Goal: Task Accomplishment & Management: Manage account settings

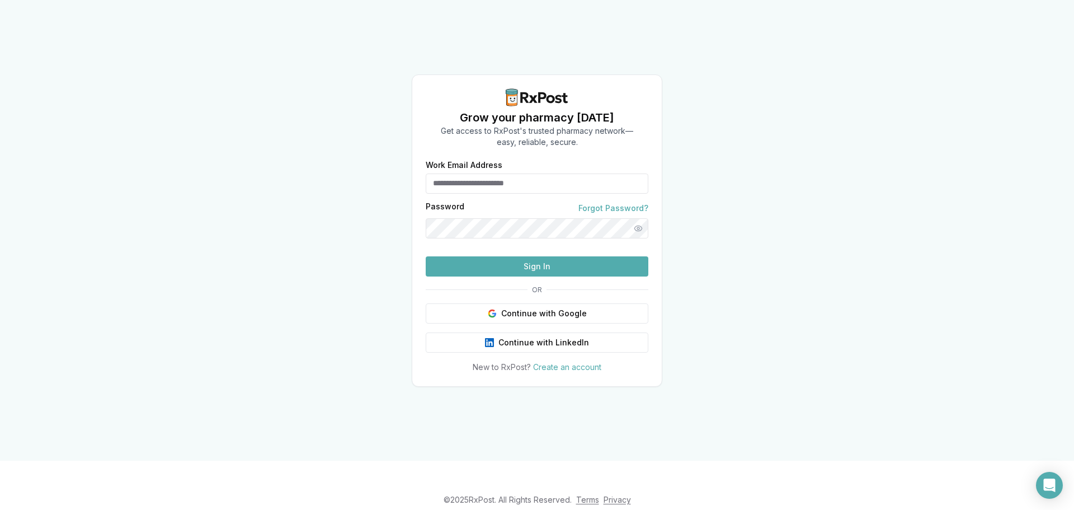
type input "**********"
drag, startPoint x: 600, startPoint y: 156, endPoint x: 350, endPoint y: 163, distance: 250.1
click at [350, 163] on div "**********" at bounding box center [537, 230] width 1074 height 460
click at [311, 276] on div "**********" at bounding box center [537, 230] width 1074 height 460
click at [529, 276] on button "Sign In" at bounding box center [537, 266] width 223 height 20
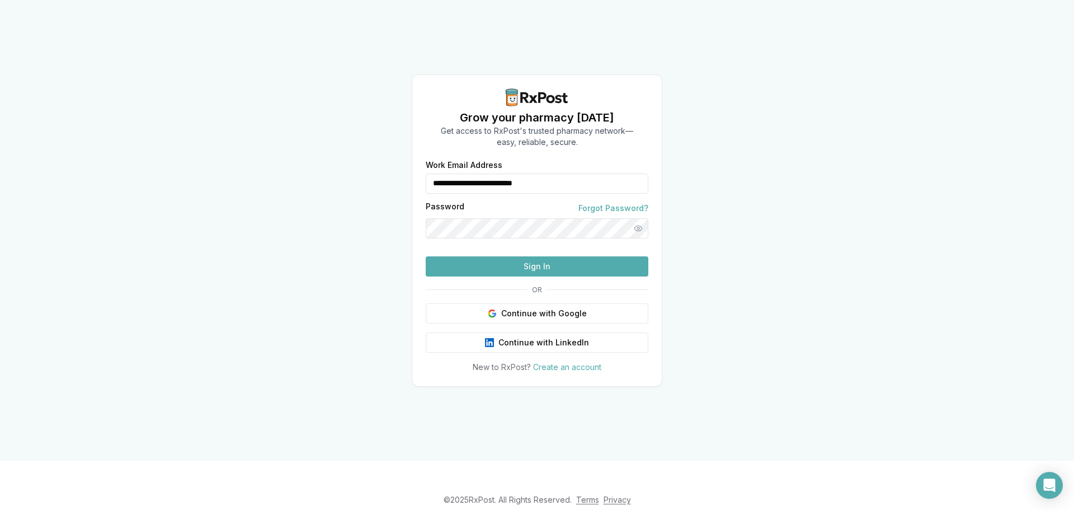
click at [556, 276] on button "Sign In" at bounding box center [537, 266] width 223 height 20
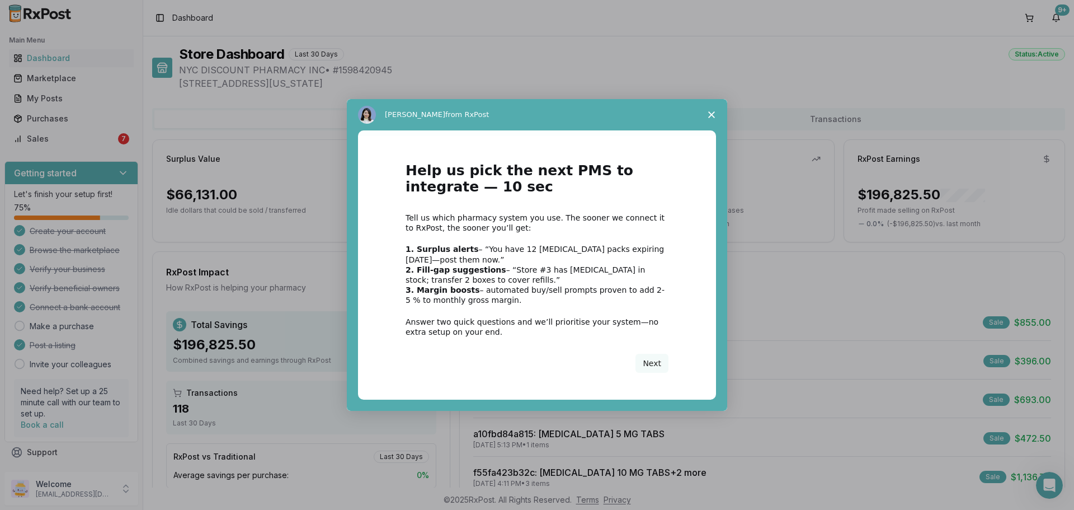
click at [716, 111] on span "Close survey" at bounding box center [711, 114] width 31 height 31
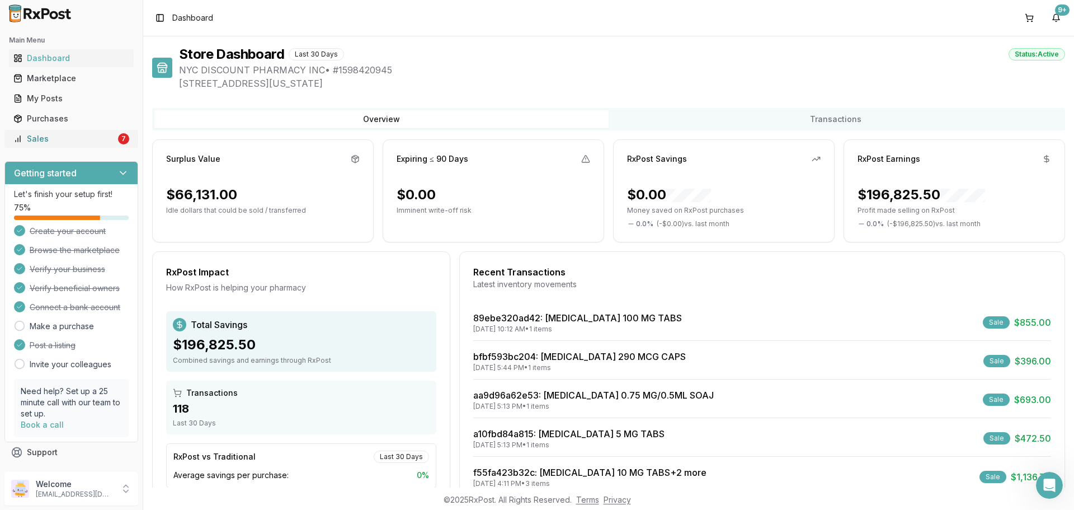
click at [99, 143] on div "Sales" at bounding box center [64, 138] width 102 height 11
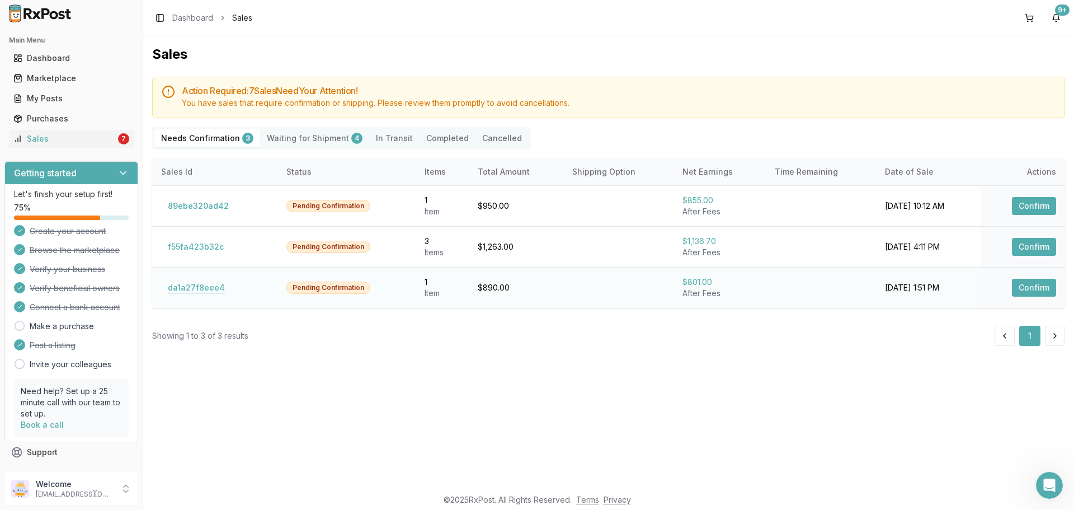
click at [190, 290] on button "da1a27f8eee4" at bounding box center [196, 288] width 70 height 18
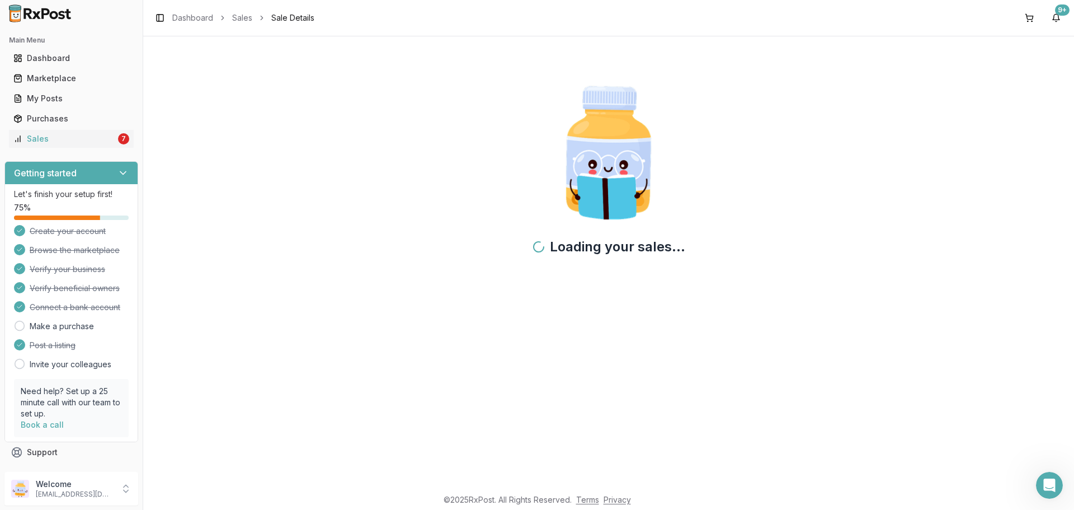
click at [192, 289] on div "Loading your sales..." at bounding box center [608, 175] width 913 height 260
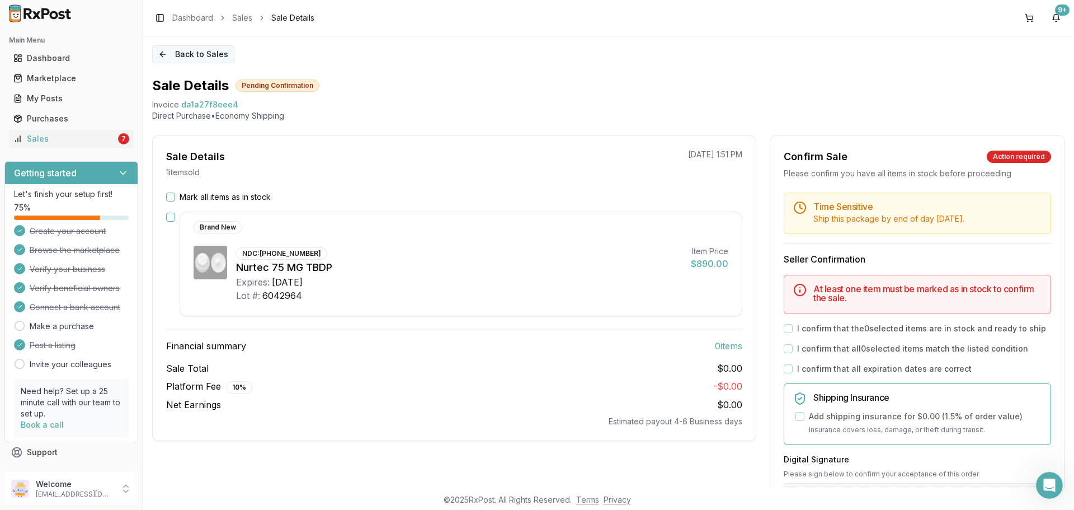
click at [185, 60] on button "Back to Sales" at bounding box center [193, 54] width 82 height 18
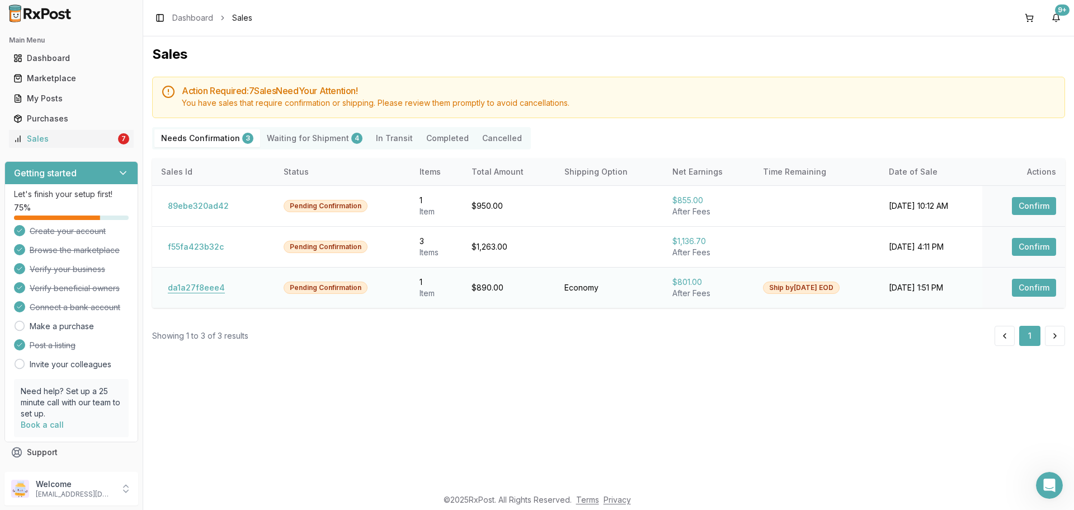
click at [221, 285] on button "da1a27f8eee4" at bounding box center [196, 288] width 70 height 18
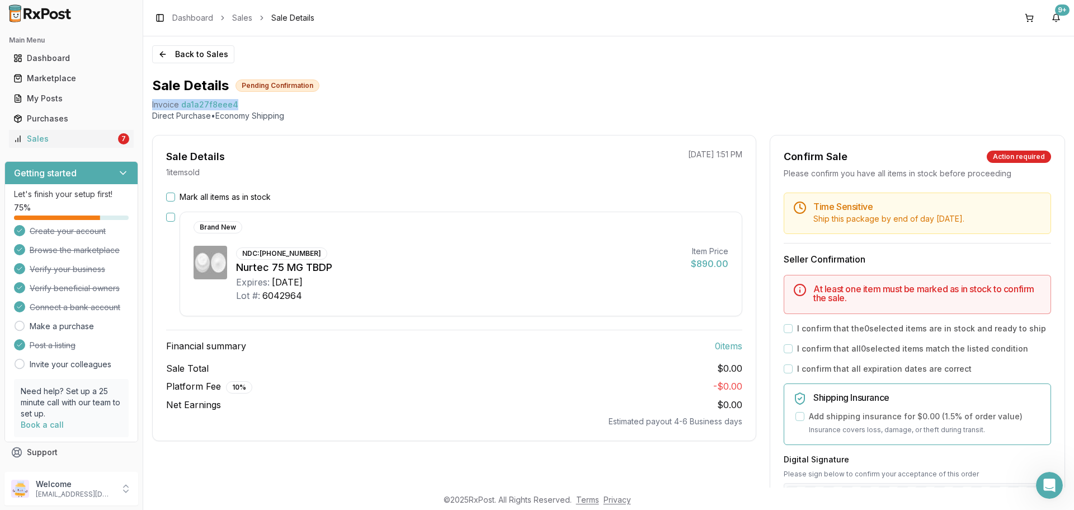
drag, startPoint x: 239, startPoint y: 103, endPoint x: 150, endPoint y: 107, distance: 89.5
click at [150, 107] on div "Back to Sales Sale Details Pending Confirmation Invoice da1a27f8eee4 Direct Pur…" at bounding box center [608, 261] width 931 height 451
copy div "Invoice da1a27f8eee4"
click at [1044, 492] on div "Open Intercom Messenger" at bounding box center [1047, 483] width 37 height 37
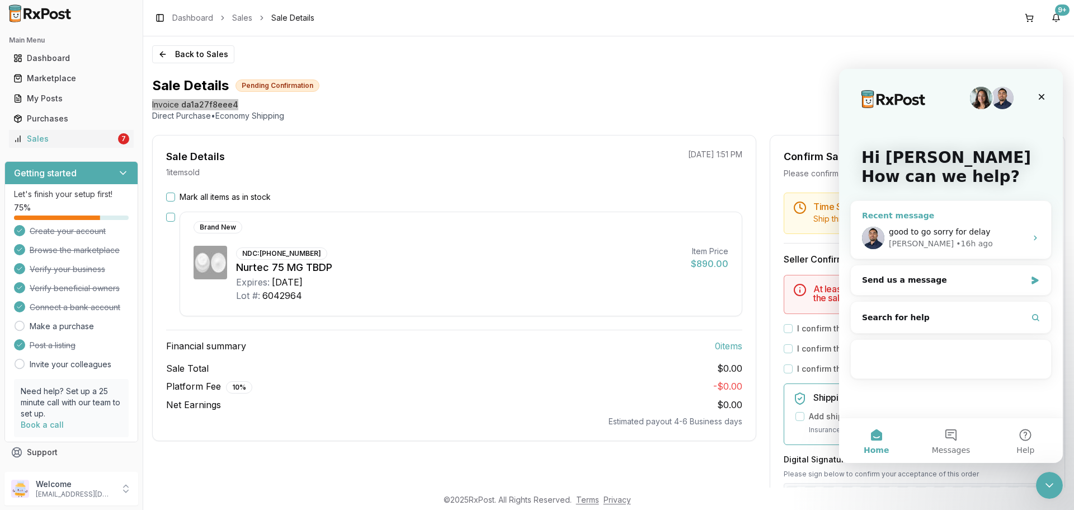
click at [908, 233] on span "good to go sorry for delay" at bounding box center [940, 231] width 102 height 9
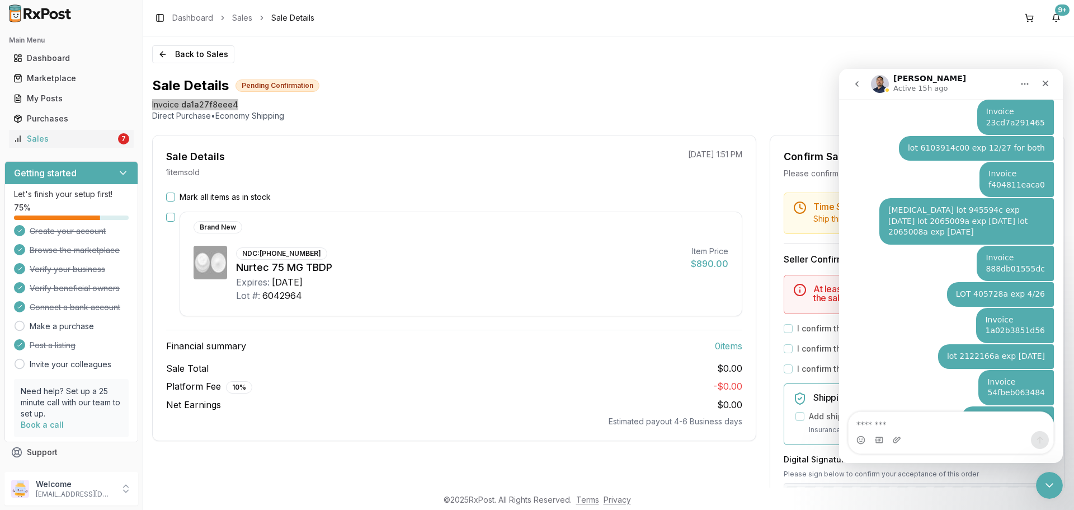
type textarea "**********"
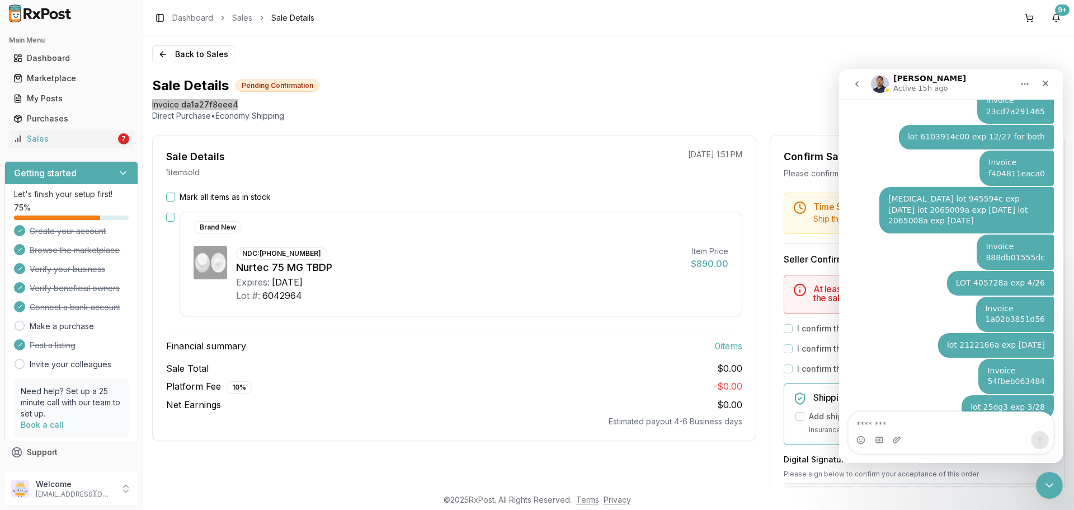
scroll to position [7104, 0]
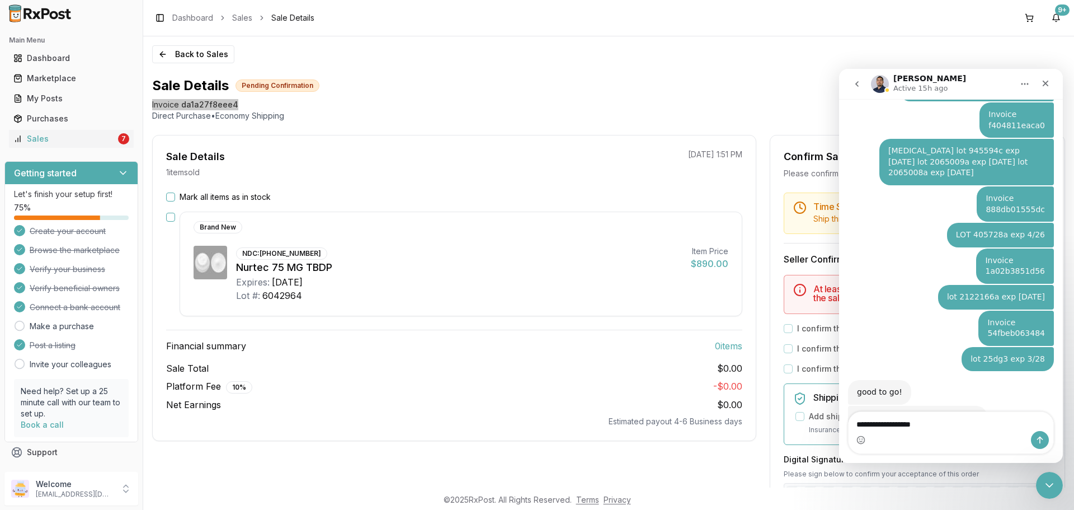
type textarea "**********"
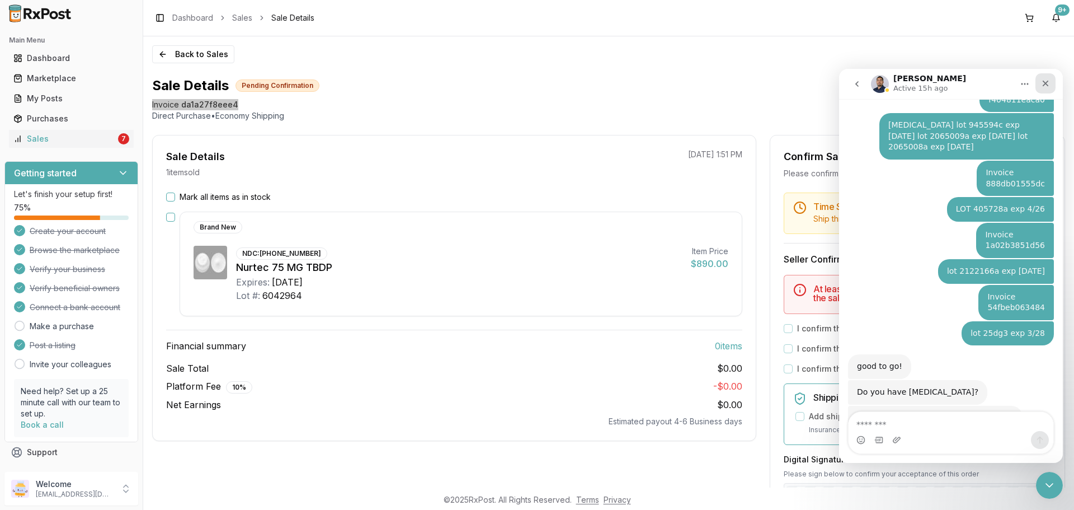
click at [1048, 81] on icon "Close" at bounding box center [1045, 83] width 9 height 9
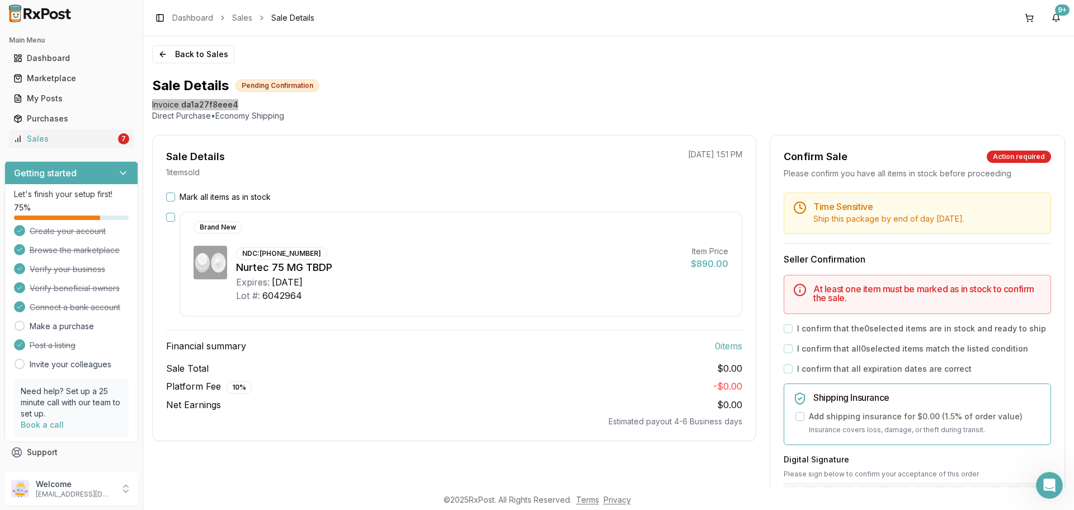
scroll to position [0, 0]
click at [192, 53] on button "Back to Sales" at bounding box center [193, 54] width 82 height 18
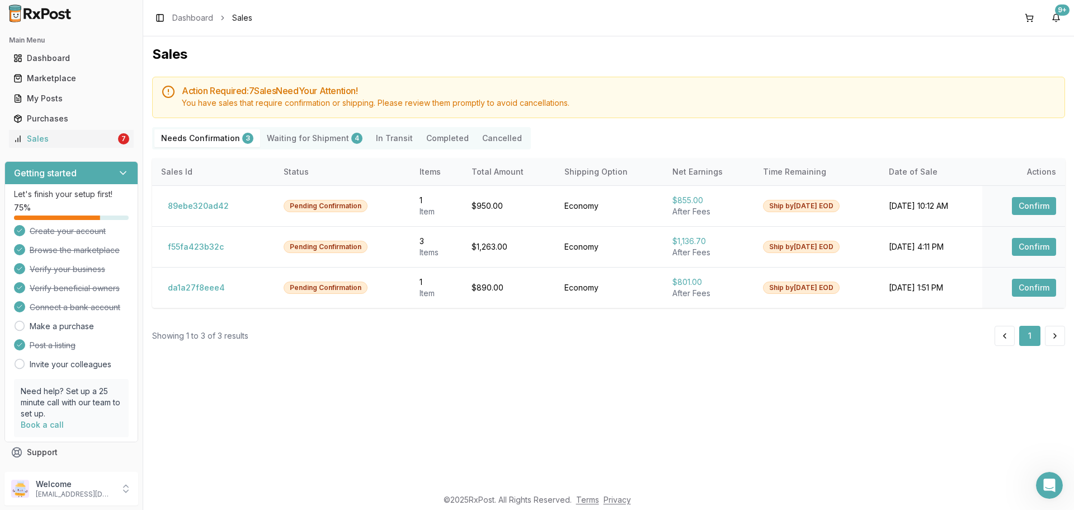
scroll to position [7130, 0]
click at [199, 248] on button "f55fa423b32c" at bounding box center [195, 247] width 69 height 18
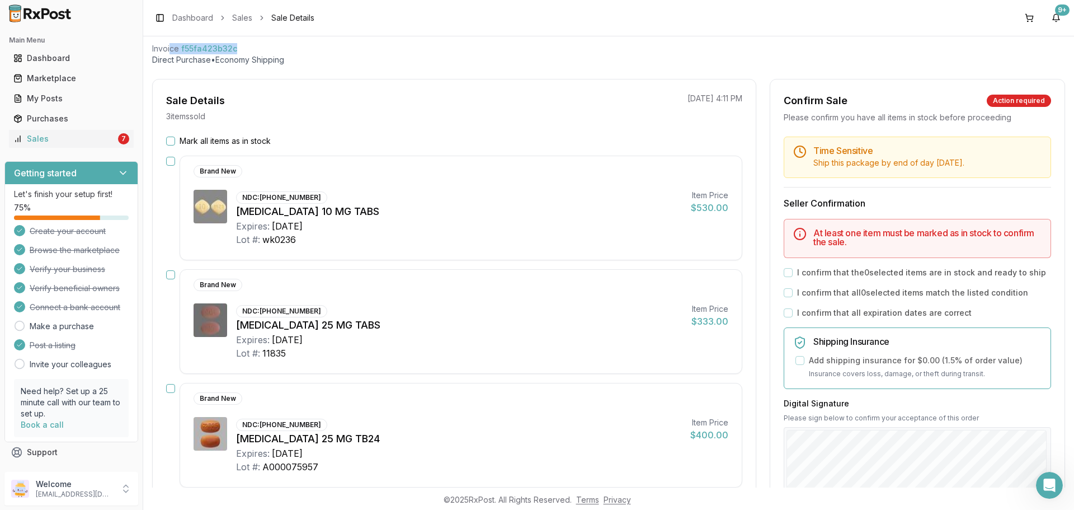
scroll to position [55, 0]
drag, startPoint x: 244, startPoint y: 44, endPoint x: 150, endPoint y: 53, distance: 94.4
click at [150, 53] on div "Back to Sales Sale Details Pending Confirmation Invoice f55fa423b32c Direct Pur…" at bounding box center [608, 261] width 931 height 451
copy div "Invoice f55fa423b32c"
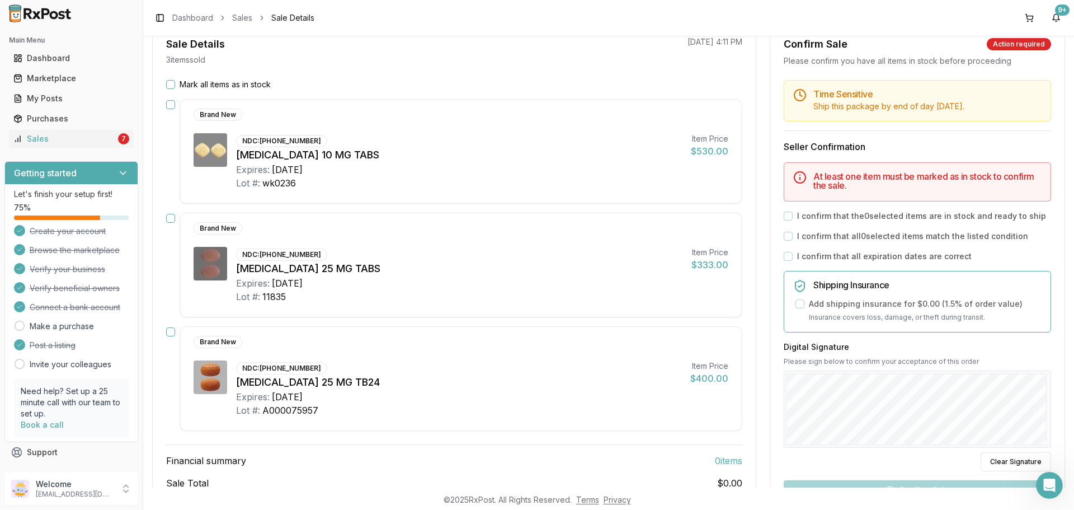
scroll to position [167, 0]
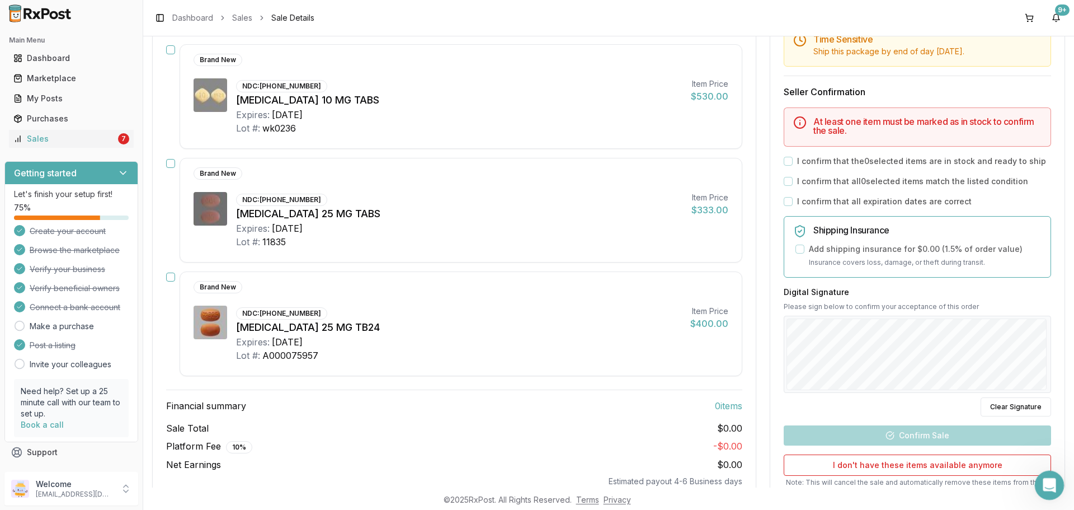
click at [1043, 489] on div "Open Intercom Messenger" at bounding box center [1047, 483] width 37 height 37
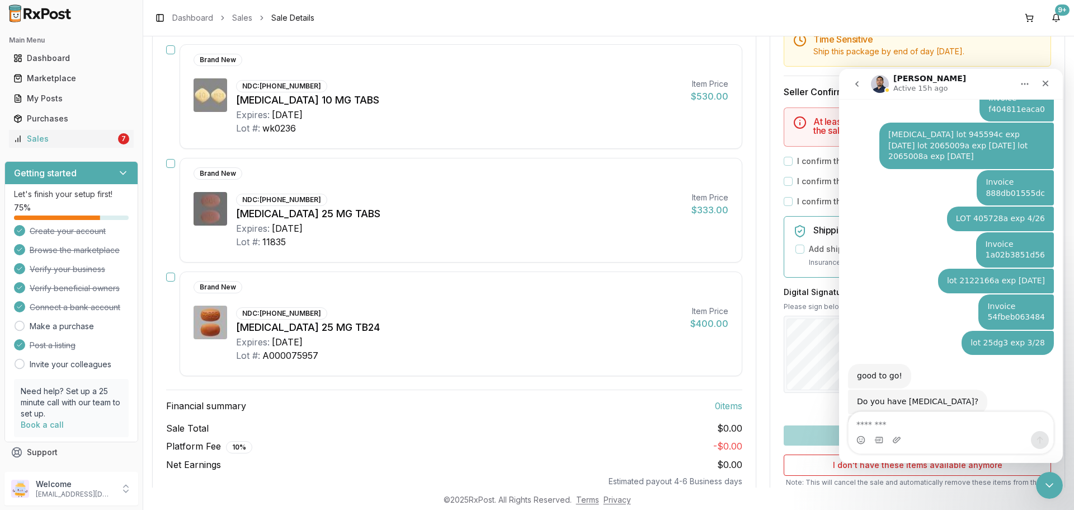
click at [898, 423] on textarea "Message…" at bounding box center [950, 421] width 205 height 19
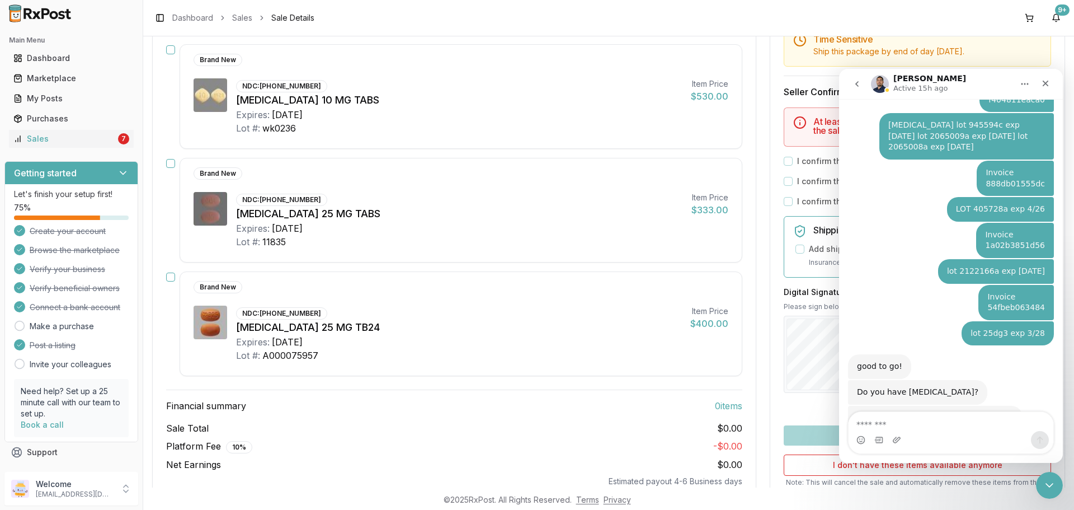
type textarea "**********"
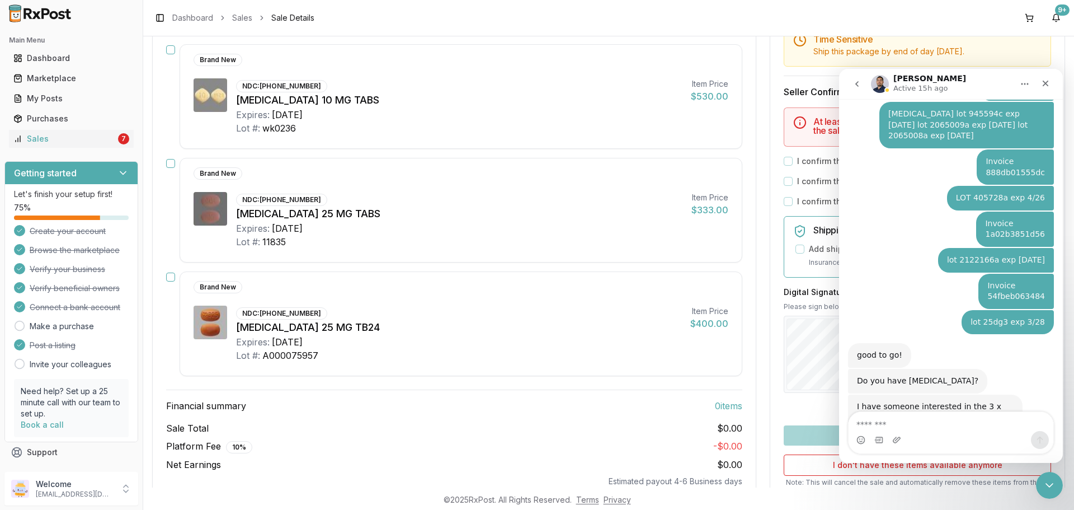
scroll to position [7166, 0]
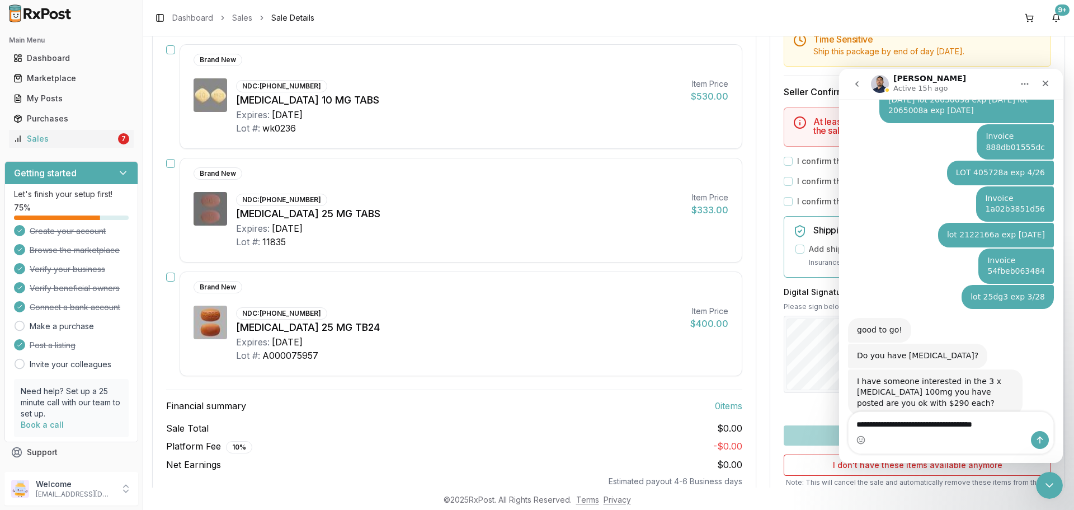
type textarea "**********"
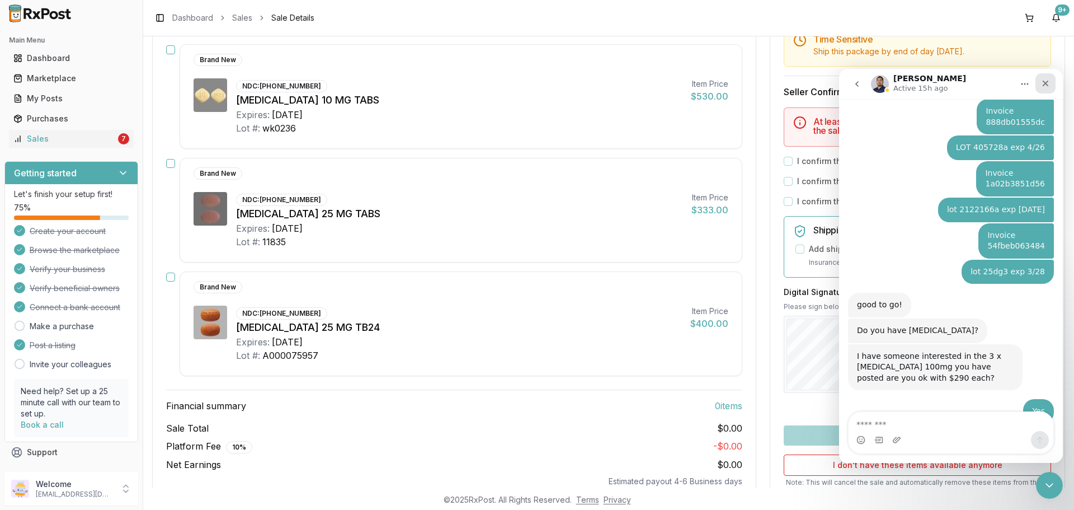
click at [1054, 79] on div "Close" at bounding box center [1045, 83] width 20 height 20
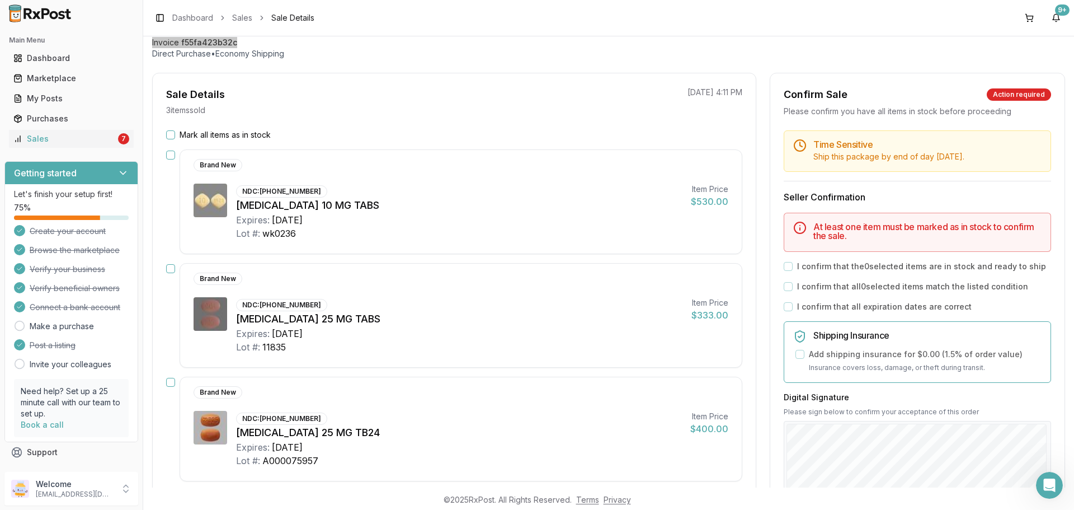
scroll to position [0, 0]
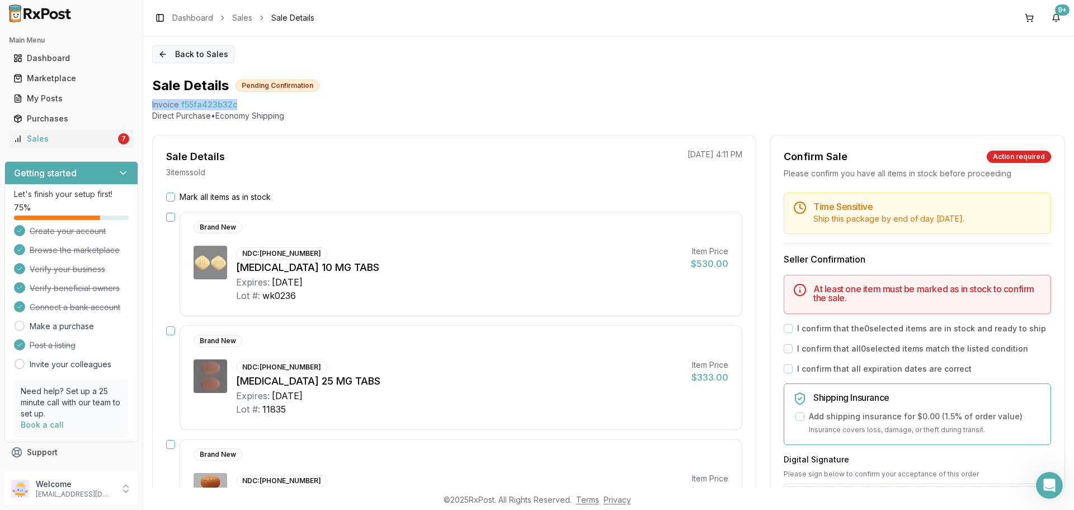
click at [178, 52] on button "Back to Sales" at bounding box center [193, 54] width 82 height 18
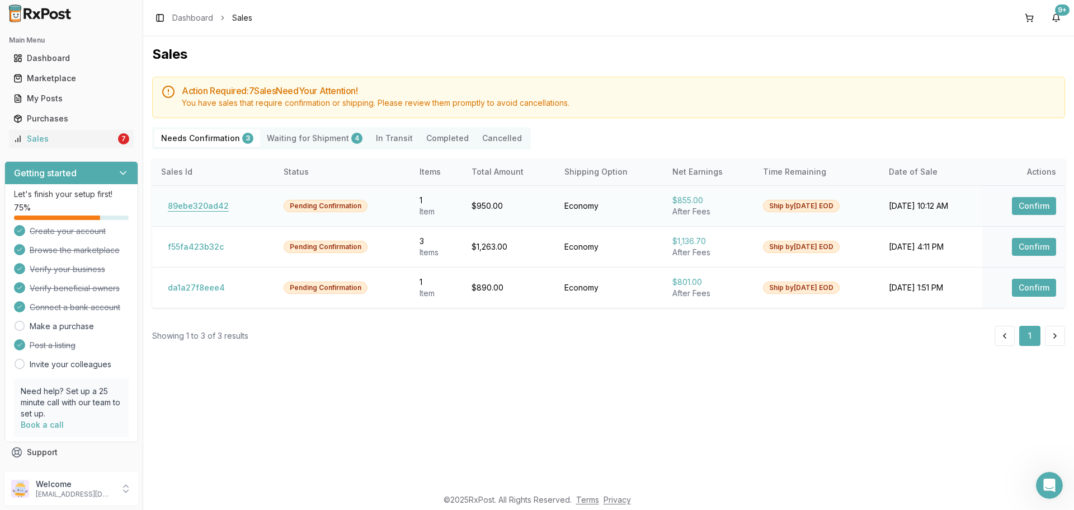
click at [191, 205] on button "89ebe320ad42" at bounding box center [198, 206] width 74 height 18
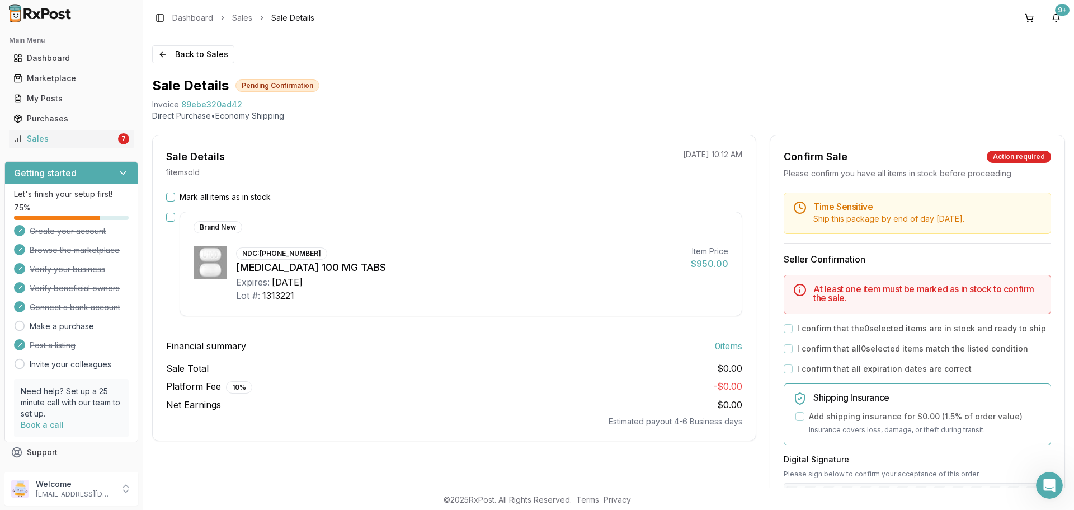
click at [173, 196] on button "Mark all items as in stock" at bounding box center [170, 196] width 9 height 9
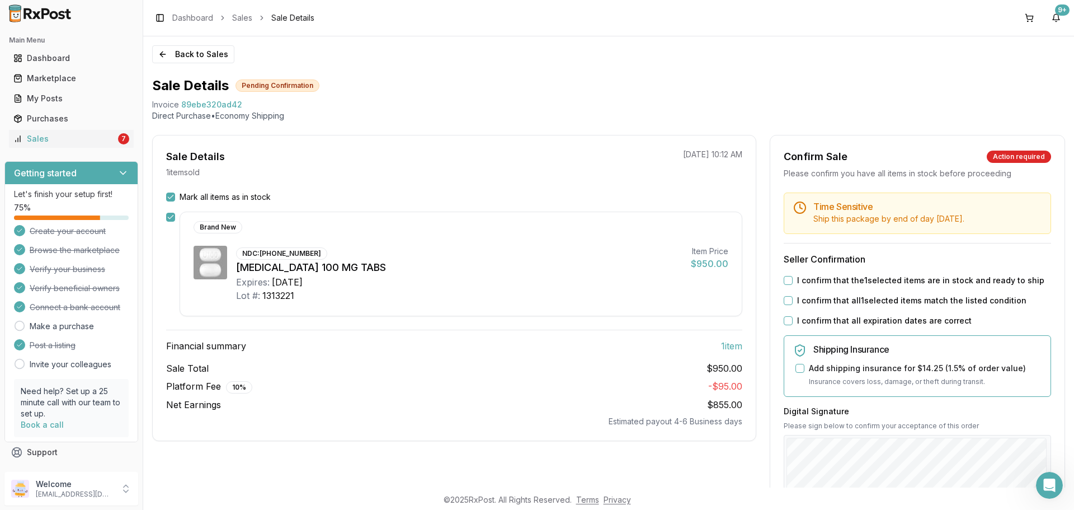
click at [785, 279] on button "I confirm that the 1 selected items are in stock and ready to ship" at bounding box center [788, 280] width 9 height 9
click at [787, 300] on button "I confirm that all 1 selected items match the listed condition" at bounding box center [788, 300] width 9 height 9
click at [789, 324] on div "I confirm that all expiration dates are correct" at bounding box center [917, 320] width 267 height 11
click at [789, 321] on button "I confirm that all expiration dates are correct" at bounding box center [788, 320] width 9 height 9
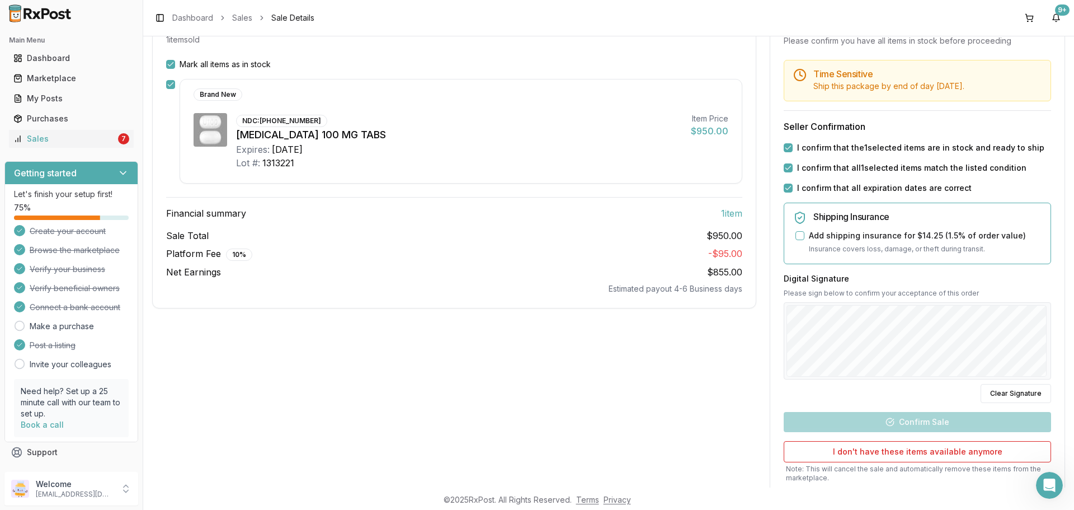
scroll to position [210, 0]
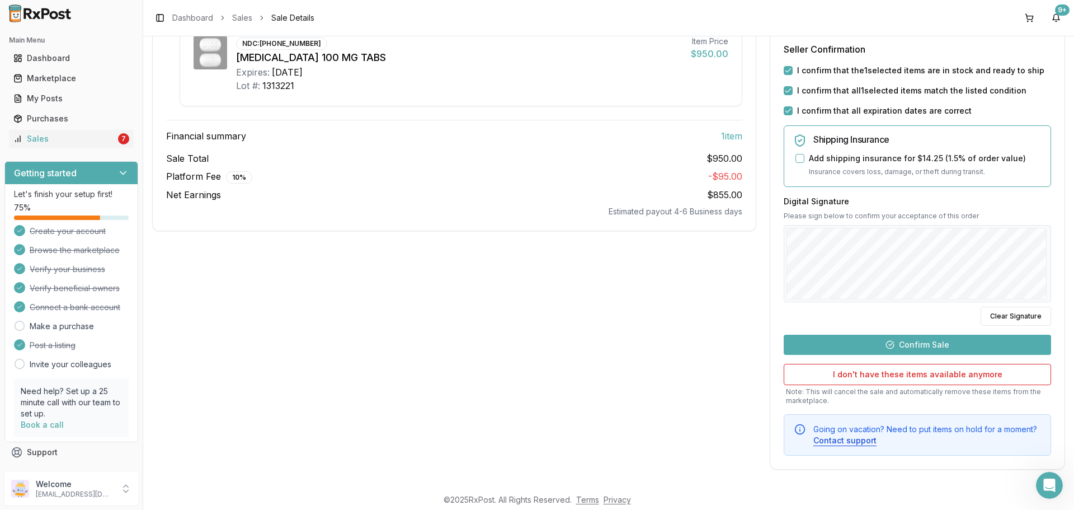
click at [927, 339] on button "Confirm Sale" at bounding box center [917, 344] width 267 height 20
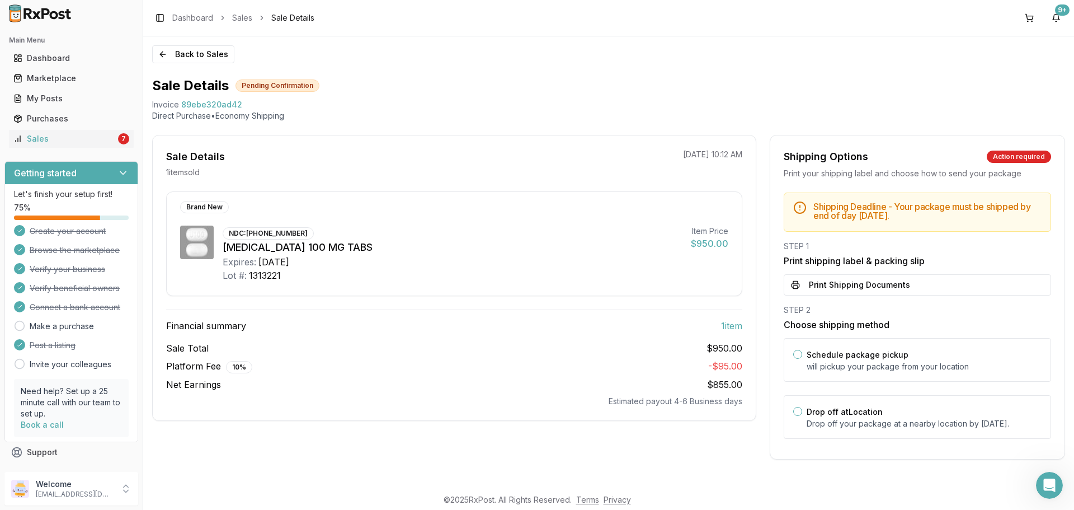
scroll to position [1, 0]
click at [909, 411] on div "Drop off at Location Drop off your package at a nearby location by September 18…" at bounding box center [924, 416] width 235 height 25
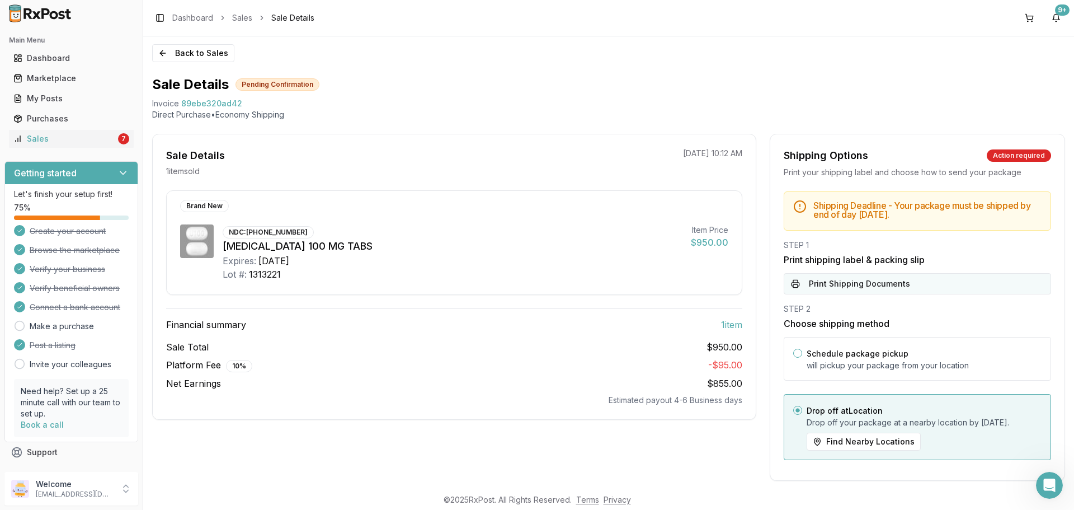
click at [890, 285] on button "Print Shipping Documents" at bounding box center [917, 283] width 267 height 21
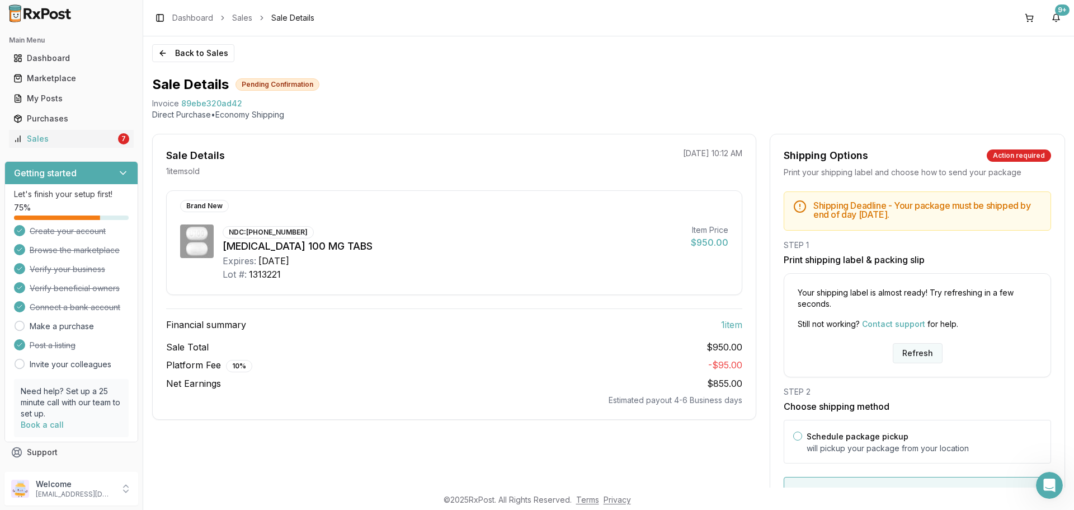
click at [918, 351] on button "Refresh" at bounding box center [918, 353] width 50 height 20
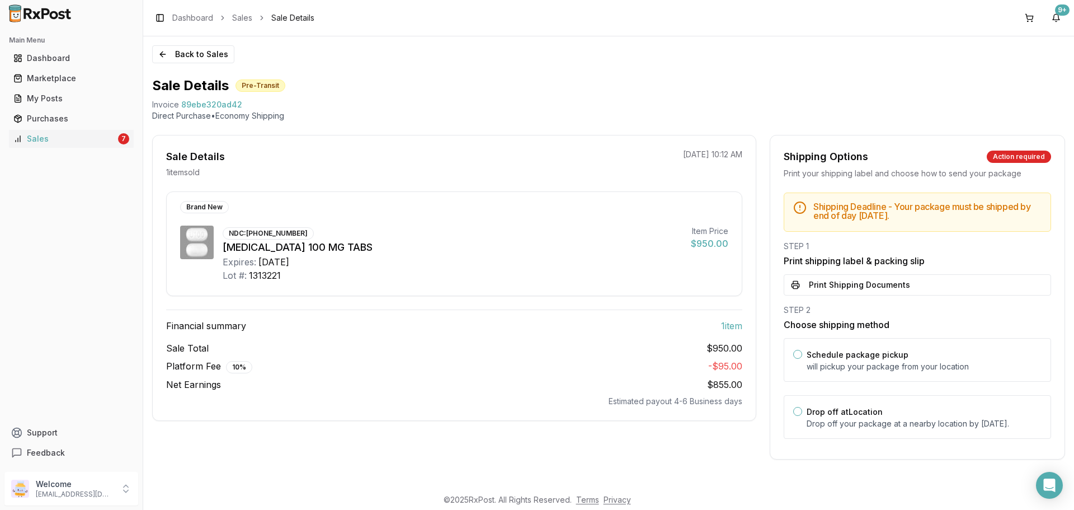
click at [931, 301] on div "Shipping Deadline - Your package must be shipped by end of day Thursday, Septem…" at bounding box center [917, 318] width 294 height 253
click at [925, 282] on button "Print Shipping Documents" at bounding box center [917, 284] width 267 height 21
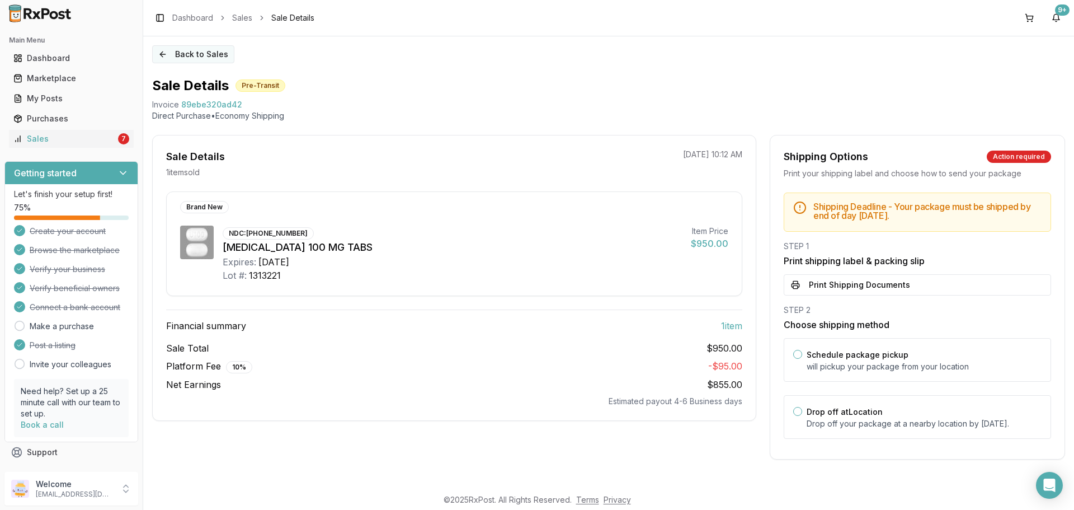
click at [176, 53] on button "Back to Sales" at bounding box center [193, 54] width 82 height 18
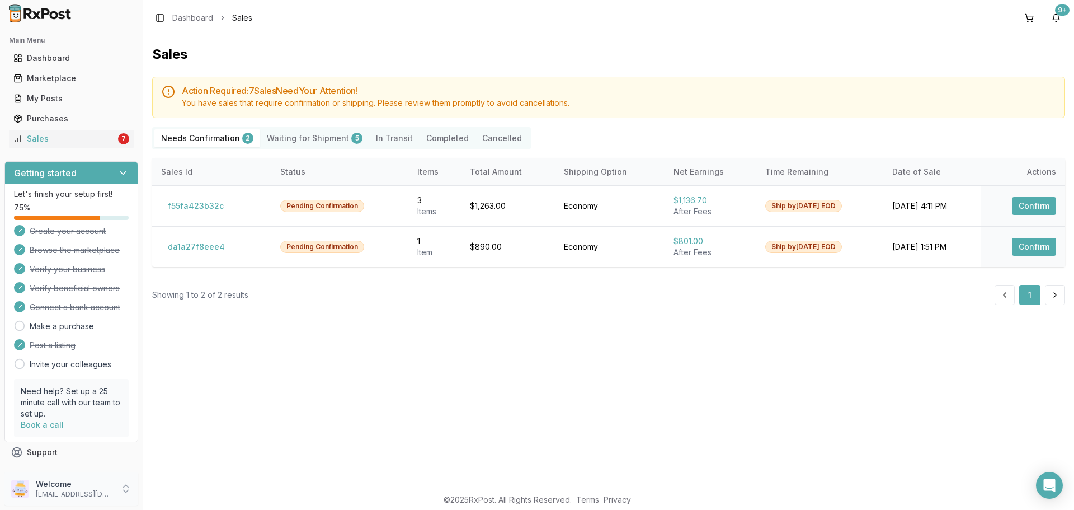
drag, startPoint x: 59, startPoint y: 486, endPoint x: 123, endPoint y: 494, distance: 64.2
click at [59, 487] on p "Welcome" at bounding box center [75, 483] width 78 height 11
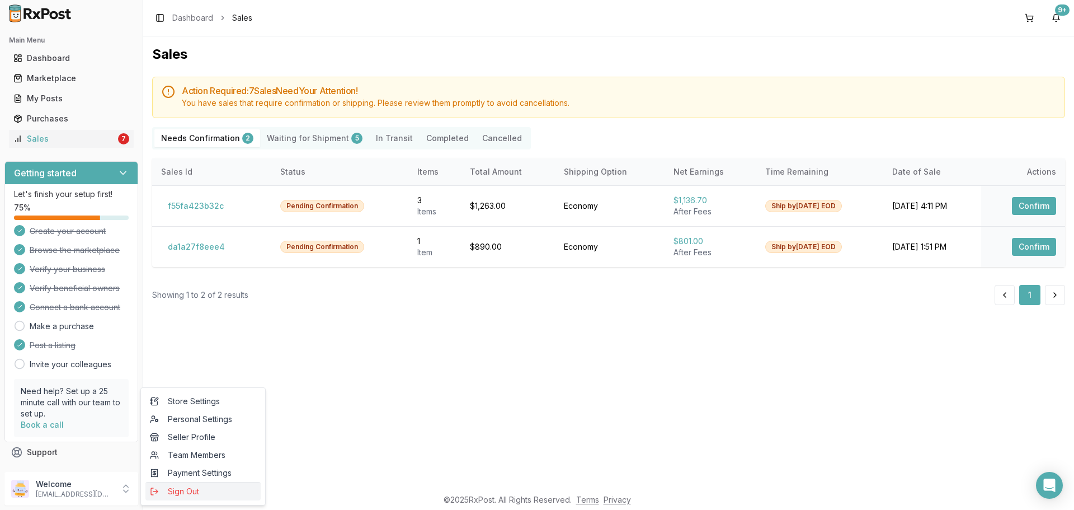
click at [179, 494] on span "Sign Out" at bounding box center [203, 490] width 106 height 11
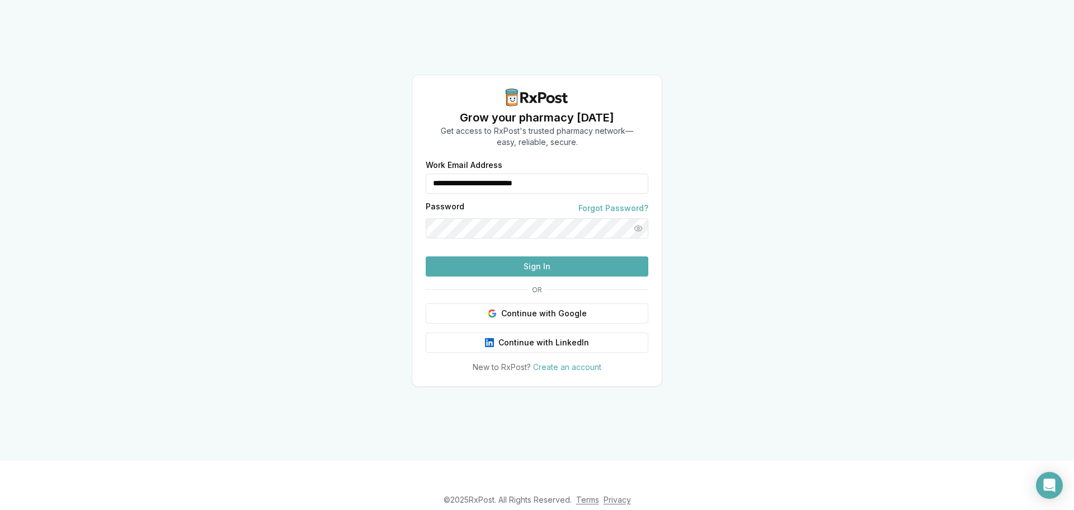
drag, startPoint x: 455, startPoint y: 158, endPoint x: 339, endPoint y: 159, distance: 115.2
click at [335, 159] on div "**********" at bounding box center [537, 230] width 1074 height 460
type input "**********"
click at [512, 276] on button "Sign In" at bounding box center [537, 266] width 223 height 20
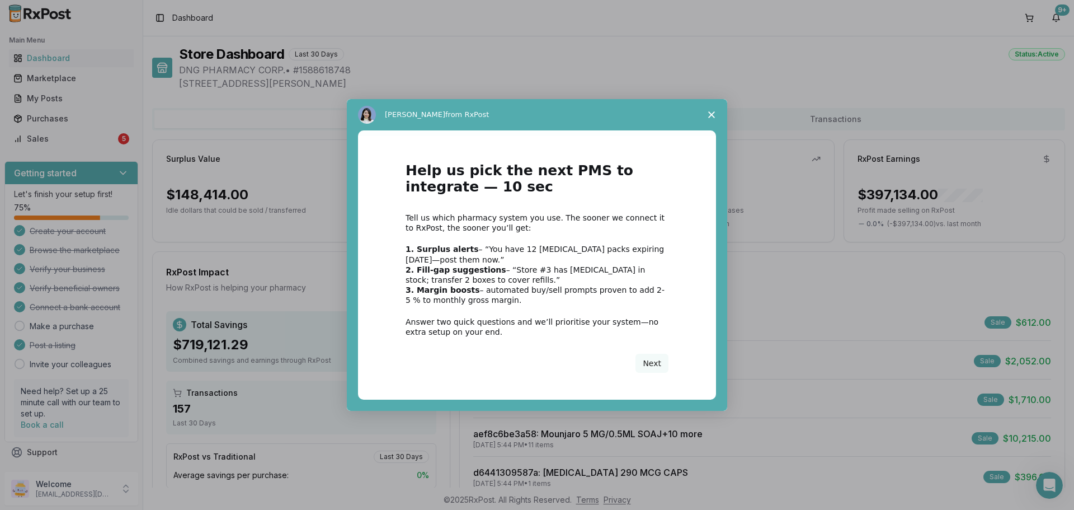
click at [709, 118] on icon "Close survey" at bounding box center [711, 114] width 7 height 7
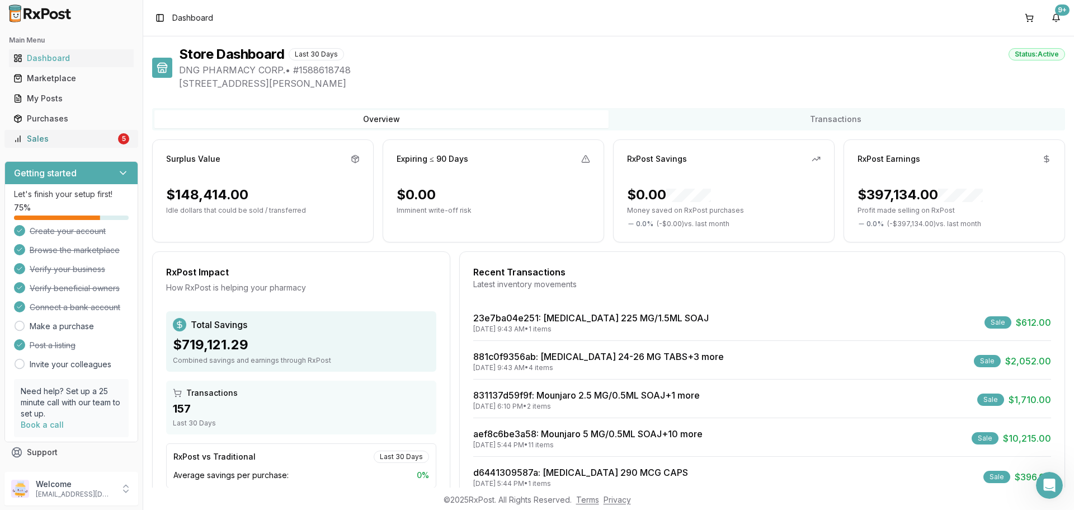
click at [50, 140] on div "Sales" at bounding box center [64, 138] width 102 height 11
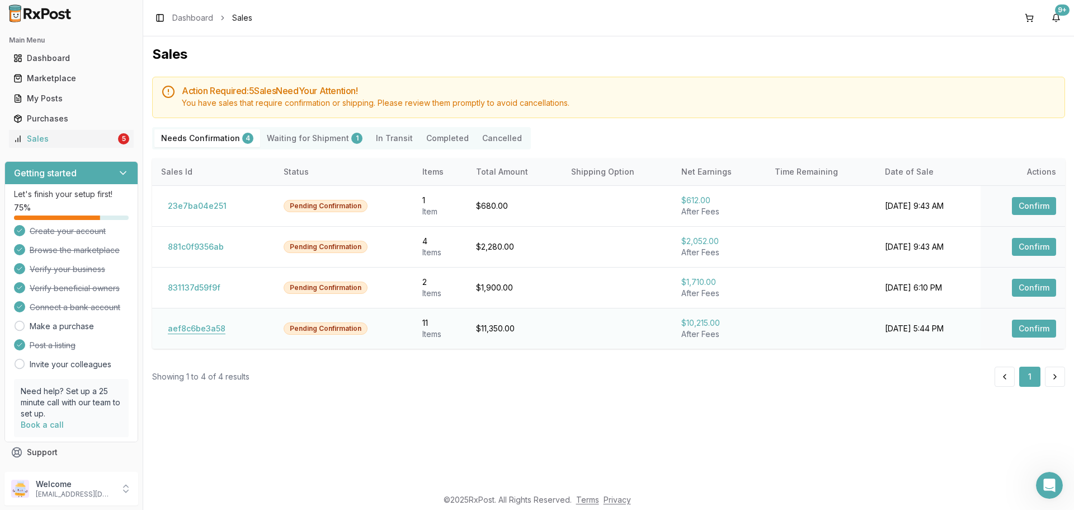
click at [195, 320] on button "aef8c6be3a58" at bounding box center [196, 328] width 71 height 18
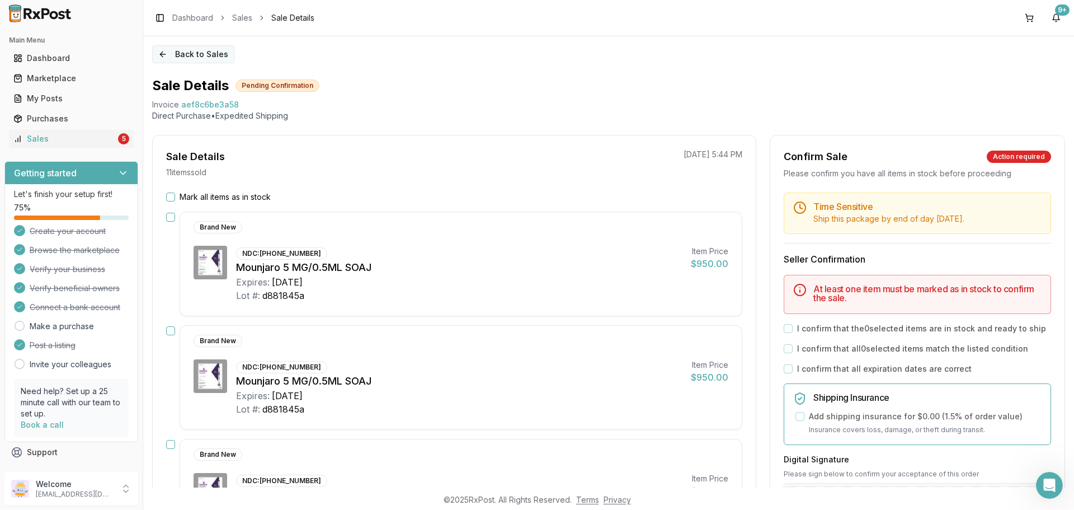
click at [179, 54] on button "Back to Sales" at bounding box center [193, 54] width 82 height 18
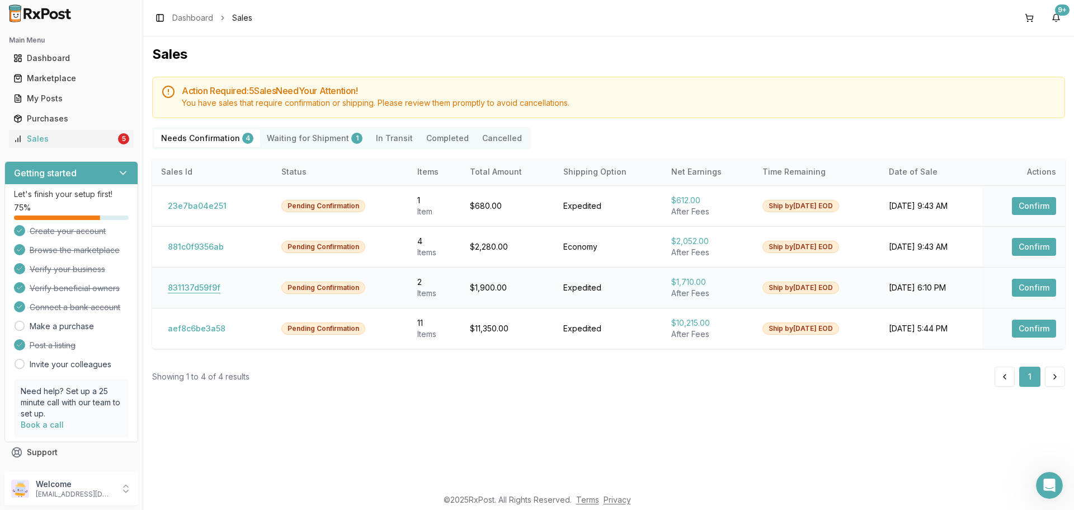
click at [202, 289] on button "831137d59f9f" at bounding box center [194, 288] width 66 height 18
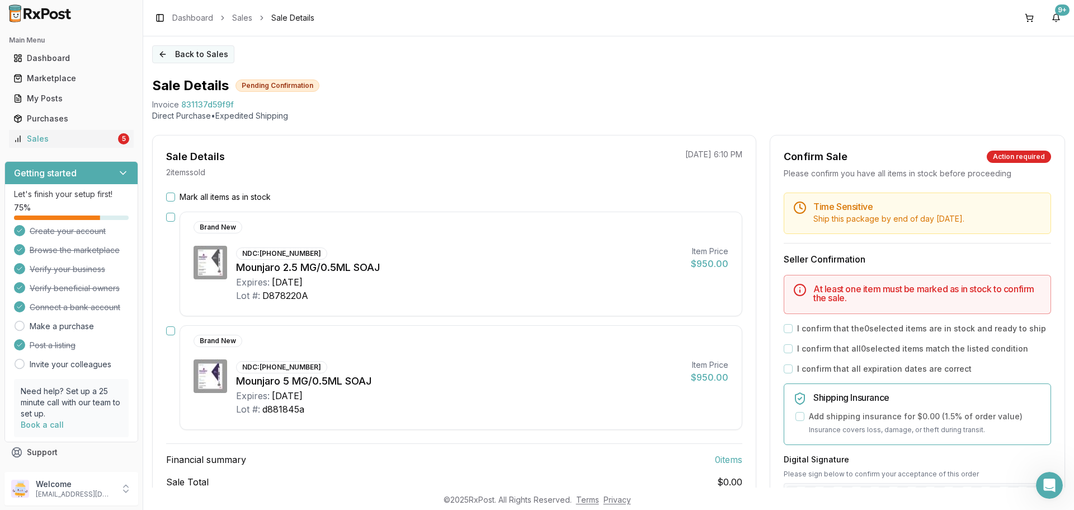
click at [181, 54] on button "Back to Sales" at bounding box center [193, 54] width 82 height 18
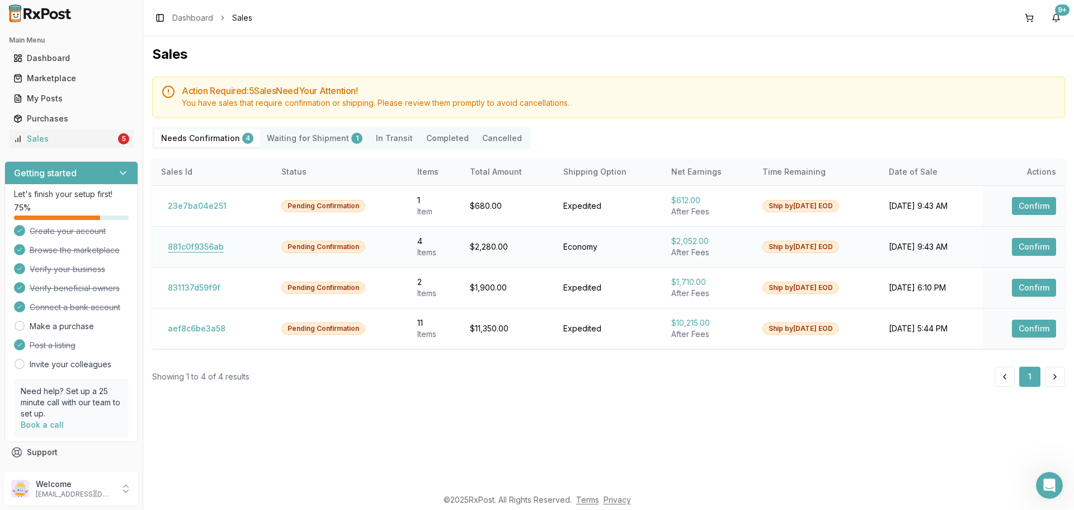
click at [202, 248] on button "881c0f9356ab" at bounding box center [195, 247] width 69 height 18
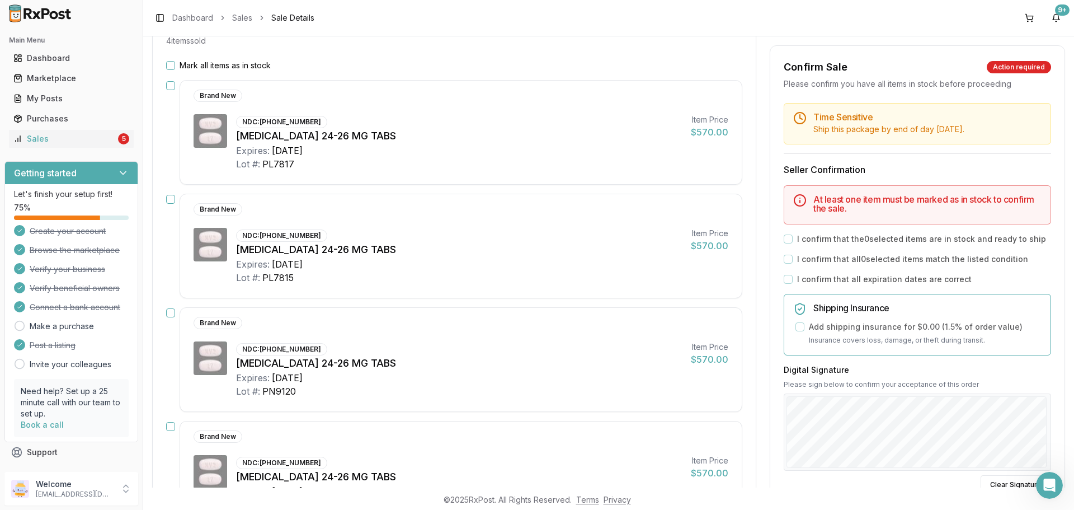
scroll to position [112, 0]
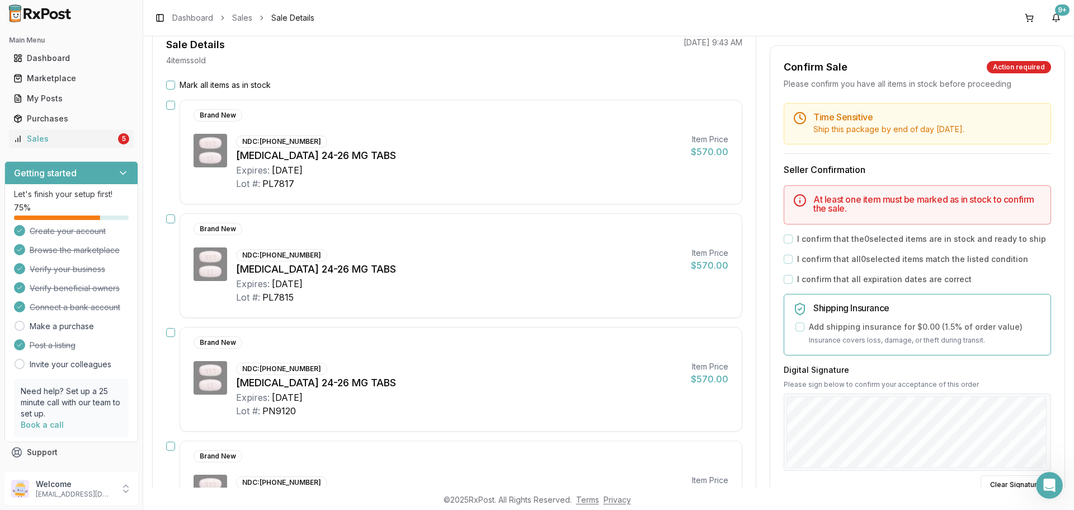
click at [174, 88] on button "Mark all items as in stock" at bounding box center [170, 85] width 9 height 9
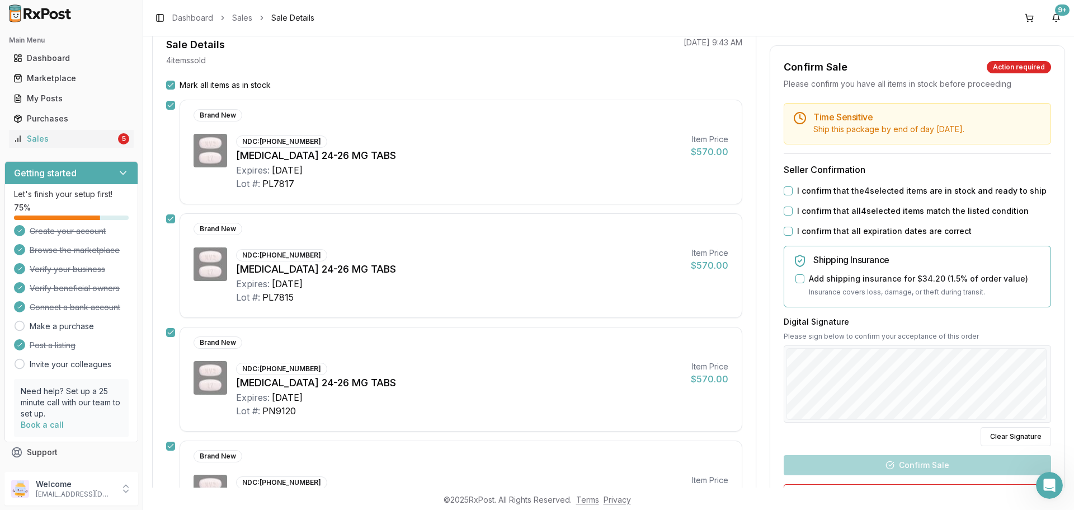
click at [789, 190] on button "I confirm that the 4 selected items are in stock and ready to ship" at bounding box center [788, 190] width 9 height 9
click at [785, 210] on button "I confirm that all 4 selected items match the listed condition" at bounding box center [788, 210] width 9 height 9
click at [784, 233] on button "I confirm that all expiration dates are correct" at bounding box center [788, 231] width 9 height 9
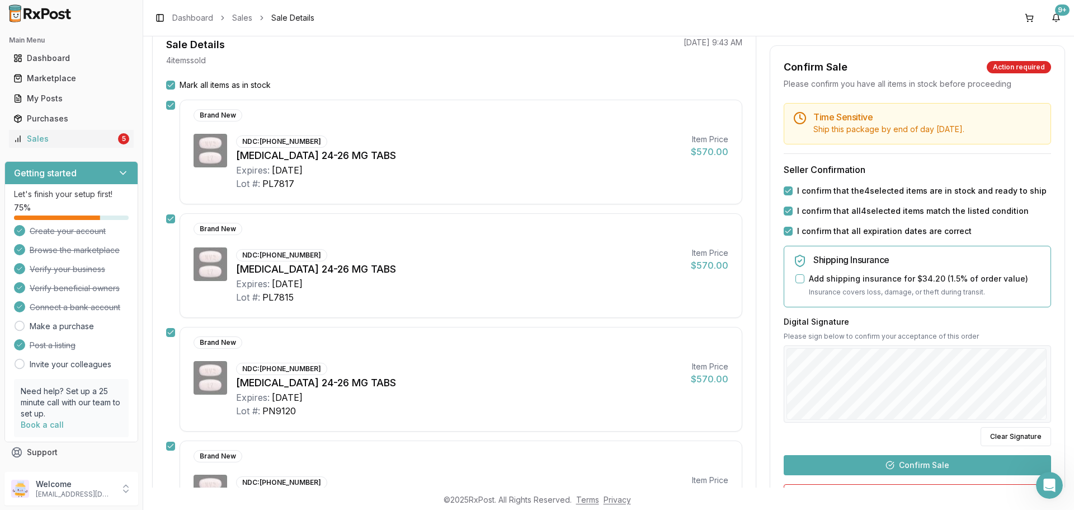
click at [916, 465] on button "Confirm Sale" at bounding box center [917, 465] width 267 height 20
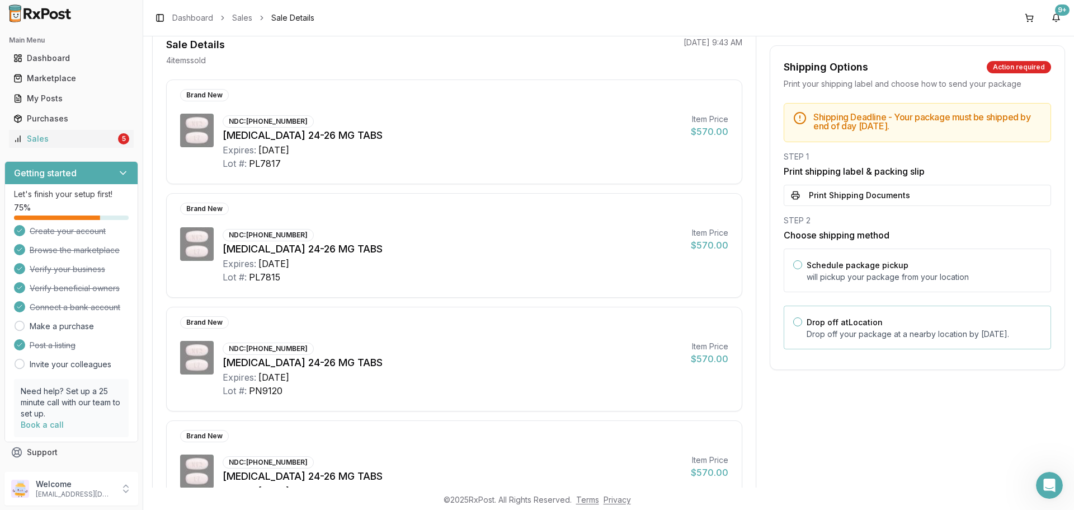
click at [872, 338] on p "Drop off your package at a nearby location by September 18, 2025 ." at bounding box center [924, 333] width 235 height 11
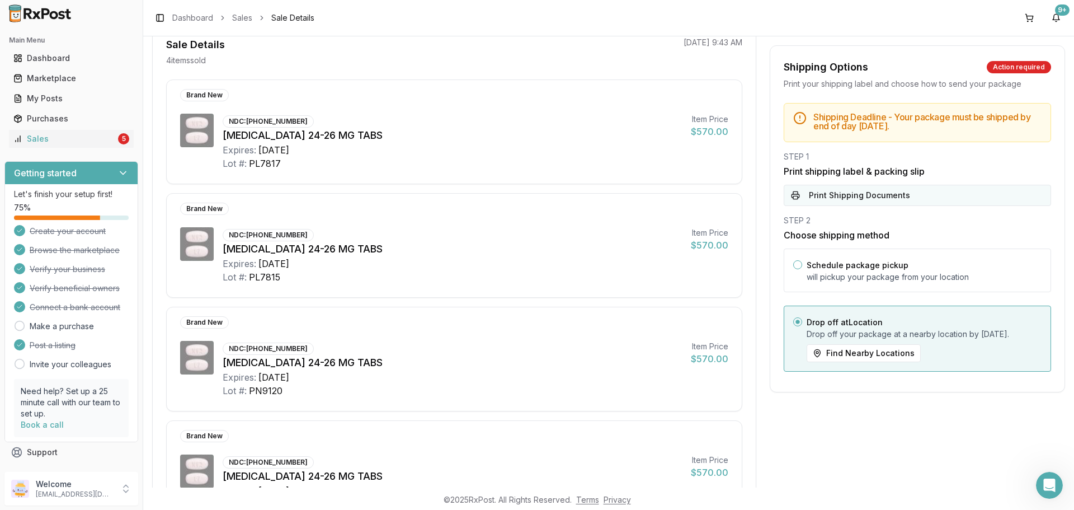
click at [844, 185] on button "Print Shipping Documents" at bounding box center [917, 195] width 267 height 21
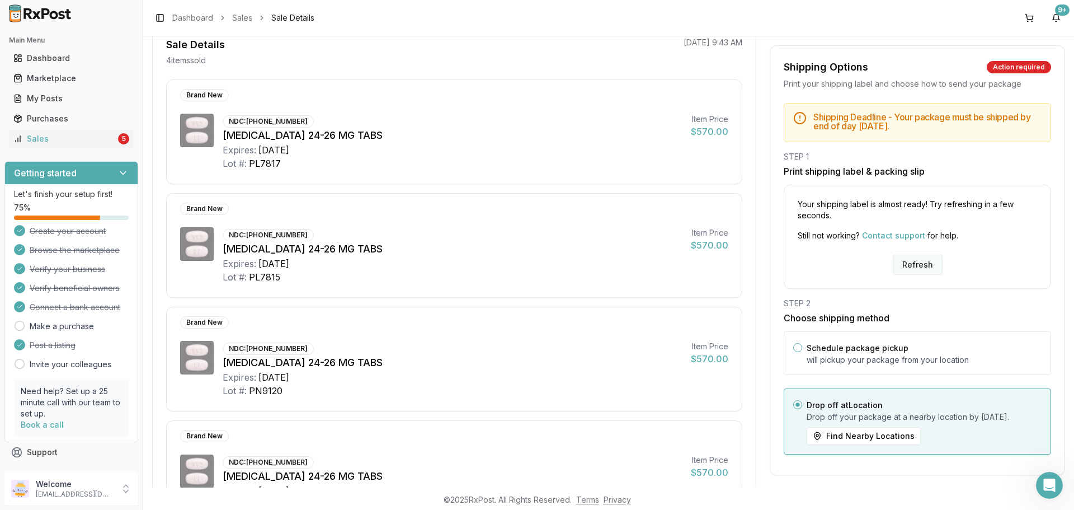
click at [912, 265] on button "Refresh" at bounding box center [918, 264] width 50 height 20
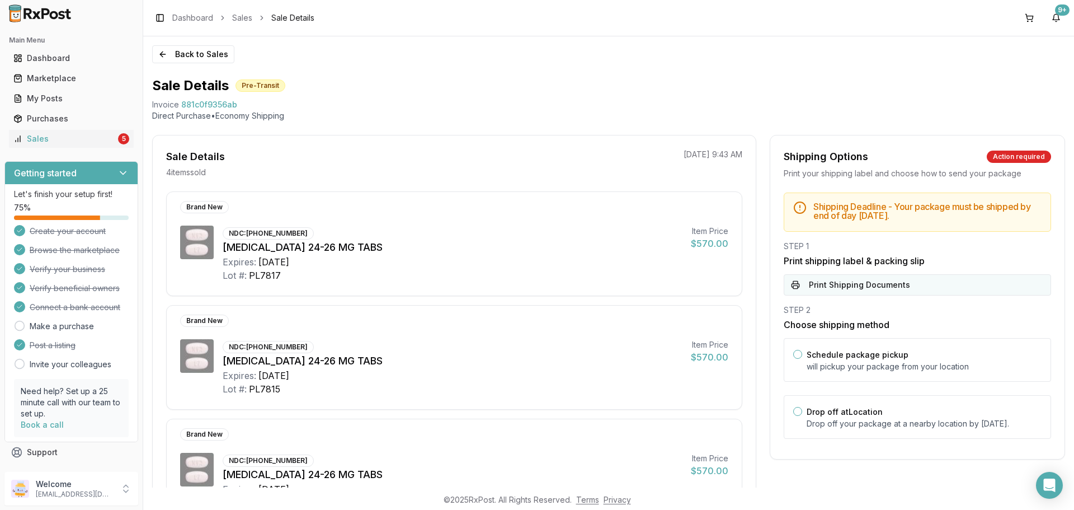
click at [903, 280] on button "Print Shipping Documents" at bounding box center [917, 284] width 267 height 21
click at [190, 41] on div "Back to Sales Sale Details Pre-Transit Invoice 881c0f9356ab Direct Purchase • E…" at bounding box center [608, 261] width 931 height 451
click at [187, 47] on button "Back to Sales" at bounding box center [193, 54] width 82 height 18
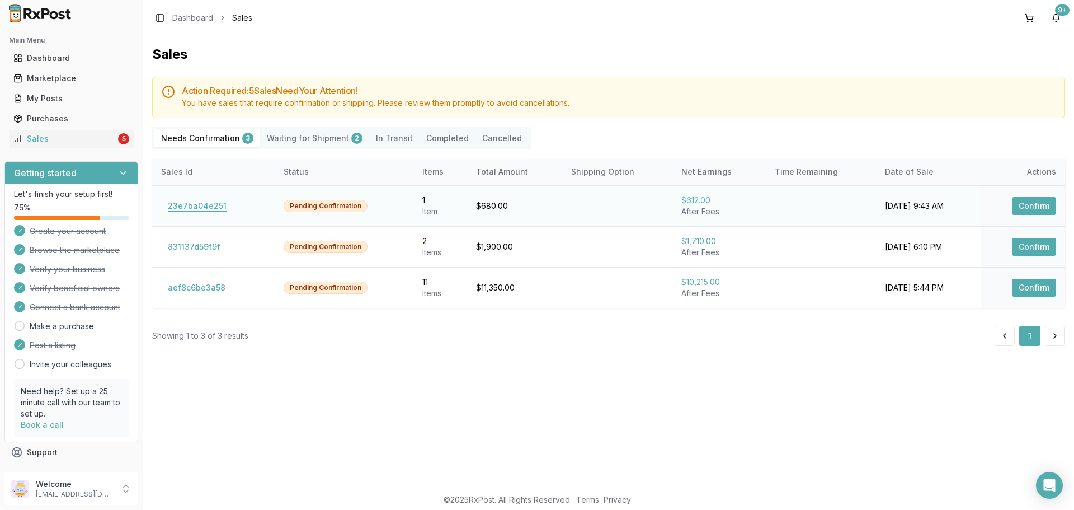
click at [180, 206] on button "23e7ba04e251" at bounding box center [197, 206] width 72 height 18
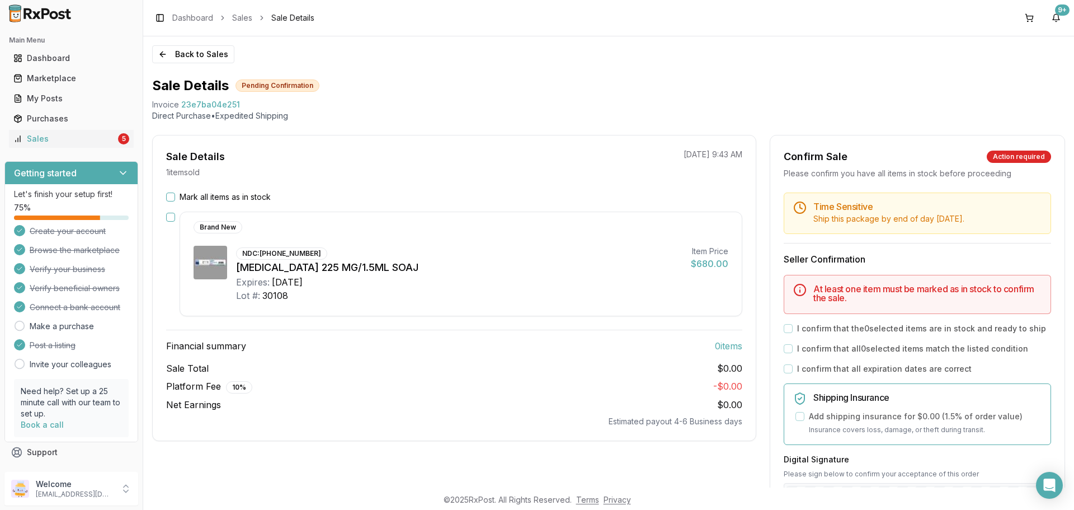
click at [169, 201] on div "Mark all items as in stock Brand New NDC: 51759-0202-10 Ajovy 225 MG/1.5ML SOAJ…" at bounding box center [454, 308] width 603 height 235
drag, startPoint x: 171, startPoint y: 197, endPoint x: 237, endPoint y: 207, distance: 66.8
click at [171, 197] on button "Mark all items as in stock" at bounding box center [170, 196] width 9 height 9
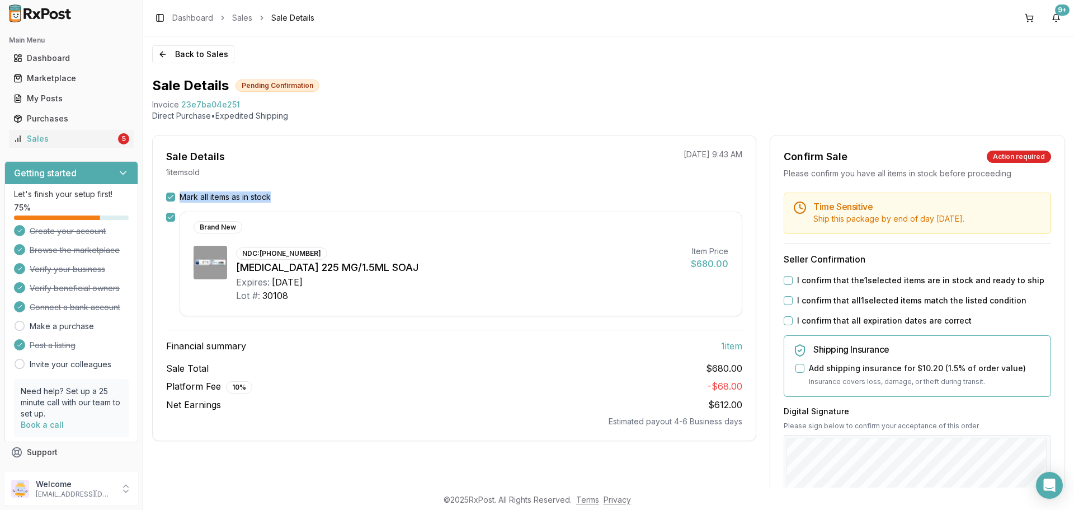
click at [784, 279] on button "I confirm that the 1 selected items are in stock and ready to ship" at bounding box center [788, 280] width 9 height 9
click at [784, 301] on button "I confirm that all 1 selected items match the listed condition" at bounding box center [788, 300] width 9 height 9
click at [785, 327] on div "Time Sensitive Ship this package by end of day Monday, September 15th . Seller …" at bounding box center [917, 428] width 294 height 473
click at [786, 325] on div "I confirm that all expiration dates are correct" at bounding box center [917, 320] width 267 height 11
click at [786, 324] on button "I confirm that all expiration dates are correct" at bounding box center [788, 320] width 9 height 9
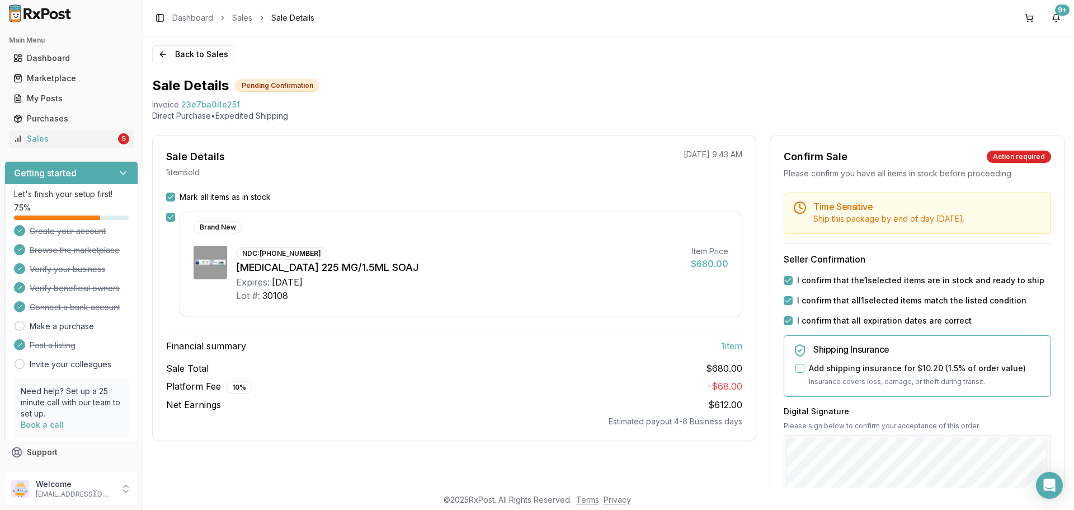
scroll to position [168, 0]
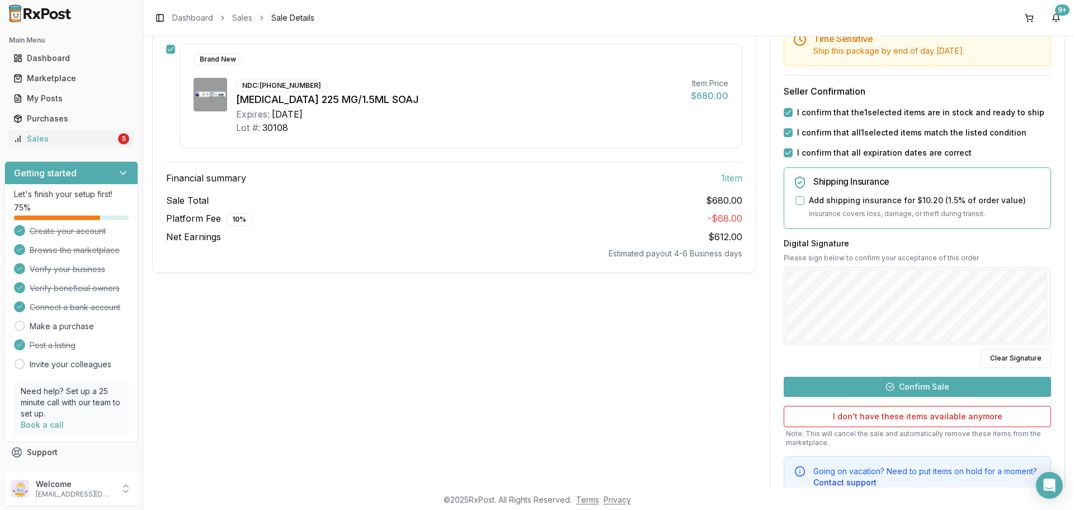
click at [928, 390] on button "Confirm Sale" at bounding box center [917, 386] width 267 height 20
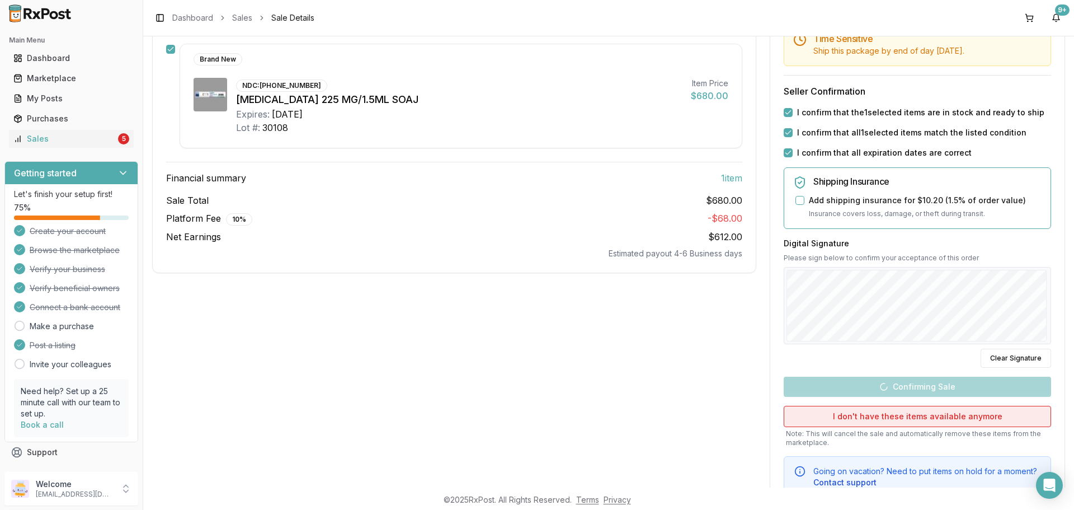
scroll to position [1, 0]
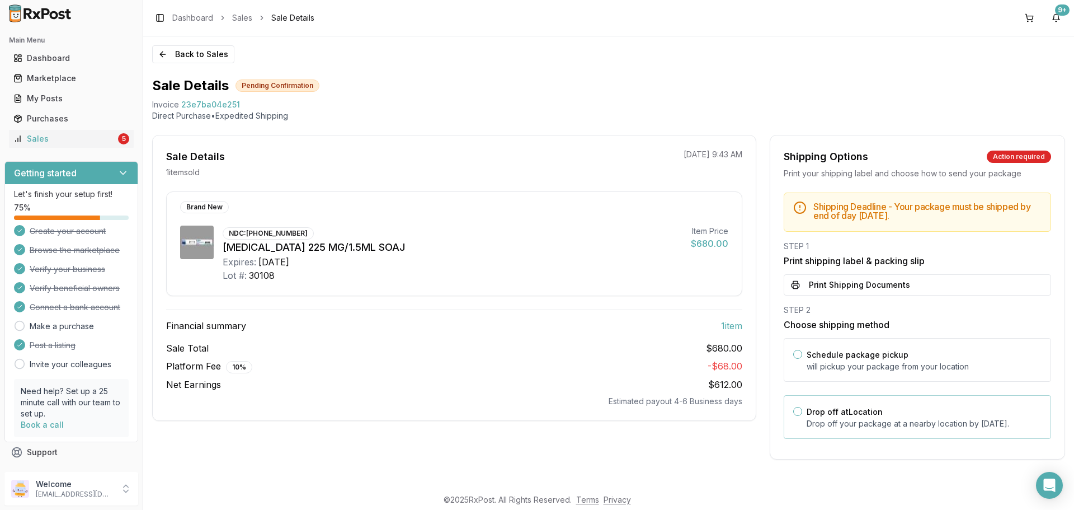
drag, startPoint x: 881, startPoint y: 423, endPoint x: 884, endPoint y: 408, distance: 16.0
click at [880, 418] on p "Drop off your package at a nearby location by September 15, 2025 ." at bounding box center [924, 423] width 235 height 11
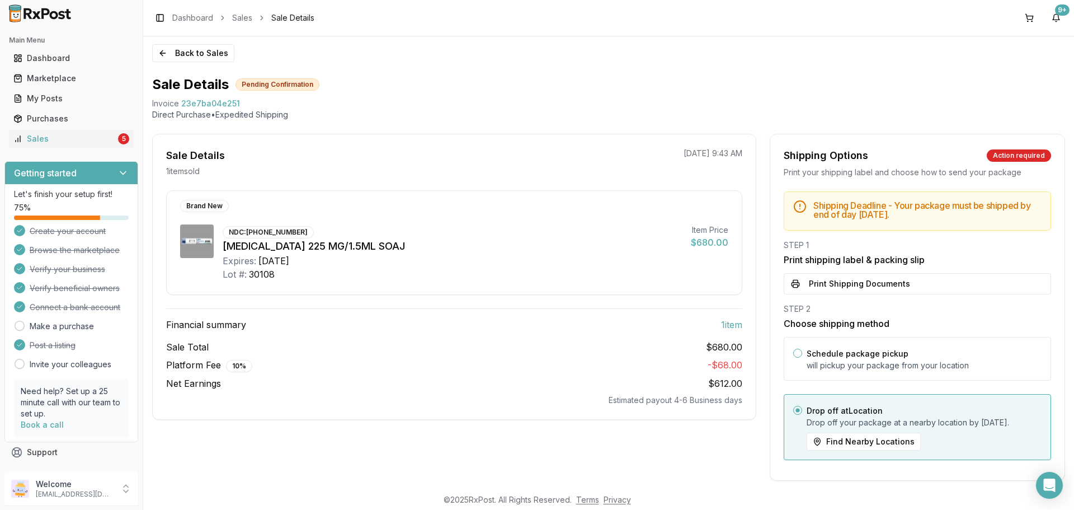
click at [871, 287] on button "Print Shipping Documents" at bounding box center [917, 283] width 267 height 21
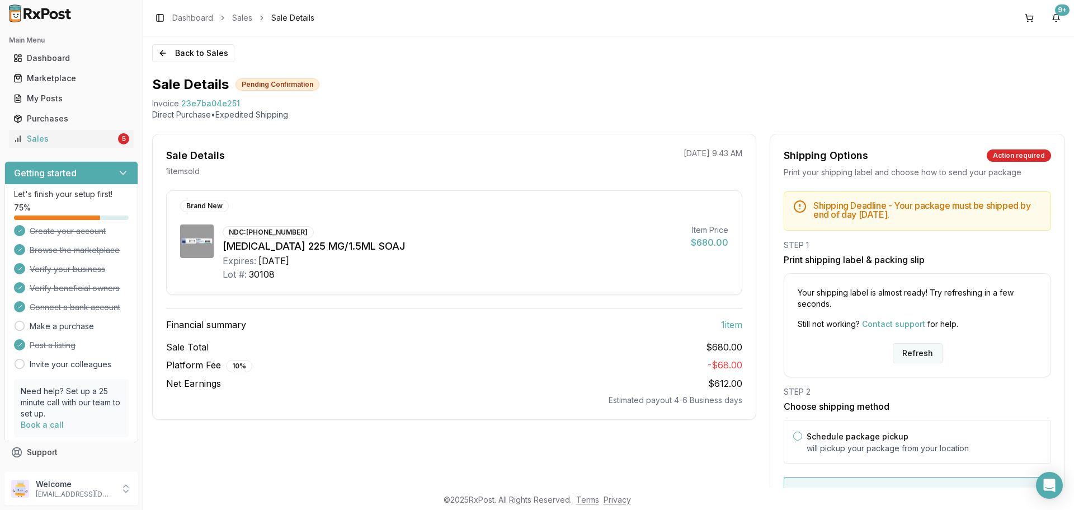
click at [918, 353] on button "Refresh" at bounding box center [918, 353] width 50 height 20
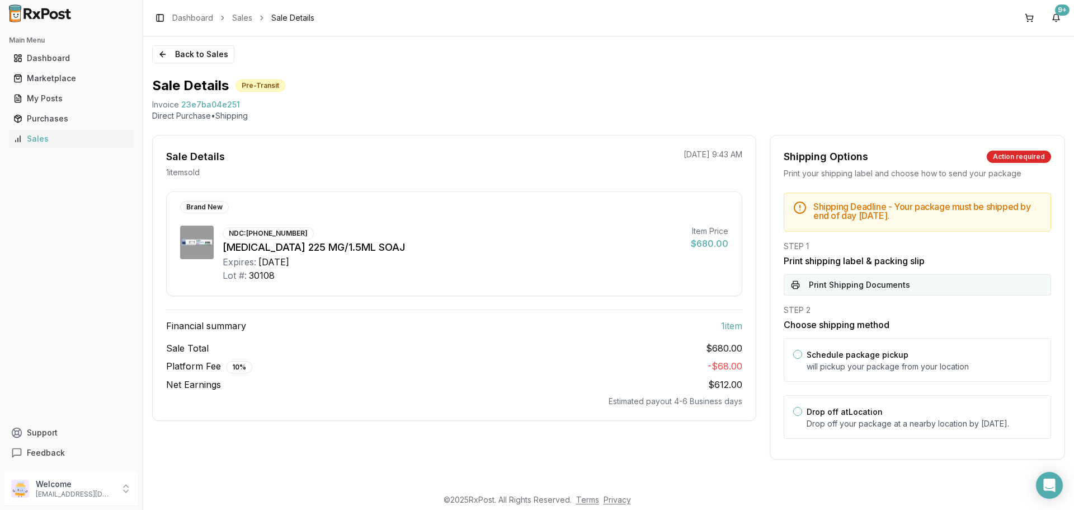
click at [886, 294] on button "Print Shipping Documents" at bounding box center [917, 284] width 267 height 21
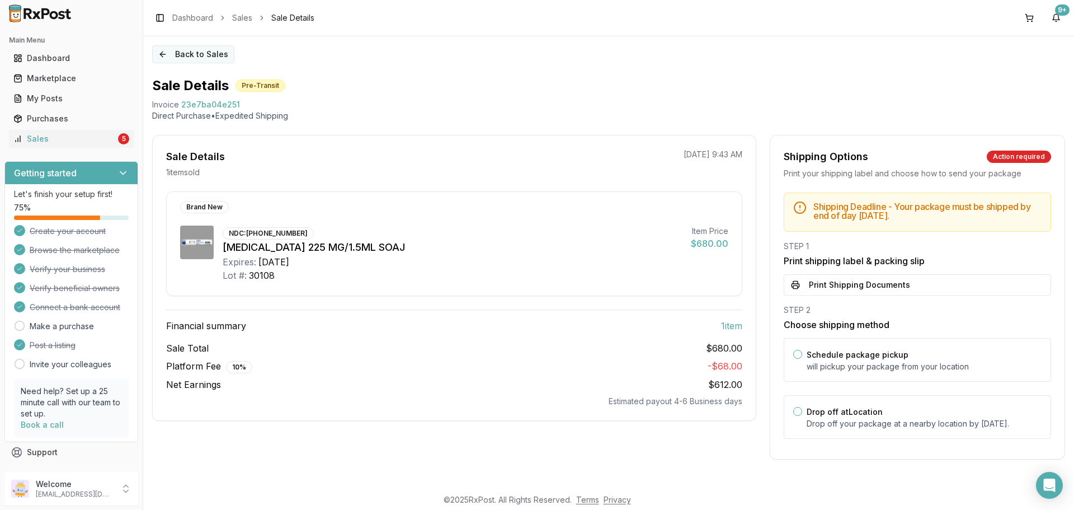
click at [184, 58] on button "Back to Sales" at bounding box center [193, 54] width 82 height 18
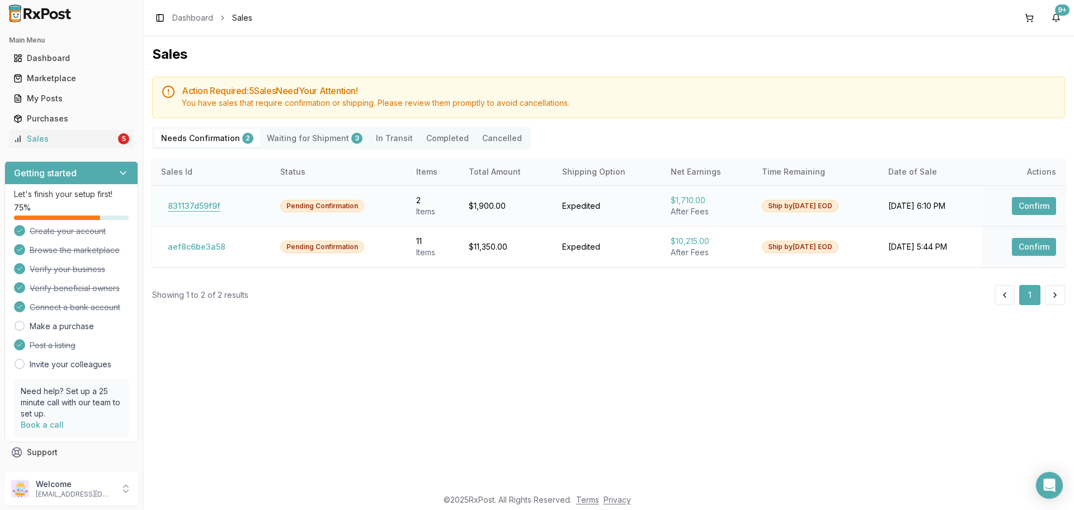
click at [175, 201] on button "831137d59f9f" at bounding box center [194, 206] width 66 height 18
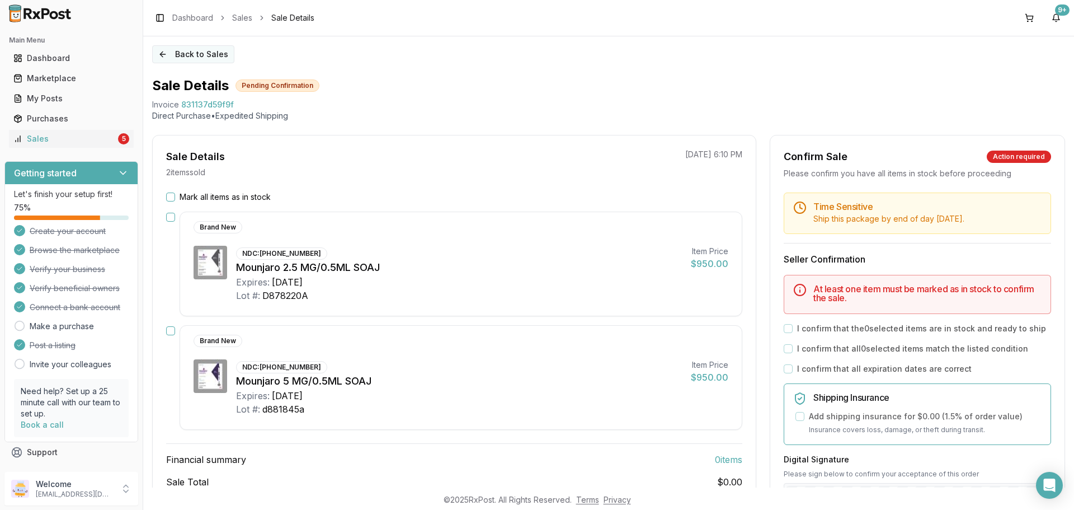
click at [186, 57] on button "Back to Sales" at bounding box center [193, 54] width 82 height 18
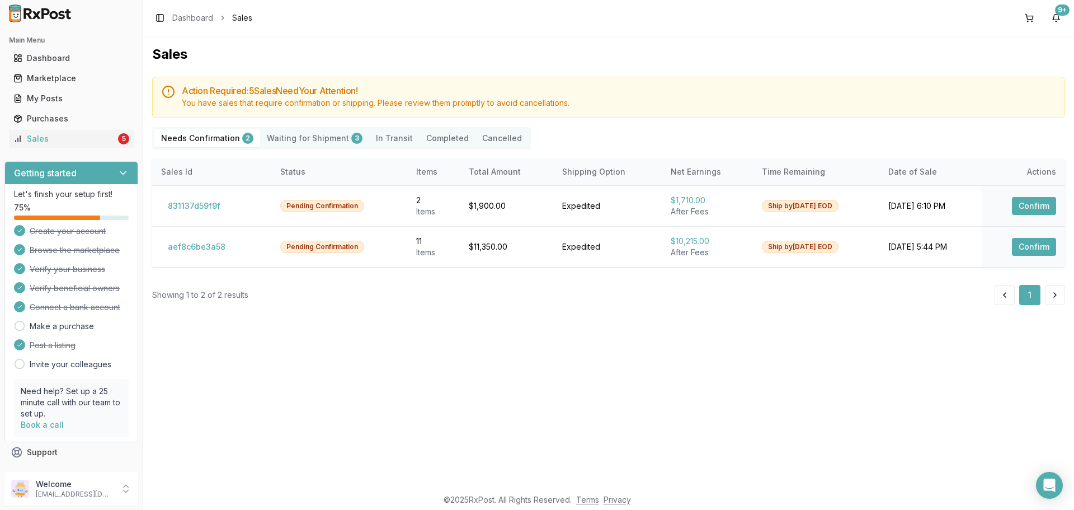
click at [323, 140] on Shipment "Waiting for Shipment 3" at bounding box center [314, 138] width 109 height 18
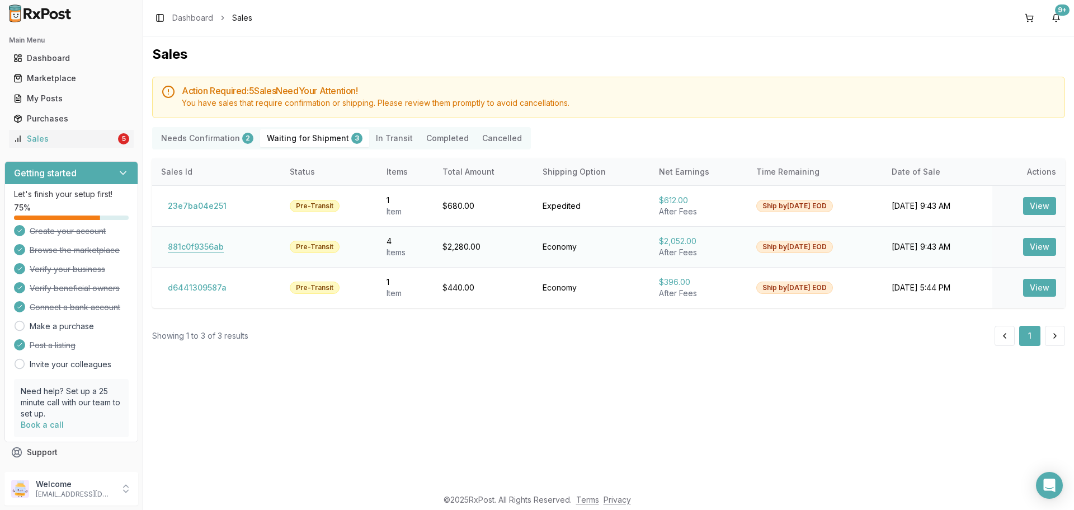
click at [191, 247] on button "881c0f9356ab" at bounding box center [195, 247] width 69 height 18
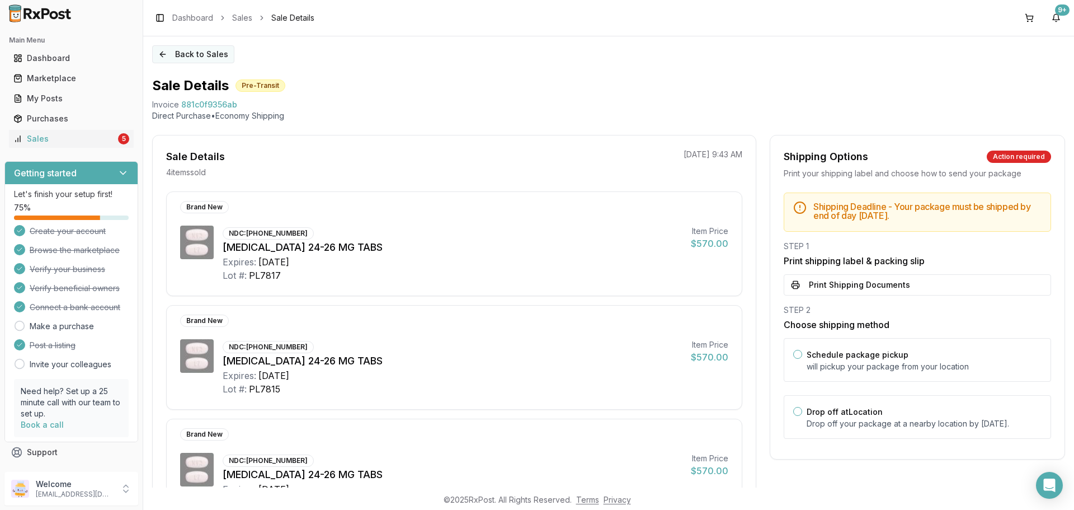
click at [191, 56] on button "Back to Sales" at bounding box center [193, 54] width 82 height 18
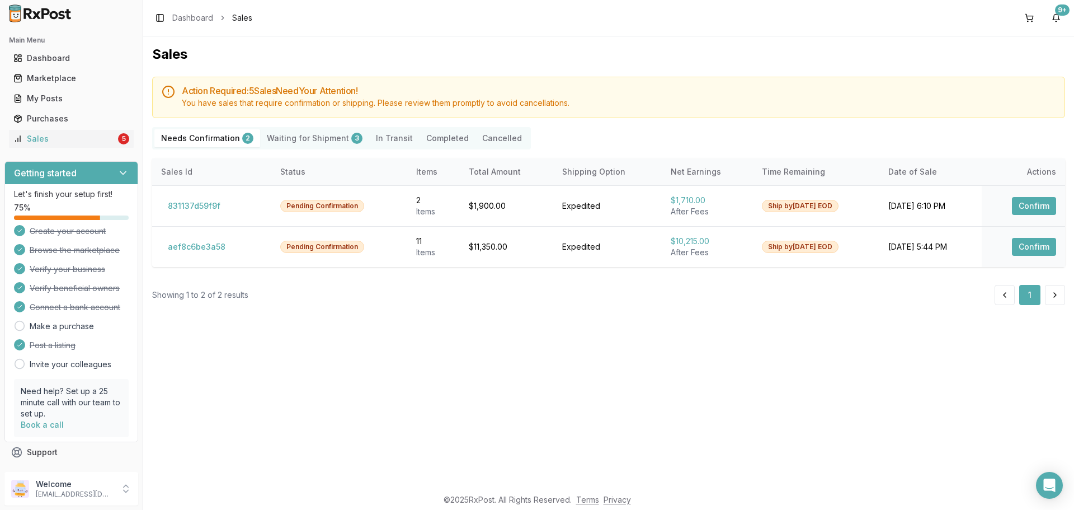
click at [294, 141] on Shipment "Waiting for Shipment 3" at bounding box center [314, 138] width 109 height 18
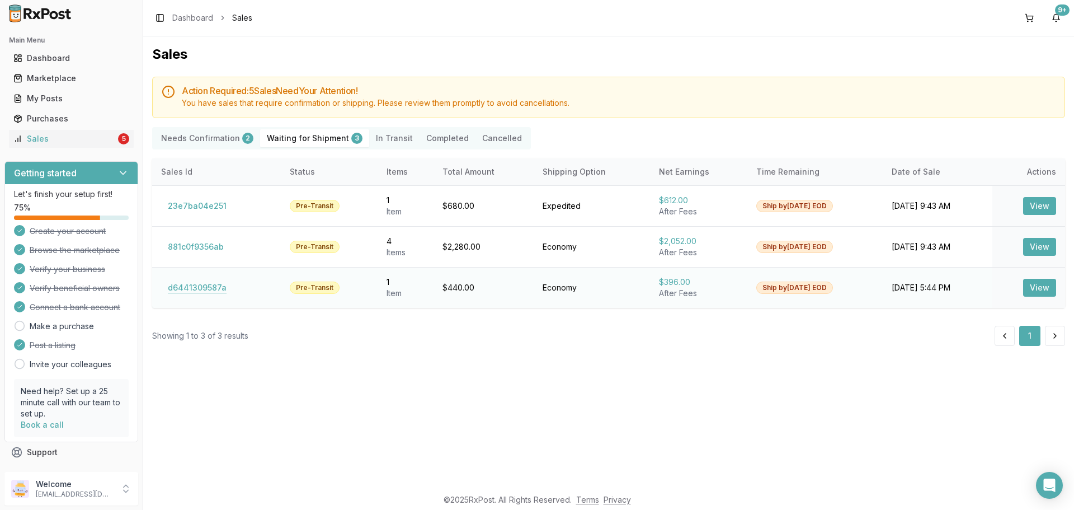
click at [207, 289] on button "d6441309587a" at bounding box center [197, 288] width 72 height 18
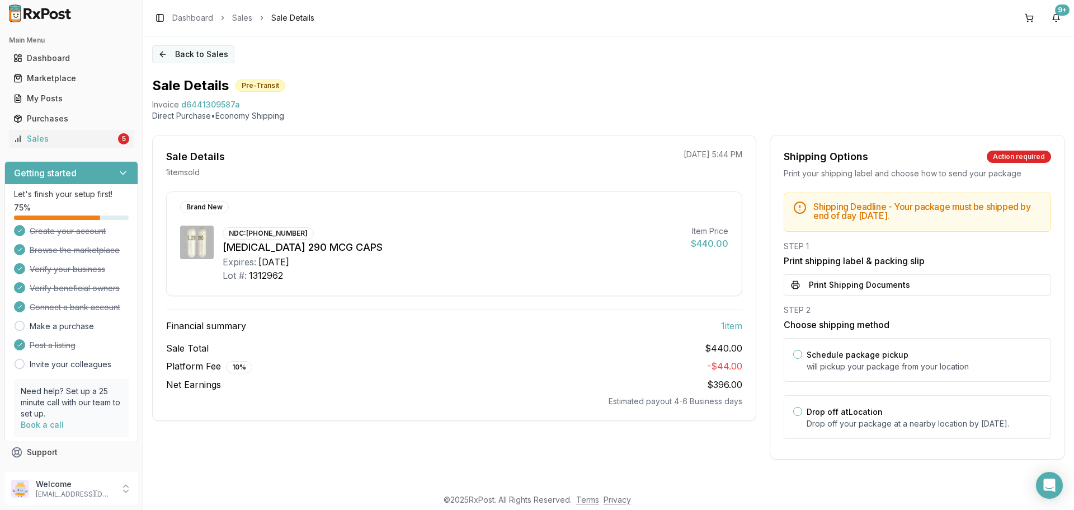
click at [193, 58] on button "Back to Sales" at bounding box center [193, 54] width 82 height 18
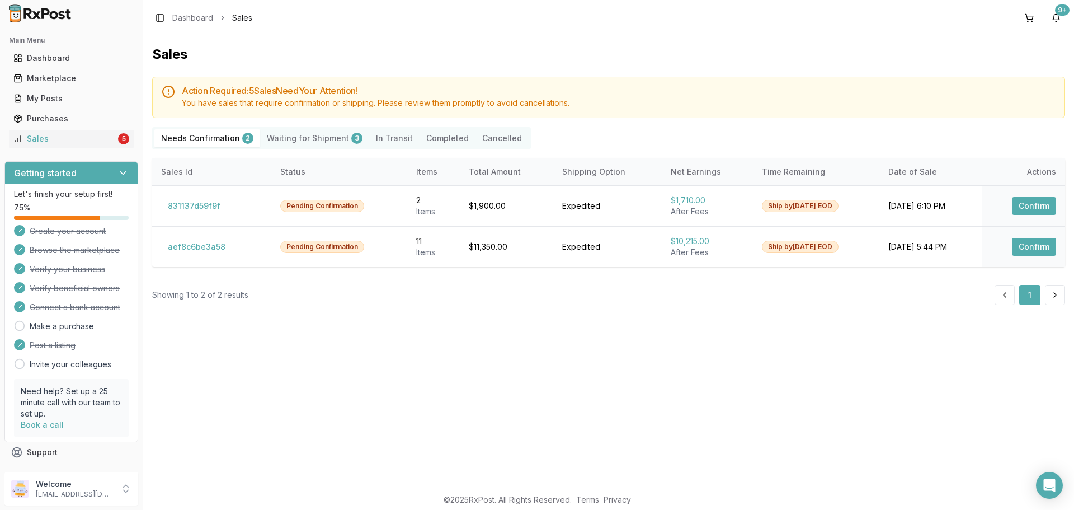
click at [204, 147] on div "Needs Confirmation 2 Waiting for Shipment 3 In Transit Completed Cancelled" at bounding box center [341, 138] width 379 height 22
click at [204, 139] on Confirmation "Needs Confirmation 2" at bounding box center [207, 138] width 106 height 18
click at [194, 208] on button "831137d59f9f" at bounding box center [194, 206] width 66 height 18
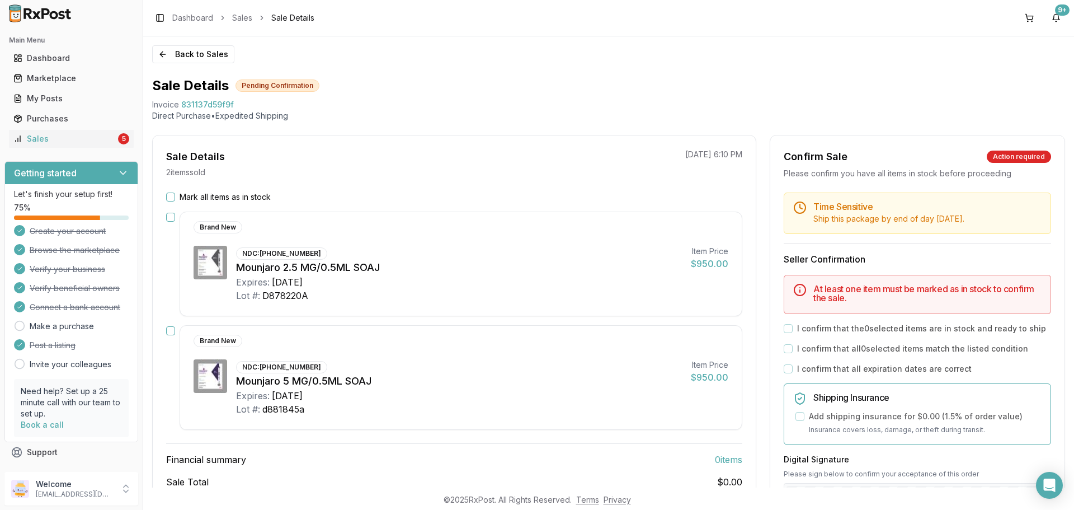
click at [172, 198] on button "Mark all items as in stock" at bounding box center [170, 196] width 9 height 9
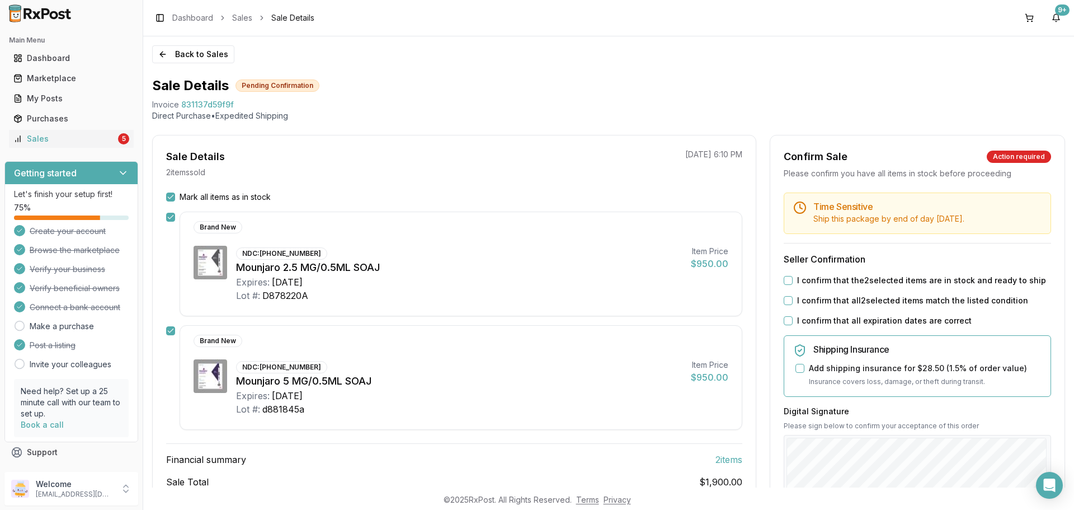
click at [790, 281] on div "I confirm that the 2 selected items are in stock and ready to ship" at bounding box center [917, 280] width 267 height 11
drag, startPoint x: 789, startPoint y: 279, endPoint x: 784, endPoint y: 296, distance: 18.1
click at [788, 279] on button "I confirm that the 2 selected items are in stock and ready to ship" at bounding box center [788, 280] width 9 height 9
click at [784, 299] on button "I confirm that all 2 selected items match the listed condition" at bounding box center [788, 300] width 9 height 9
drag, startPoint x: 787, startPoint y: 322, endPoint x: 839, endPoint y: 501, distance: 186.4
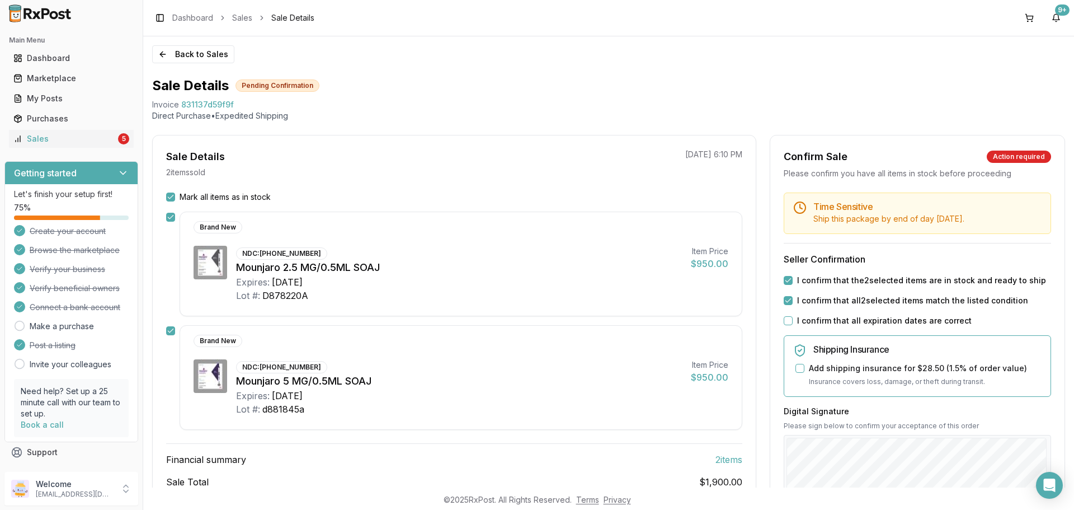
click at [786, 323] on button "I confirm that all expiration dates are correct" at bounding box center [788, 320] width 9 height 9
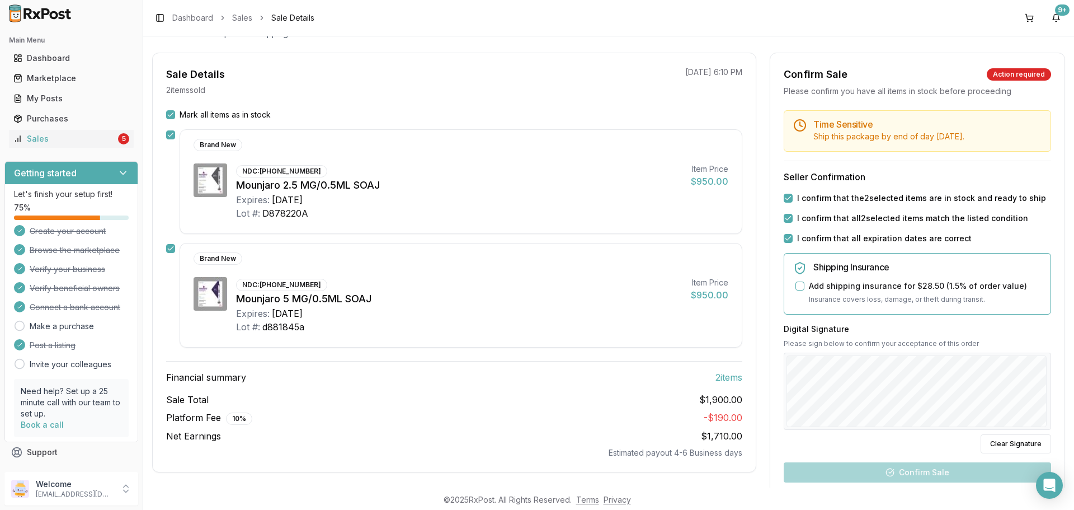
scroll to position [168, 0]
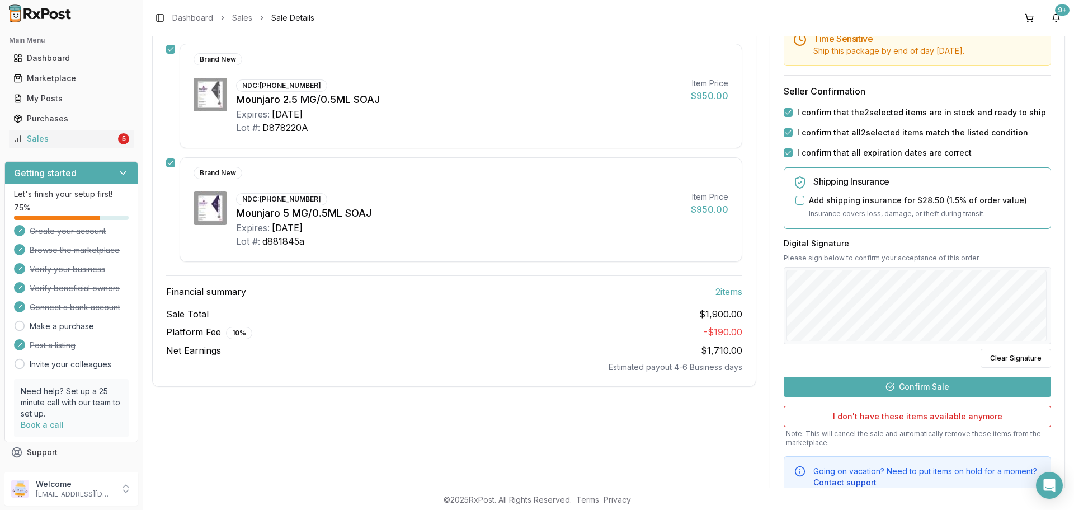
click at [913, 374] on div "Time Sensitive Ship this package by end of day today . Seller Confirmation I co…" at bounding box center [917, 261] width 294 height 473
click at [922, 386] on button "Confirm Sale" at bounding box center [917, 386] width 267 height 20
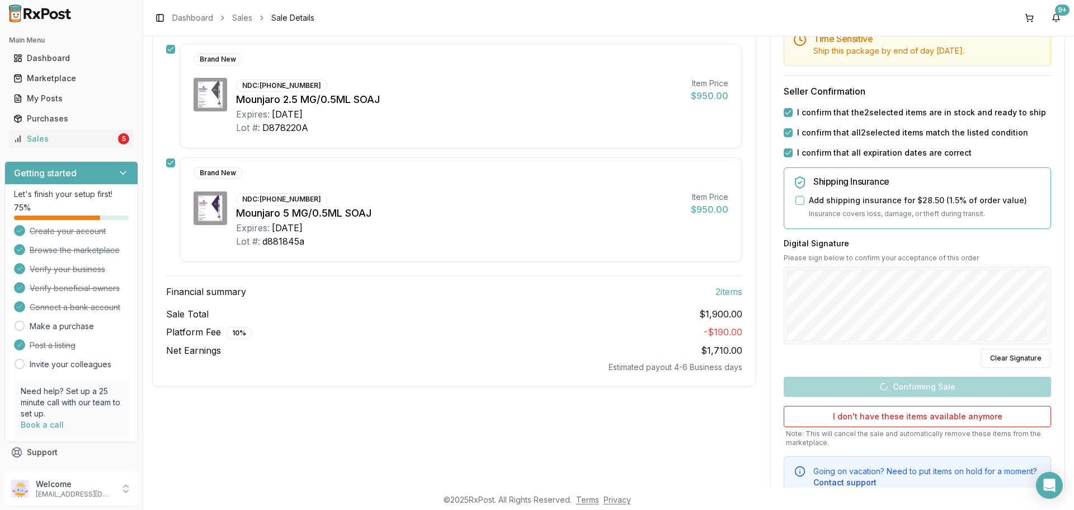
scroll to position [65, 0]
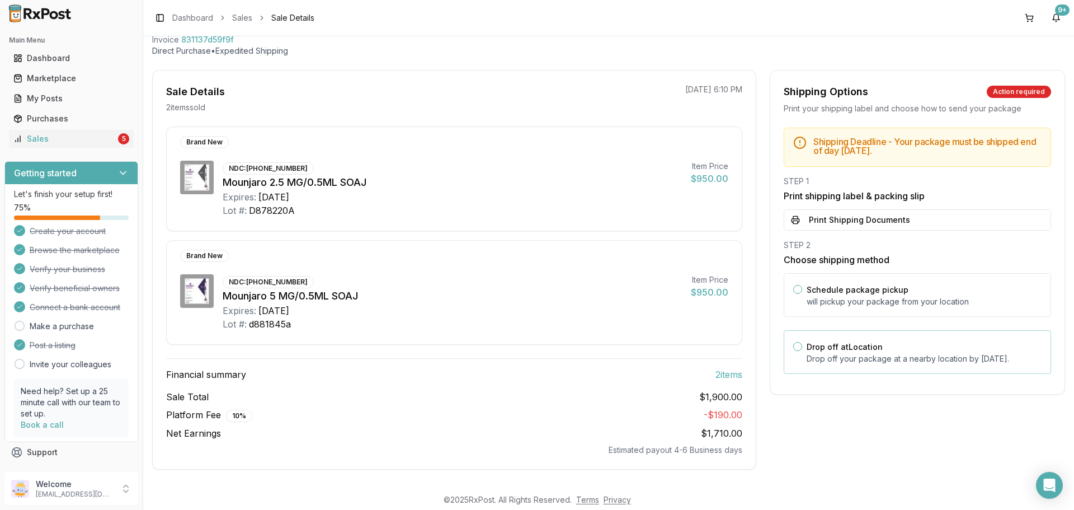
click at [837, 347] on label "Drop off at Location" at bounding box center [845, 347] width 76 height 10
click at [802, 347] on button "Drop off at Location" at bounding box center [797, 346] width 9 height 9
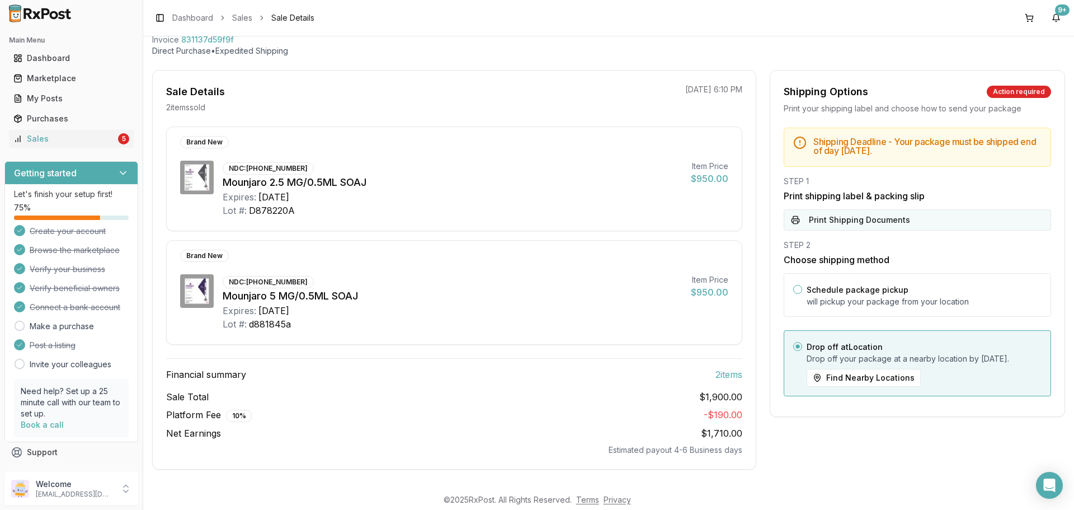
click at [869, 224] on button "Print Shipping Documents" at bounding box center [917, 219] width 267 height 21
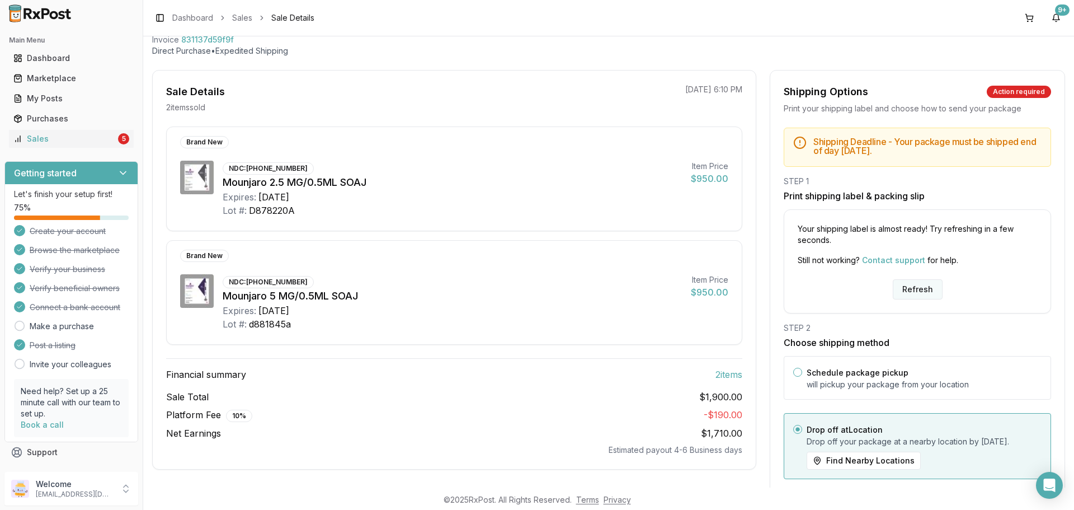
click at [917, 284] on button "Refresh" at bounding box center [918, 289] width 50 height 20
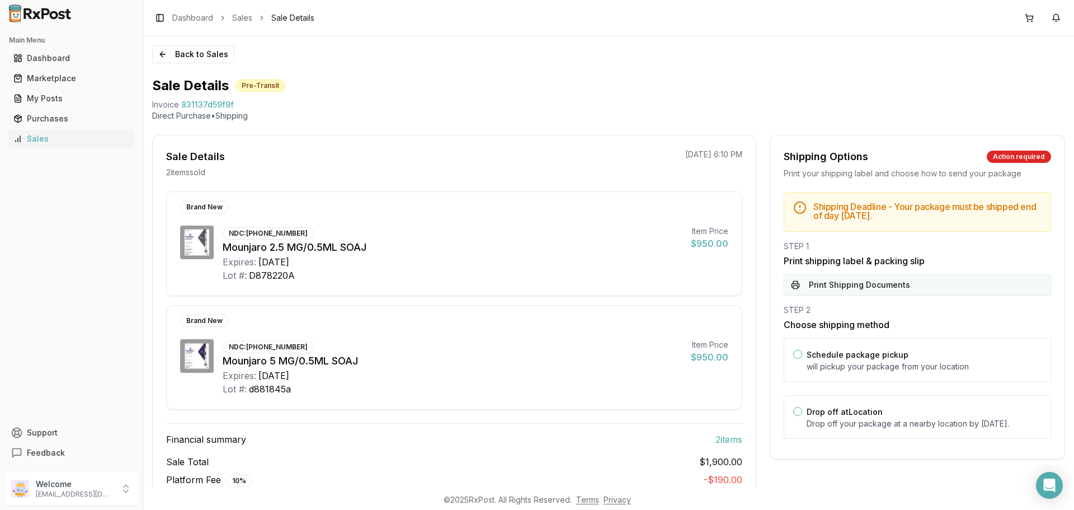
click at [902, 284] on button "Print Shipping Documents" at bounding box center [917, 284] width 267 height 21
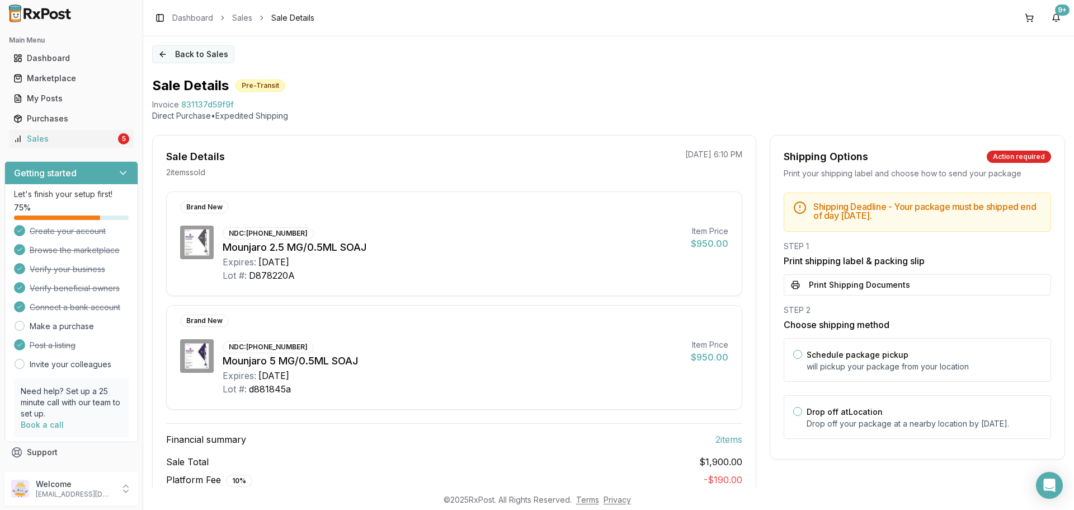
click at [191, 50] on button "Back to Sales" at bounding box center [193, 54] width 82 height 18
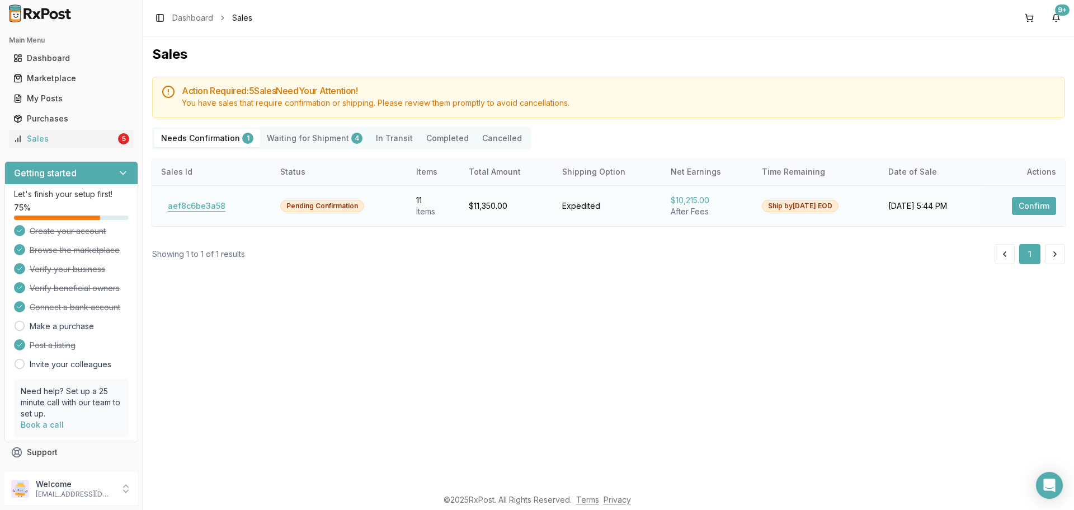
click at [202, 210] on button "aef8c6be3a58" at bounding box center [196, 206] width 71 height 18
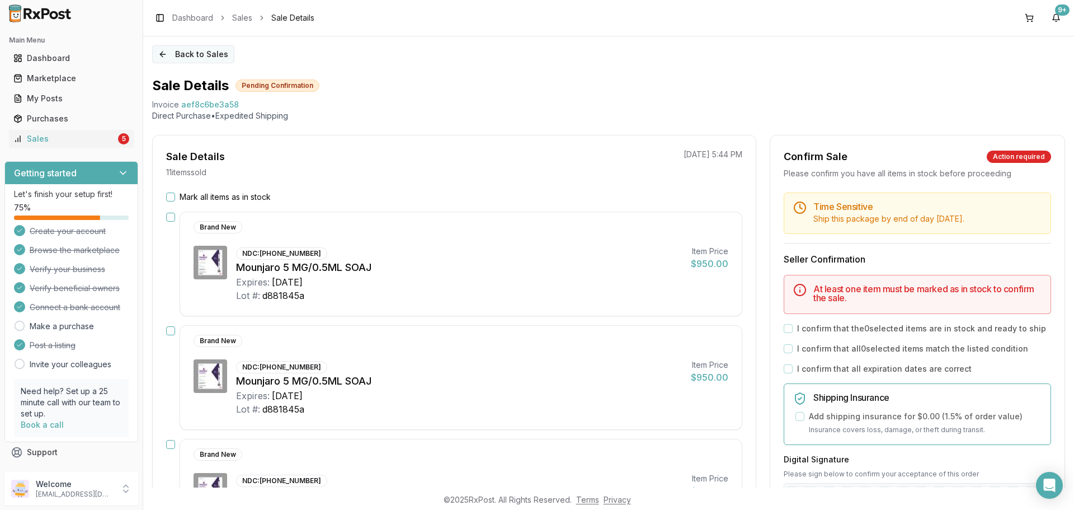
click at [169, 52] on button "Back to Sales" at bounding box center [193, 54] width 82 height 18
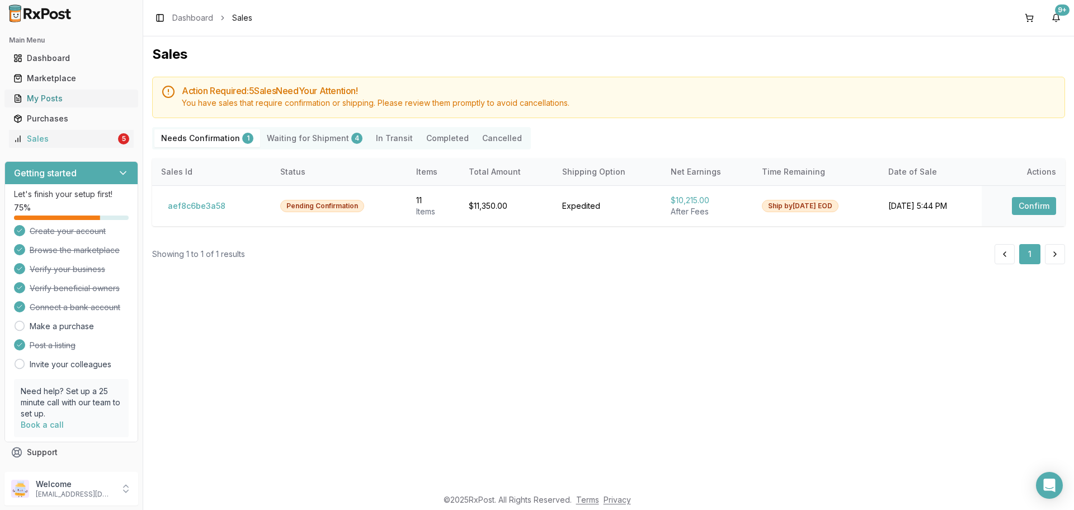
click at [77, 98] on div "My Posts" at bounding box center [71, 98] width 116 height 11
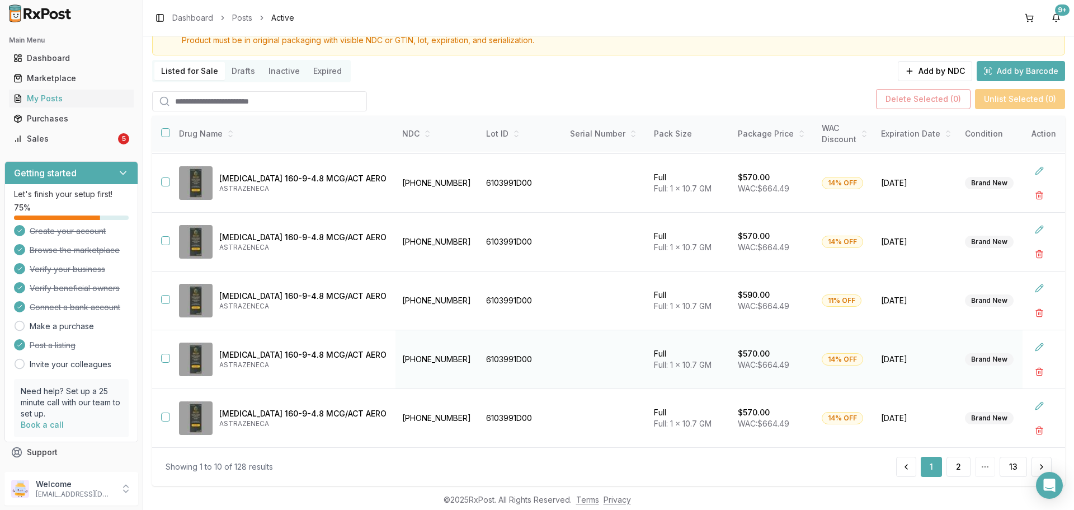
scroll to position [81, 0]
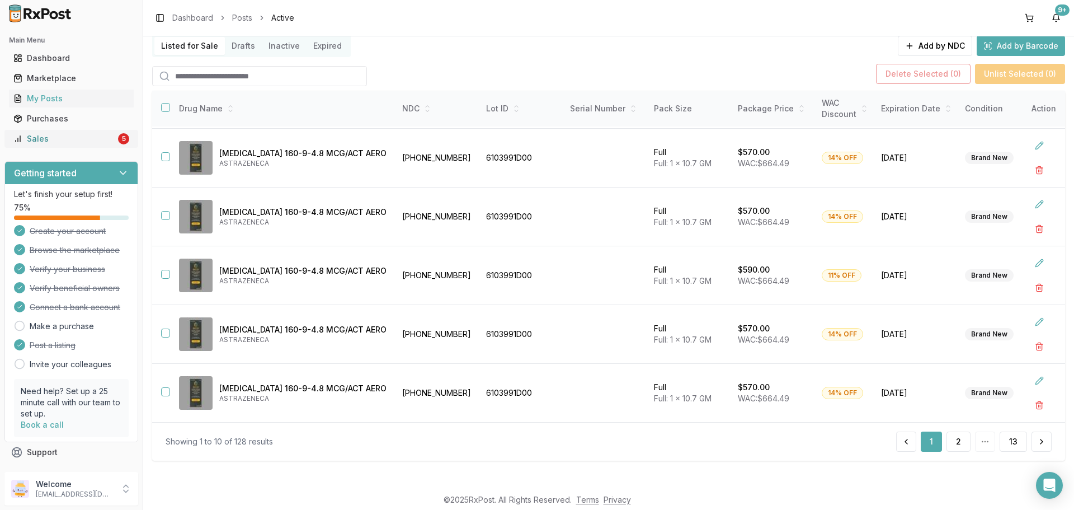
click at [91, 131] on link "Sales 5" at bounding box center [71, 139] width 125 height 20
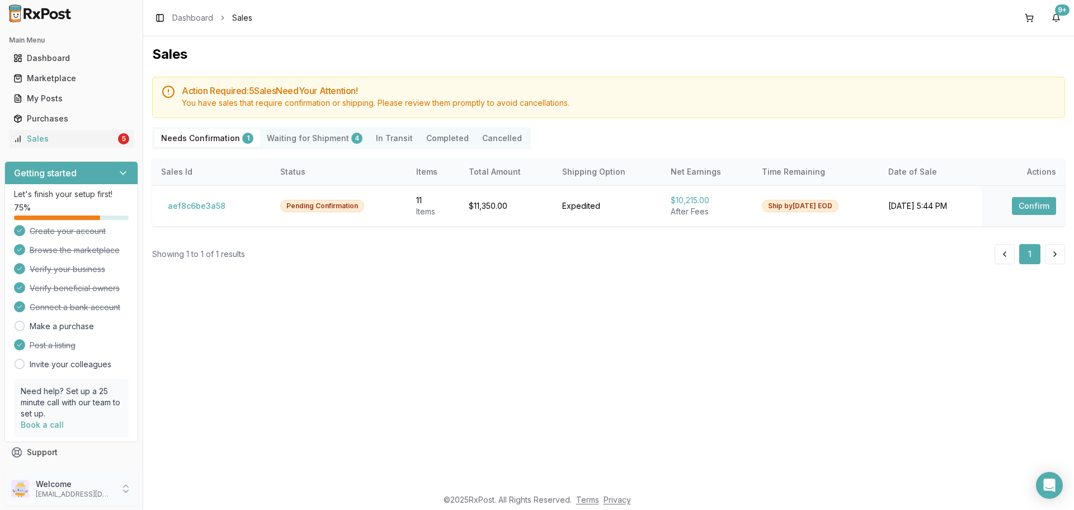
click at [86, 483] on p "Welcome" at bounding box center [75, 483] width 78 height 11
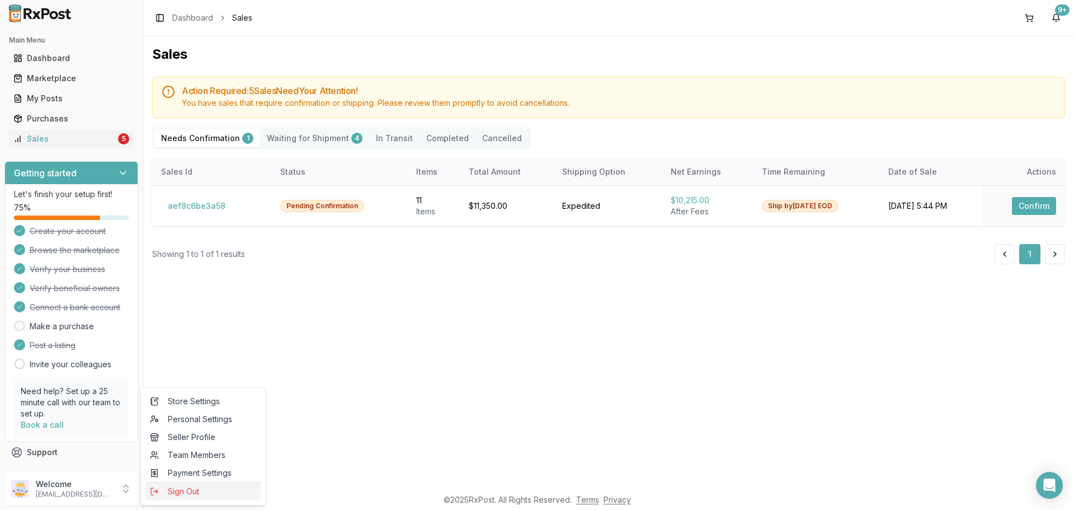
click at [167, 494] on span "Sign Out" at bounding box center [203, 490] width 106 height 11
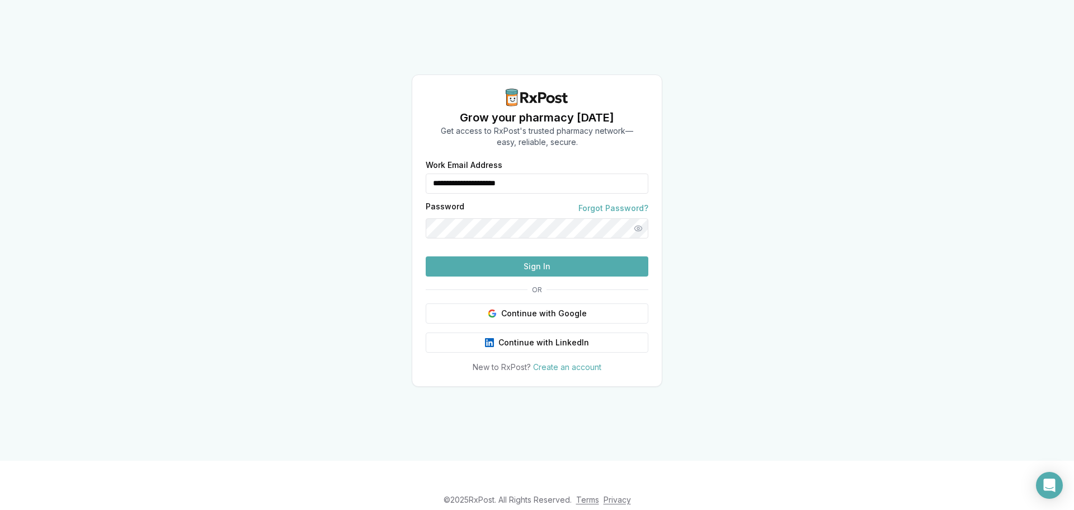
drag, startPoint x: 540, startPoint y: 162, endPoint x: 380, endPoint y: 184, distance: 161.4
click at [391, 183] on div "**********" at bounding box center [537, 230] width 1074 height 460
type input "**********"
click at [510, 276] on button "Sign In" at bounding box center [537, 266] width 223 height 20
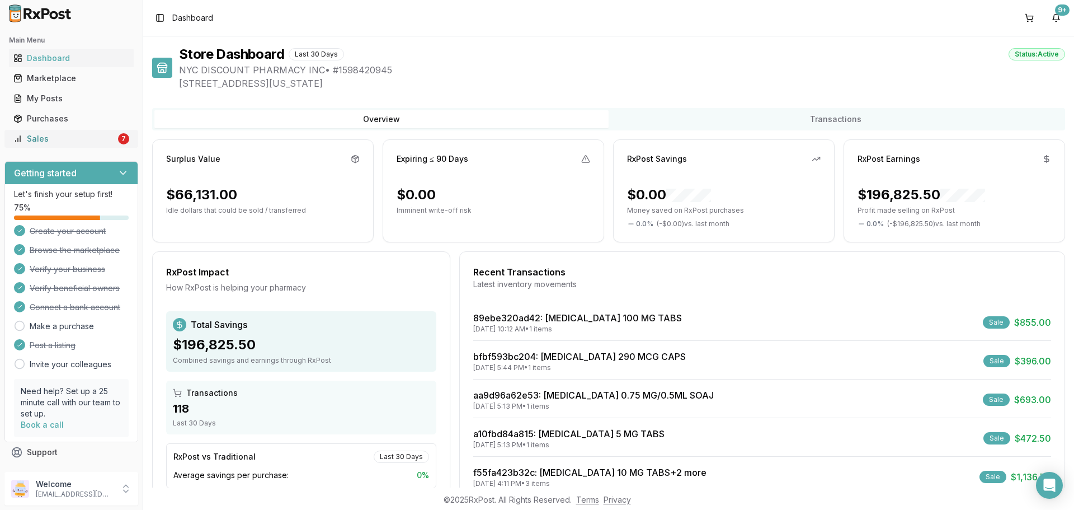
click at [63, 142] on div "Sales" at bounding box center [64, 138] width 102 height 11
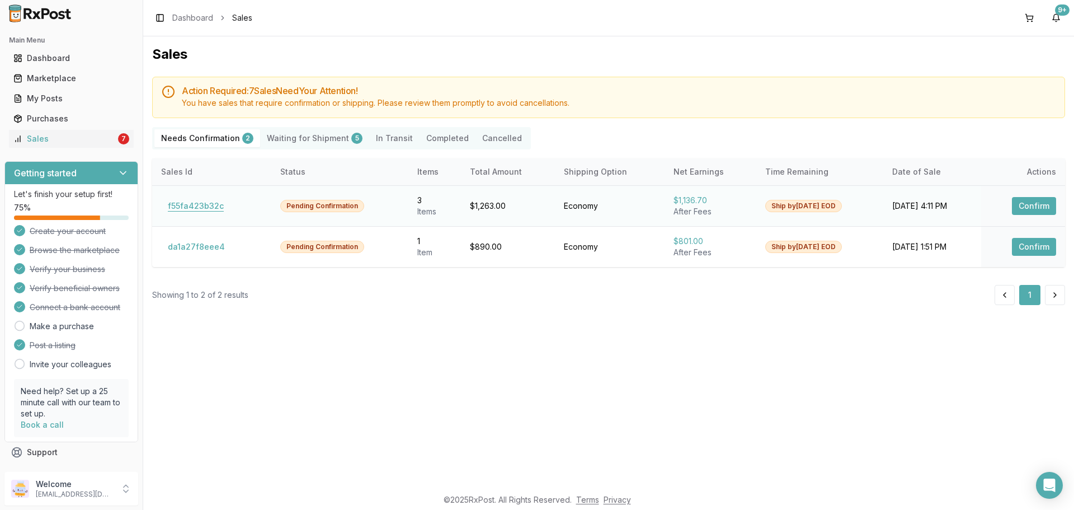
click at [207, 207] on button "f55fa423b32c" at bounding box center [195, 206] width 69 height 18
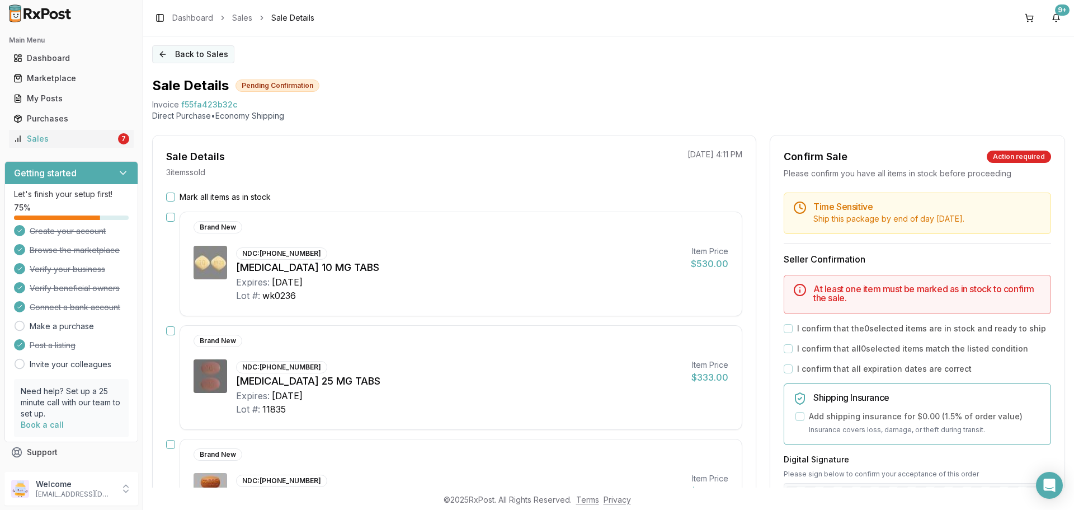
click at [199, 56] on button "Back to Sales" at bounding box center [193, 54] width 82 height 18
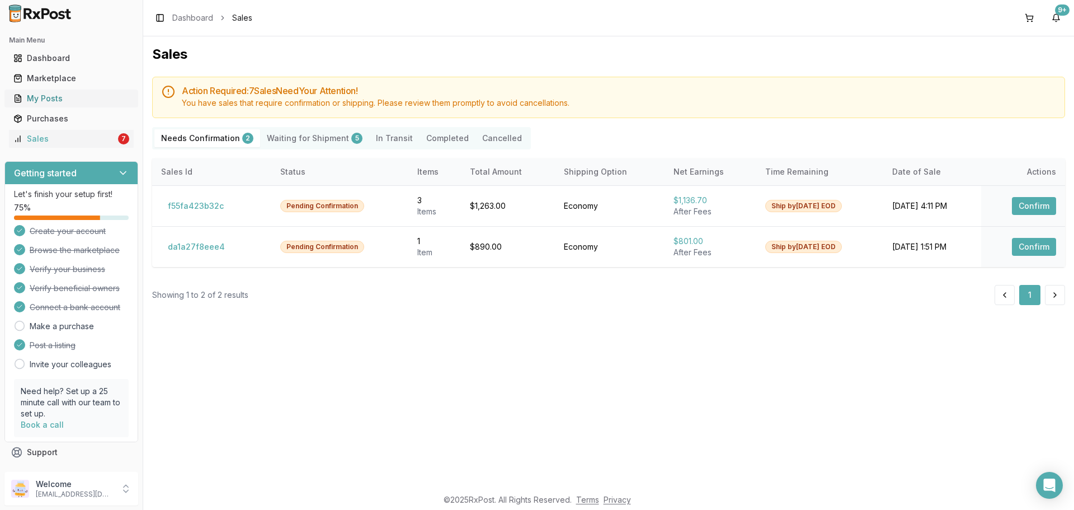
click at [71, 100] on div "My Posts" at bounding box center [71, 98] width 116 height 11
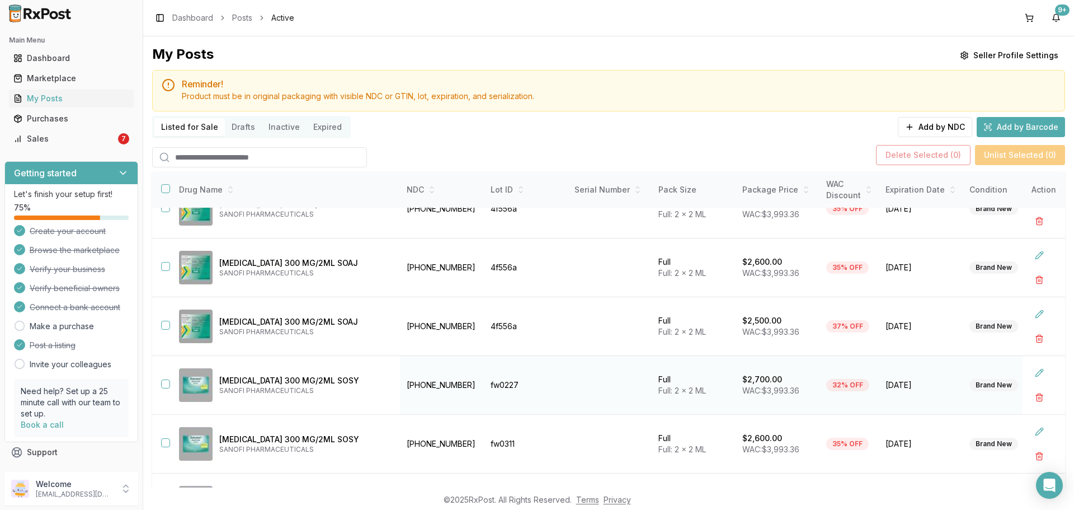
scroll to position [129, 0]
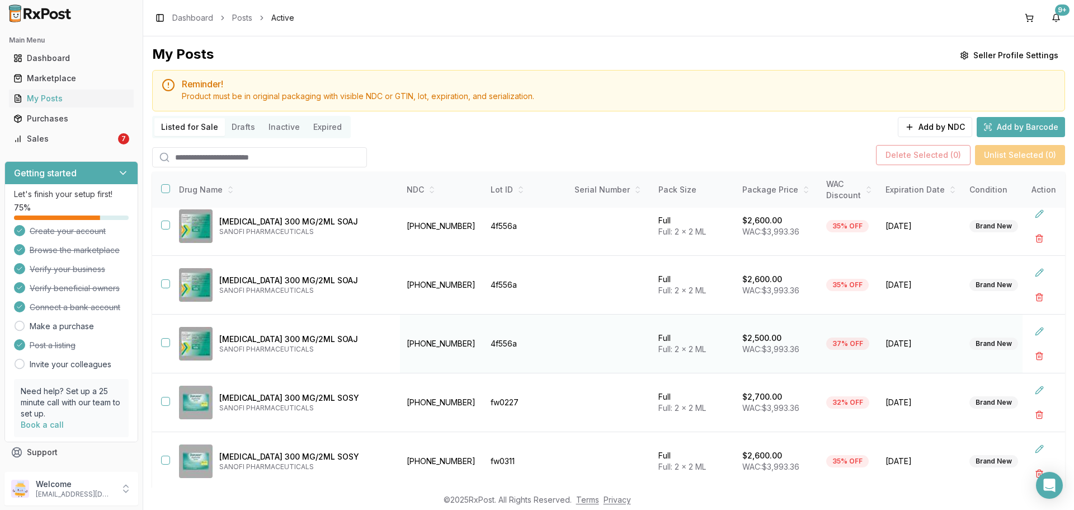
click at [165, 346] on td at bounding box center [161, 343] width 18 height 59
click at [163, 345] on button "button" at bounding box center [165, 342] width 9 height 9
click at [170, 284] on td "[MEDICAL_DATA] 300 MG/2ML SOAJ SANOFI PHARMACEUTICALS" at bounding box center [285, 285] width 230 height 59
click at [168, 283] on button "button" at bounding box center [165, 283] width 9 height 9
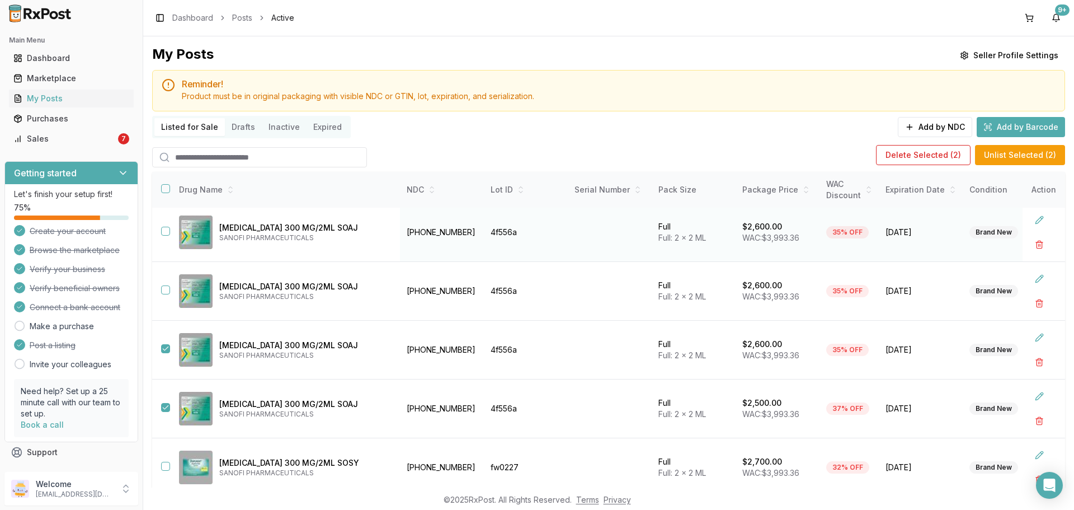
scroll to position [0, 0]
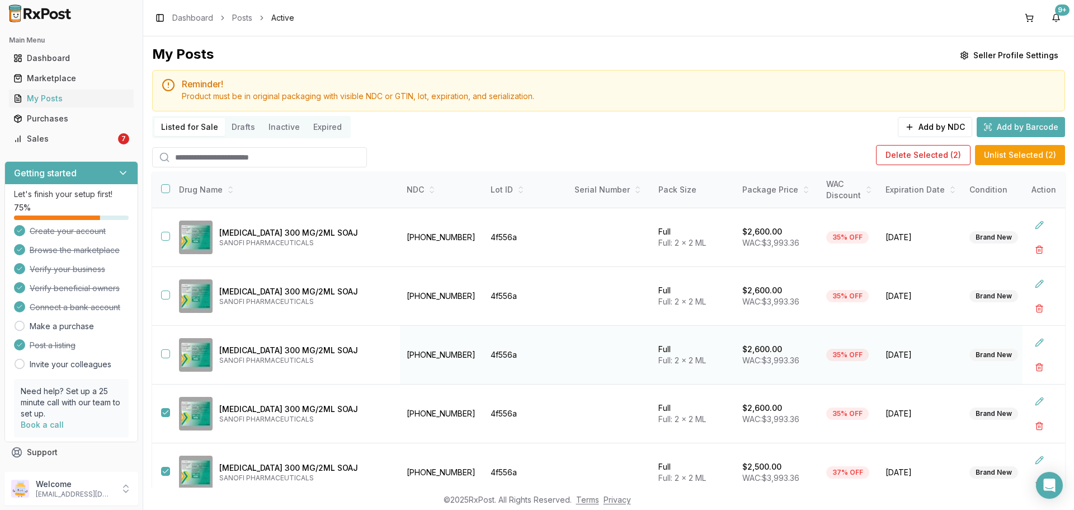
click at [165, 350] on button "button" at bounding box center [165, 353] width 9 height 9
click at [891, 154] on button "Delete Selected ( 3 )" at bounding box center [923, 155] width 95 height 20
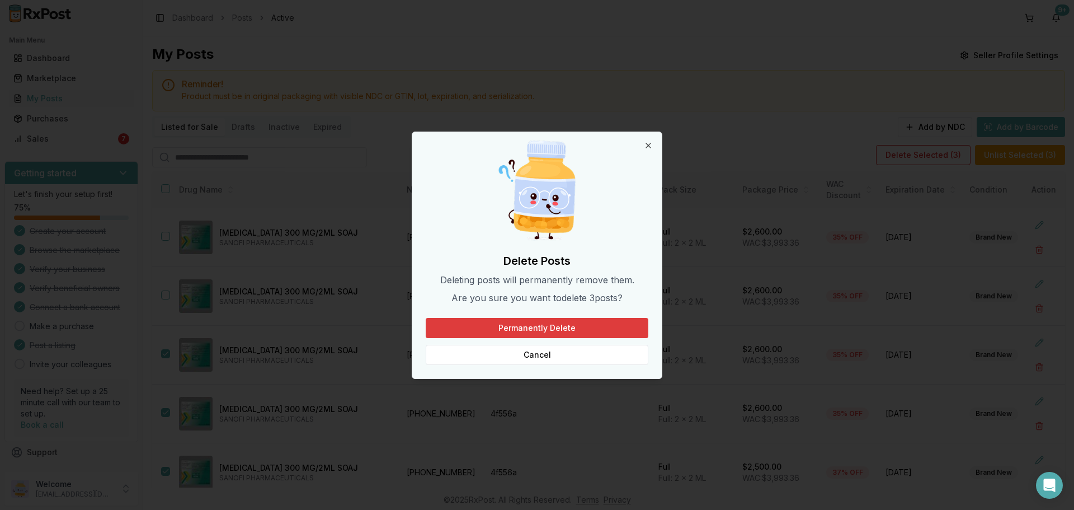
click at [545, 331] on button "Permanently Delete" at bounding box center [537, 328] width 223 height 20
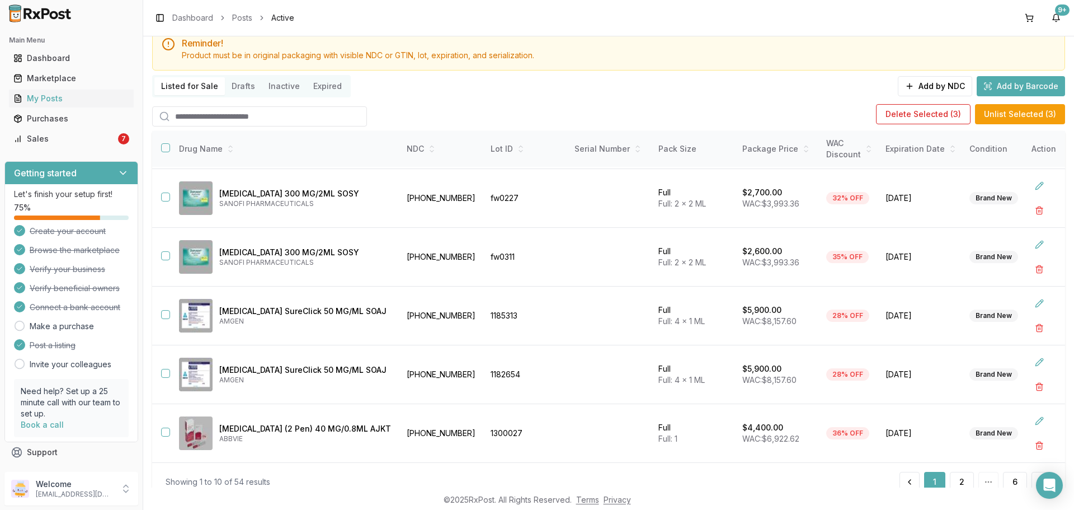
scroll to position [81, 0]
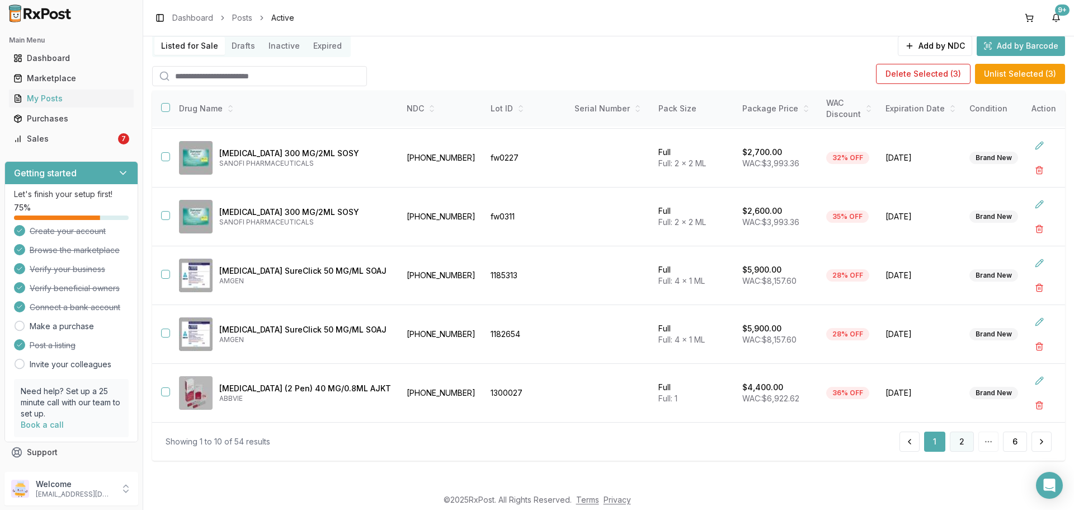
click at [950, 442] on button "2" at bounding box center [962, 441] width 24 height 20
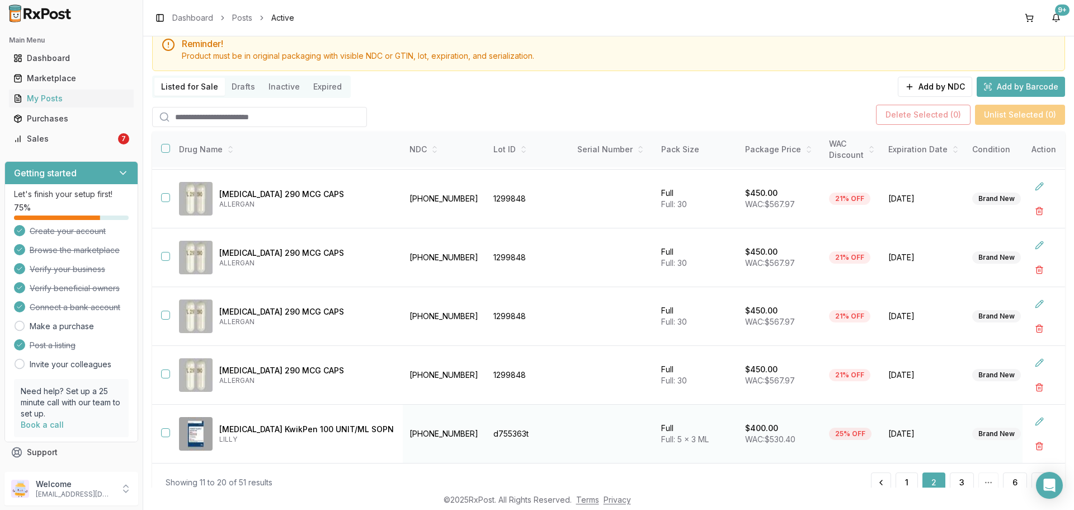
scroll to position [81, 0]
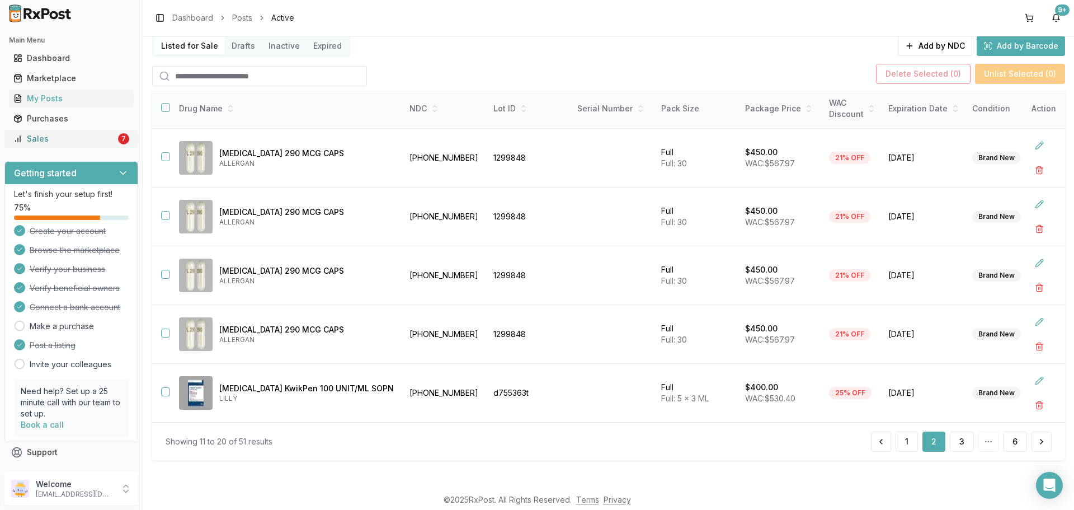
click at [68, 142] on div "Sales" at bounding box center [64, 138] width 102 height 11
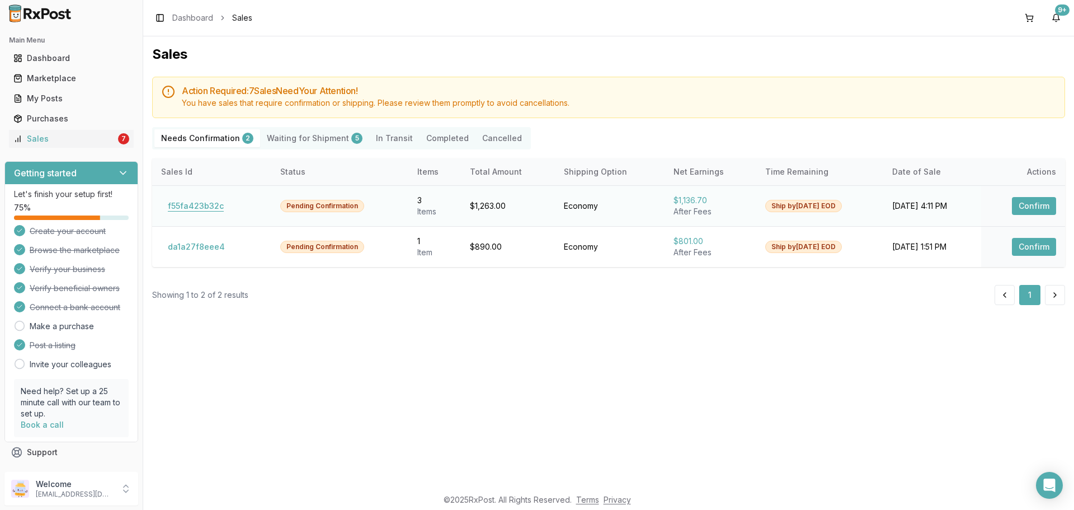
click at [218, 204] on button "f55fa423b32c" at bounding box center [195, 206] width 69 height 18
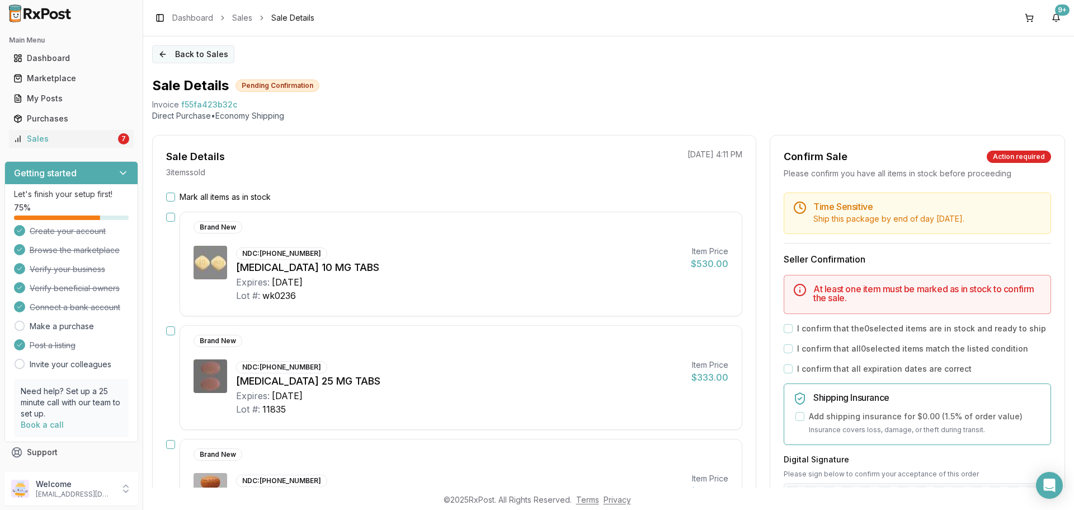
click at [176, 54] on button "Back to Sales" at bounding box center [193, 54] width 82 height 18
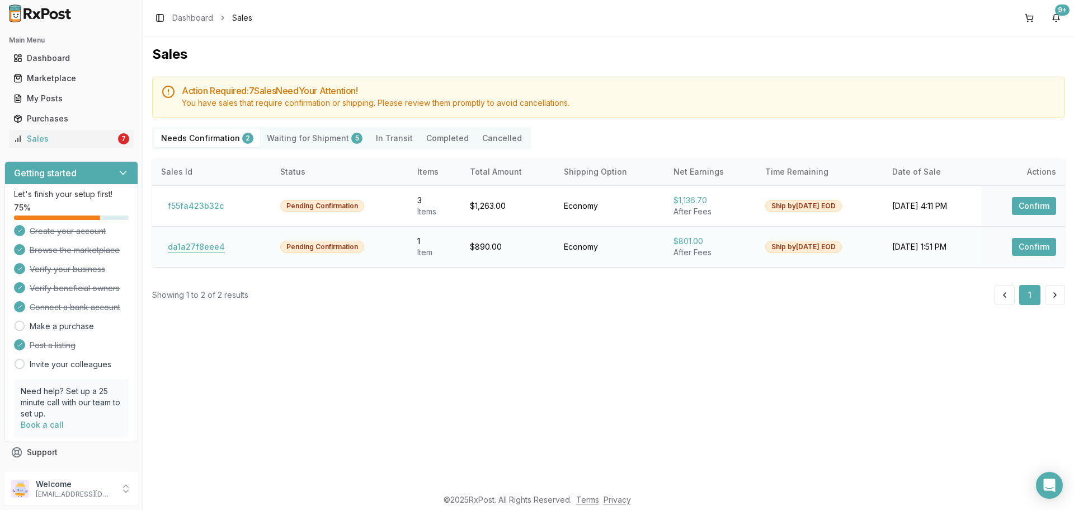
click at [196, 252] on button "da1a27f8eee4" at bounding box center [196, 247] width 70 height 18
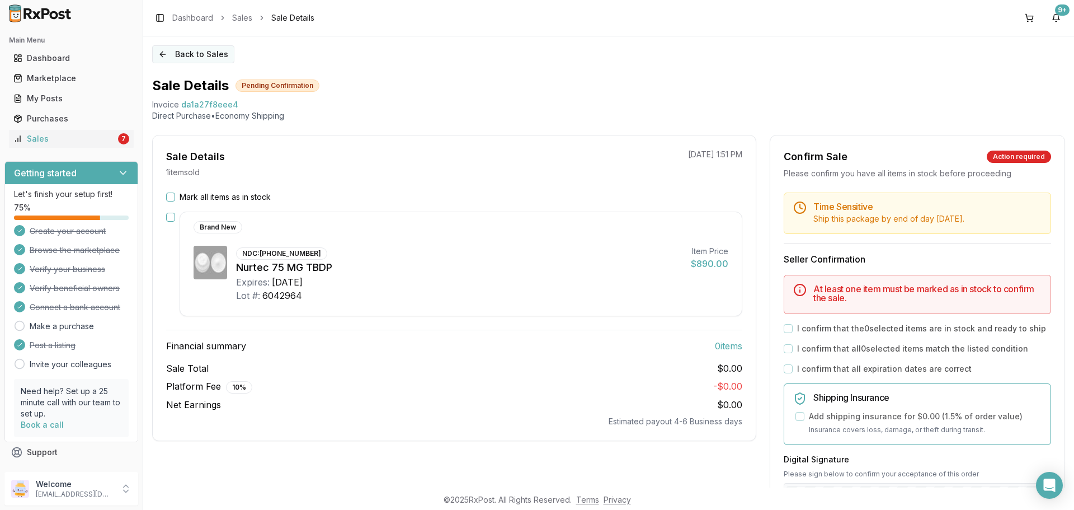
click at [182, 51] on button "Back to Sales" at bounding box center [193, 54] width 82 height 18
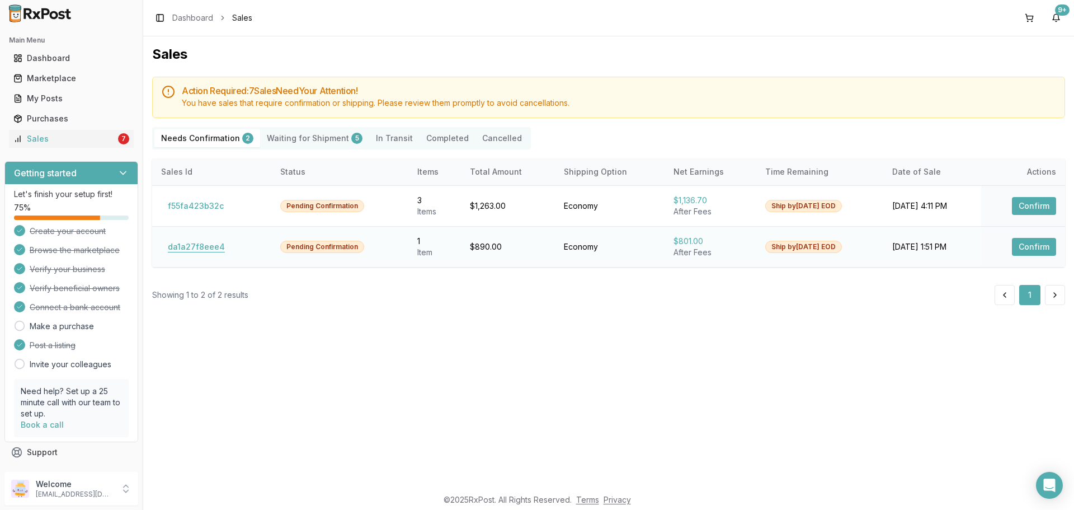
click at [181, 240] on button "da1a27f8eee4" at bounding box center [196, 247] width 70 height 18
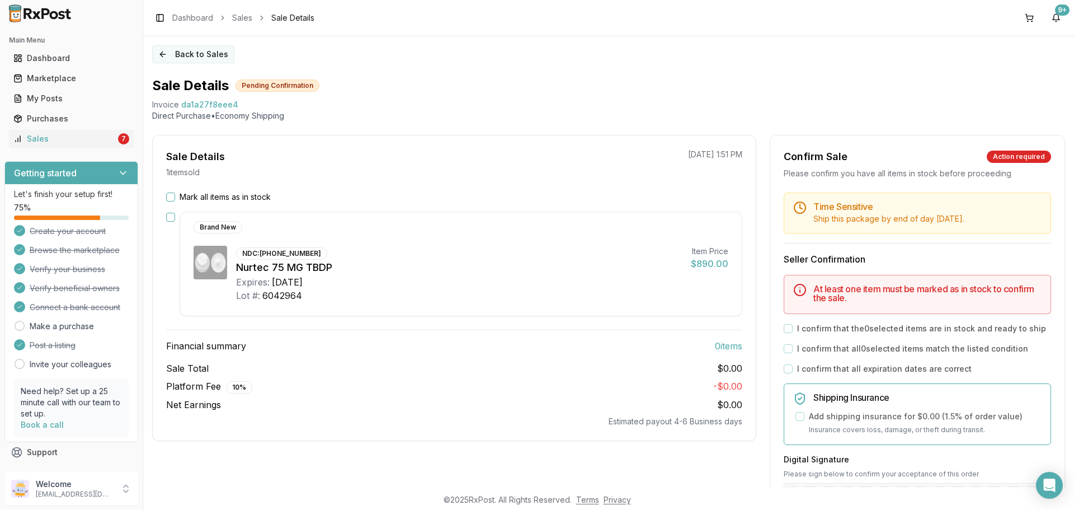
click at [175, 52] on button "Back to Sales" at bounding box center [193, 54] width 82 height 18
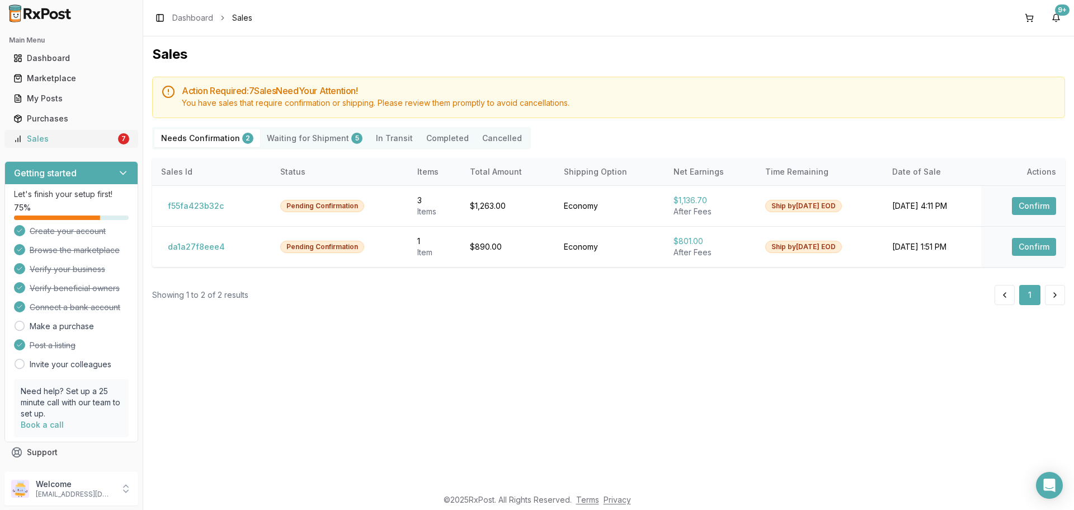
click at [96, 145] on link "Sales 7" at bounding box center [71, 139] width 125 height 20
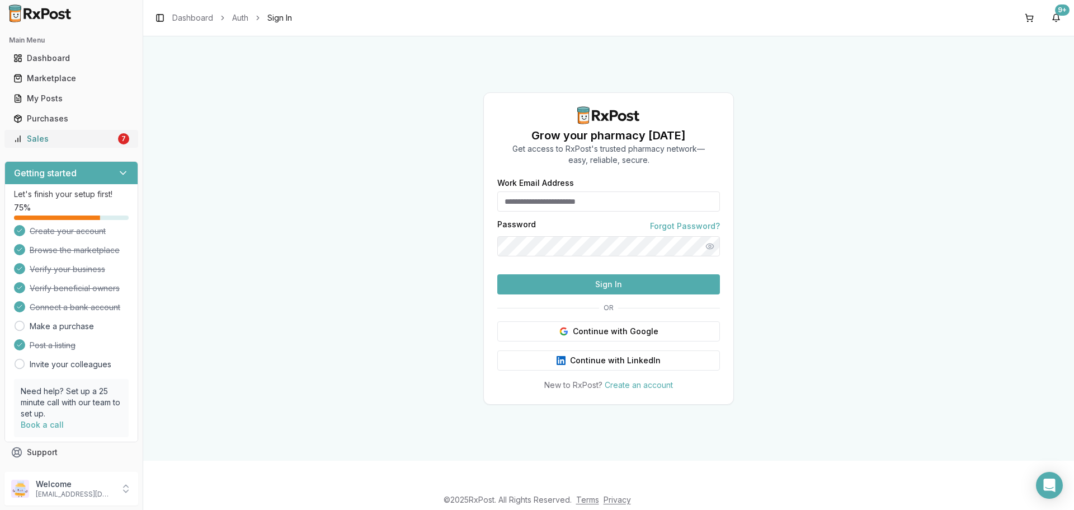
type input "**********"
click at [110, 142] on div "Sales" at bounding box center [64, 138] width 102 height 11
click at [598, 294] on button "Sign In" at bounding box center [608, 284] width 223 height 20
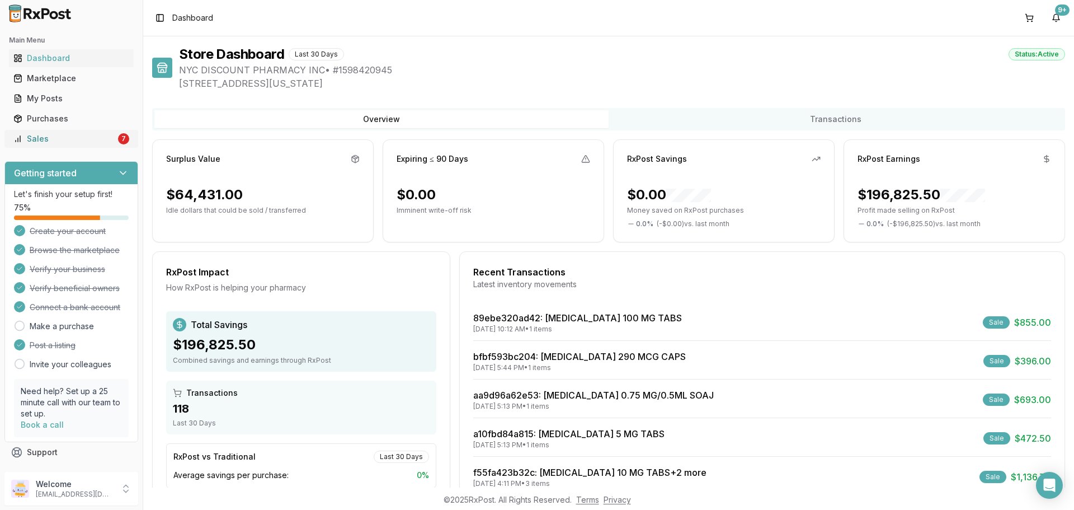
click at [83, 137] on div "Sales" at bounding box center [64, 138] width 102 height 11
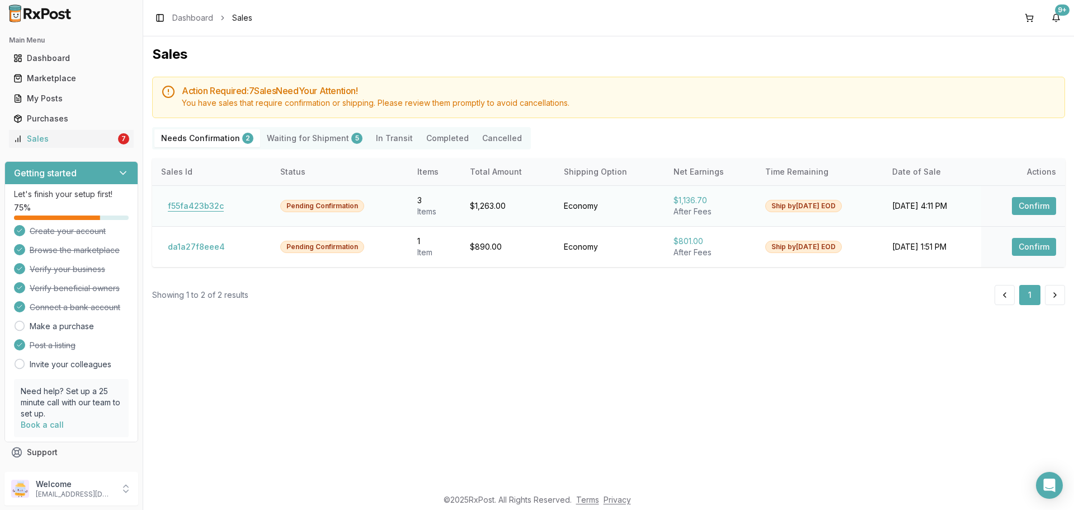
click at [196, 201] on button "f55fa423b32c" at bounding box center [195, 206] width 69 height 18
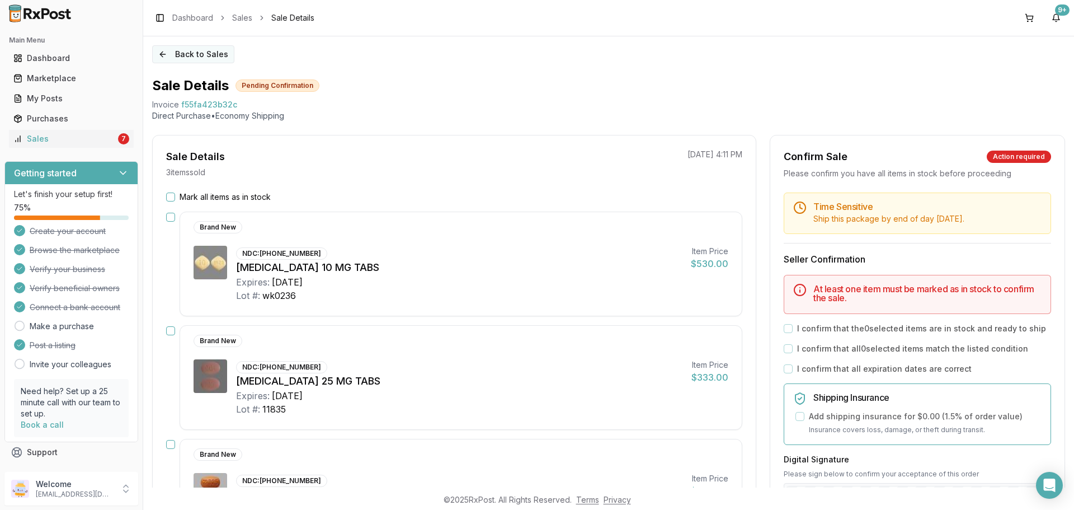
click at [176, 54] on button "Back to Sales" at bounding box center [193, 54] width 82 height 18
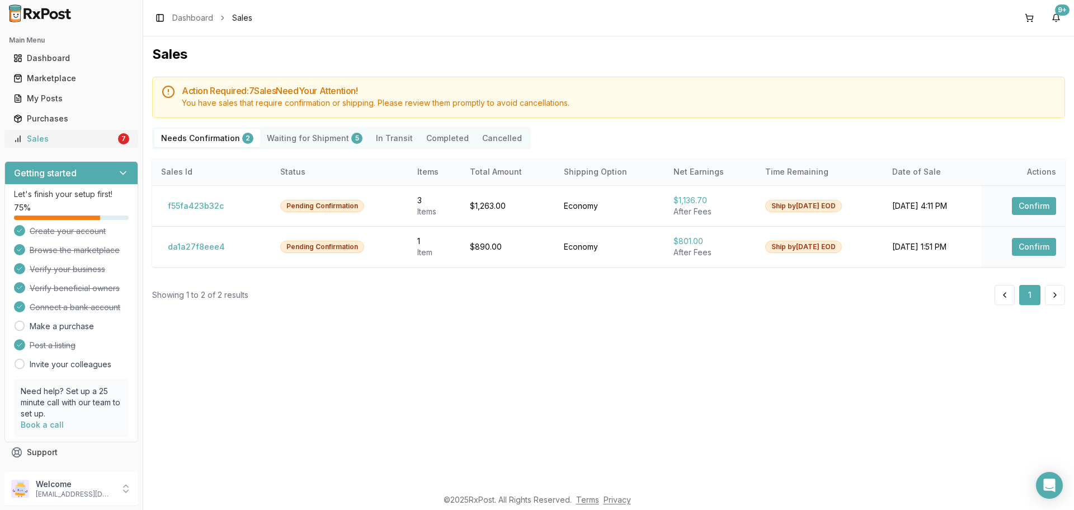
click at [111, 136] on div "Sales" at bounding box center [64, 138] width 102 height 11
drag, startPoint x: 88, startPoint y: 496, endPoint x: 133, endPoint y: 487, distance: 45.5
click at [88, 495] on p "nycdiscountpharma2@gmail.com" at bounding box center [75, 493] width 78 height 9
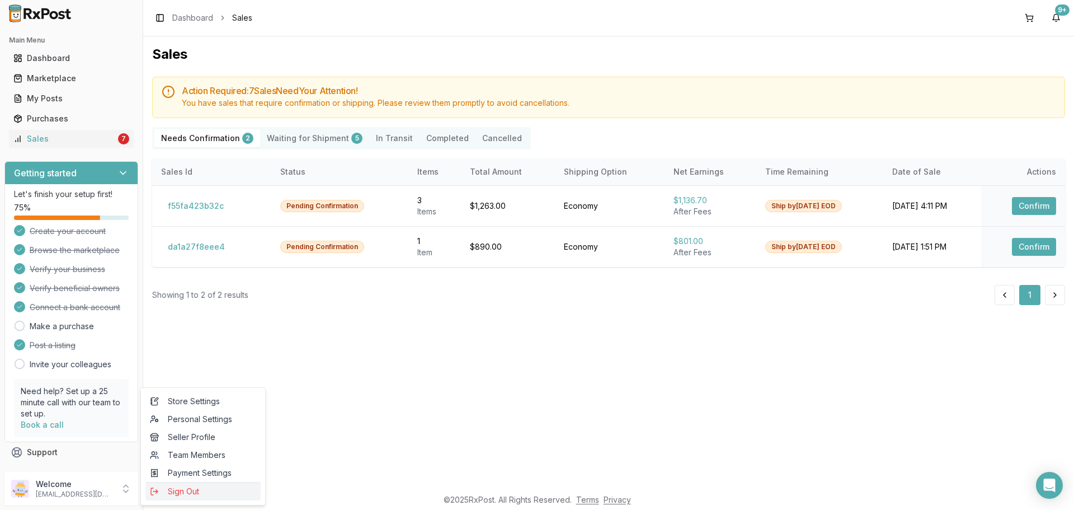
click at [173, 491] on span "Sign Out" at bounding box center [203, 490] width 106 height 11
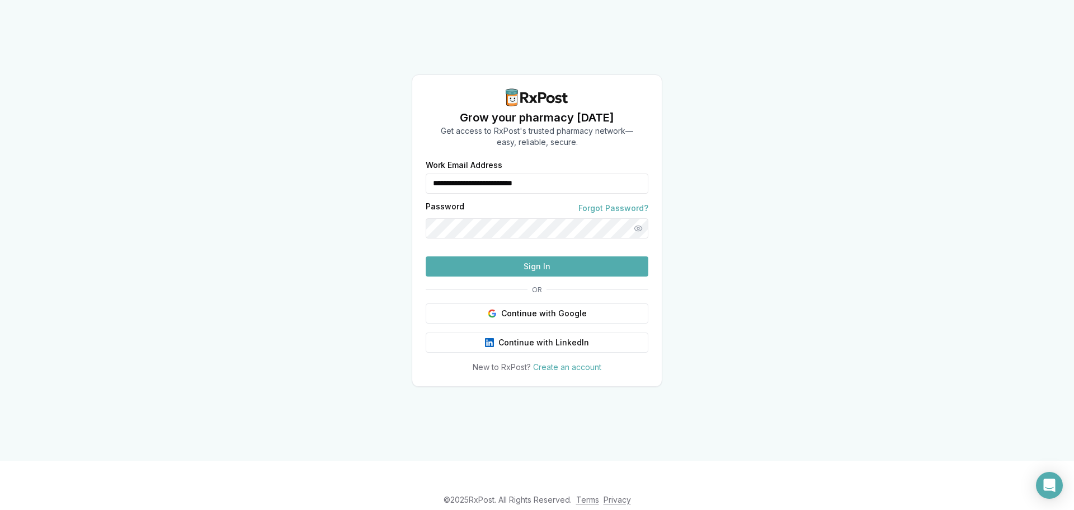
drag, startPoint x: 578, startPoint y: 167, endPoint x: 352, endPoint y: 162, distance: 225.4
click at [405, 161] on div "**********" at bounding box center [537, 230] width 1074 height 460
type input "**********"
click at [504, 276] on button "Sign In" at bounding box center [537, 266] width 223 height 20
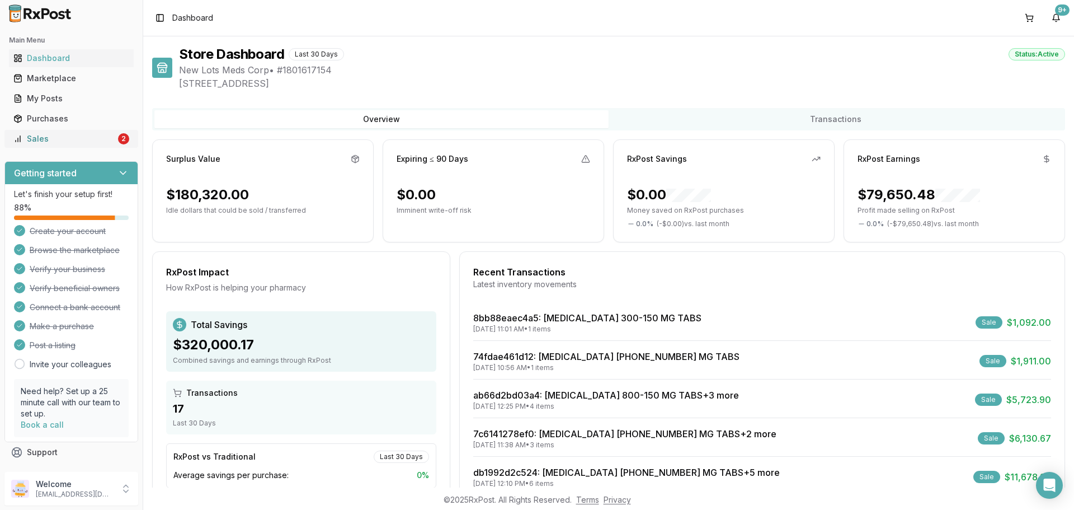
click at [125, 138] on link "Sales 2" at bounding box center [71, 139] width 125 height 20
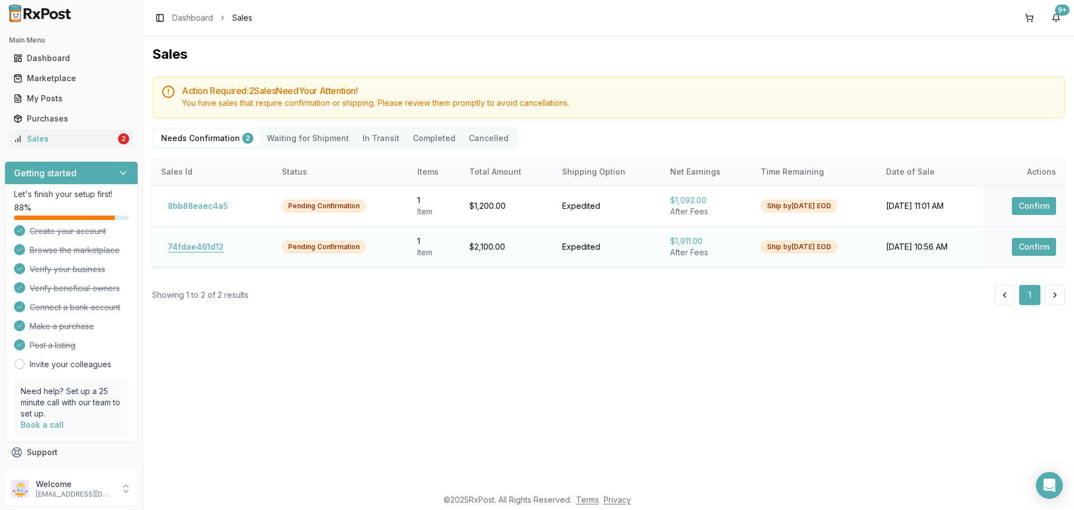
click at [214, 247] on button "74fdae461d12" at bounding box center [195, 247] width 69 height 18
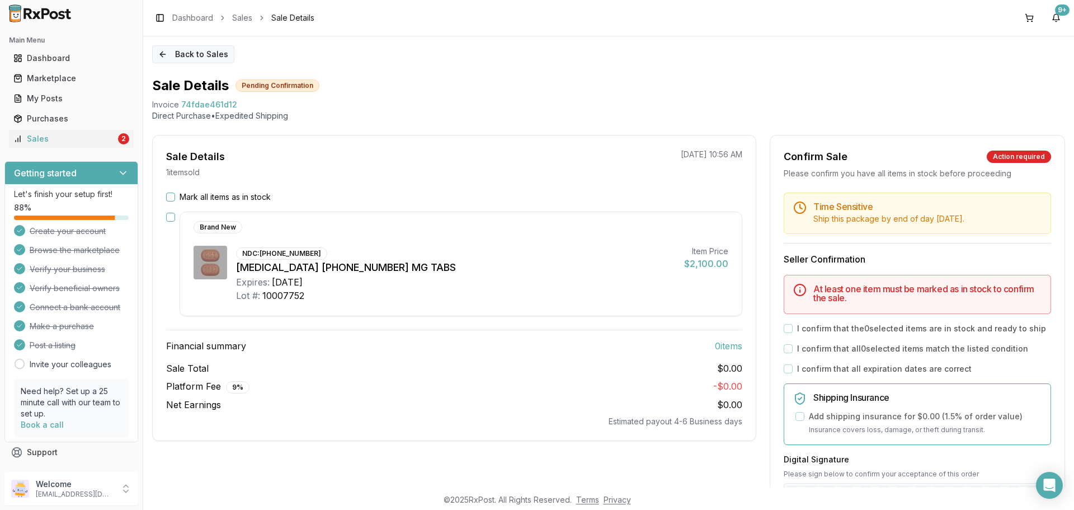
click at [195, 54] on button "Back to Sales" at bounding box center [193, 54] width 82 height 18
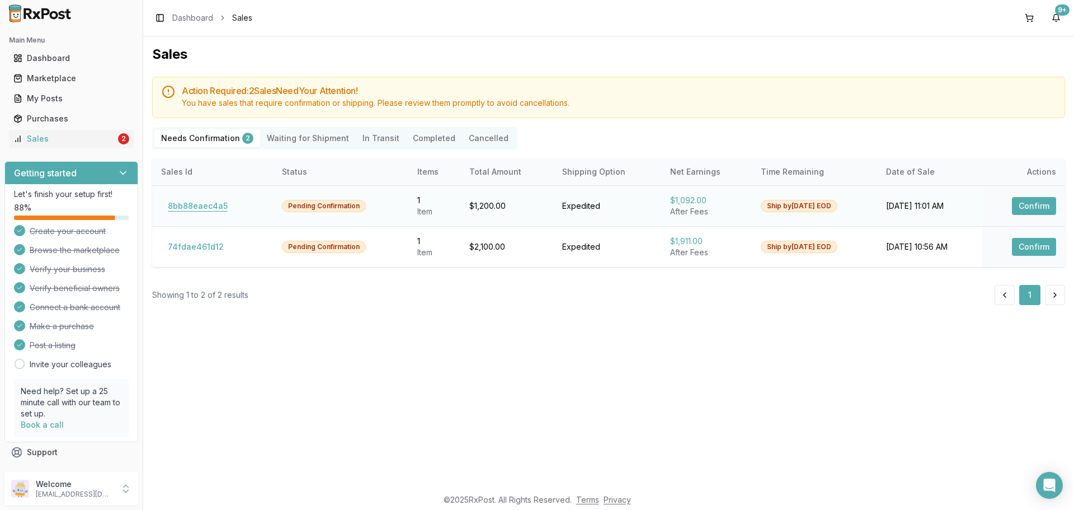
click at [204, 209] on button "8bb88eaec4a5" at bounding box center [197, 206] width 73 height 18
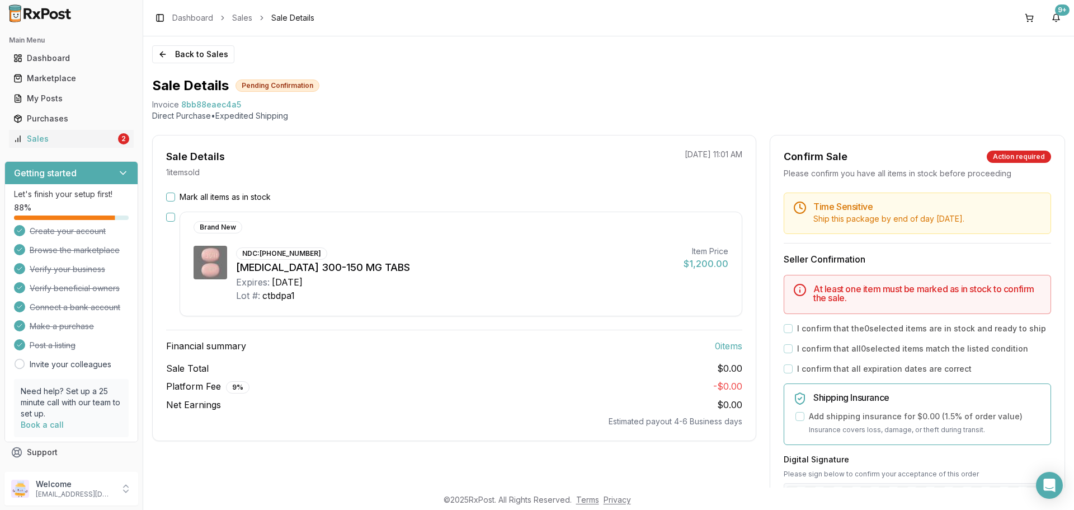
click at [171, 192] on button "Mark all items as in stock" at bounding box center [170, 196] width 9 height 9
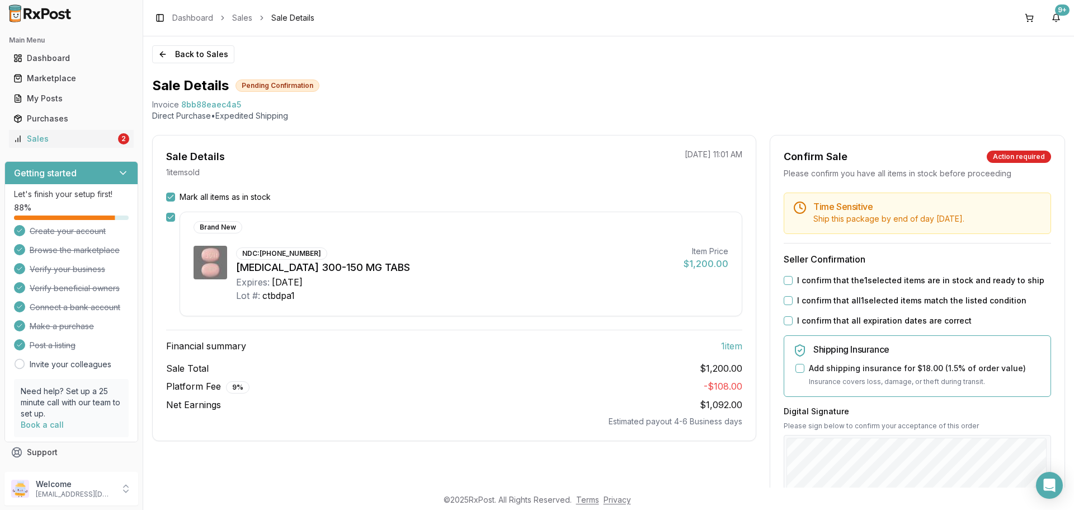
click at [785, 280] on button "I confirm that the 1 selected items are in stock and ready to ship" at bounding box center [788, 280] width 9 height 9
click at [785, 300] on button "I confirm that all 1 selected items match the listed condition" at bounding box center [788, 300] width 9 height 9
click at [784, 319] on button "I confirm that all expiration dates are correct" at bounding box center [788, 320] width 9 height 9
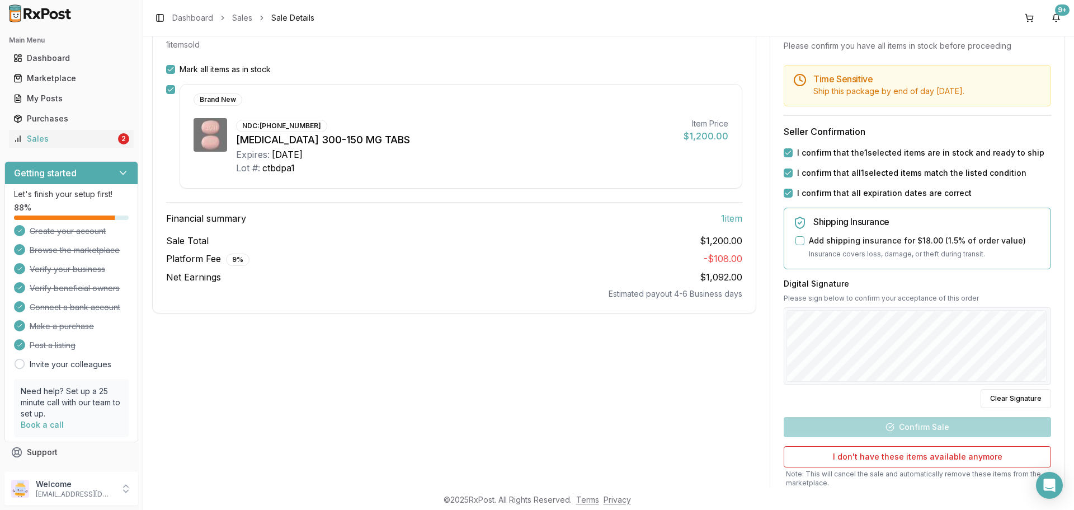
scroll to position [210, 0]
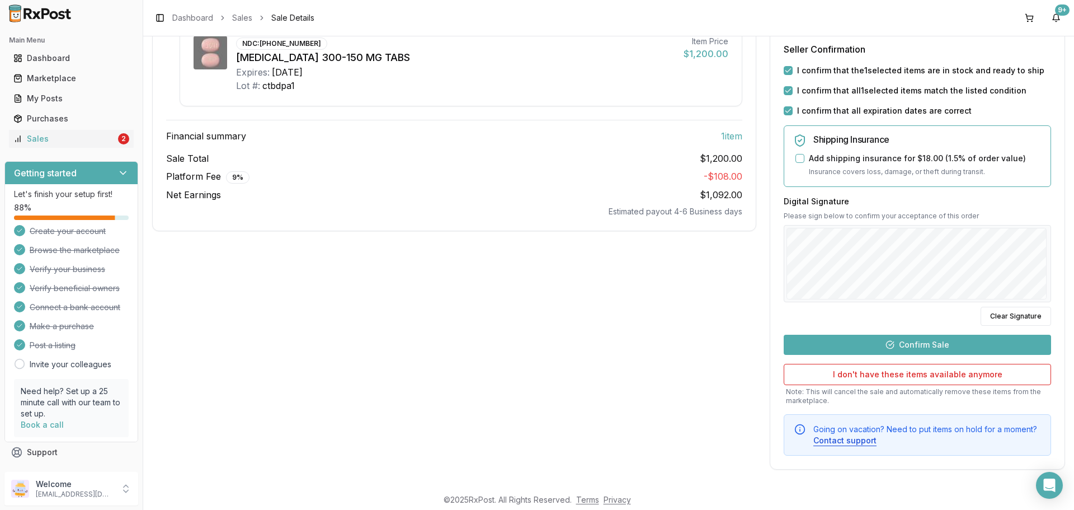
click at [941, 348] on button "Confirm Sale" at bounding box center [917, 344] width 267 height 20
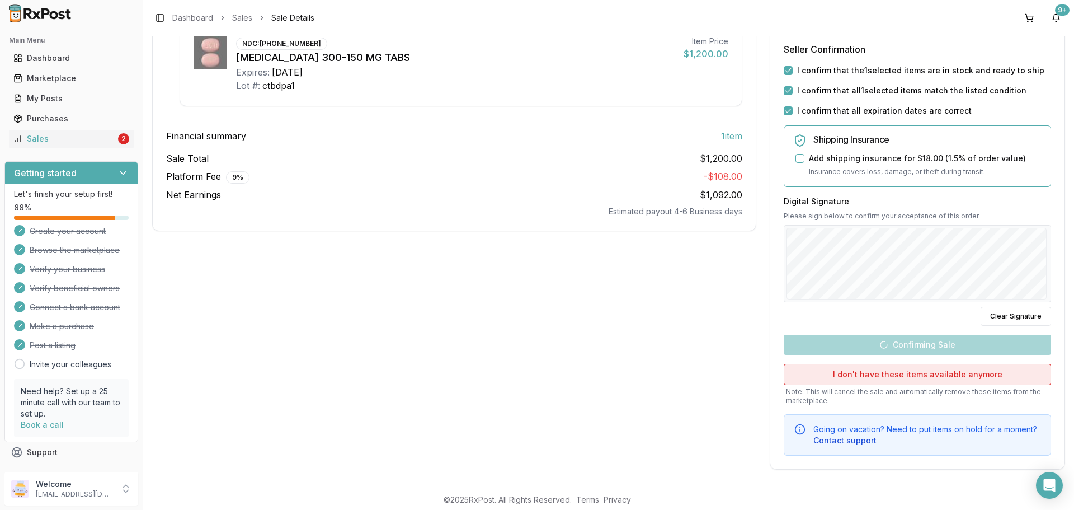
scroll to position [1, 0]
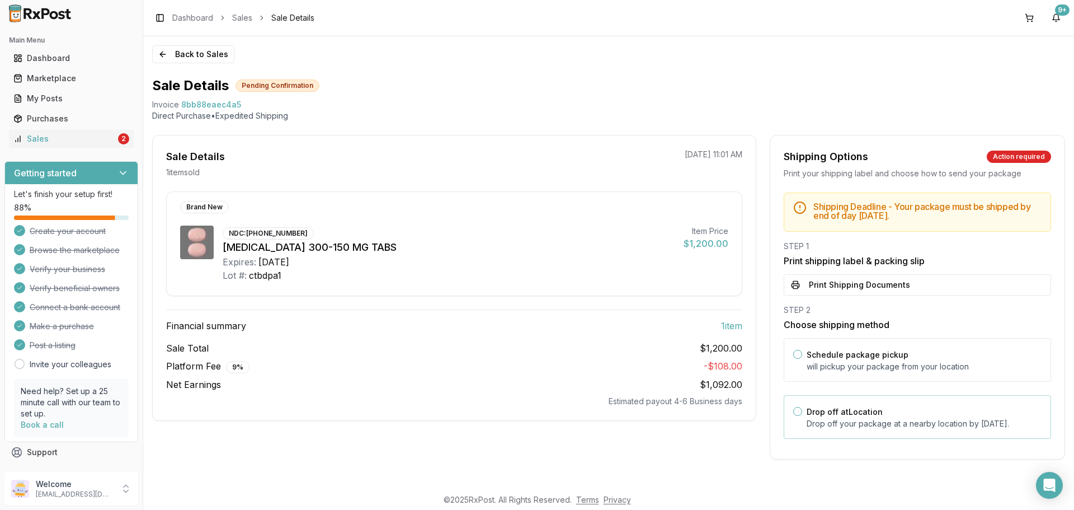
click at [874, 412] on label "Drop off at Location" at bounding box center [845, 412] width 76 height 10
click at [802, 412] on button "Drop off at Location" at bounding box center [797, 411] width 9 height 9
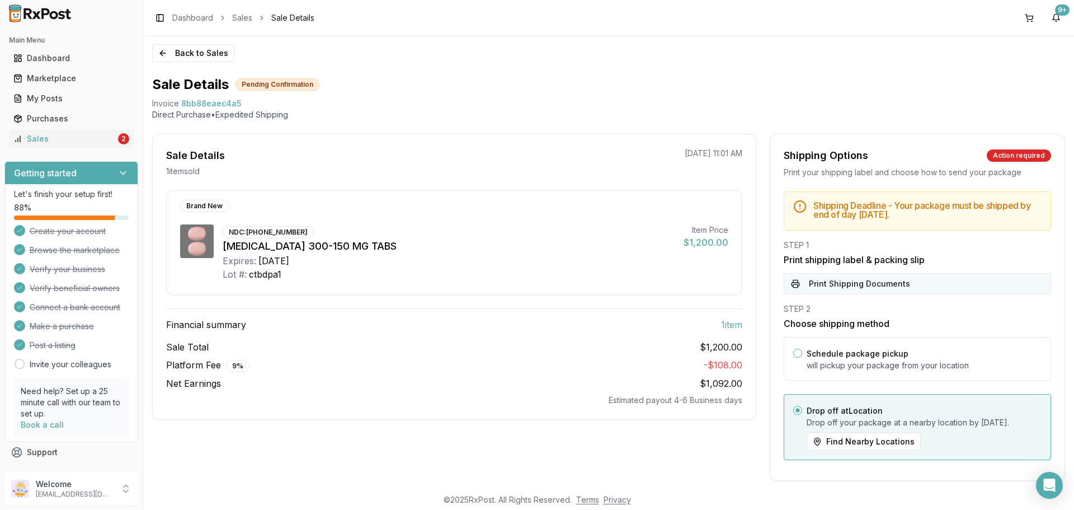
click at [885, 283] on button "Print Shipping Documents" at bounding box center [917, 283] width 267 height 21
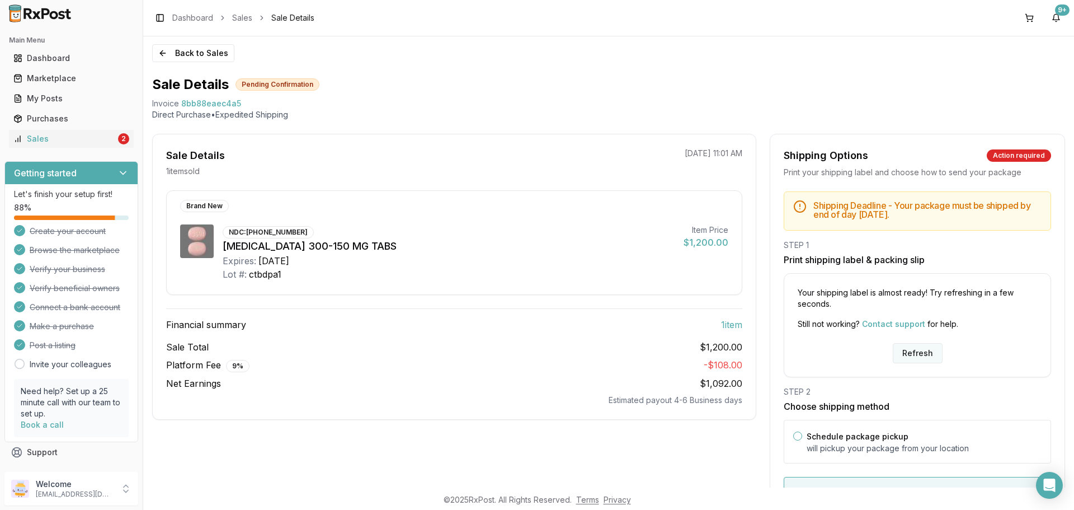
click at [912, 354] on button "Refresh" at bounding box center [918, 353] width 50 height 20
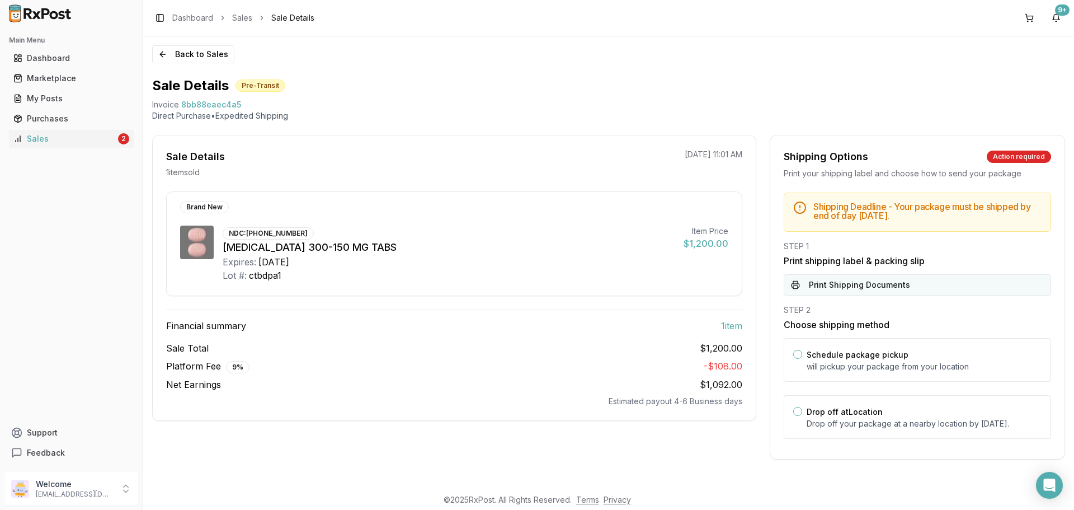
click at [881, 290] on button "Print Shipping Documents" at bounding box center [917, 284] width 267 height 21
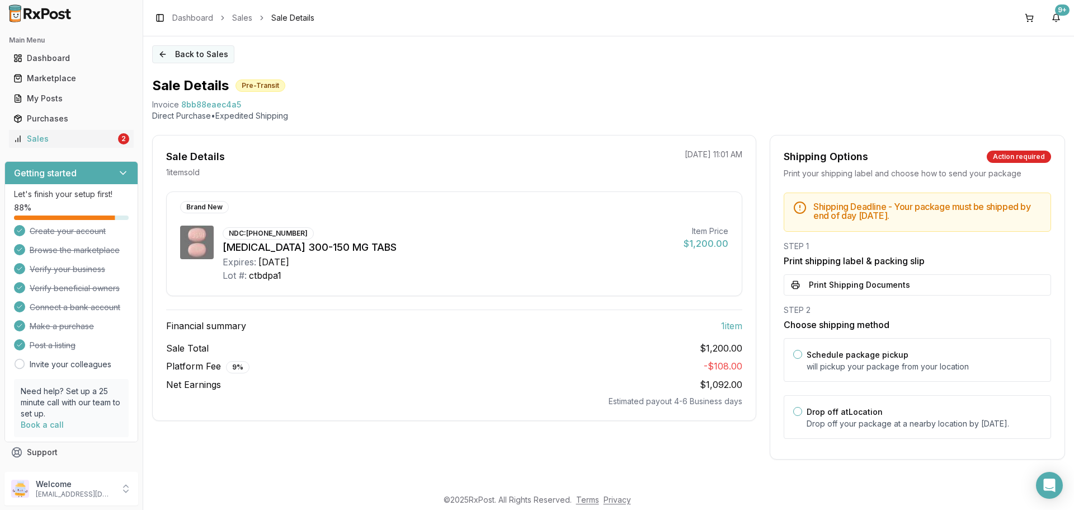
click at [174, 47] on button "Back to Sales" at bounding box center [193, 54] width 82 height 18
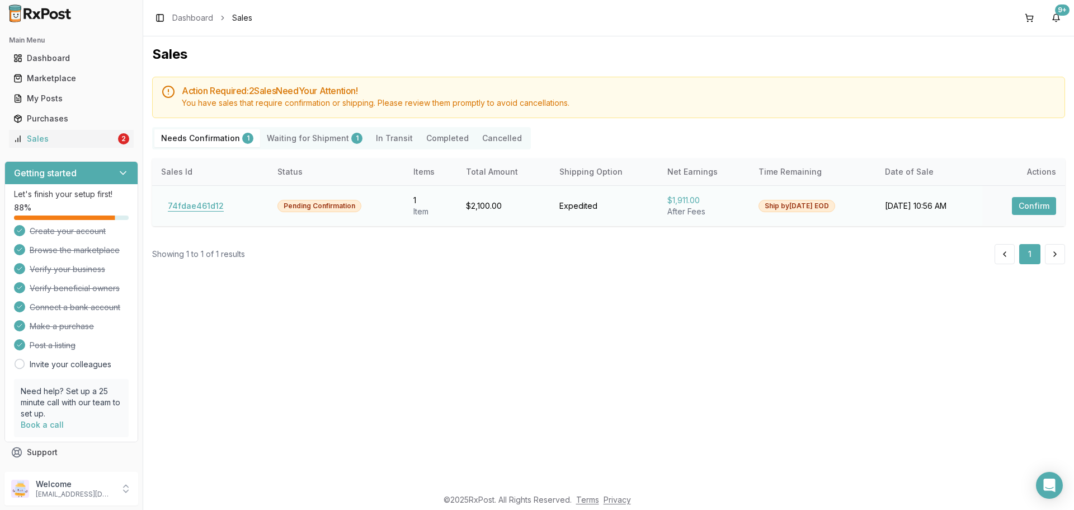
click at [181, 203] on button "74fdae461d12" at bounding box center [195, 206] width 69 height 18
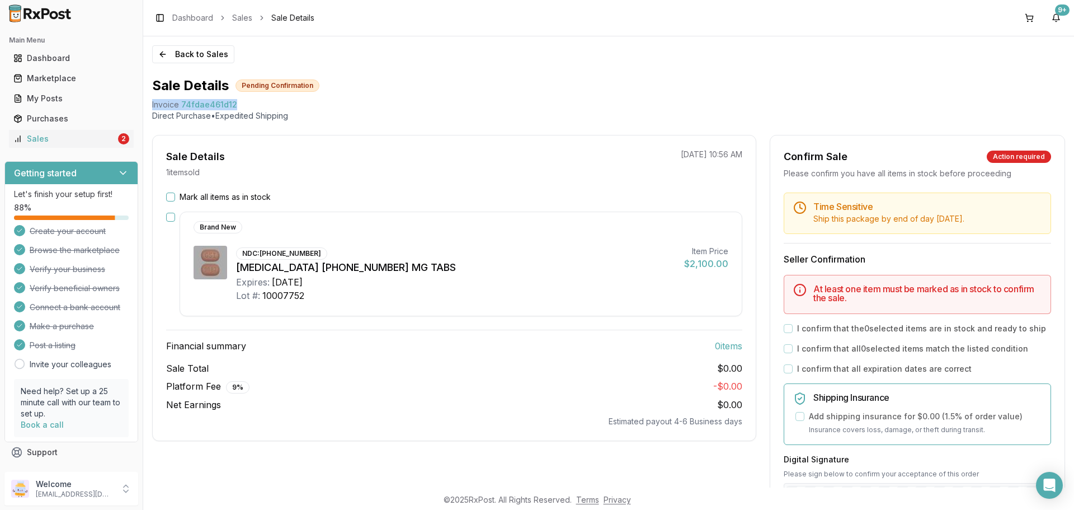
drag, startPoint x: 240, startPoint y: 108, endPoint x: 155, endPoint y: 109, distance: 85.6
click at [152, 109] on div "Back to Sales Sale Details Pending Confirmation Invoice 74fdae461d12 Direct Pur…" at bounding box center [608, 261] width 931 height 451
copy div "Invoice 74fdae461d12"
click at [1056, 488] on div "Open Intercom Messenger" at bounding box center [1050, 485] width 30 height 30
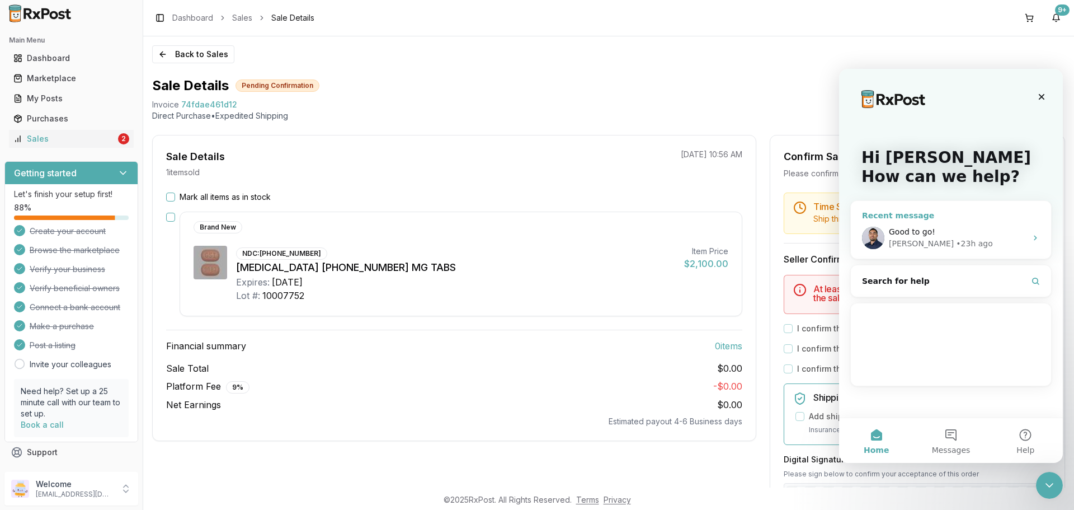
click at [917, 236] on span "Good to go!" at bounding box center [912, 231] width 46 height 9
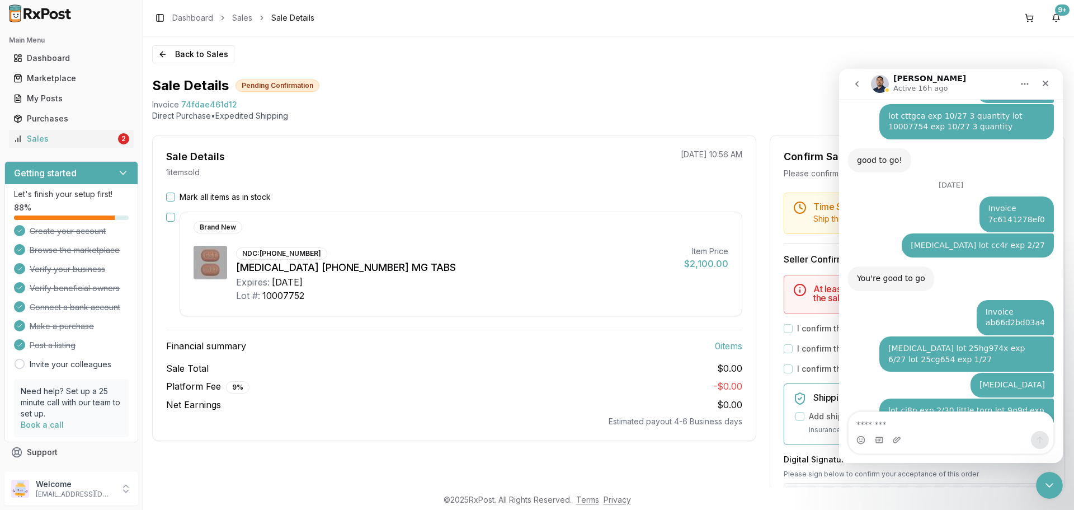
scroll to position [1322, 0]
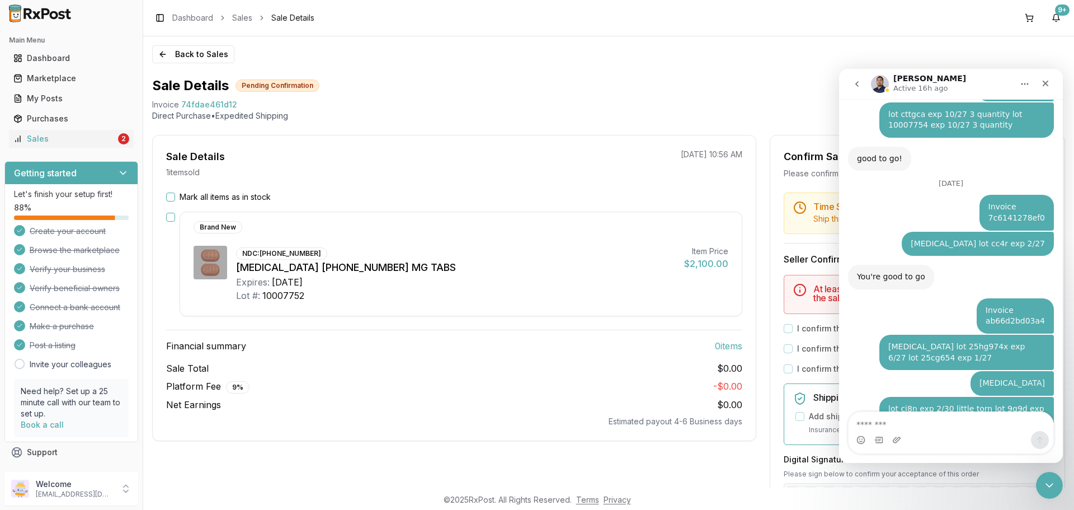
type textarea "**********"
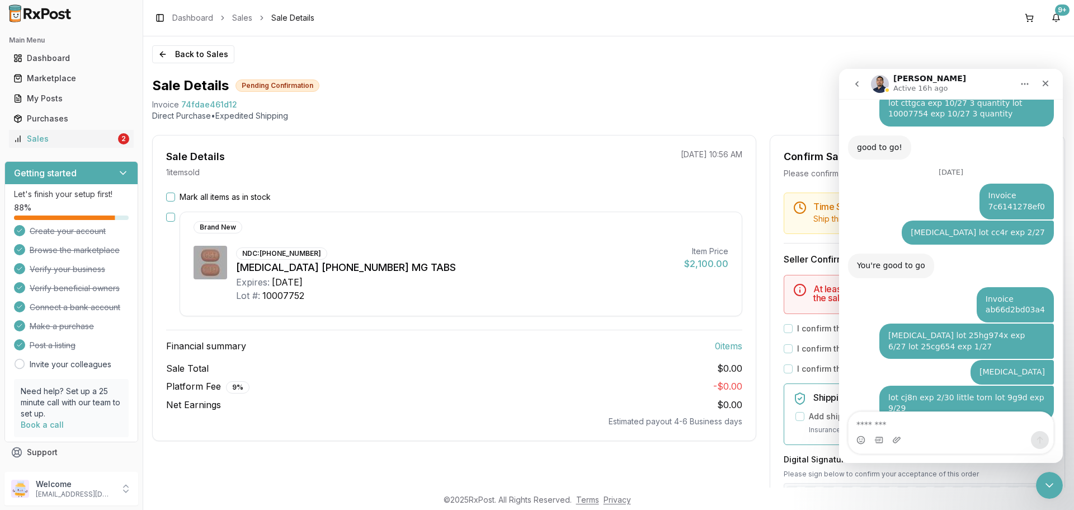
scroll to position [1382, 0]
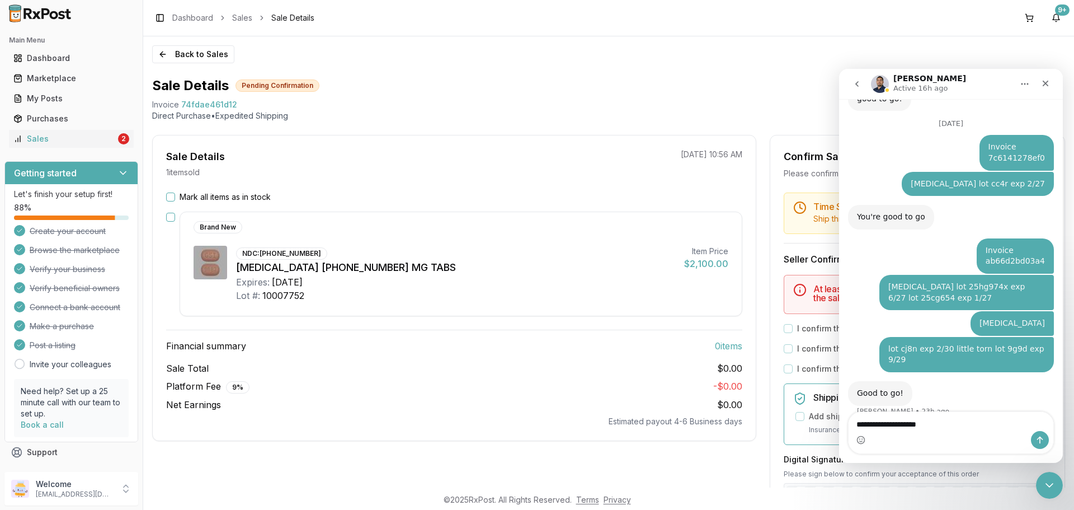
type textarea "**********"
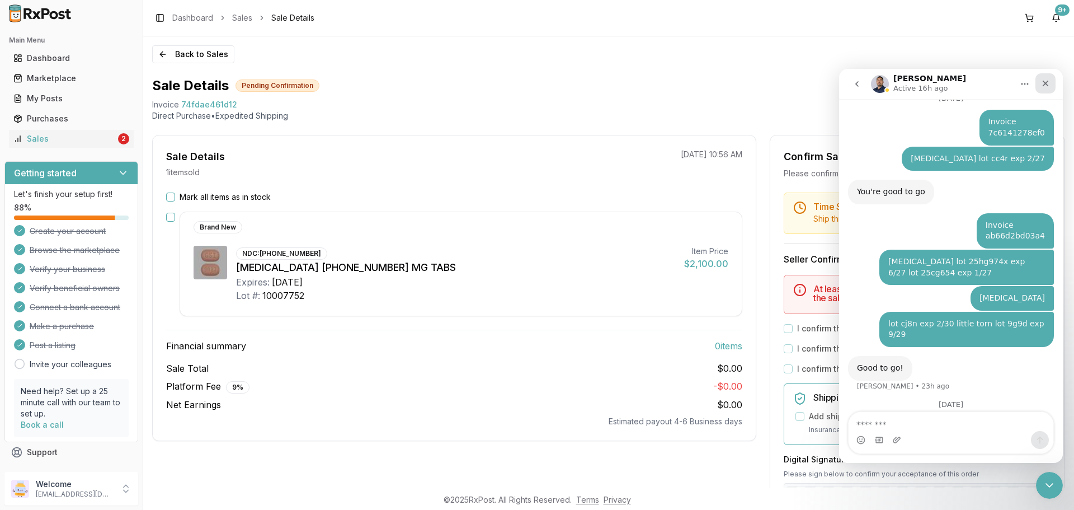
click at [1047, 89] on div "Close" at bounding box center [1045, 83] width 20 height 20
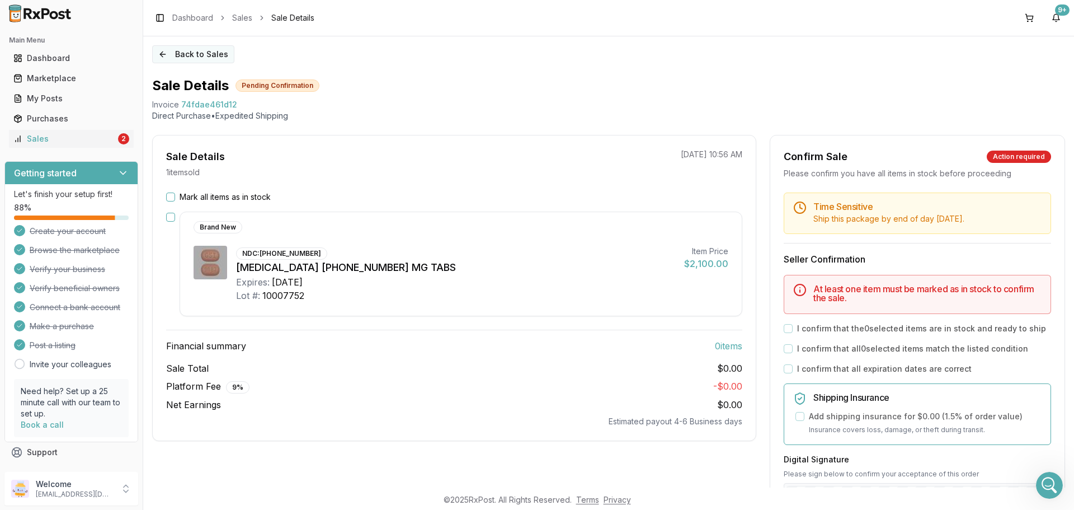
click at [176, 54] on button "Back to Sales" at bounding box center [193, 54] width 82 height 18
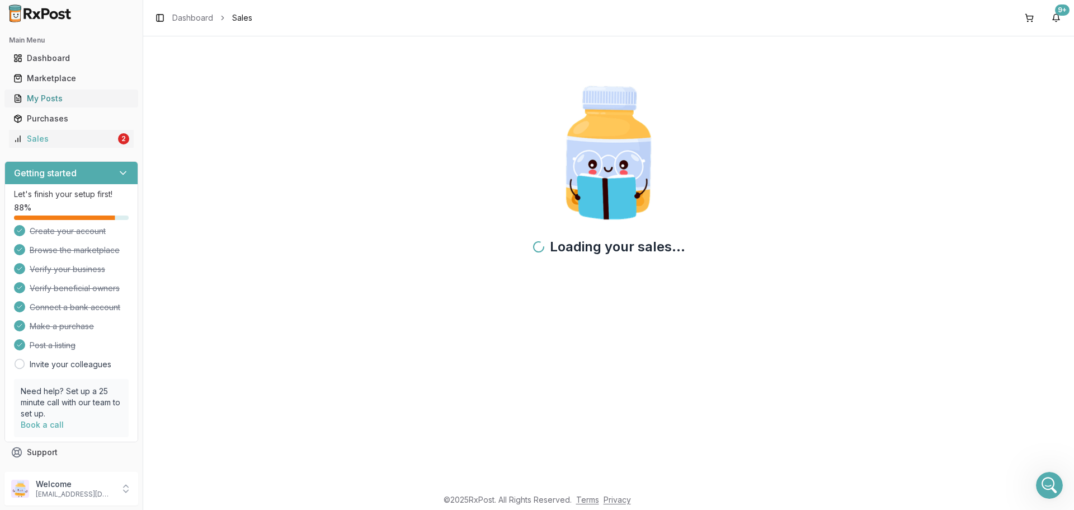
click at [64, 92] on link "My Posts" at bounding box center [71, 98] width 125 height 20
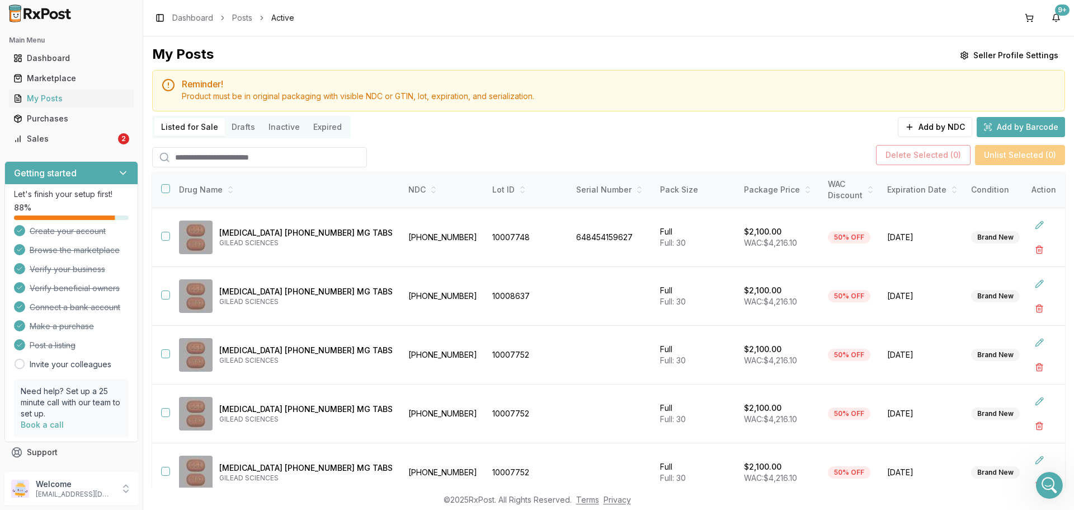
click at [284, 155] on input "search" at bounding box center [259, 157] width 215 height 20
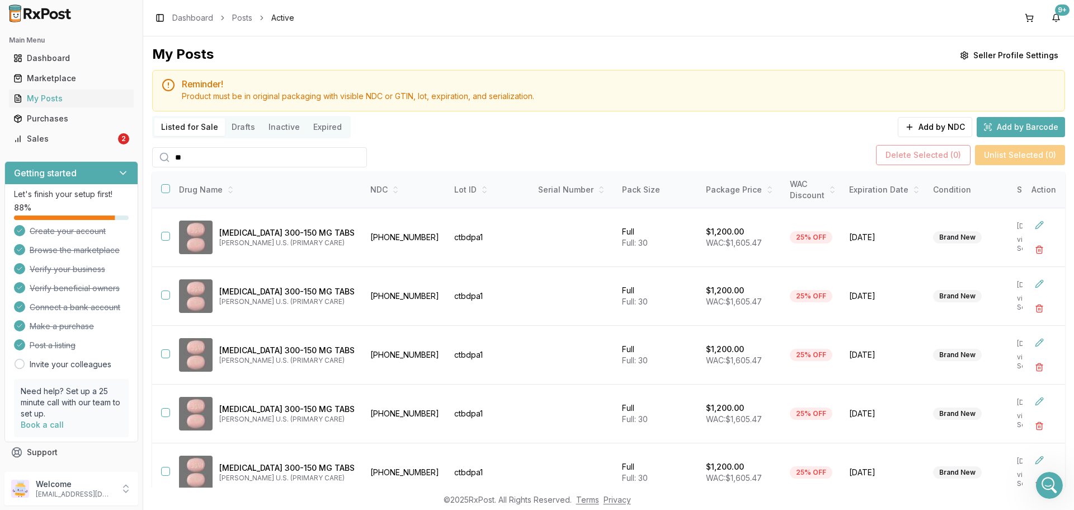
type input "*"
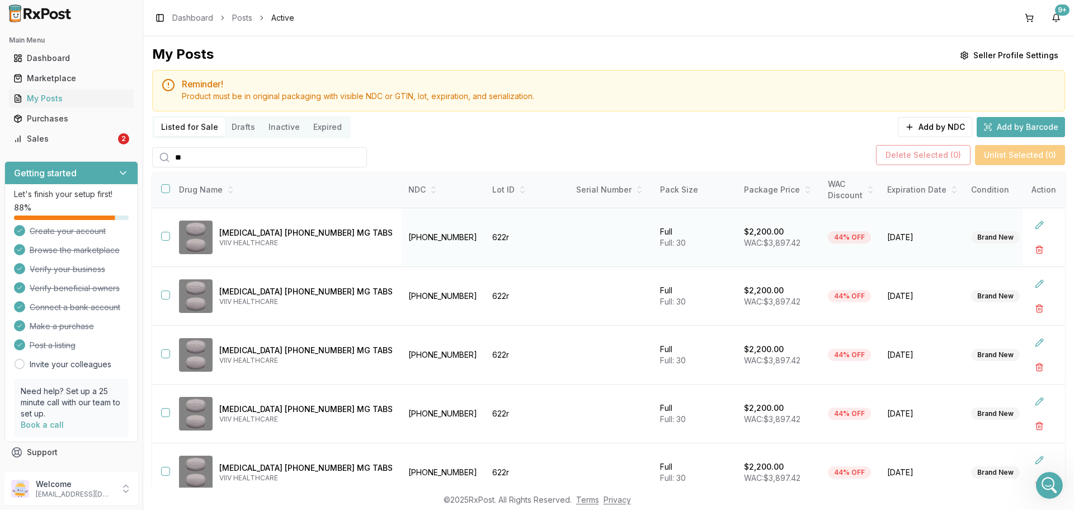
type input "*"
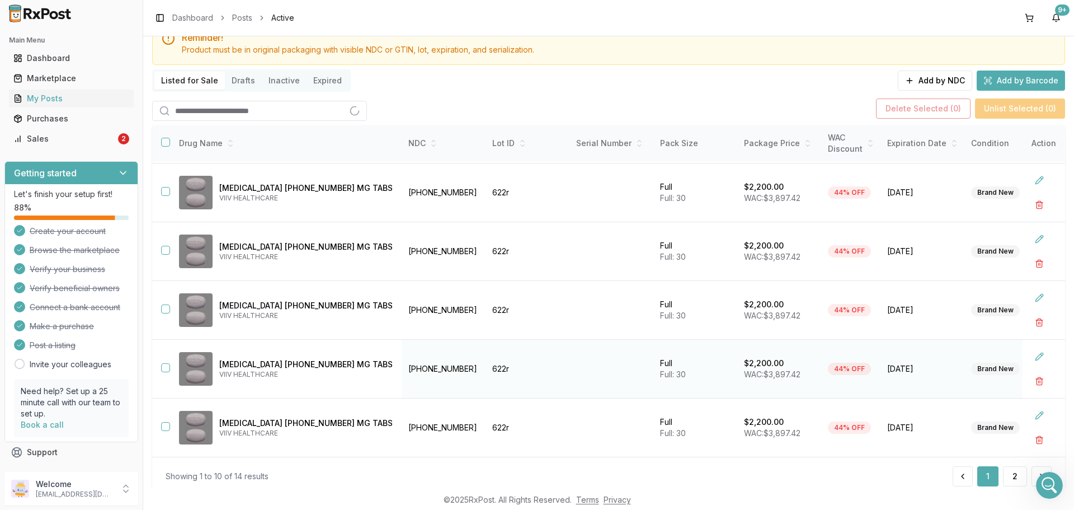
scroll to position [81, 0]
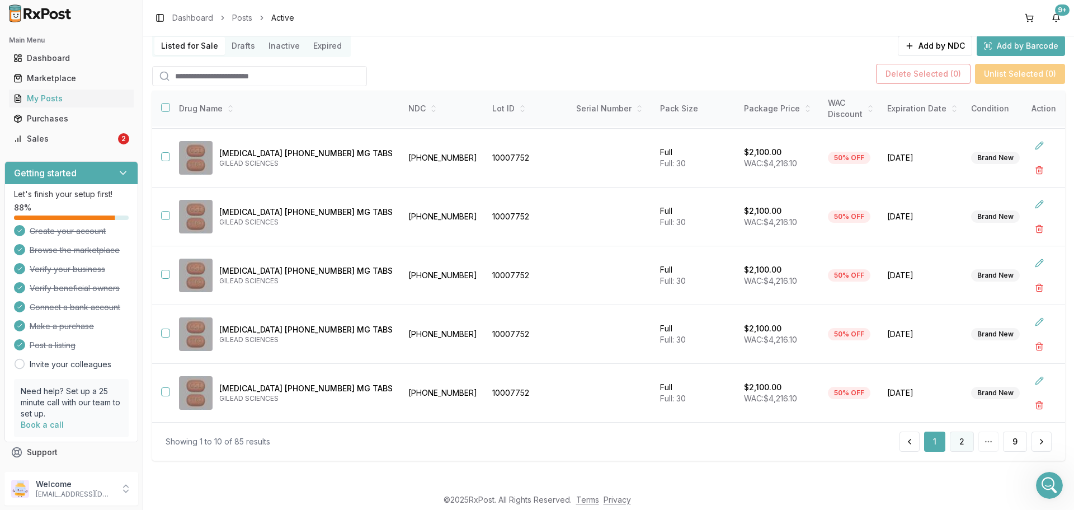
click at [956, 437] on button "2" at bounding box center [962, 441] width 24 height 20
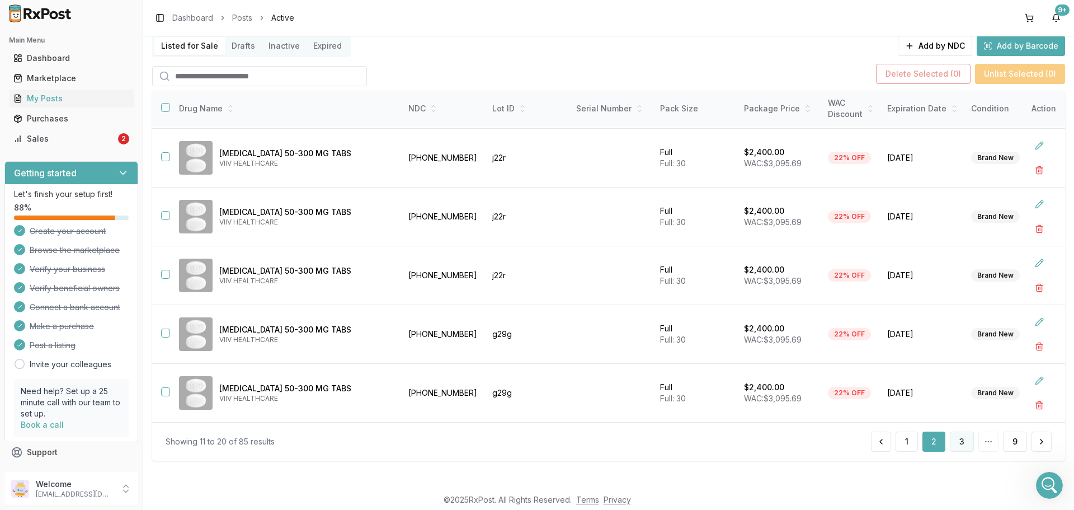
click at [964, 437] on button "3" at bounding box center [962, 441] width 24 height 20
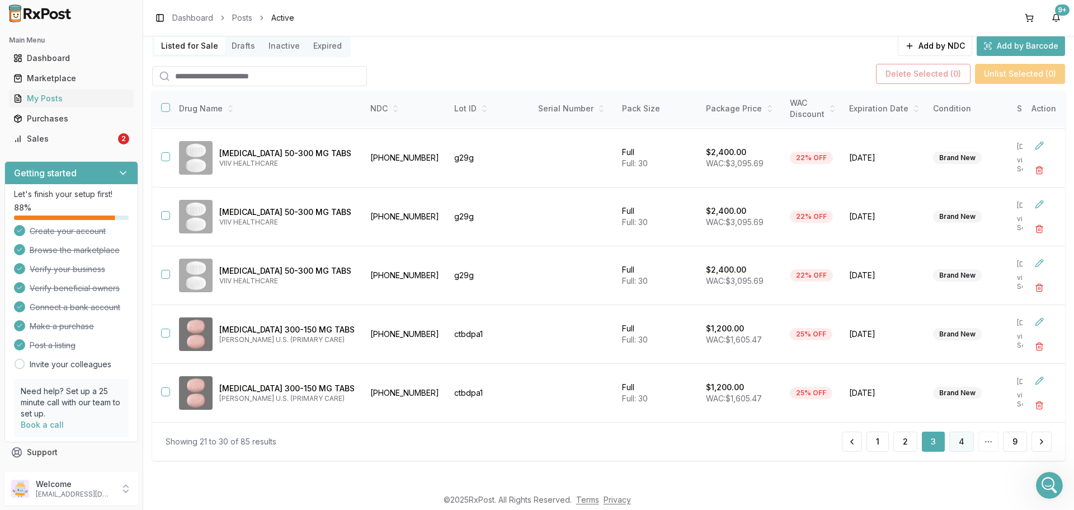
click at [951, 439] on button "4" at bounding box center [961, 441] width 25 height 20
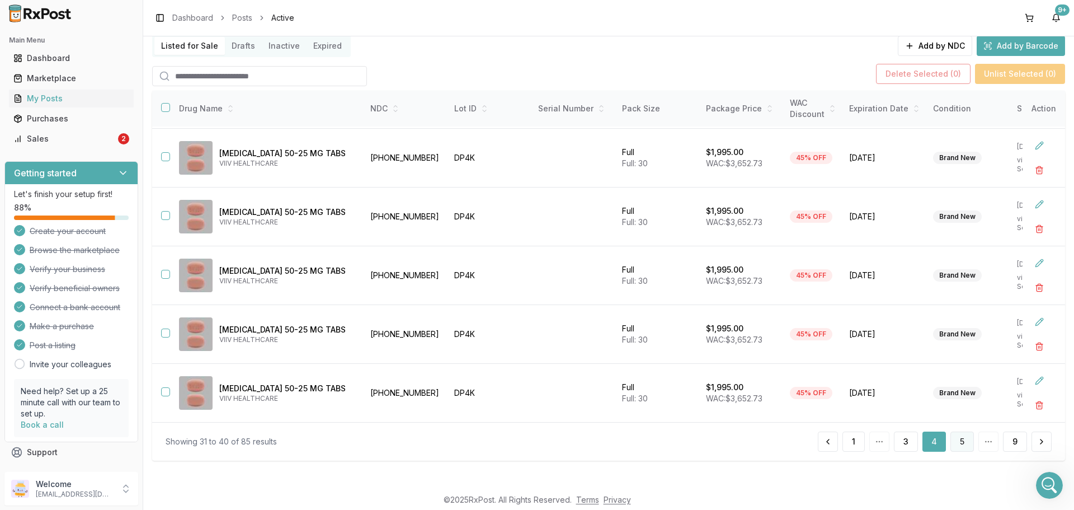
click at [960, 442] on button "5" at bounding box center [961, 441] width 23 height 20
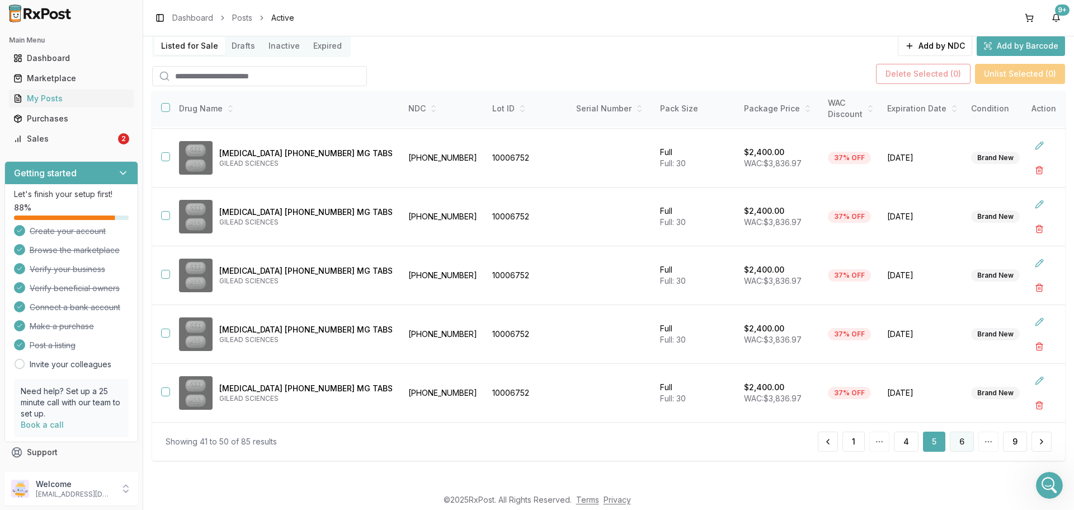
click at [958, 440] on button "6" at bounding box center [962, 441] width 24 height 20
click at [958, 442] on button "7" at bounding box center [962, 441] width 24 height 20
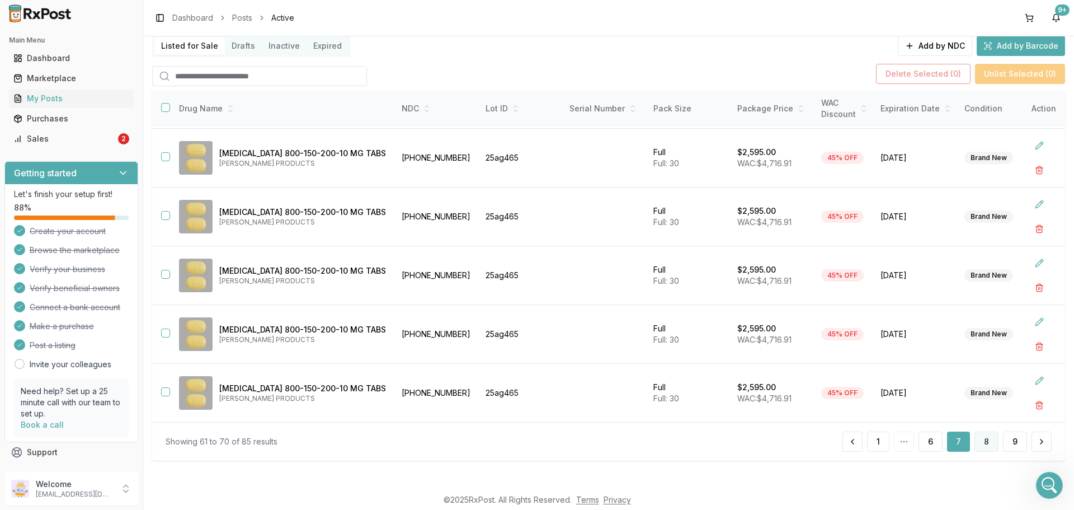
click at [985, 441] on button "8" at bounding box center [986, 441] width 24 height 20
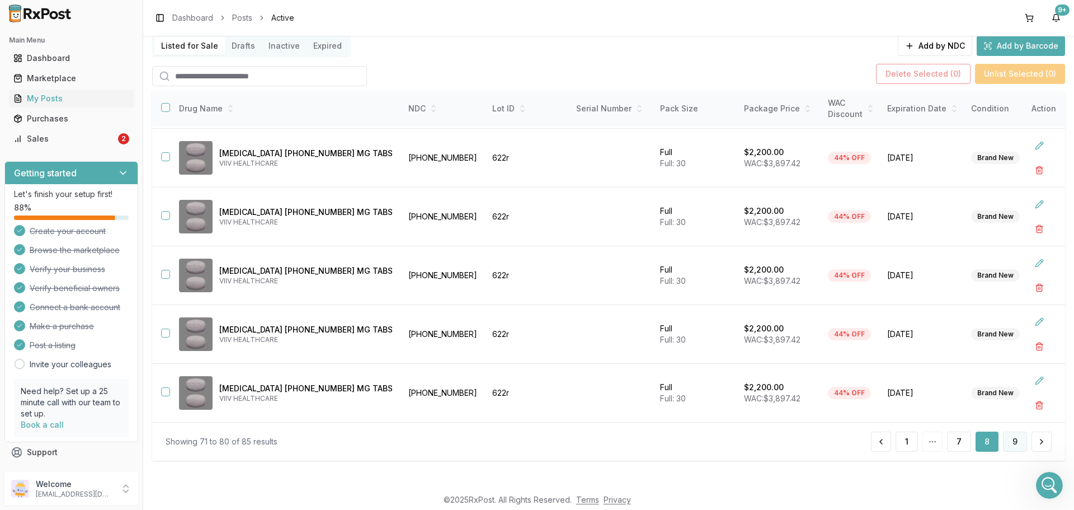
click at [1017, 440] on button "9" at bounding box center [1015, 441] width 24 height 20
click at [86, 77] on div "Marketplace" at bounding box center [71, 78] width 116 height 11
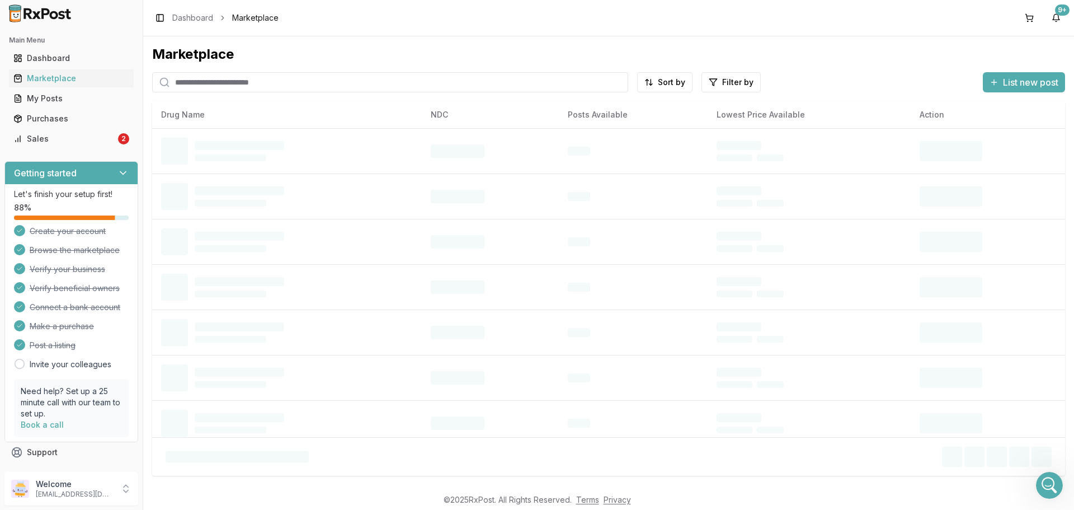
click at [238, 86] on input "search" at bounding box center [390, 82] width 476 height 20
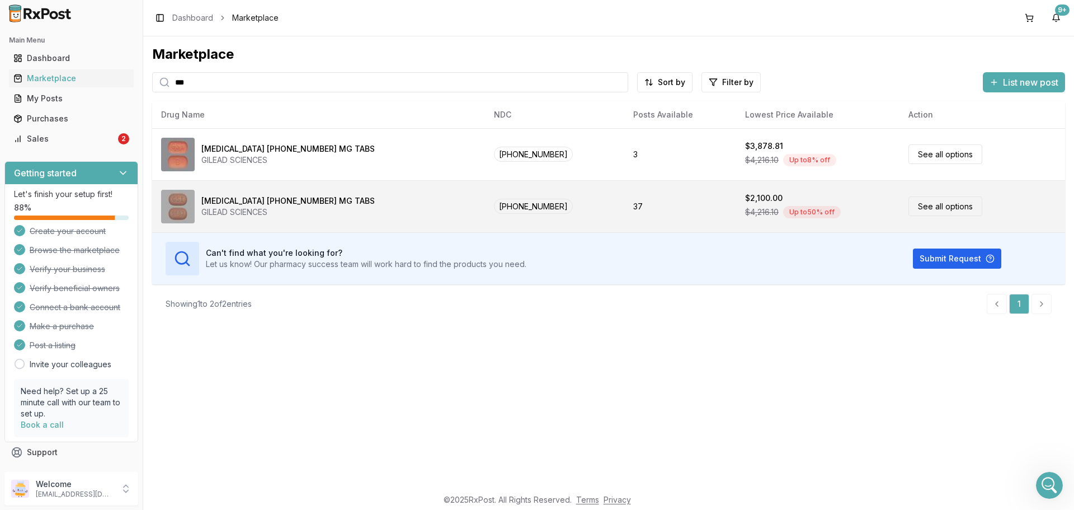
type input "***"
click at [664, 210] on td "37" at bounding box center [680, 206] width 112 height 52
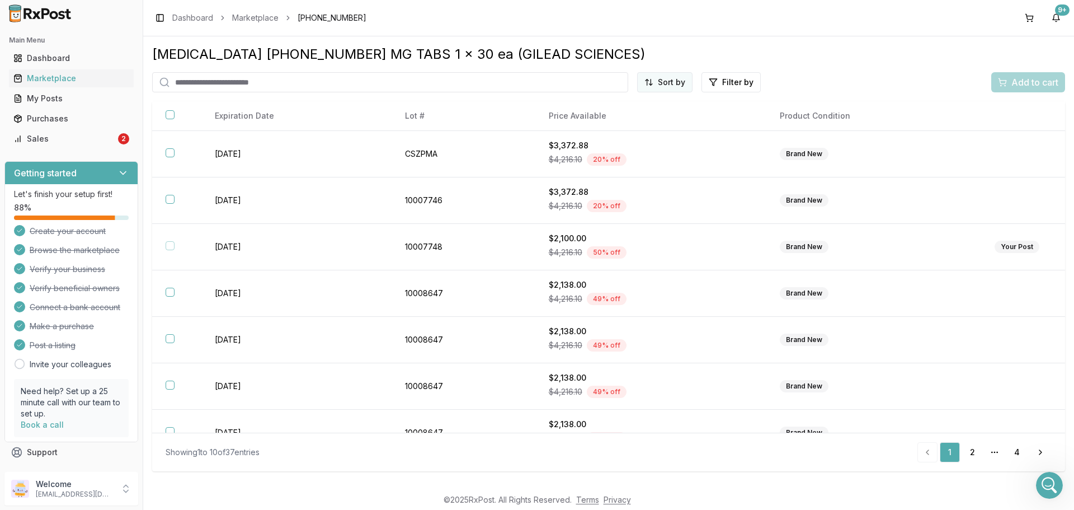
click at [680, 81] on html "Main Menu Dashboard Marketplace My Posts Purchases Sales 2 Getting started Let'…" at bounding box center [537, 255] width 1074 height 510
click at [647, 120] on div "Price (Low to High)" at bounding box center [637, 124] width 106 height 18
click at [74, 98] on div "My Posts" at bounding box center [71, 98] width 116 height 11
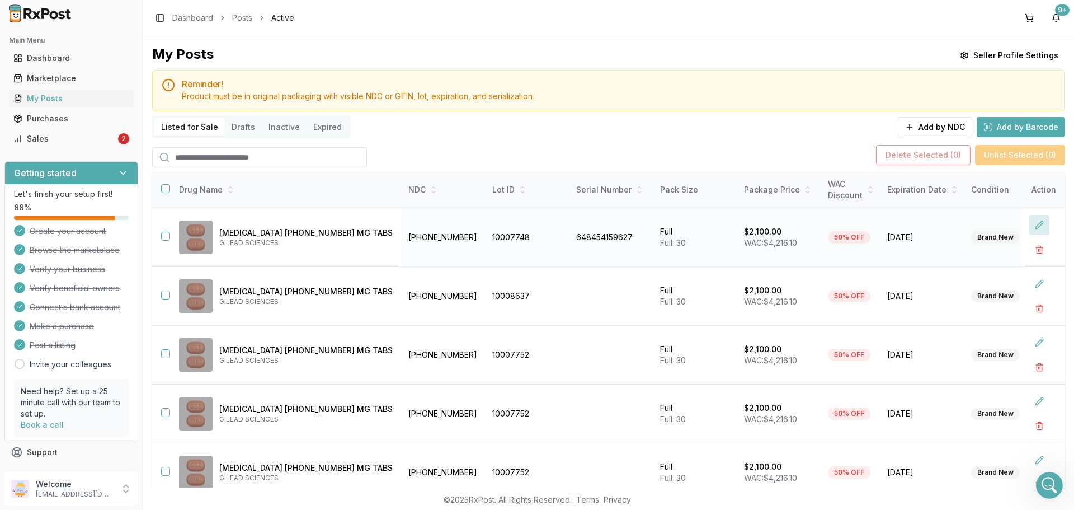
click at [1035, 225] on button at bounding box center [1039, 225] width 20 height 20
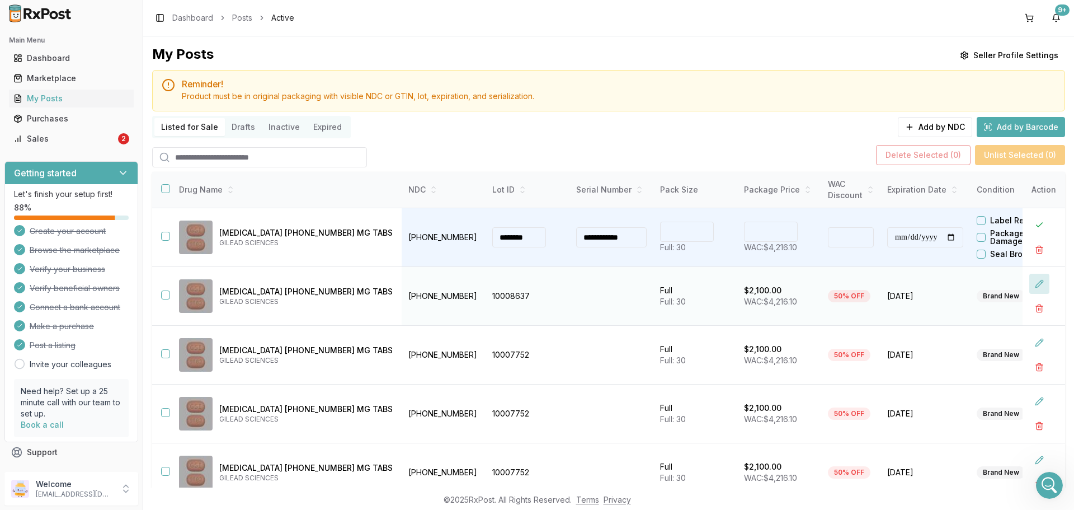
click at [1036, 285] on button at bounding box center [1039, 283] width 20 height 20
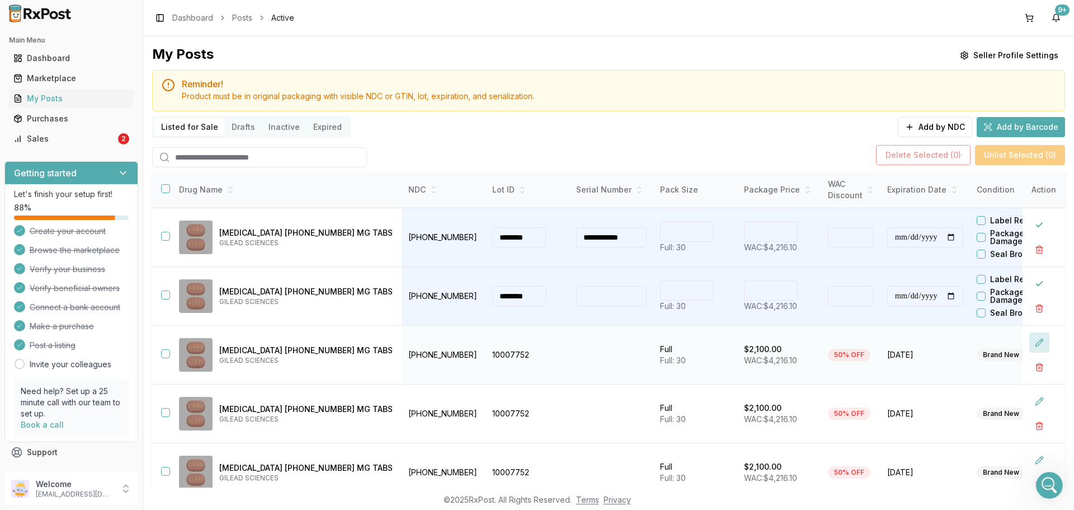
click at [1036, 345] on button at bounding box center [1039, 342] width 20 height 20
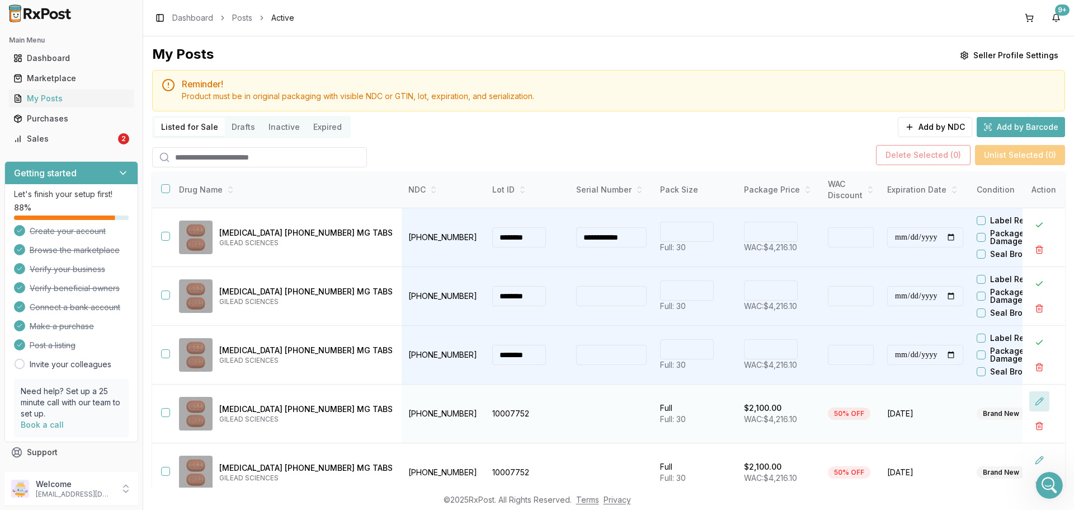
click at [1033, 400] on button at bounding box center [1039, 401] width 20 height 20
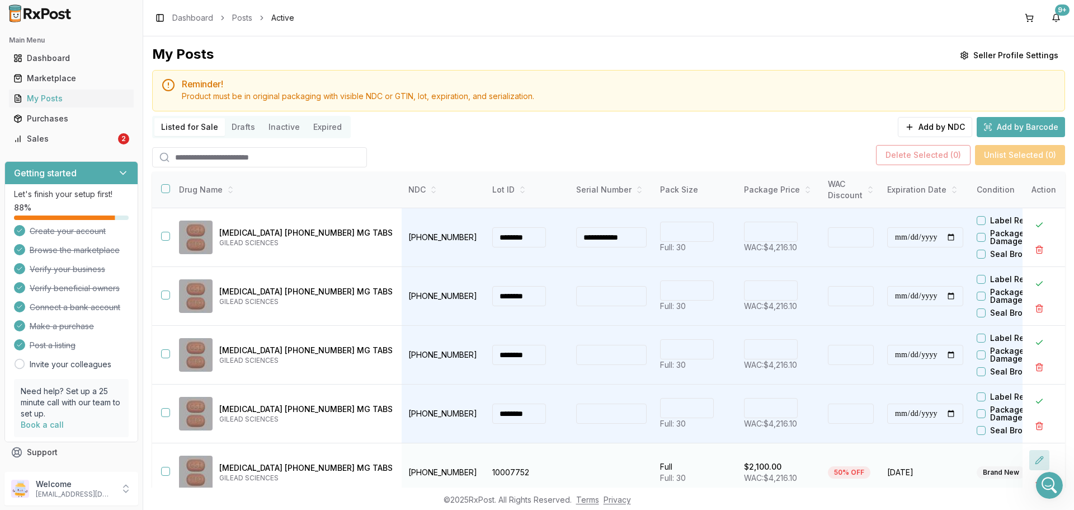
click at [1031, 460] on button at bounding box center [1039, 460] width 20 height 20
click at [744, 469] on input "****" at bounding box center [771, 466] width 54 height 20
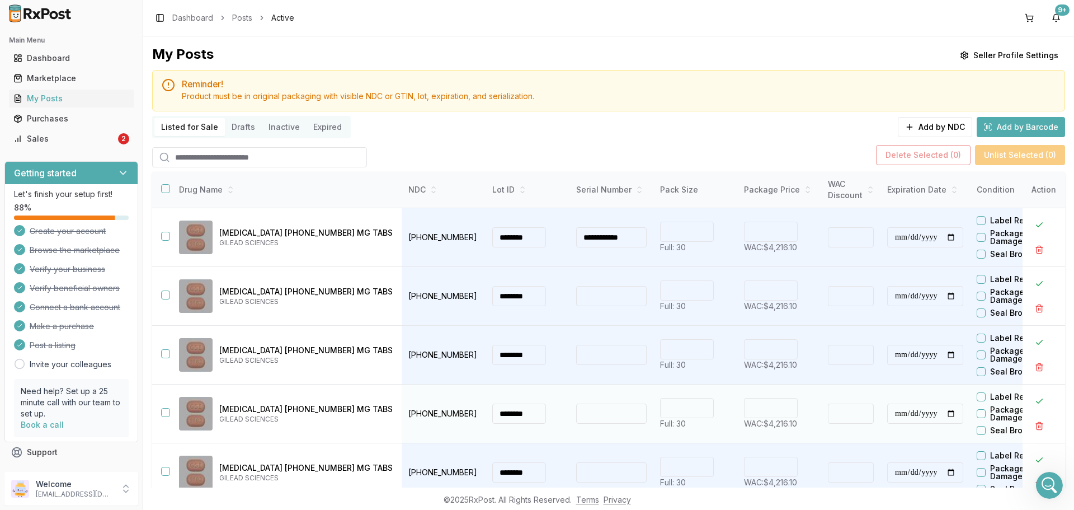
type input "****"
type input "*******"
click at [744, 405] on input "****" at bounding box center [771, 408] width 54 height 20
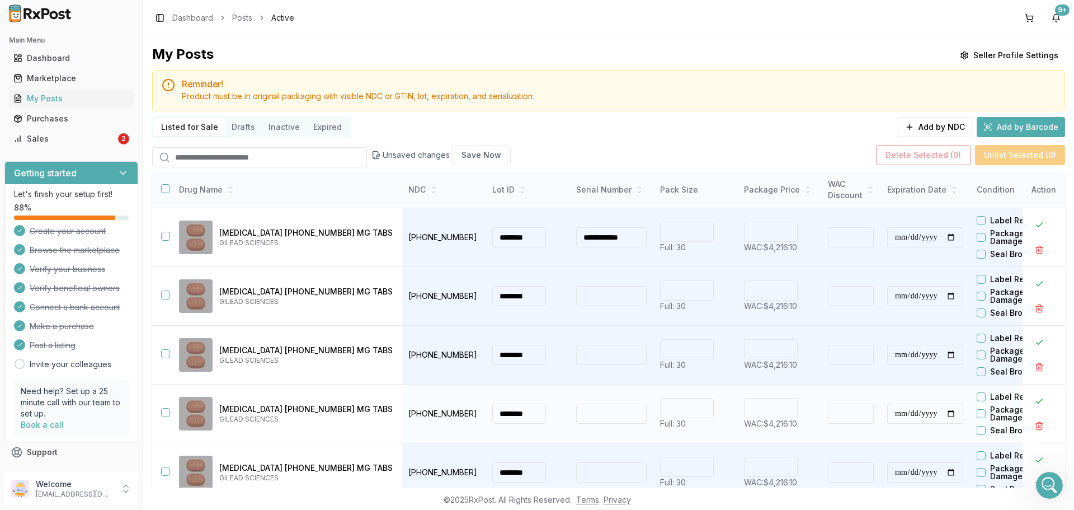
click at [744, 407] on input "****" at bounding box center [771, 408] width 54 height 20
click at [744, 413] on input "****" at bounding box center [771, 408] width 54 height 20
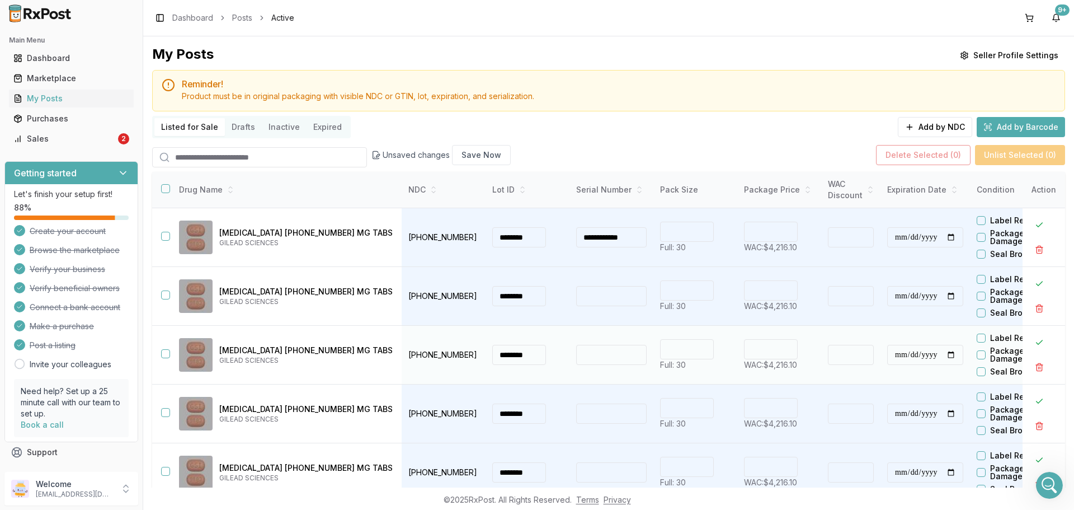
type input "****"
type input "*******"
click at [744, 343] on input "****" at bounding box center [771, 349] width 54 height 20
click at [744, 355] on input "****" at bounding box center [771, 349] width 54 height 20
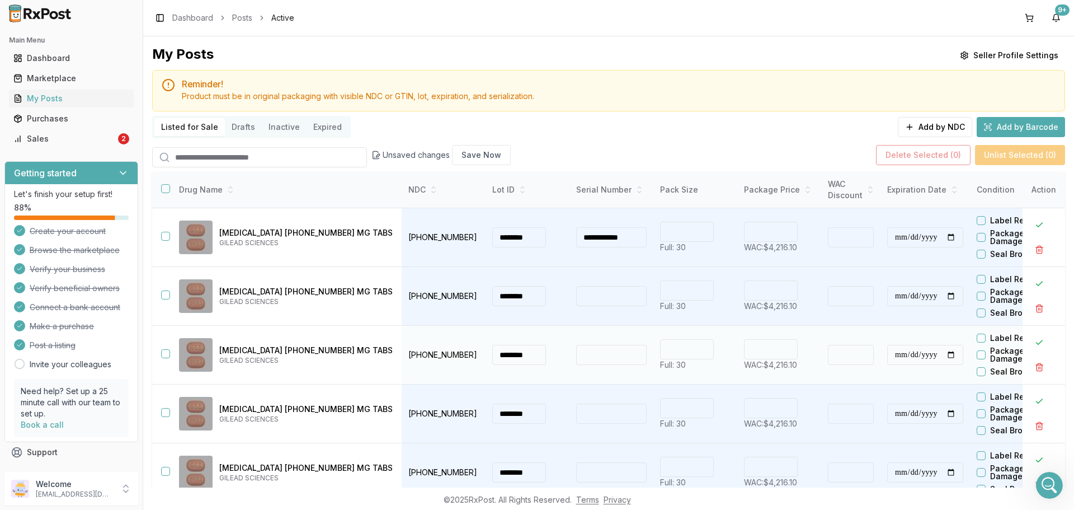
click at [744, 354] on input "****" at bounding box center [771, 349] width 54 height 20
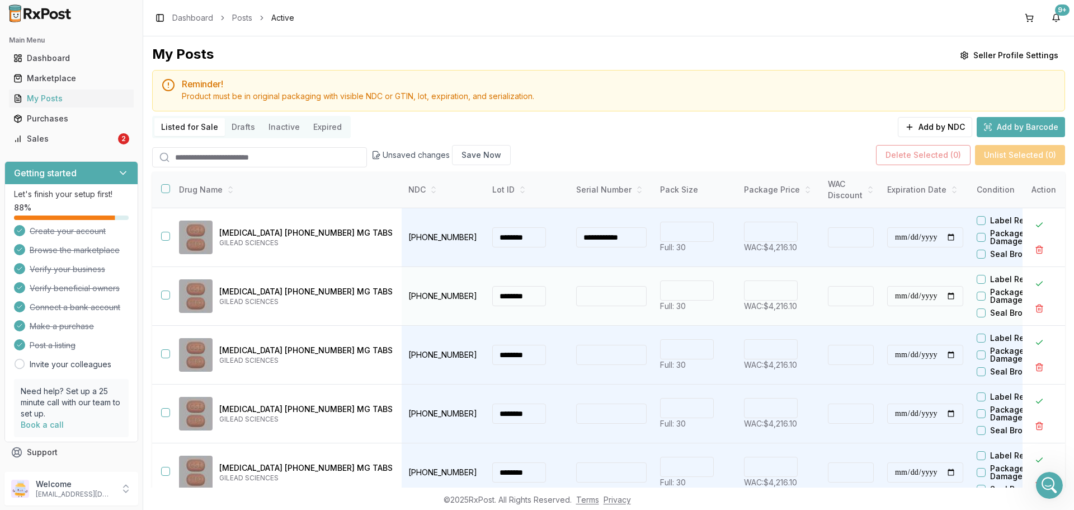
type input "****"
type input "*******"
click at [744, 296] on input "****" at bounding box center [771, 290] width 54 height 20
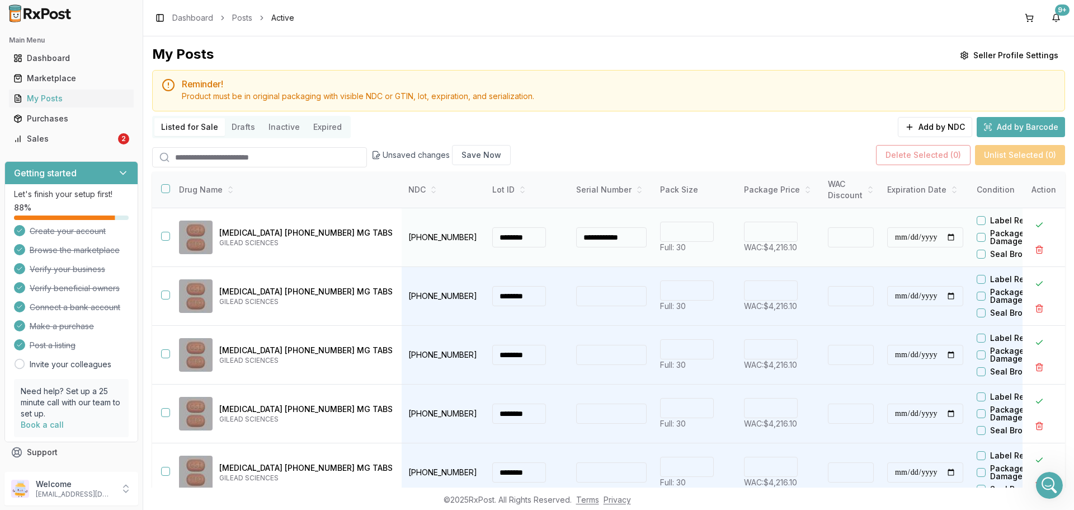
type input "****"
type input "*******"
click at [744, 229] on input "****" at bounding box center [771, 231] width 54 height 20
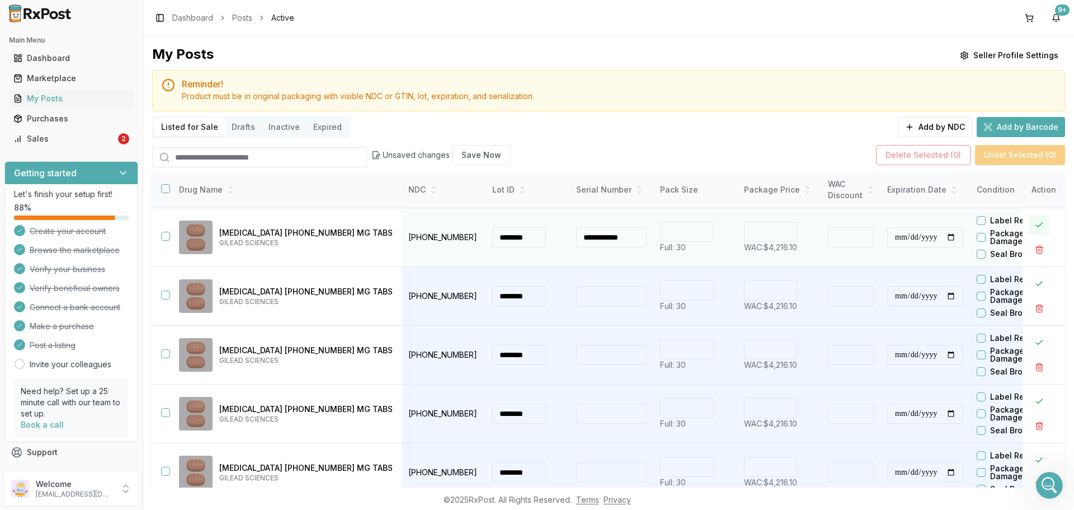
type input "*******"
click at [1030, 221] on button at bounding box center [1039, 225] width 20 height 20
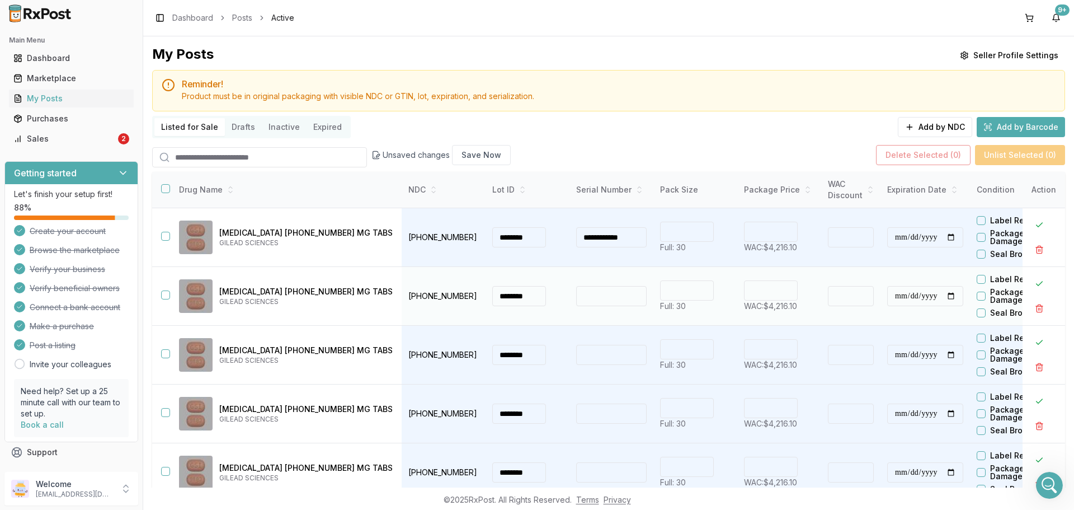
drag, startPoint x: 1031, startPoint y: 279, endPoint x: 1029, endPoint y: 321, distance: 42.0
click at [1030, 285] on button at bounding box center [1039, 283] width 20 height 20
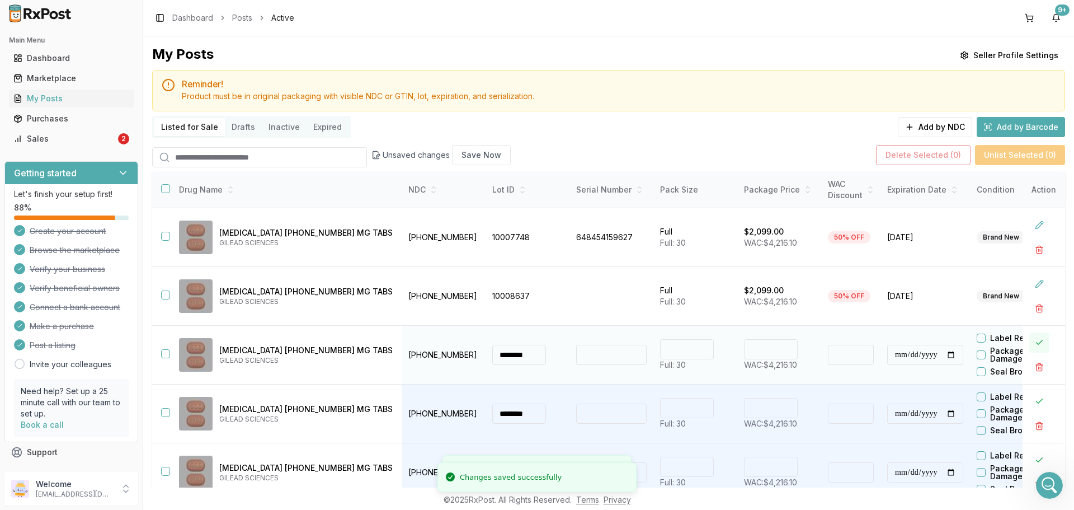
click at [1030, 338] on button at bounding box center [1039, 342] width 20 height 20
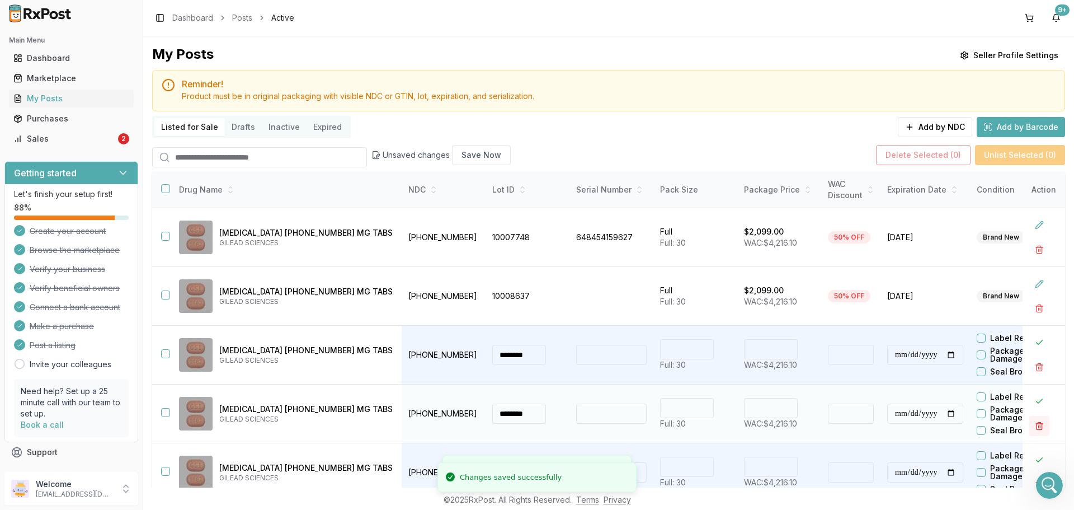
click at [1029, 403] on button at bounding box center [1039, 401] width 20 height 20
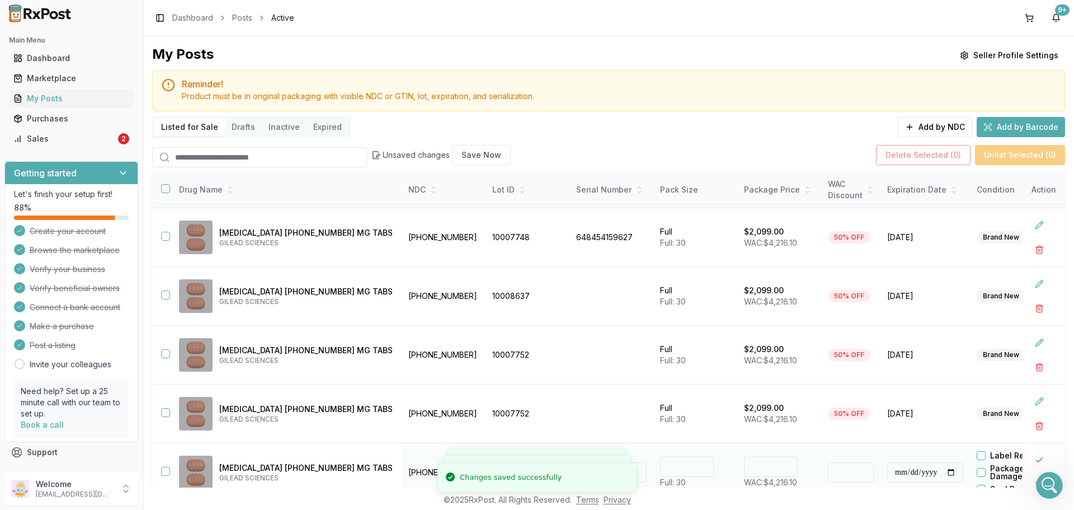
drag, startPoint x: 1036, startPoint y: 459, endPoint x: 993, endPoint y: 456, distance: 43.7
click at [1036, 458] on button at bounding box center [1039, 460] width 20 height 20
click at [78, 144] on link "Sales 2" at bounding box center [71, 139] width 125 height 20
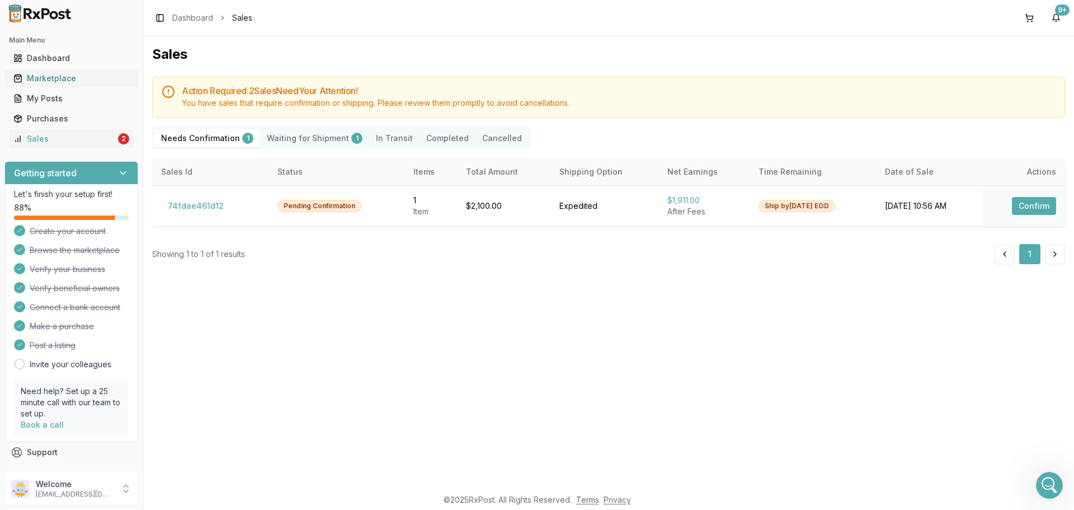
click at [67, 83] on div "Marketplace" at bounding box center [71, 78] width 116 height 11
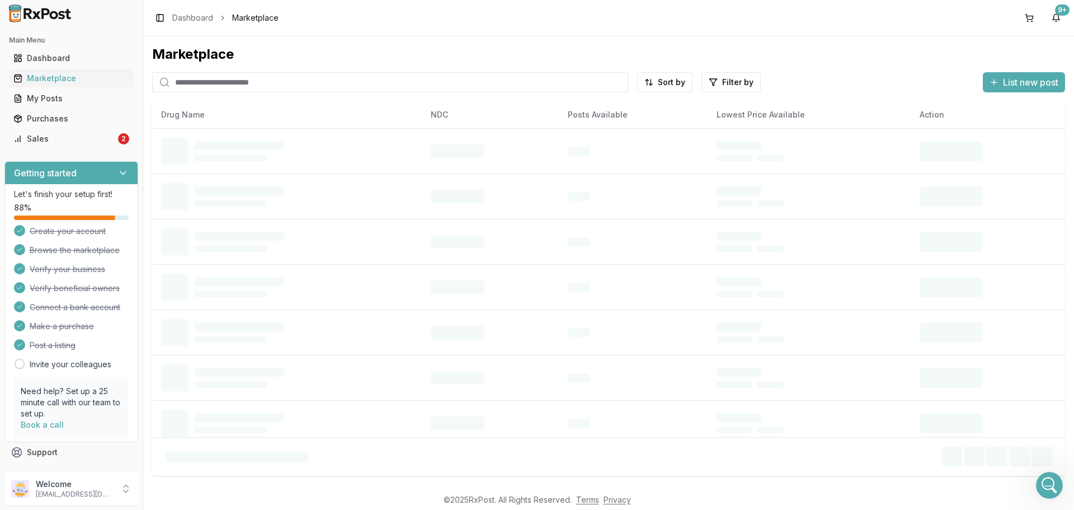
click at [291, 83] on input "search" at bounding box center [390, 82] width 476 height 20
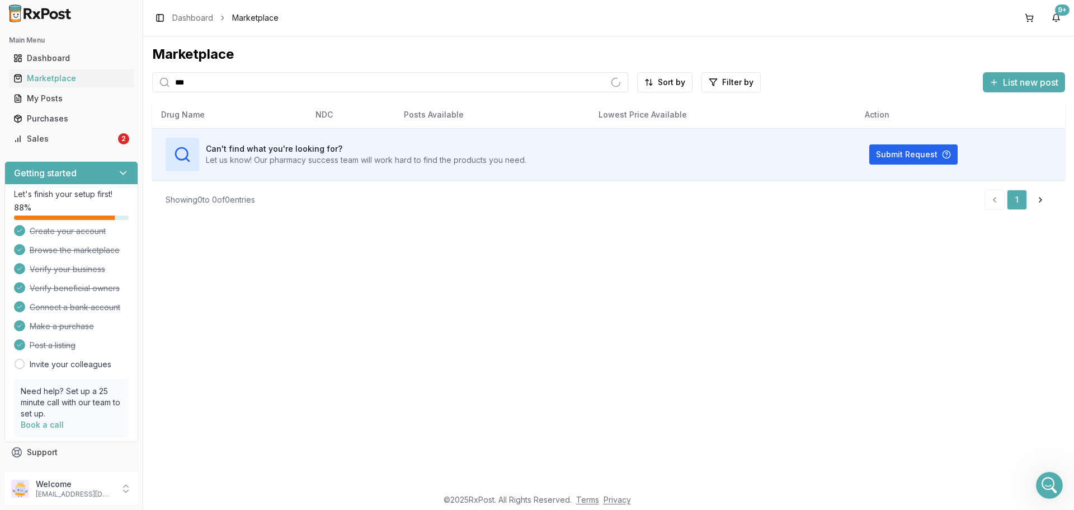
type input "*******"
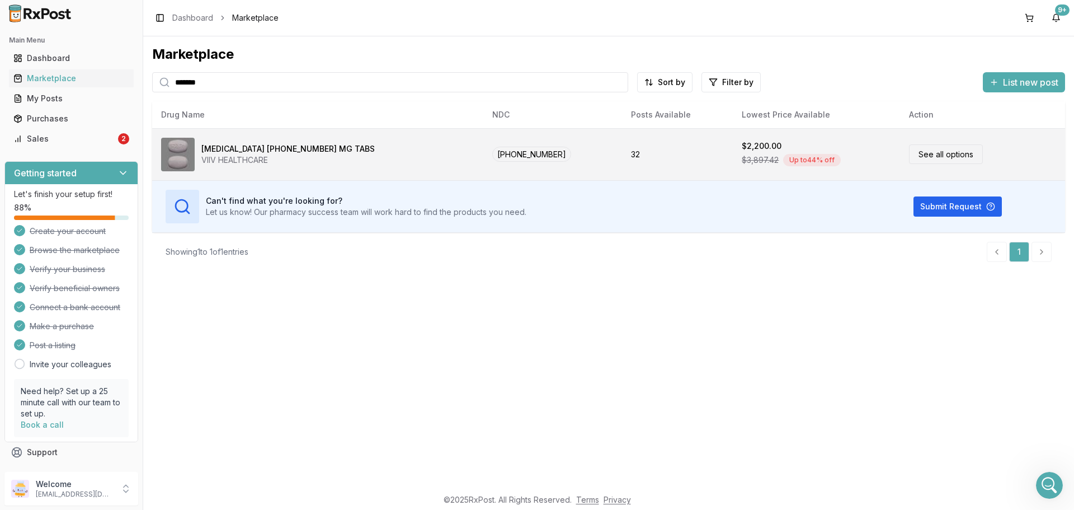
click at [648, 166] on td "32" at bounding box center [677, 154] width 111 height 52
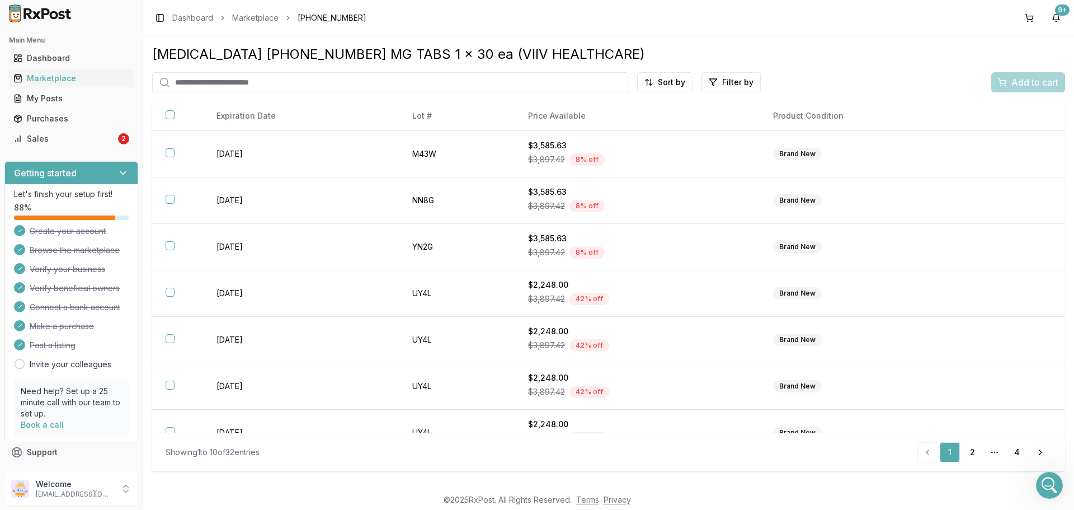
click at [673, 82] on html "Main Menu Dashboard Marketplace My Posts Purchases Sales 2 Getting started Let'…" at bounding box center [537, 255] width 1074 height 510
click at [649, 119] on div "Price (Low to High)" at bounding box center [637, 124] width 106 height 18
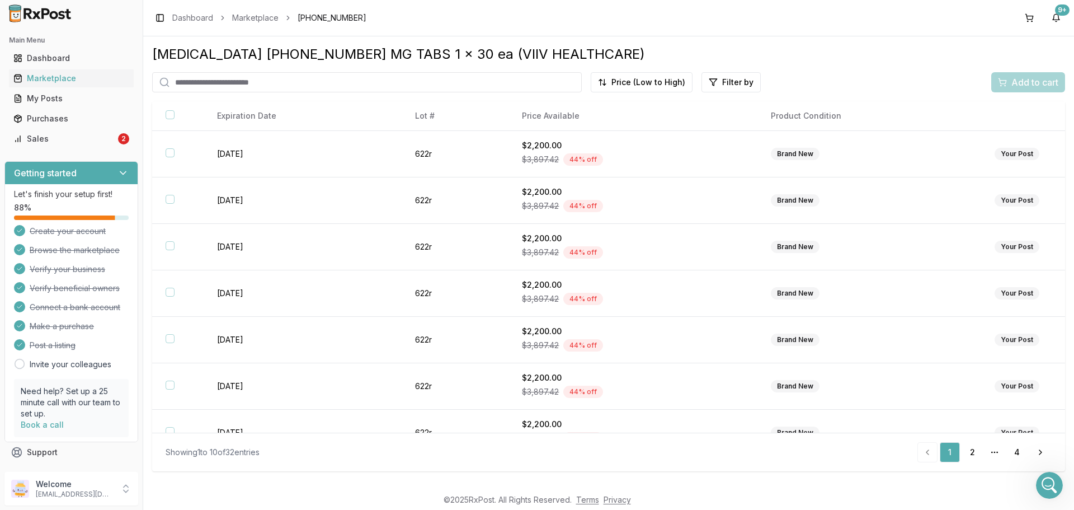
click at [258, 84] on input "search" at bounding box center [367, 82] width 430 height 20
type input "***"
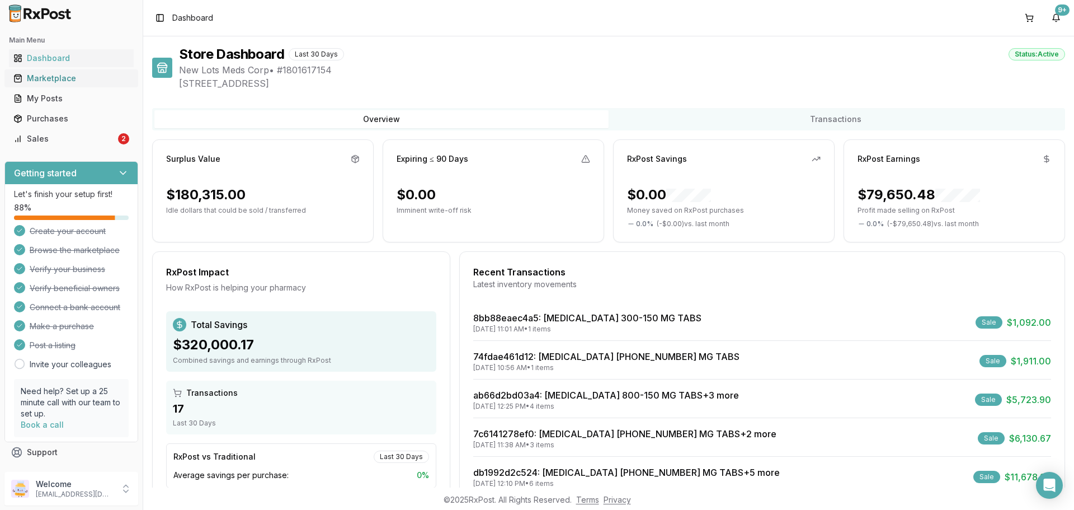
click at [89, 83] on div "Marketplace" at bounding box center [71, 78] width 116 height 11
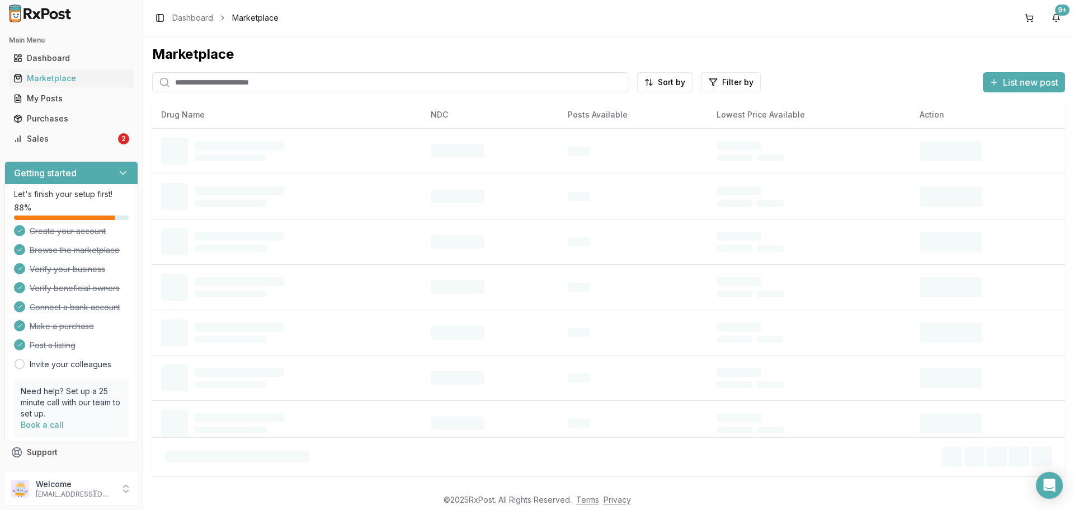
click at [291, 78] on input "search" at bounding box center [390, 82] width 476 height 20
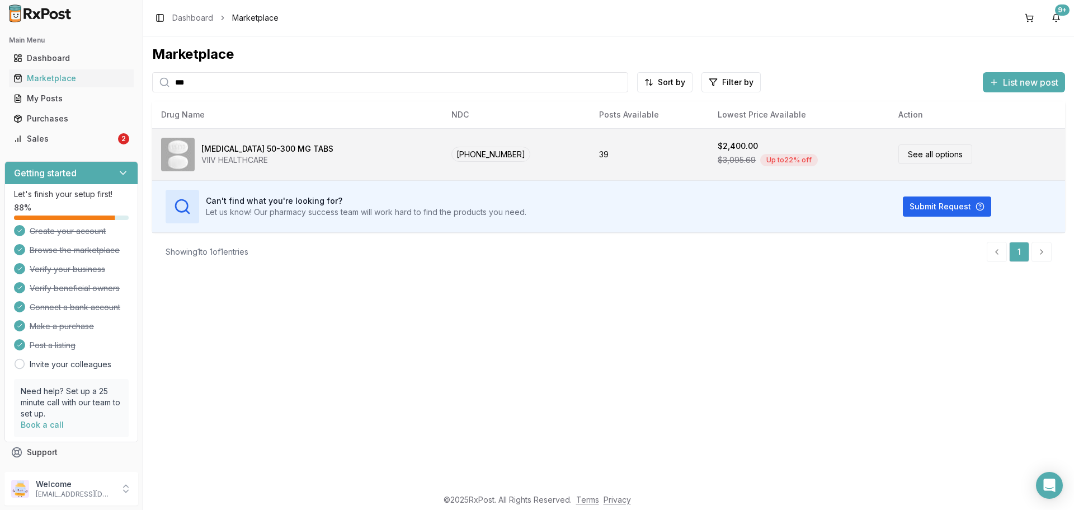
type input "***"
click at [621, 144] on td "39" at bounding box center [649, 154] width 119 height 52
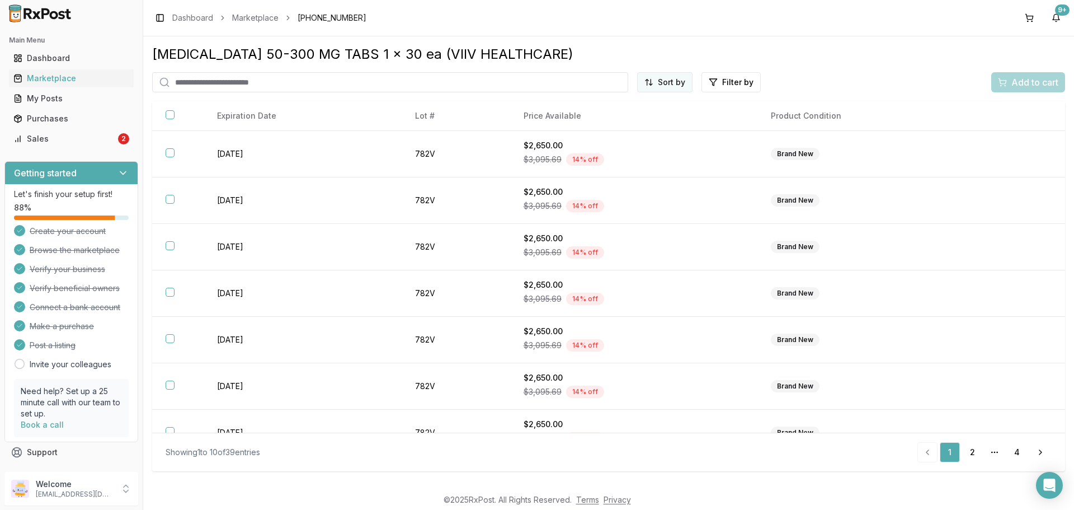
click at [651, 88] on html "Main Menu Dashboard Marketplace My Posts Purchases Sales 2 Getting started Let'…" at bounding box center [537, 255] width 1074 height 510
click at [642, 116] on div "Price (Low to High)" at bounding box center [637, 124] width 106 height 18
click at [242, 79] on input "search" at bounding box center [367, 82] width 430 height 20
type input "**"
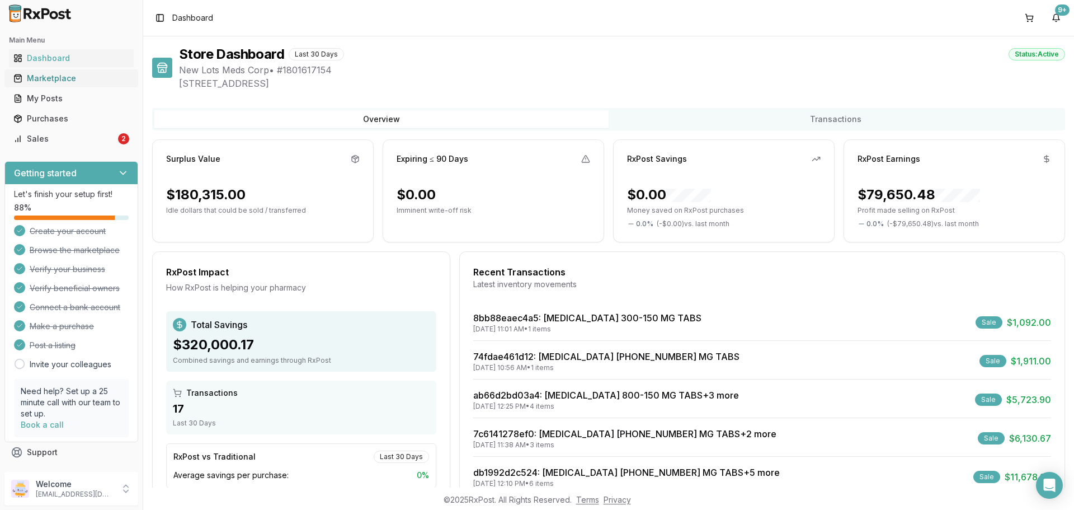
click at [56, 86] on link "Marketplace" at bounding box center [71, 78] width 125 height 20
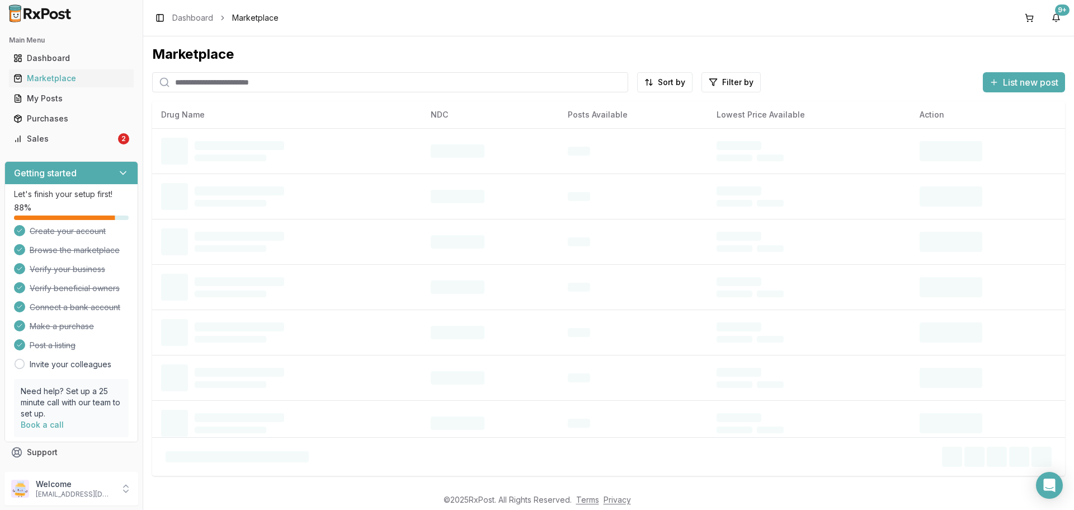
click at [233, 77] on input "search" at bounding box center [390, 82] width 476 height 20
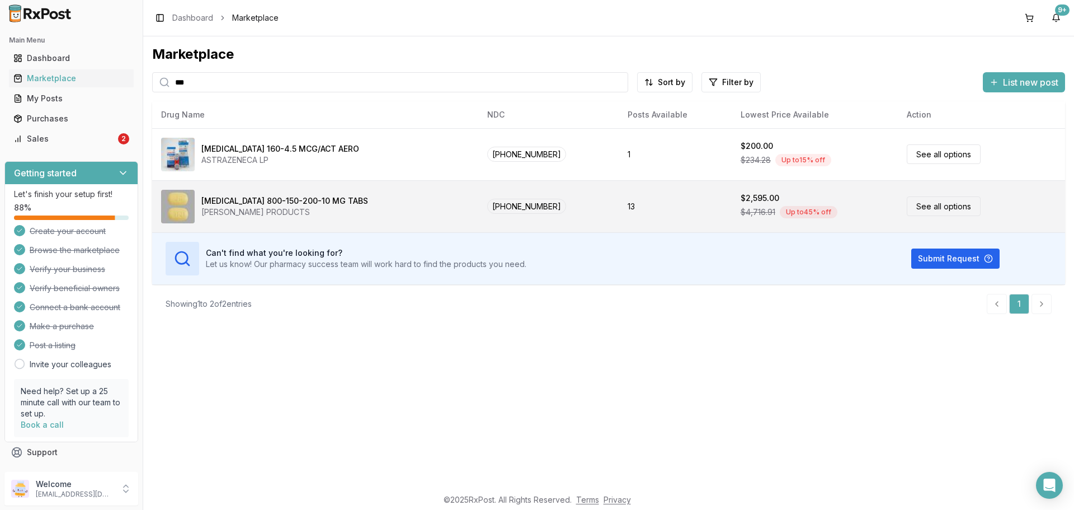
type input "***"
click at [655, 210] on td "13" at bounding box center [675, 206] width 113 height 52
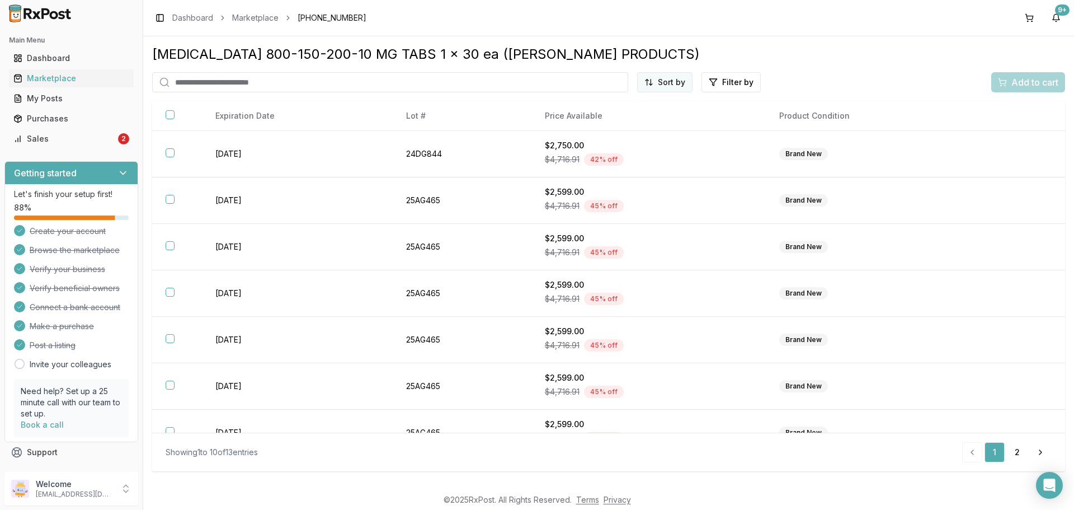
click at [674, 78] on html "Main Menu Dashboard Marketplace My Posts Purchases Sales 2 Getting started Let'…" at bounding box center [537, 255] width 1074 height 510
click at [650, 120] on div "Price (Low to High)" at bounding box center [637, 124] width 106 height 18
click at [58, 17] on img at bounding box center [40, 13] width 72 height 18
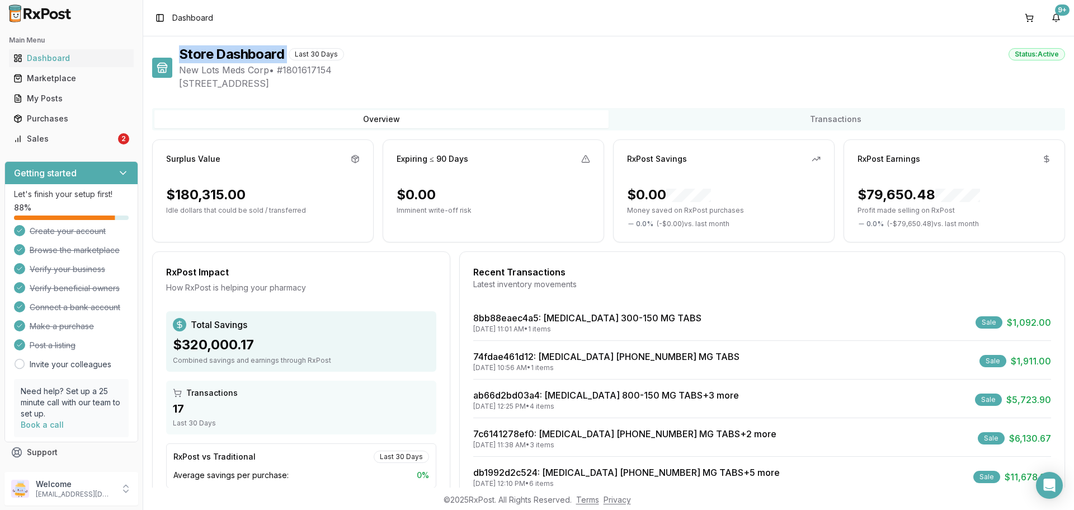
drag, startPoint x: 288, startPoint y: 51, endPoint x: 172, endPoint y: 56, distance: 115.9
click at [173, 53] on div "Store Dashboard Last 30 Days Status: Active New Lots Meds Corp • # 1801617154 4…" at bounding box center [608, 67] width 913 height 45
drag, startPoint x: 192, startPoint y: 48, endPoint x: 200, endPoint y: 49, distance: 8.0
click at [192, 48] on h1 "Store Dashboard" at bounding box center [231, 54] width 105 height 18
click at [383, 51] on div "Store Dashboard Last 30 Days Status: Active" at bounding box center [622, 54] width 886 height 18
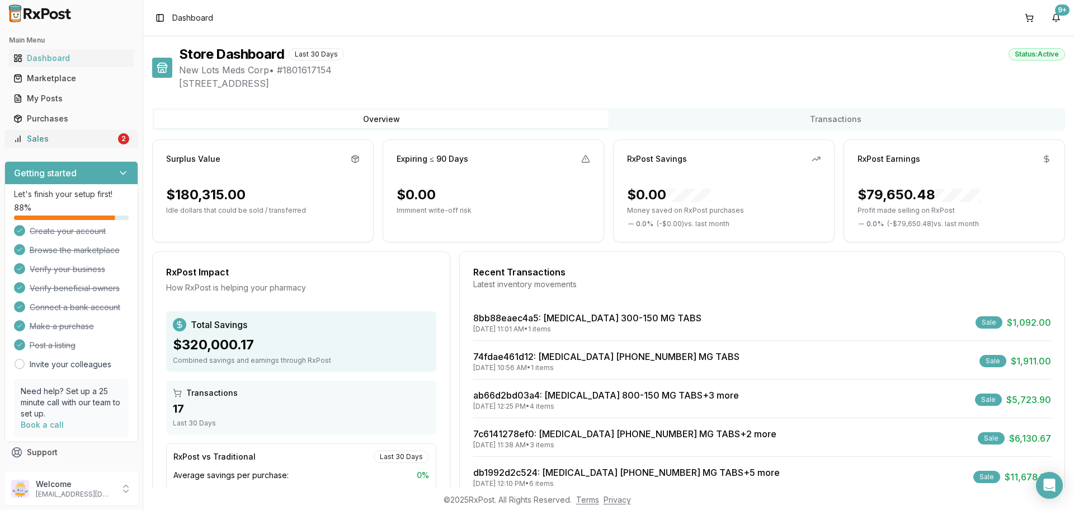
click at [74, 142] on div "Sales" at bounding box center [64, 138] width 102 height 11
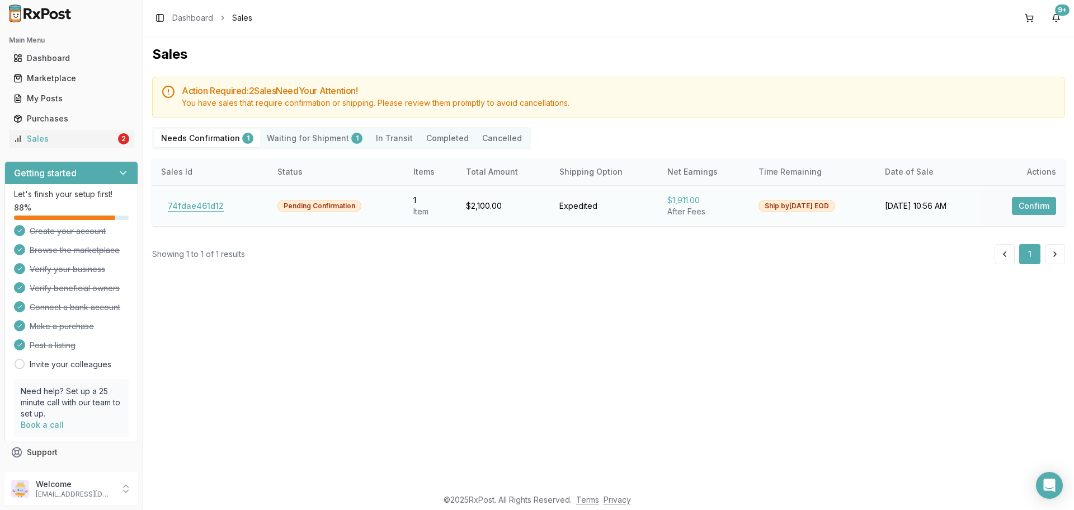
click at [190, 211] on button "74fdae461d12" at bounding box center [195, 206] width 69 height 18
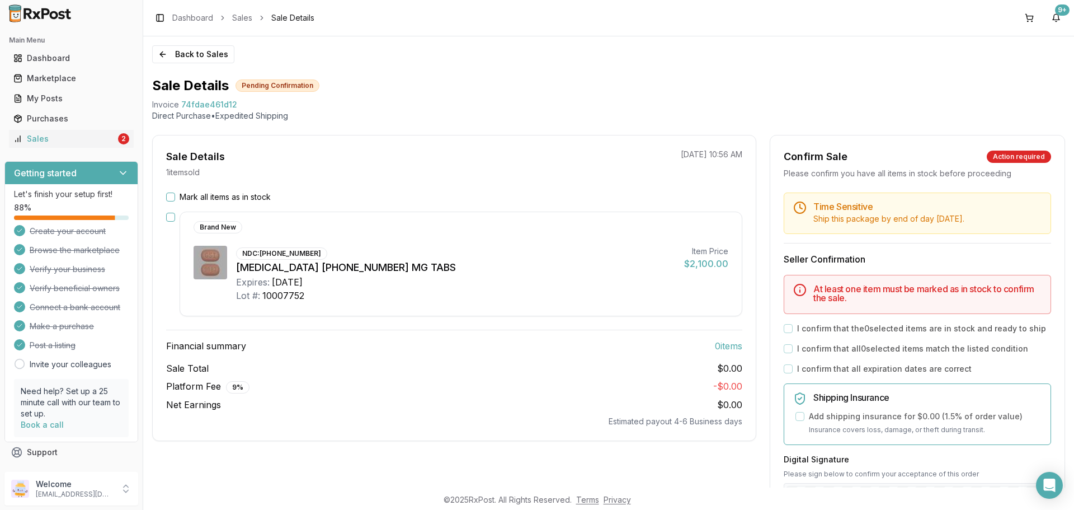
click at [45, 22] on img at bounding box center [40, 13] width 72 height 18
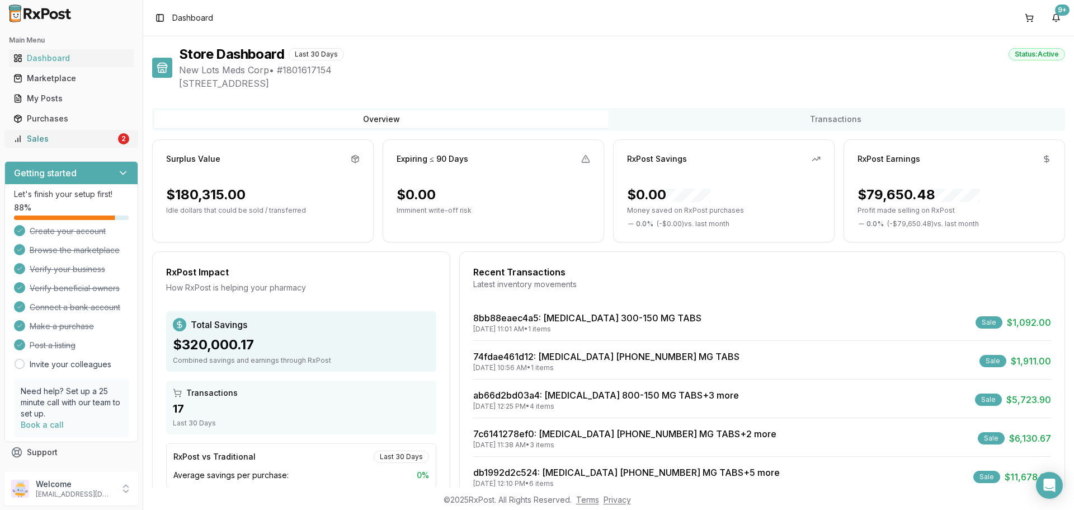
click at [106, 143] on div "Sales" at bounding box center [64, 138] width 102 height 11
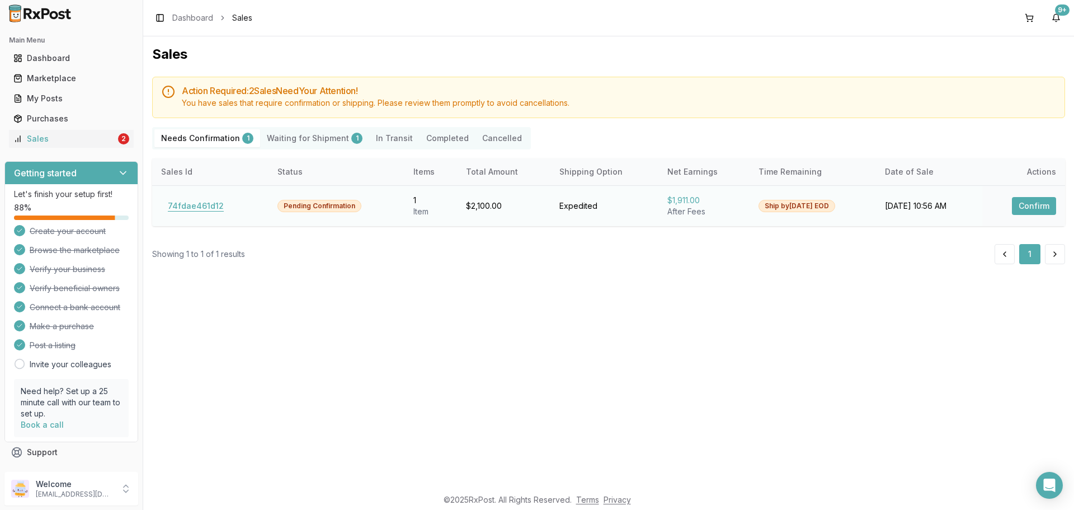
click at [204, 206] on button "74fdae461d12" at bounding box center [195, 206] width 69 height 18
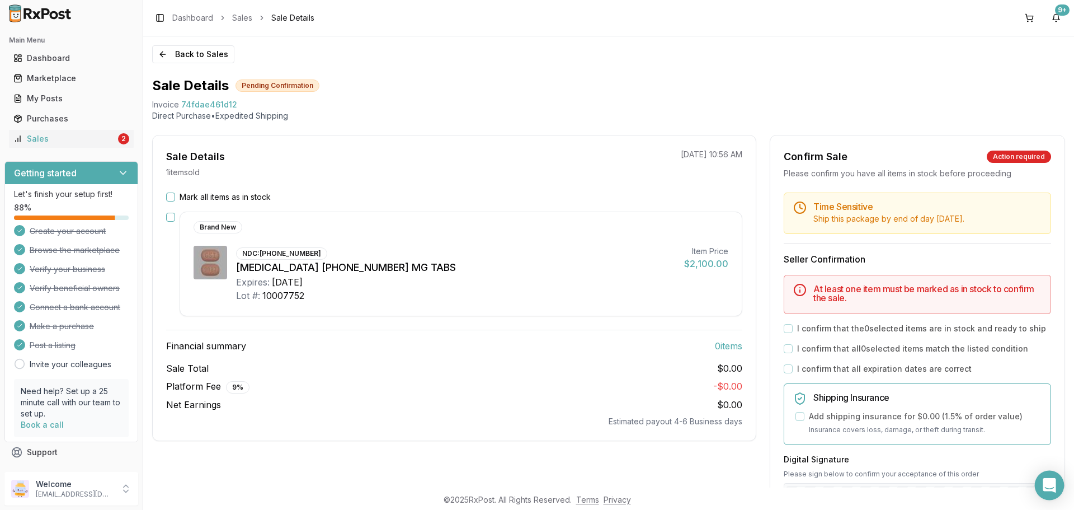
click at [1039, 487] on div "Open Intercom Messenger" at bounding box center [1050, 485] width 30 height 30
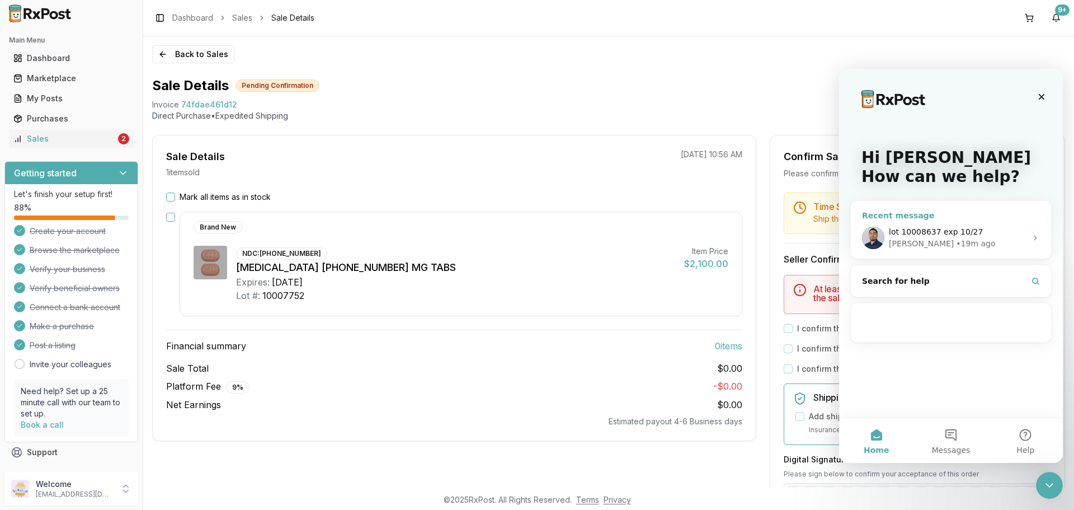
click at [905, 244] on div "[PERSON_NAME]" at bounding box center [921, 244] width 65 height 12
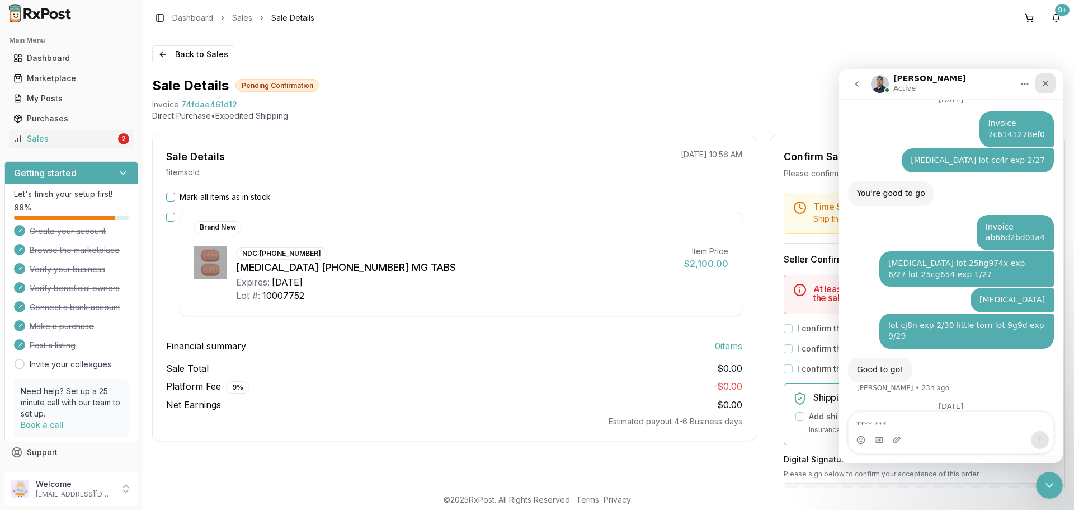
scroll to position [1407, 0]
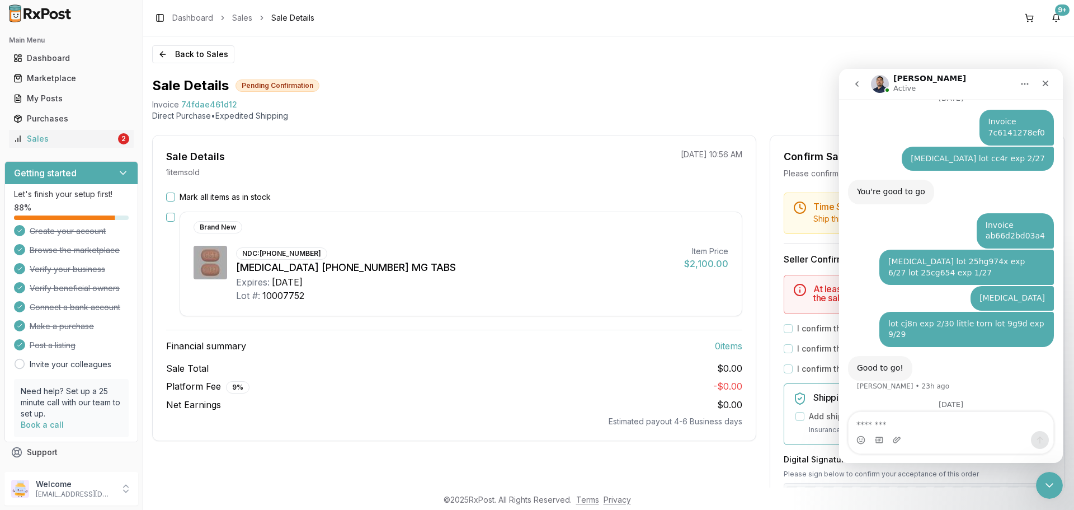
click at [1046, 70] on nav "Manuel Active" at bounding box center [951, 84] width 224 height 30
click at [1042, 83] on icon "Close" at bounding box center [1045, 83] width 9 height 9
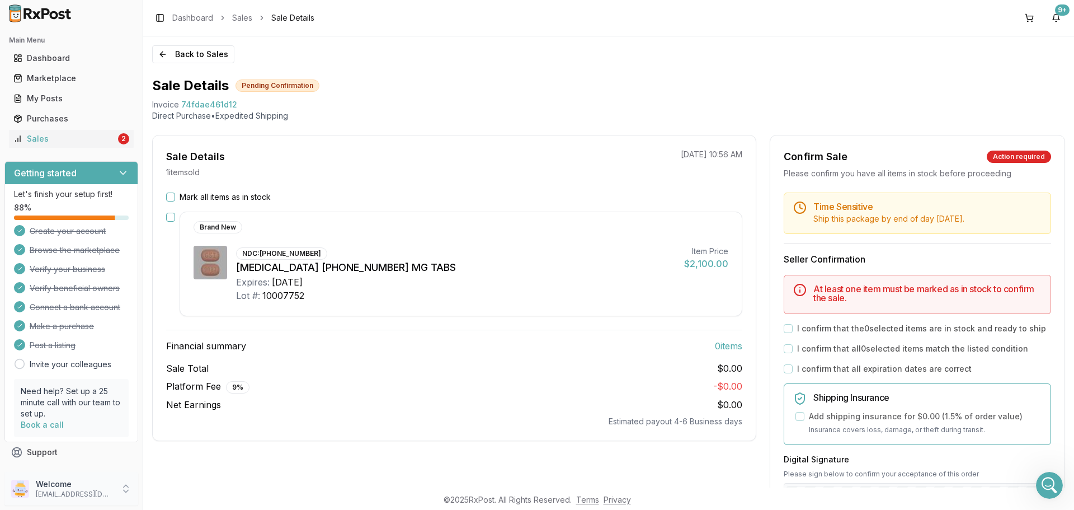
click at [117, 482] on div "Welcome ivoryrx12@gmail.com" at bounding box center [71, 488] width 134 height 34
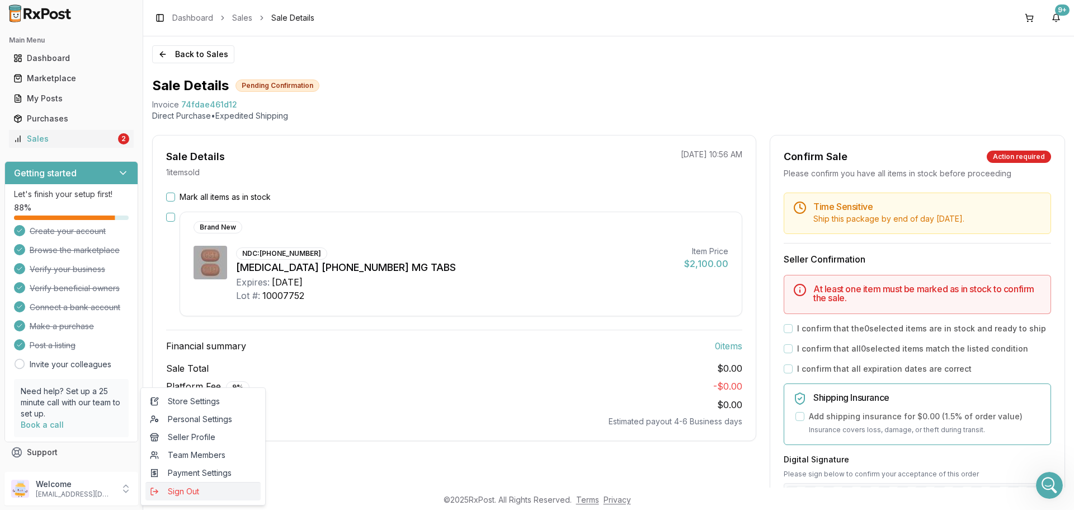
click at [183, 488] on span "Sign Out" at bounding box center [203, 490] width 106 height 11
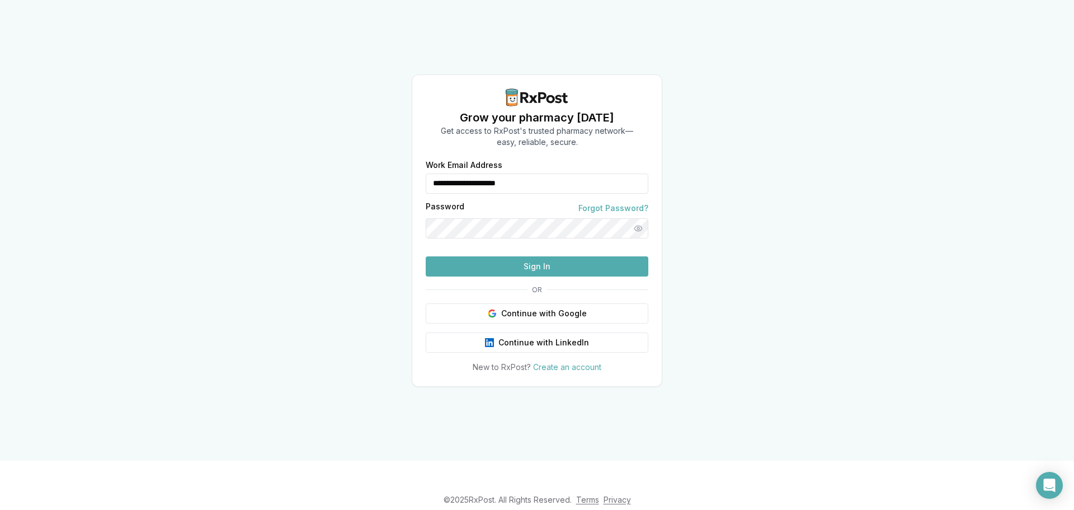
drag, startPoint x: 564, startPoint y: 161, endPoint x: 252, endPoint y: 195, distance: 313.9
click at [253, 195] on div "**********" at bounding box center [537, 230] width 1074 height 460
type input "**********"
click at [537, 276] on button "Sign In" at bounding box center [537, 266] width 223 height 20
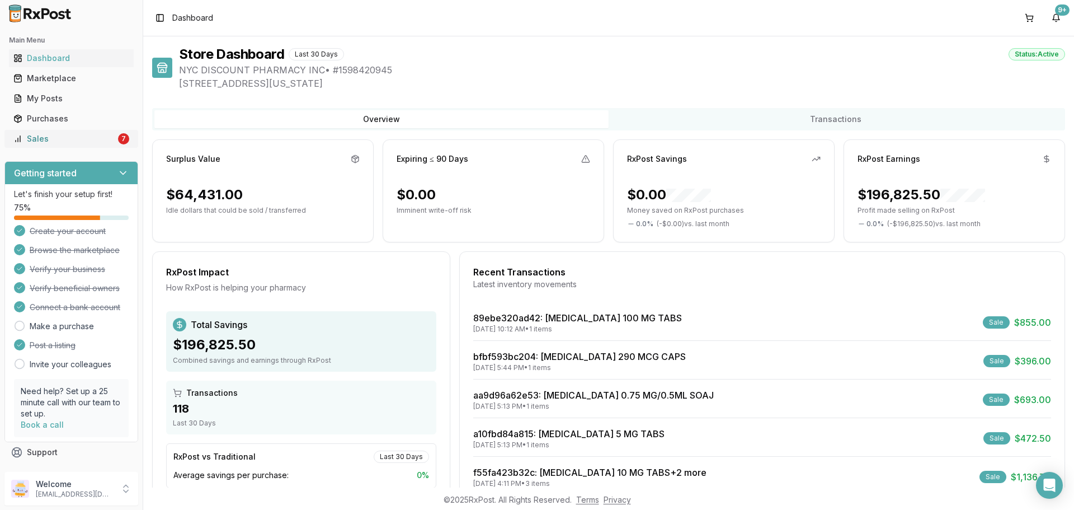
click at [83, 143] on div "Sales" at bounding box center [64, 138] width 102 height 11
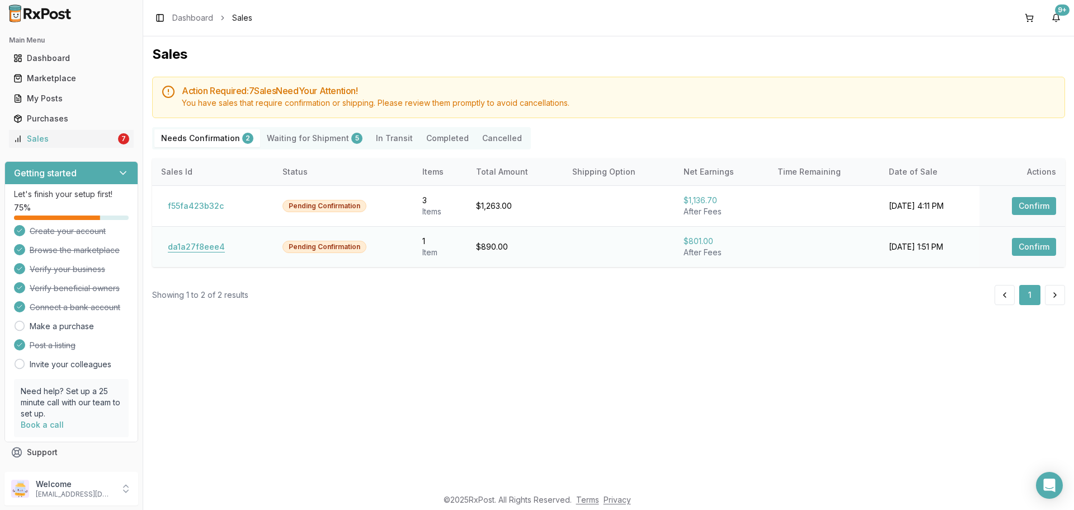
click at [177, 254] on button "da1a27f8eee4" at bounding box center [196, 247] width 70 height 18
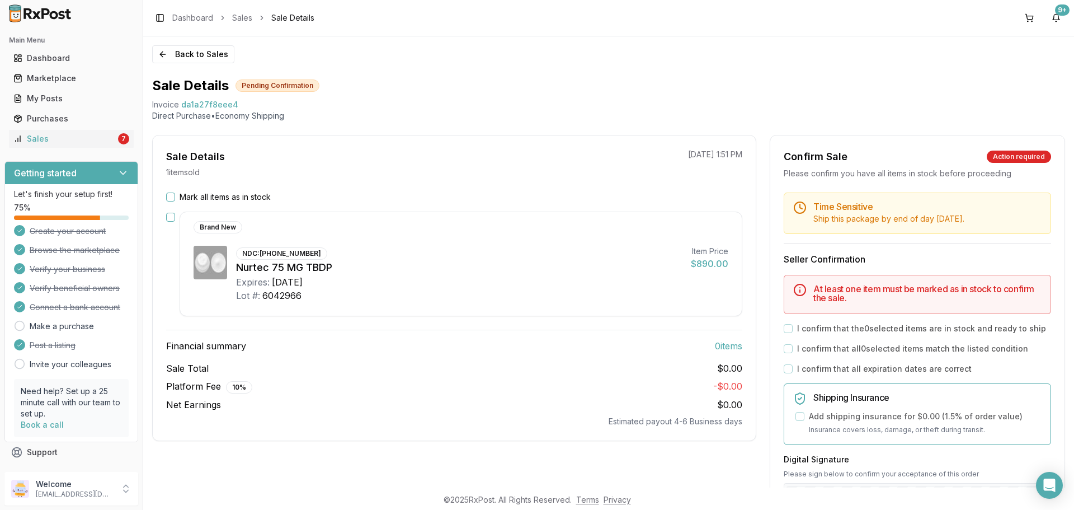
click at [174, 201] on div "Mark all items as in stock" at bounding box center [454, 196] width 576 height 11
click at [172, 199] on button "Mark all items as in stock" at bounding box center [170, 196] width 9 height 9
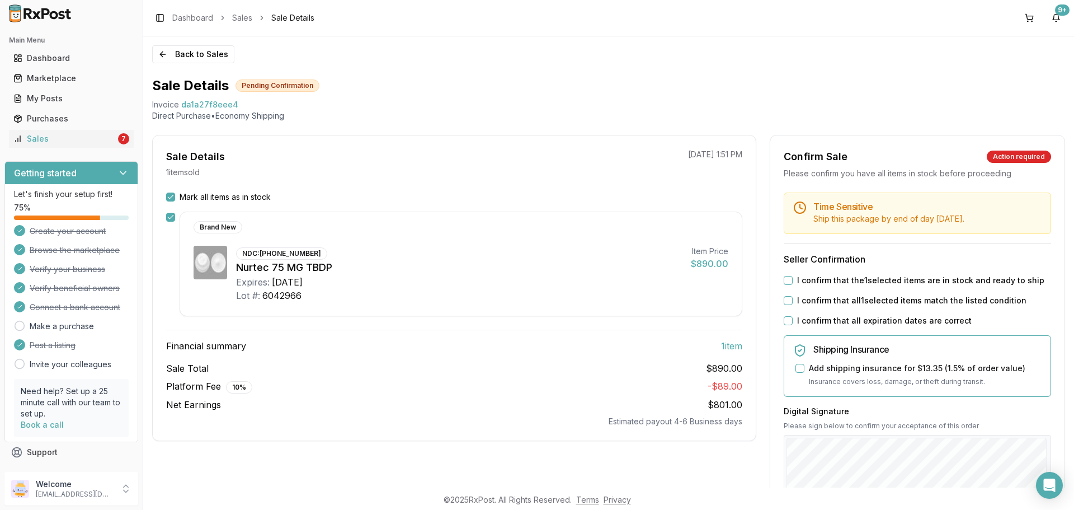
click at [789, 285] on button "I confirm that the 1 selected items are in stock and ready to ship" at bounding box center [788, 280] width 9 height 9
click at [786, 305] on button "I confirm that all 1 selected items match the listed condition" at bounding box center [788, 300] width 9 height 9
click at [786, 326] on div "I confirm that all expiration dates are correct" at bounding box center [917, 320] width 267 height 11
click at [786, 325] on button "I confirm that all expiration dates are correct" at bounding box center [788, 320] width 9 height 9
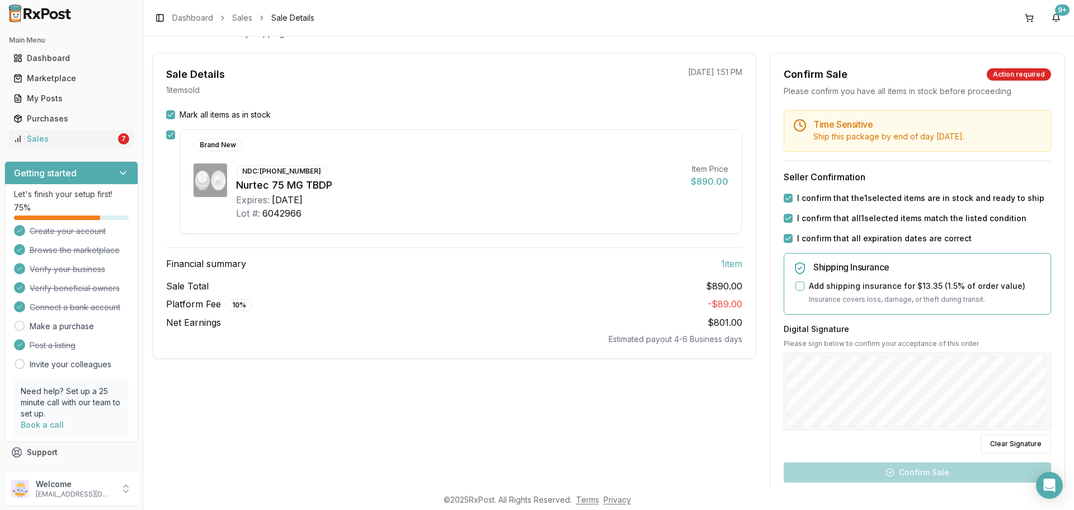
scroll to position [168, 0]
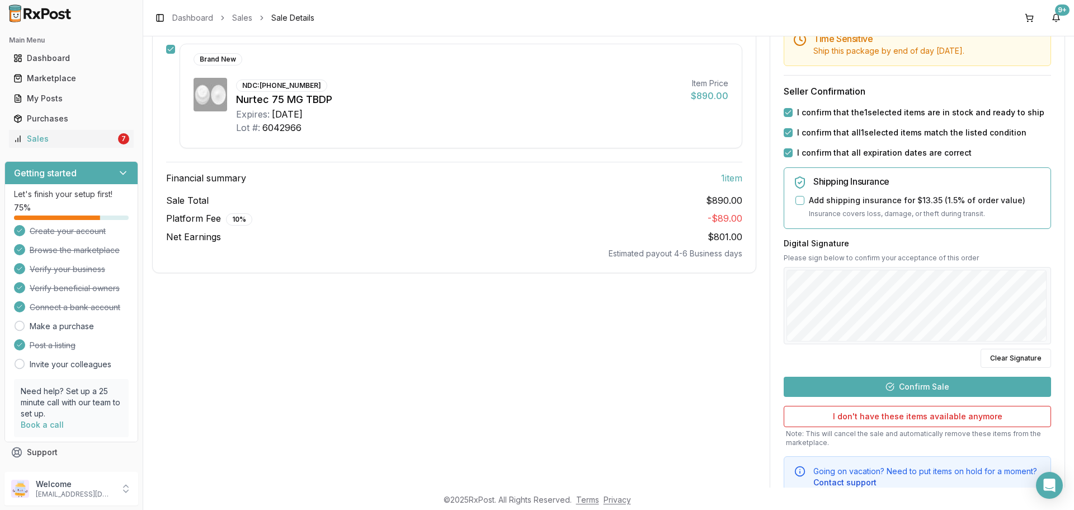
drag, startPoint x: 913, startPoint y: 385, endPoint x: 916, endPoint y: 392, distance: 6.5
click at [914, 390] on div "Time Sensitive Ship this package by end of day Wednesday, September 17th . Sell…" at bounding box center [917, 261] width 294 height 473
click at [916, 392] on button "Confirm Sale" at bounding box center [917, 386] width 267 height 20
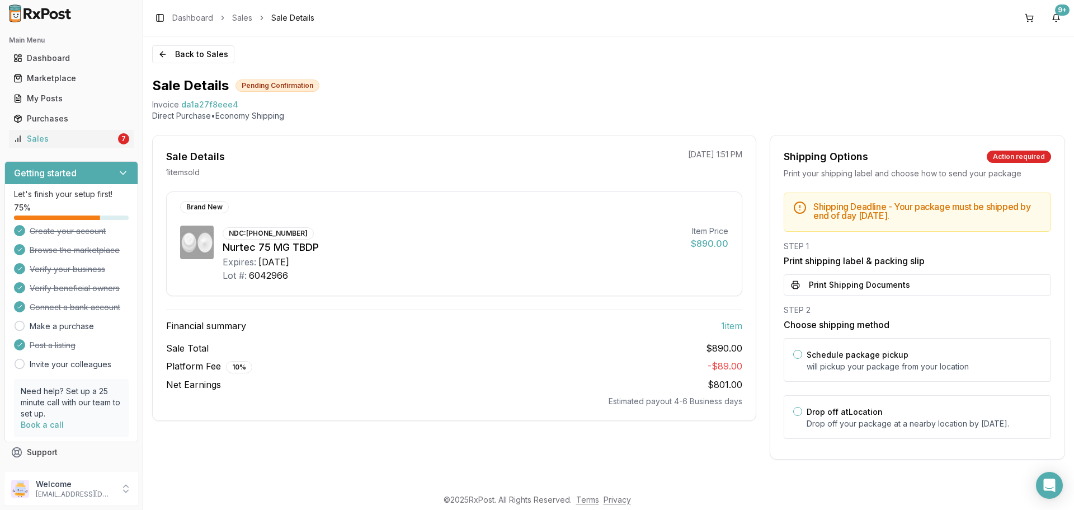
scroll to position [1, 0]
click at [898, 418] on p "Drop off your package at a nearby location by September 17, 2025 ." at bounding box center [924, 423] width 235 height 11
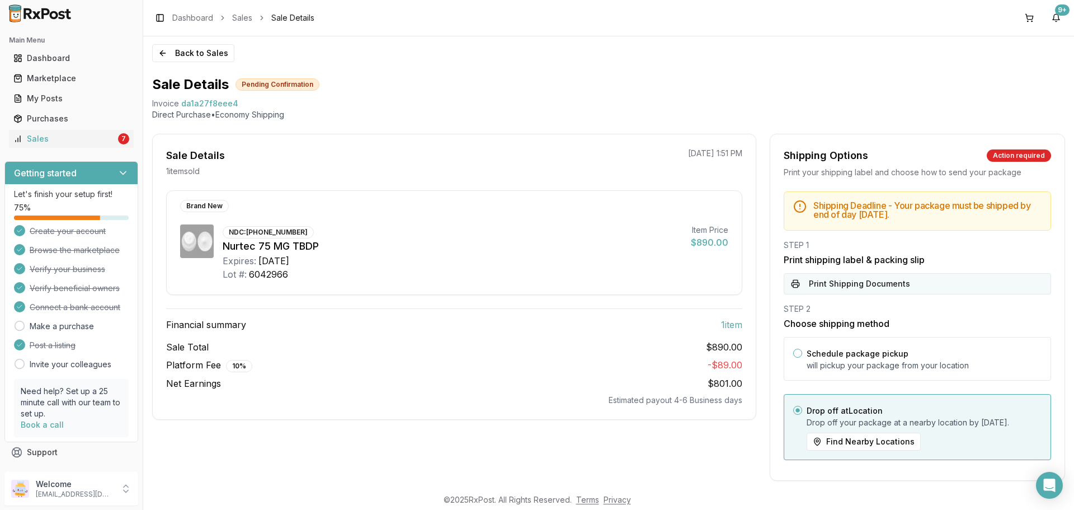
click at [857, 284] on button "Print Shipping Documents" at bounding box center [917, 283] width 267 height 21
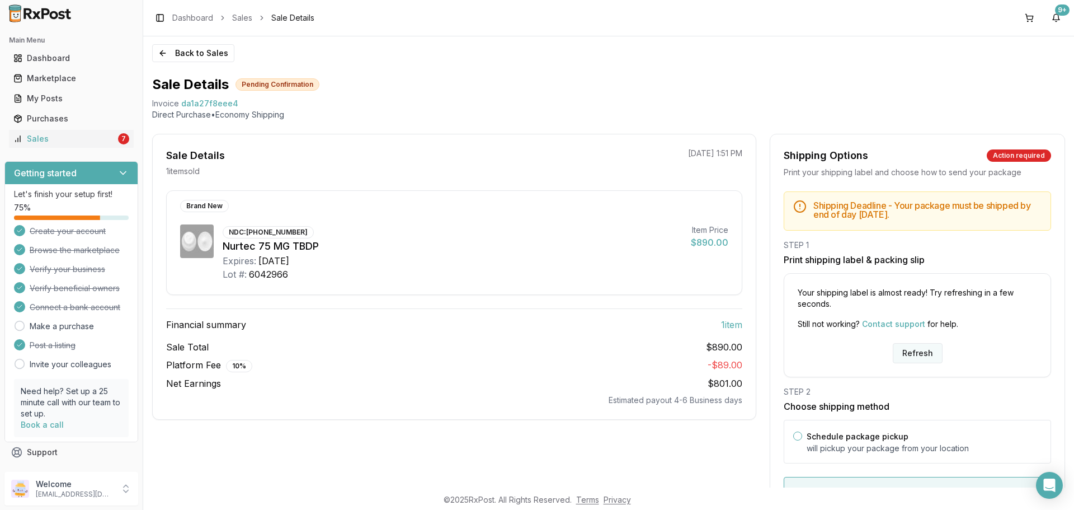
click at [926, 346] on button "Refresh" at bounding box center [918, 353] width 50 height 20
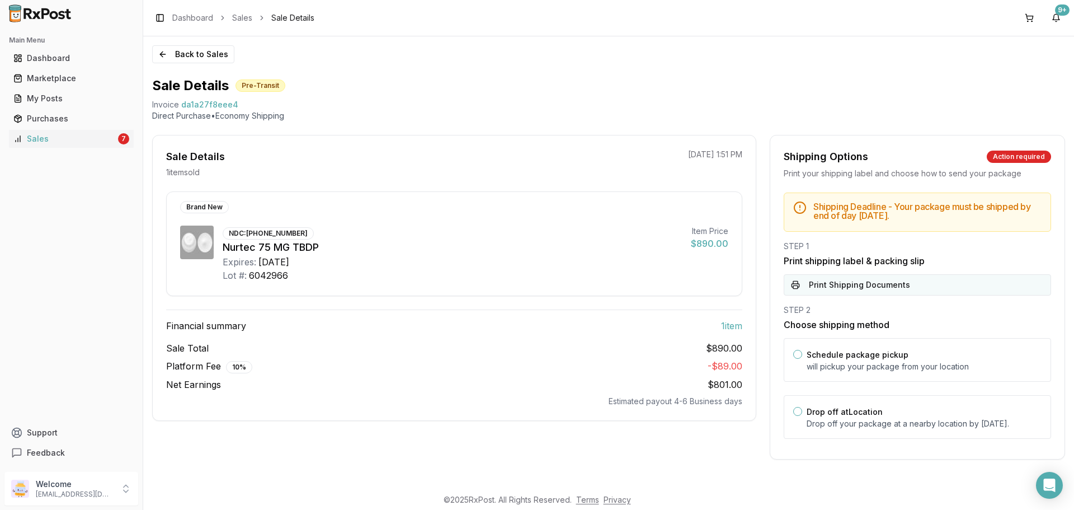
click at [872, 286] on button "Print Shipping Documents" at bounding box center [917, 284] width 267 height 21
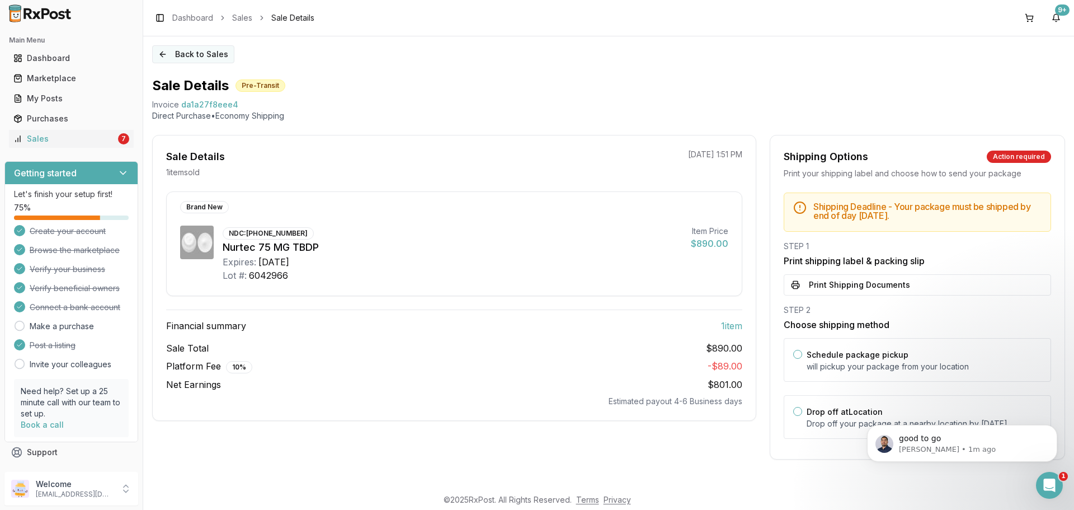
click at [219, 45] on button "Back to Sales" at bounding box center [193, 54] width 82 height 18
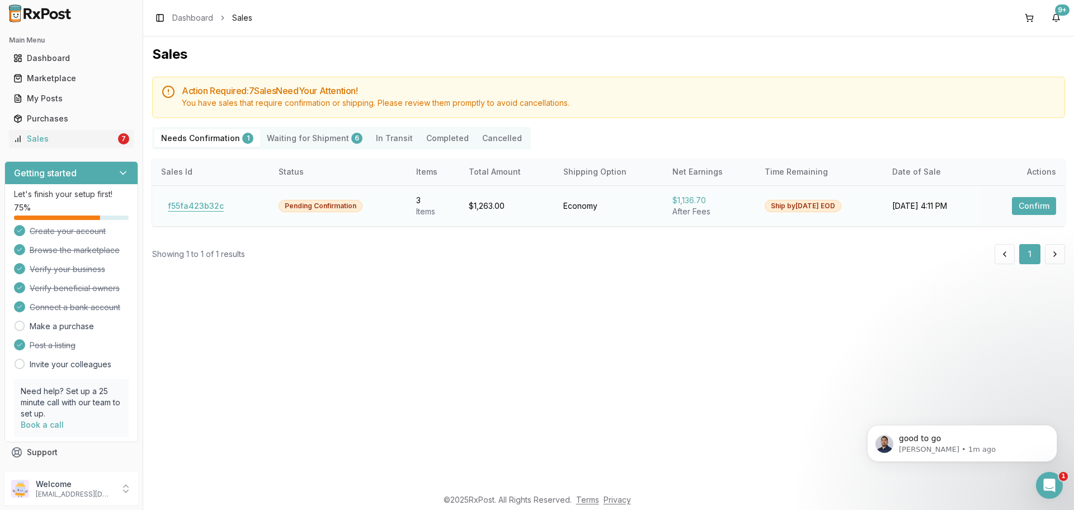
click at [195, 214] on button "f55fa423b32c" at bounding box center [195, 206] width 69 height 18
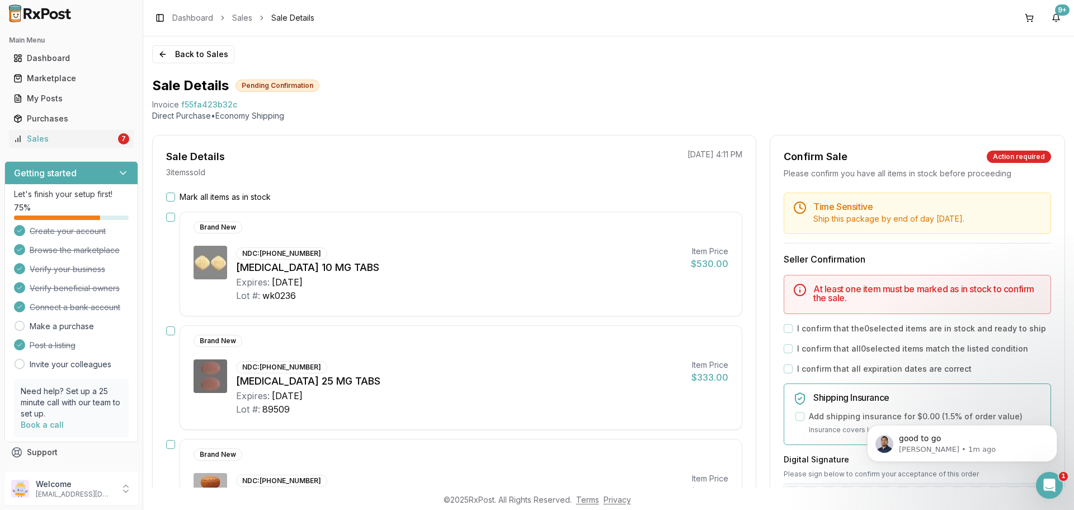
click at [167, 191] on div "Mark all items as in stock" at bounding box center [454, 196] width 576 height 11
drag, startPoint x: 167, startPoint y: 191, endPoint x: 170, endPoint y: 197, distance: 6.5
click at [169, 195] on div "Mark all items as in stock" at bounding box center [454, 196] width 576 height 11
click at [171, 197] on button "Mark all items as in stock" at bounding box center [170, 196] width 9 height 9
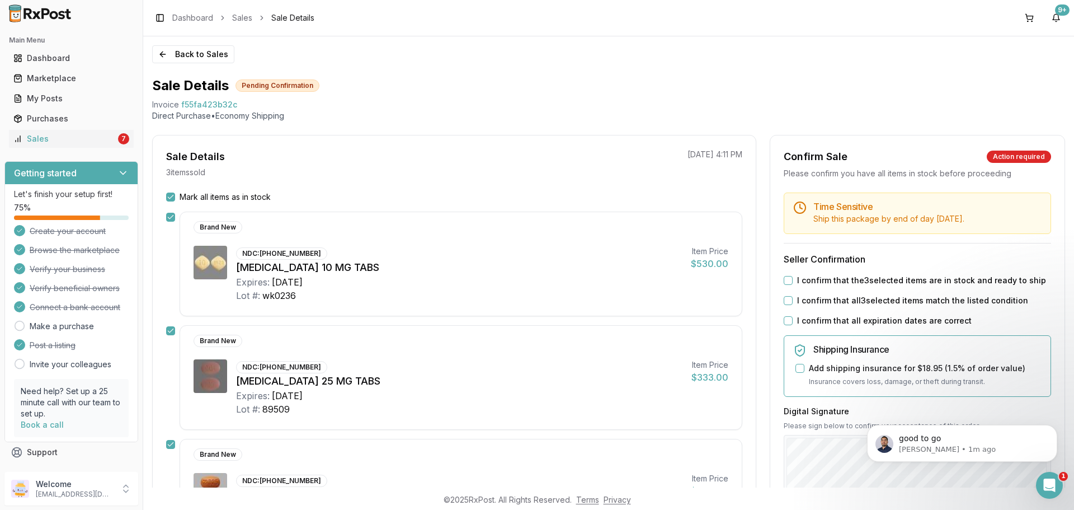
click at [784, 285] on button "I confirm that the 3 selected items are in stock and ready to ship" at bounding box center [788, 280] width 9 height 9
click at [784, 305] on button "I confirm that all 3 selected items match the listed condition" at bounding box center [788, 300] width 9 height 9
click at [785, 325] on button "I confirm that all expiration dates are correct" at bounding box center [788, 320] width 9 height 9
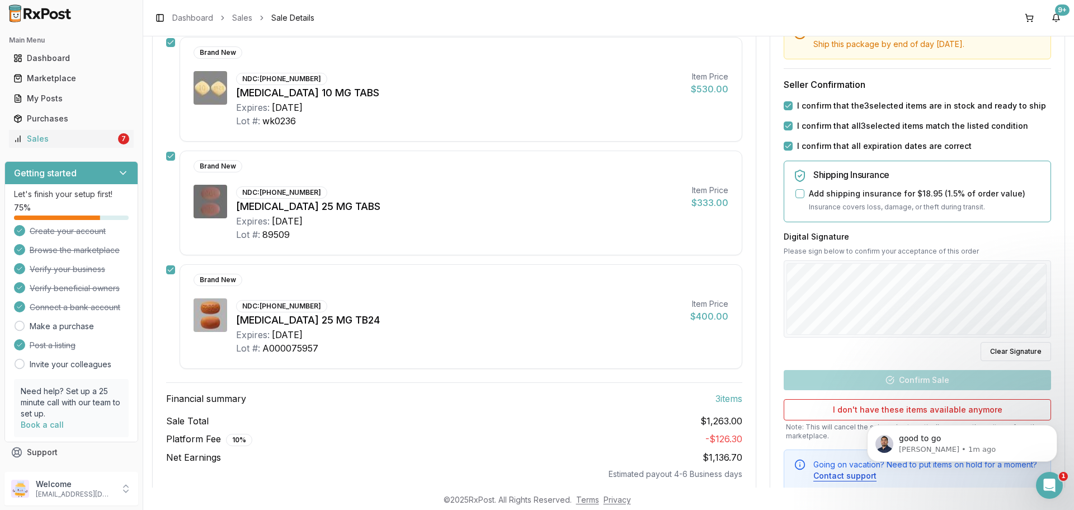
scroll to position [221, 0]
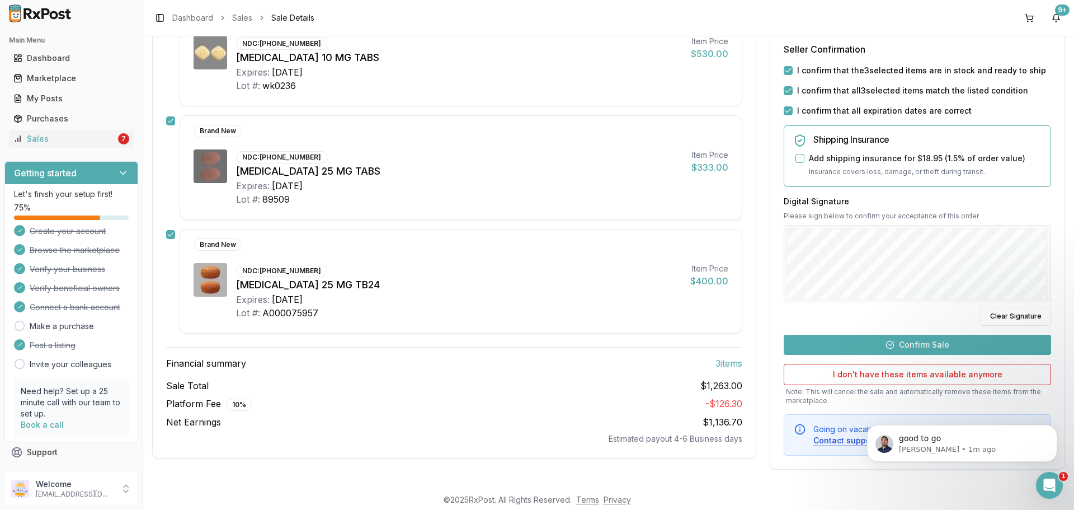
click at [900, 347] on button "Confirm Sale" at bounding box center [917, 344] width 267 height 20
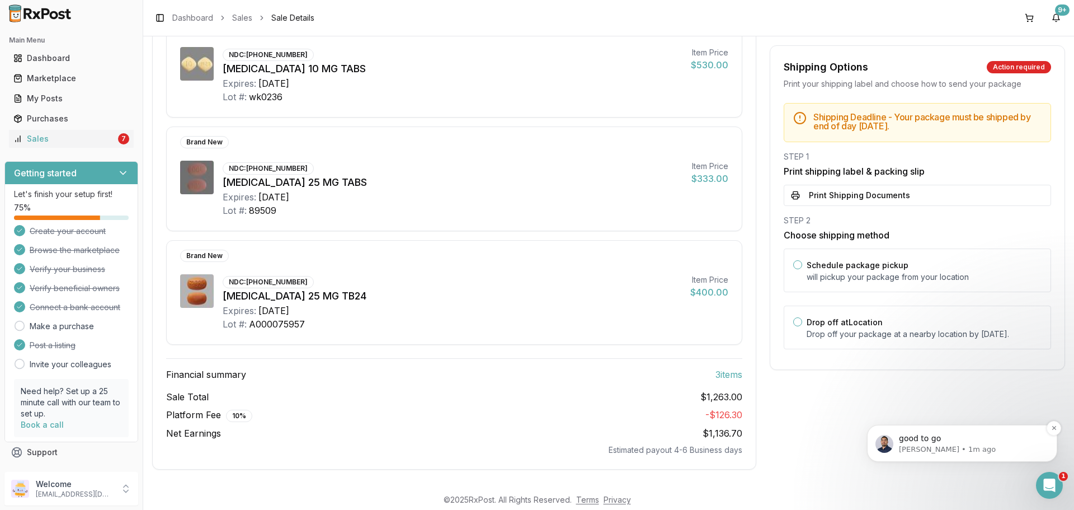
scroll to position [178, 0]
drag, startPoint x: 889, startPoint y: 341, endPoint x: 885, endPoint y: 324, distance: 17.7
click at [888, 339] on p "Drop off your package at a nearby location by [DATE] ." at bounding box center [924, 333] width 235 height 11
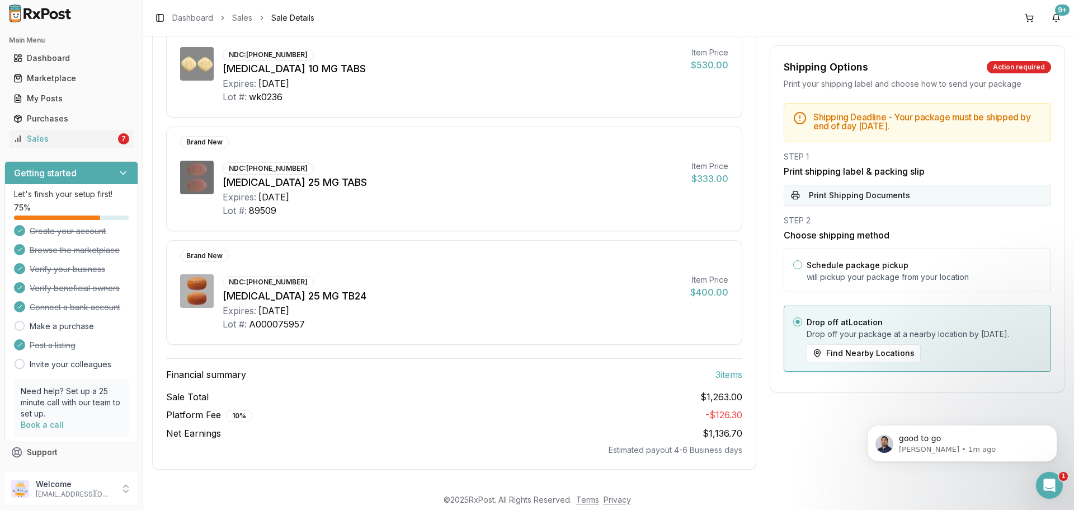
click at [864, 192] on button "Print Shipping Documents" at bounding box center [917, 195] width 267 height 21
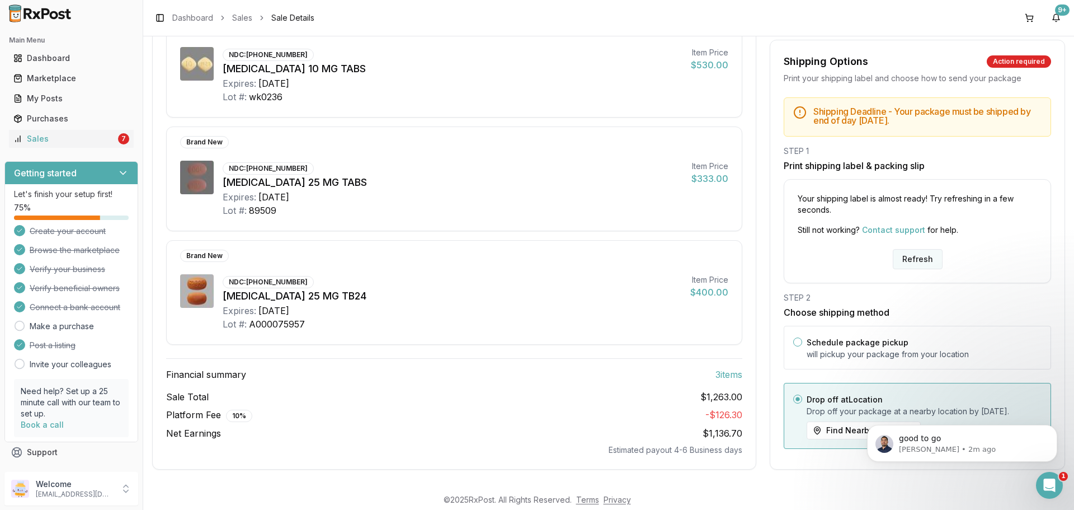
click at [918, 252] on button "Refresh" at bounding box center [918, 259] width 50 height 20
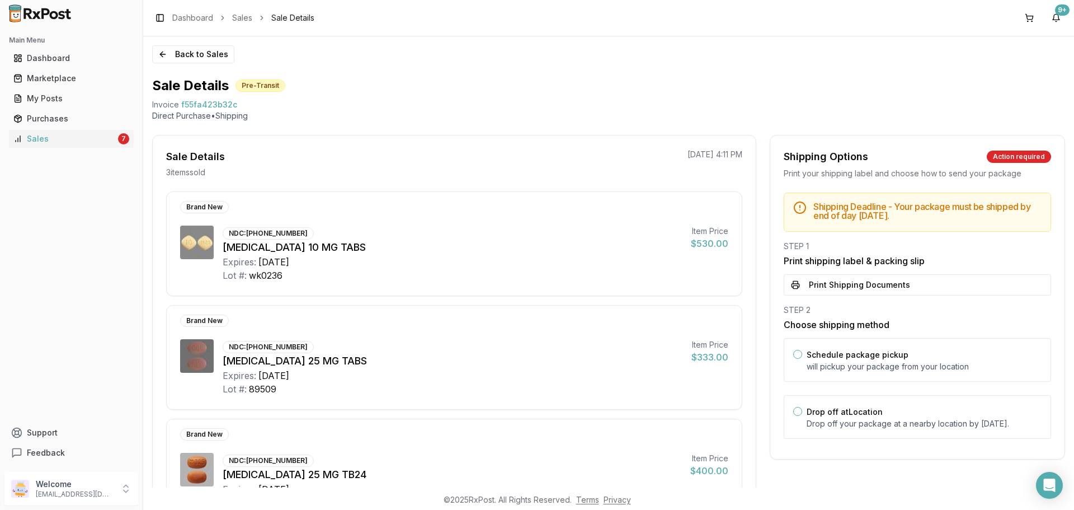
click at [904, 281] on button "Print Shipping Documents" at bounding box center [917, 284] width 267 height 21
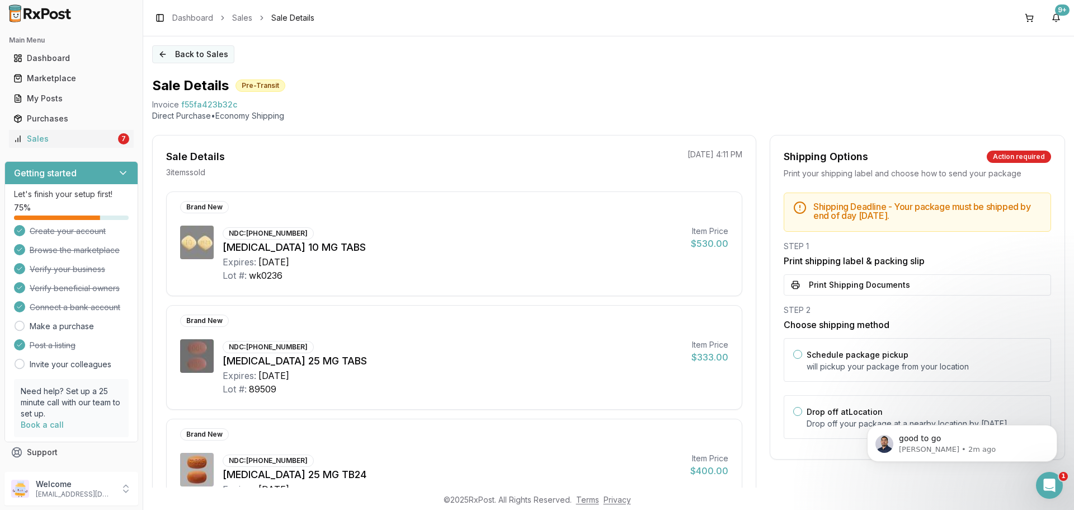
click at [179, 55] on button "Back to Sales" at bounding box center [193, 54] width 82 height 18
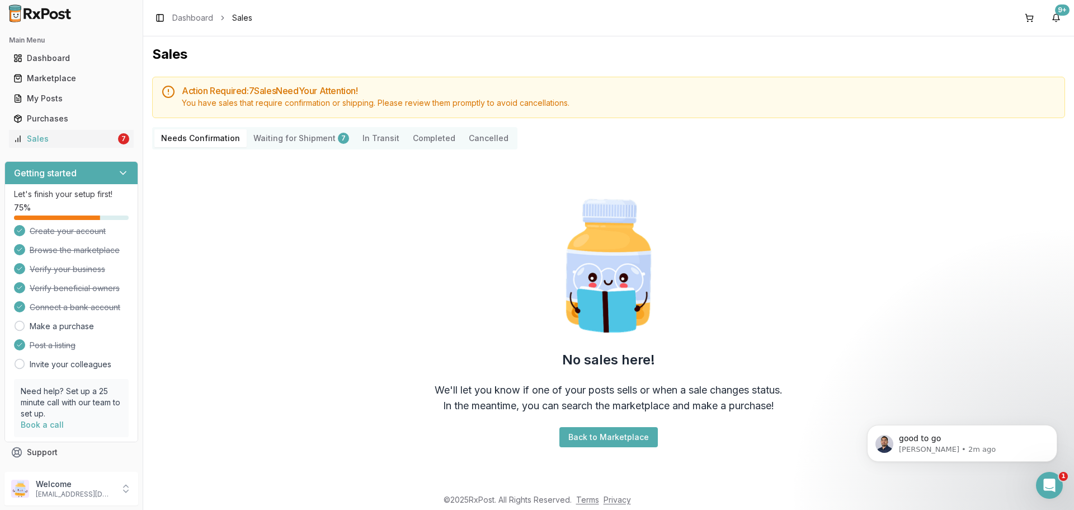
click at [29, 11] on img at bounding box center [40, 13] width 72 height 18
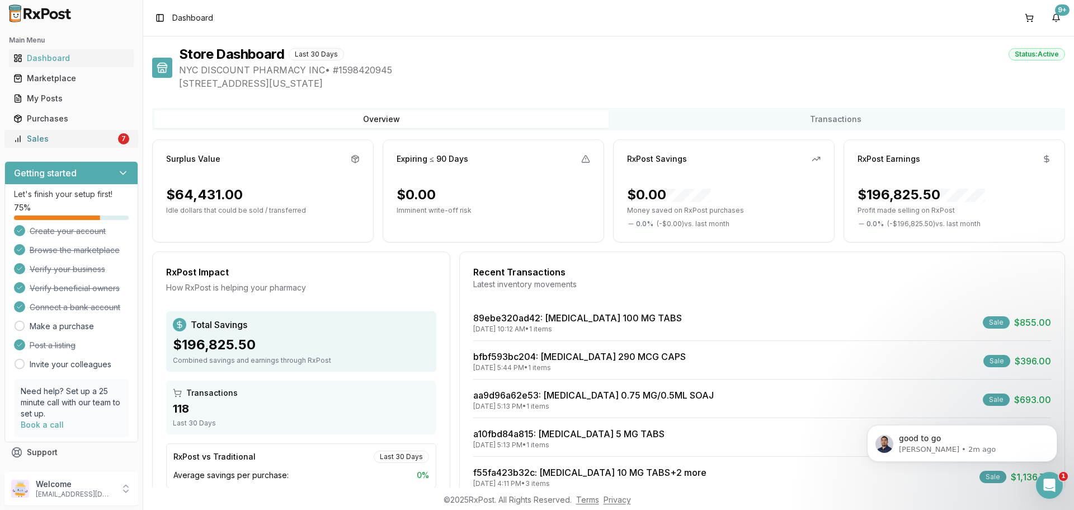
click at [112, 147] on link "Sales 7" at bounding box center [71, 139] width 125 height 20
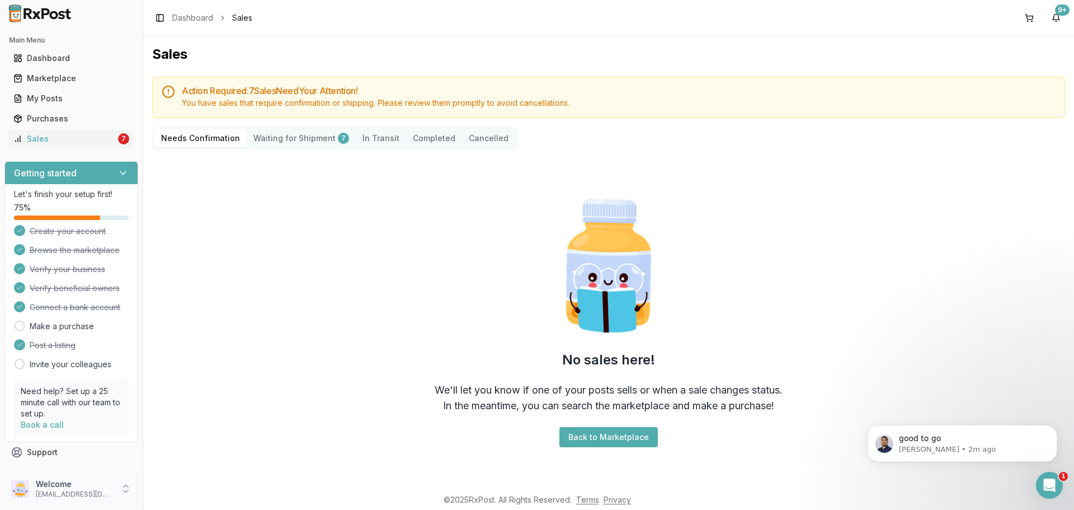
click at [69, 497] on p "[EMAIL_ADDRESS][DOMAIN_NAME]" at bounding box center [75, 493] width 78 height 9
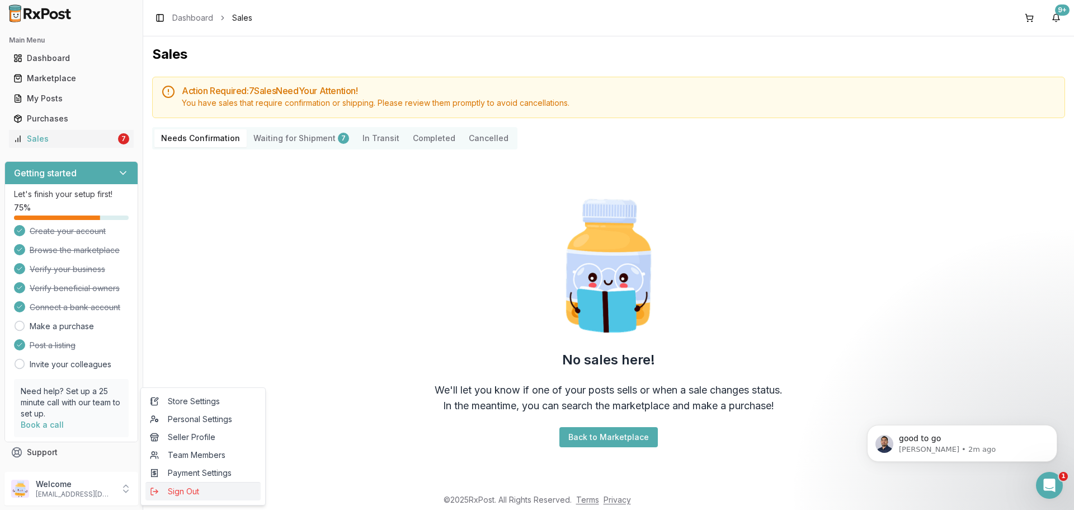
click at [180, 489] on span "Sign Out" at bounding box center [203, 490] width 106 height 11
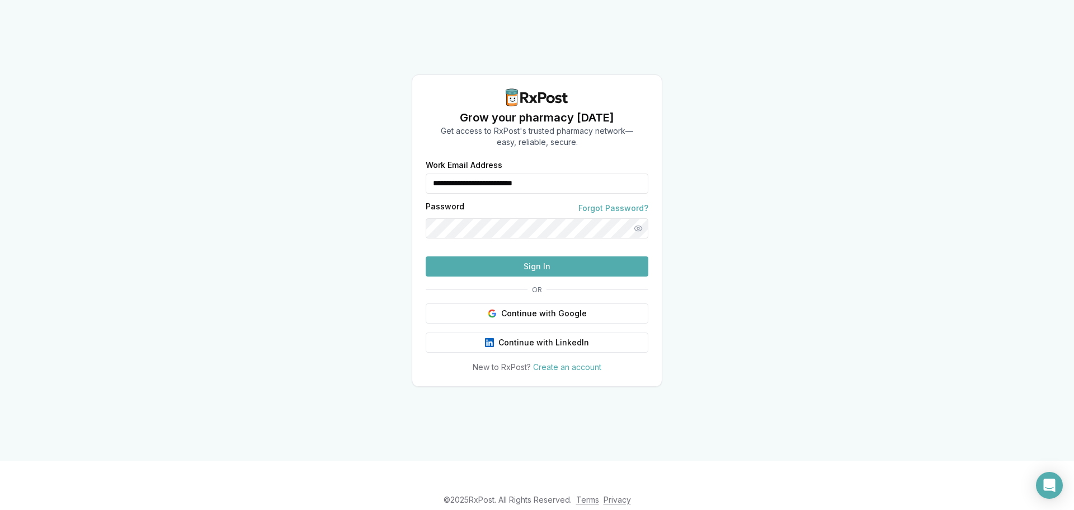
click at [205, 489] on footer "© 2025 RxPost. All Rights Reserved. Terms Privacy" at bounding box center [537, 499] width 1074 height 20
drag, startPoint x: 591, startPoint y: 159, endPoint x: 345, endPoint y: 155, distance: 246.7
click at [345, 155] on div "**********" at bounding box center [537, 230] width 1074 height 460
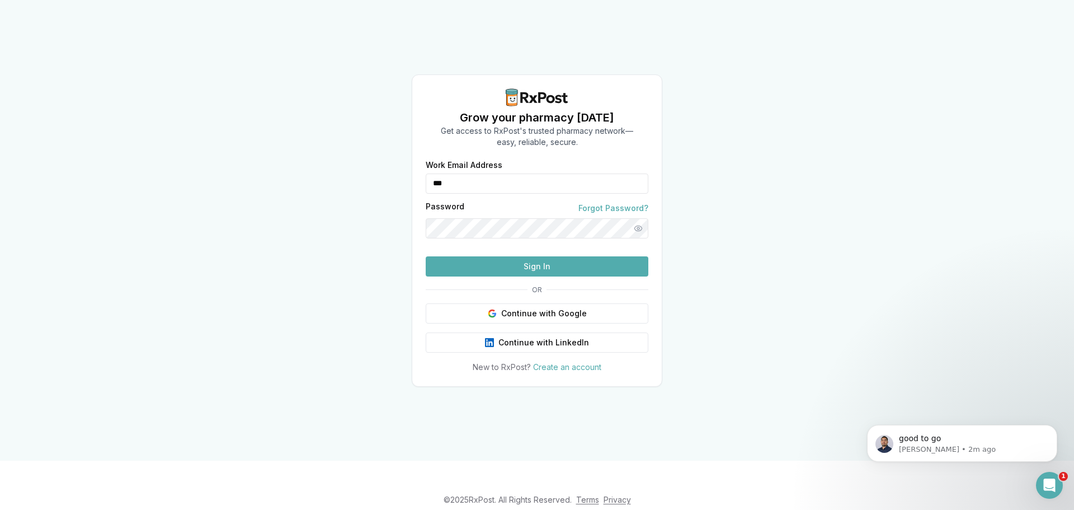
type input "**********"
click at [502, 276] on button "Sign In" at bounding box center [537, 266] width 223 height 20
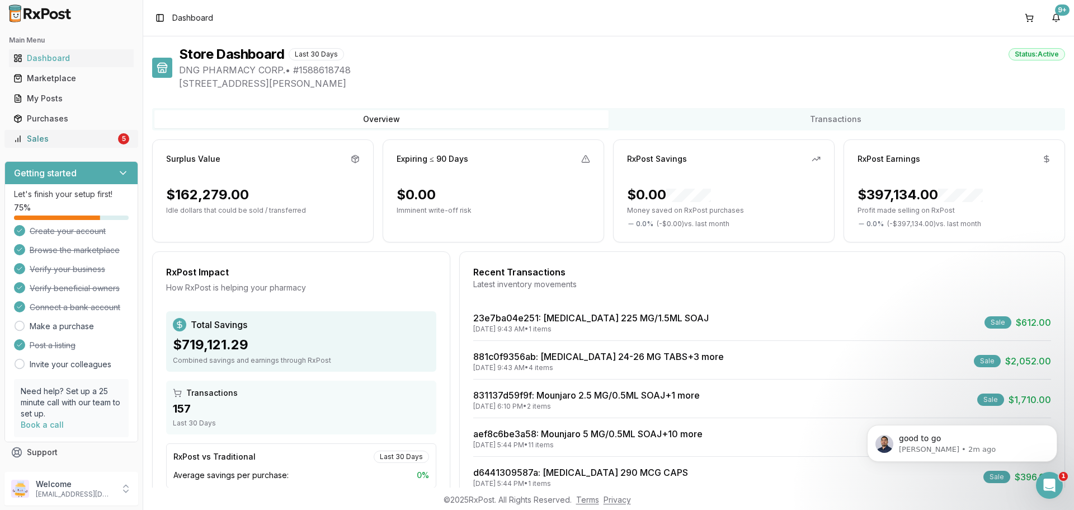
click at [71, 142] on div "Sales" at bounding box center [64, 138] width 102 height 11
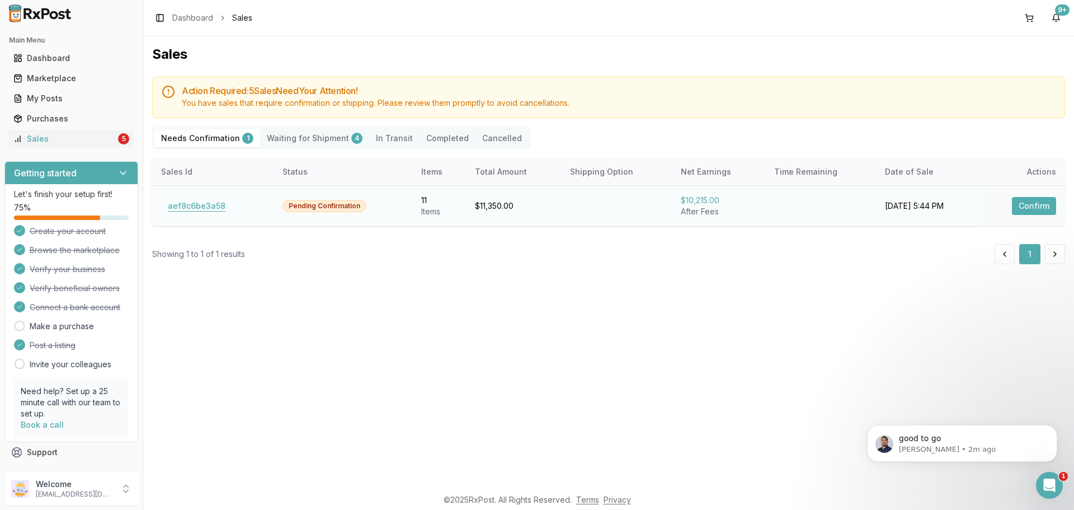
drag, startPoint x: 180, startPoint y: 203, endPoint x: 179, endPoint y: 209, distance: 6.3
click at [180, 204] on button "aef8c6be3a58" at bounding box center [196, 206] width 71 height 18
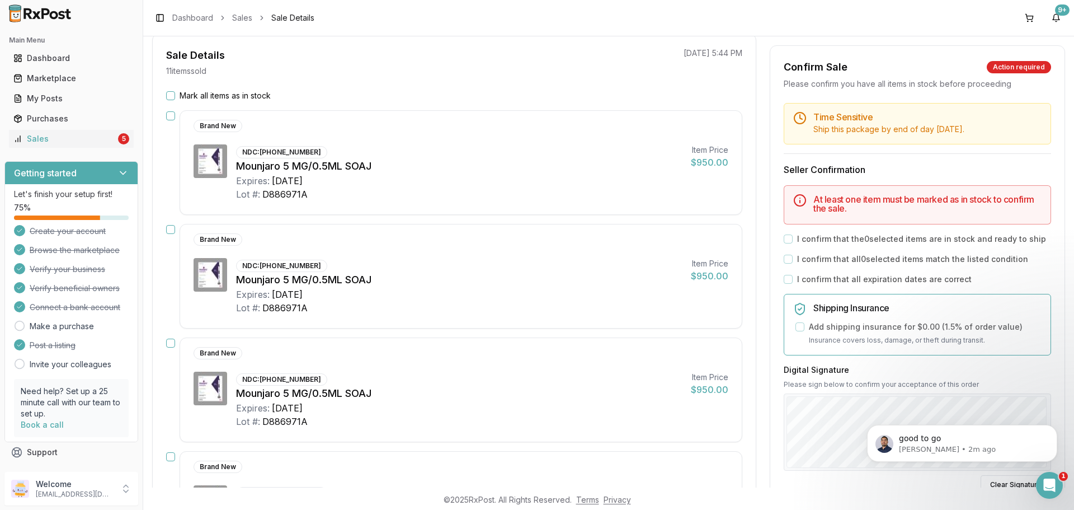
scroll to position [100, 0]
click at [174, 98] on button "Mark all items as in stock" at bounding box center [170, 96] width 9 height 9
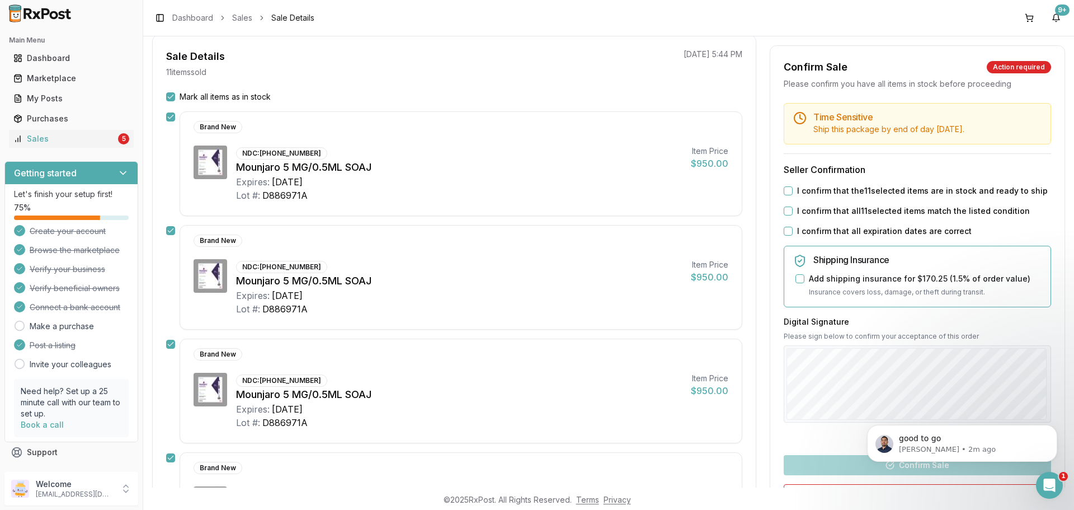
click at [784, 187] on button "I confirm that the 11 selected items are in stock and ready to ship" at bounding box center [788, 190] width 9 height 9
click at [785, 207] on button "I confirm that all 11 selected items match the listed condition" at bounding box center [788, 210] width 9 height 9
click at [785, 226] on div "I confirm that all expiration dates are correct" at bounding box center [917, 230] width 267 height 11
click at [785, 234] on button "I confirm that all expiration dates are correct" at bounding box center [788, 231] width 9 height 9
drag, startPoint x: 855, startPoint y: 468, endPoint x: 0, endPoint y: 83, distance: 937.2
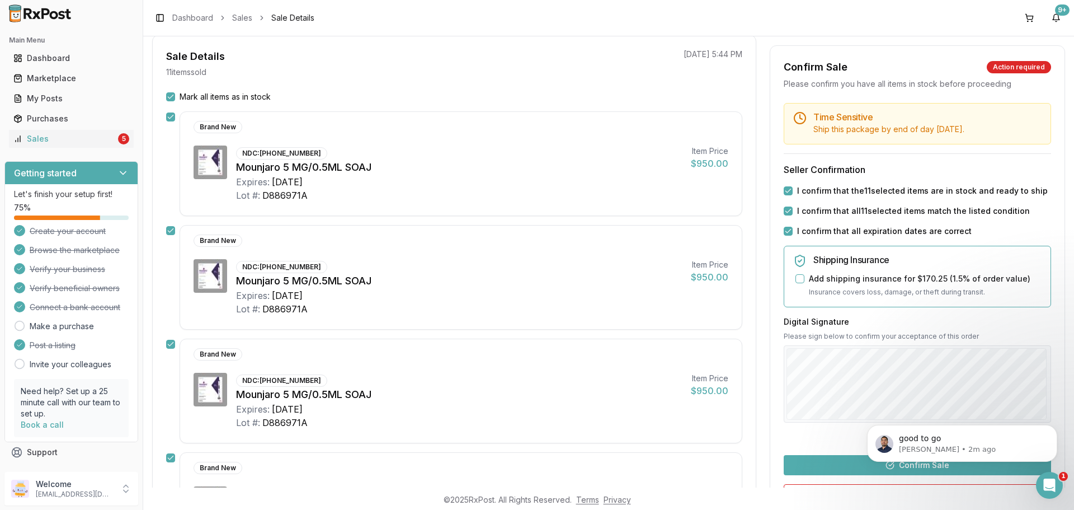
click at [855, 468] on button "Confirm Sale" at bounding box center [917, 465] width 267 height 20
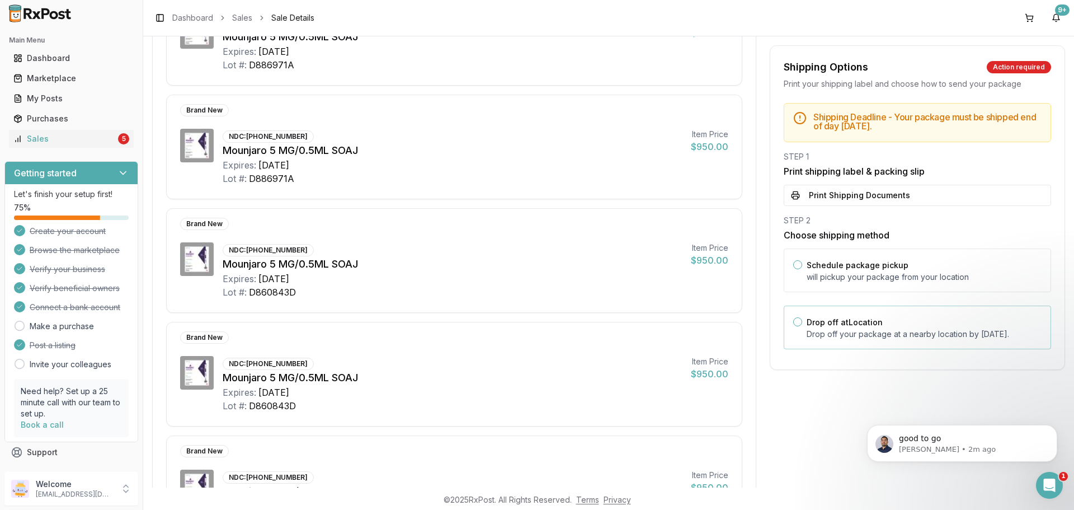
click at [896, 339] on p "Drop off your package at a nearby location by [DATE] ." at bounding box center [924, 333] width 235 height 11
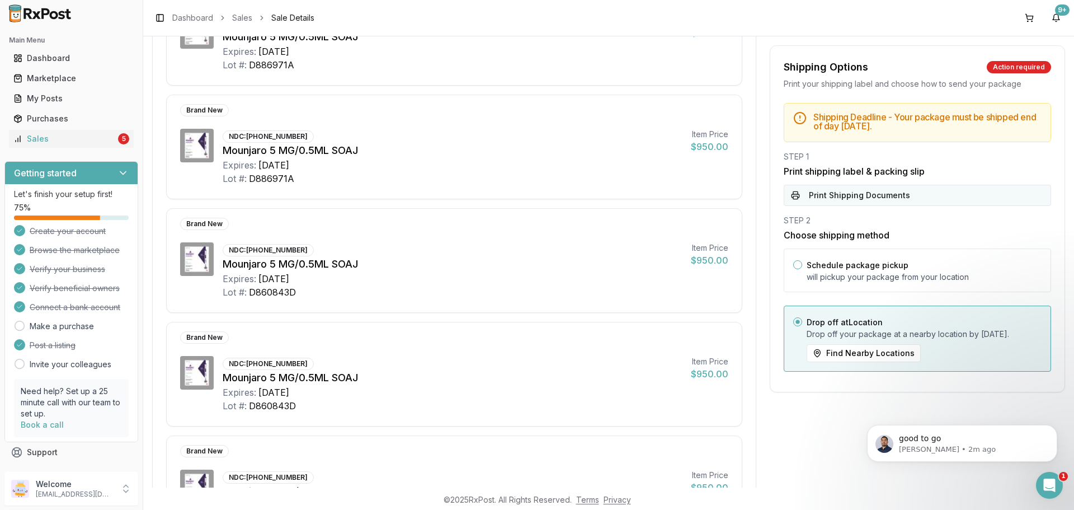
click at [874, 201] on button "Print Shipping Documents" at bounding box center [917, 195] width 267 height 21
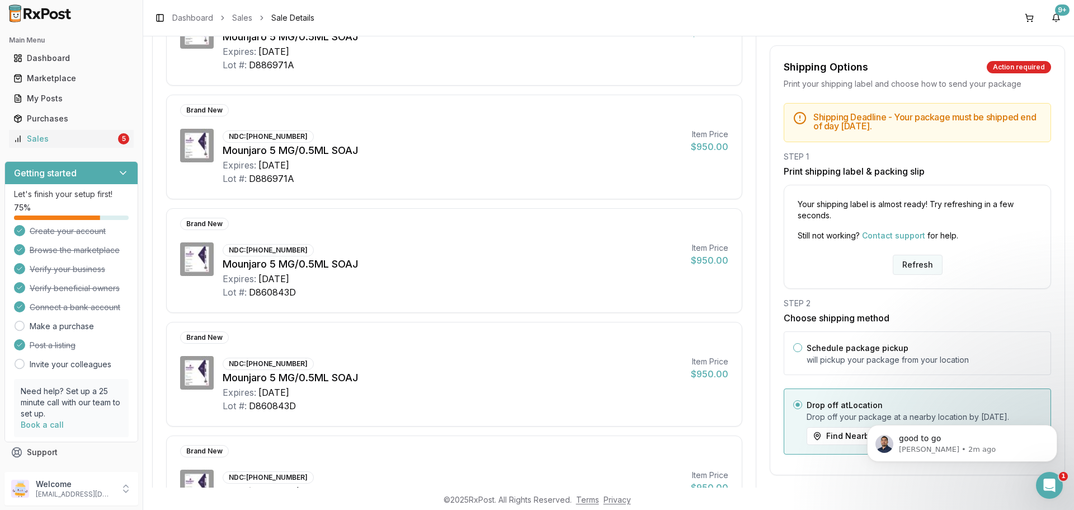
click at [908, 270] on button "Refresh" at bounding box center [918, 264] width 50 height 20
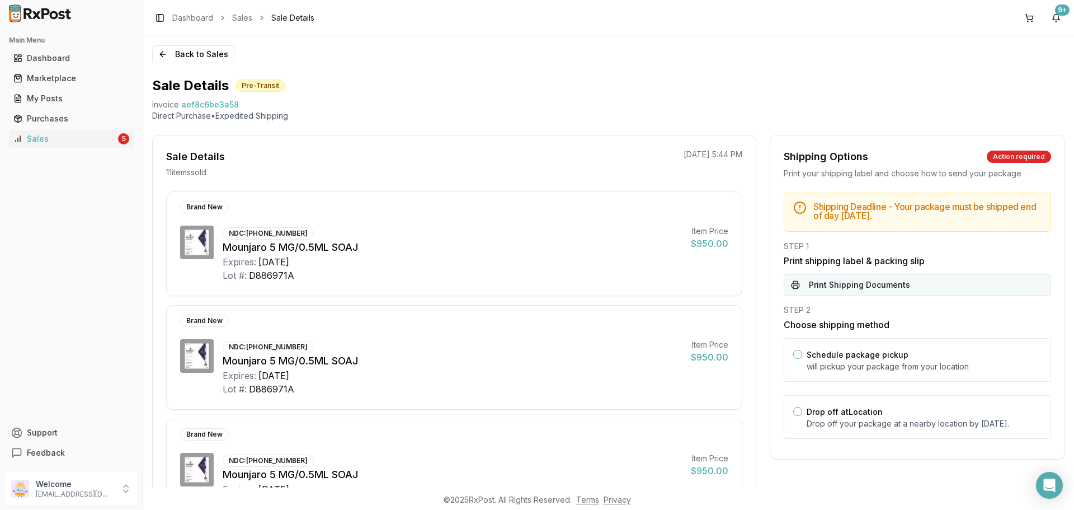
click at [886, 279] on button "Print Shipping Documents" at bounding box center [917, 284] width 267 height 21
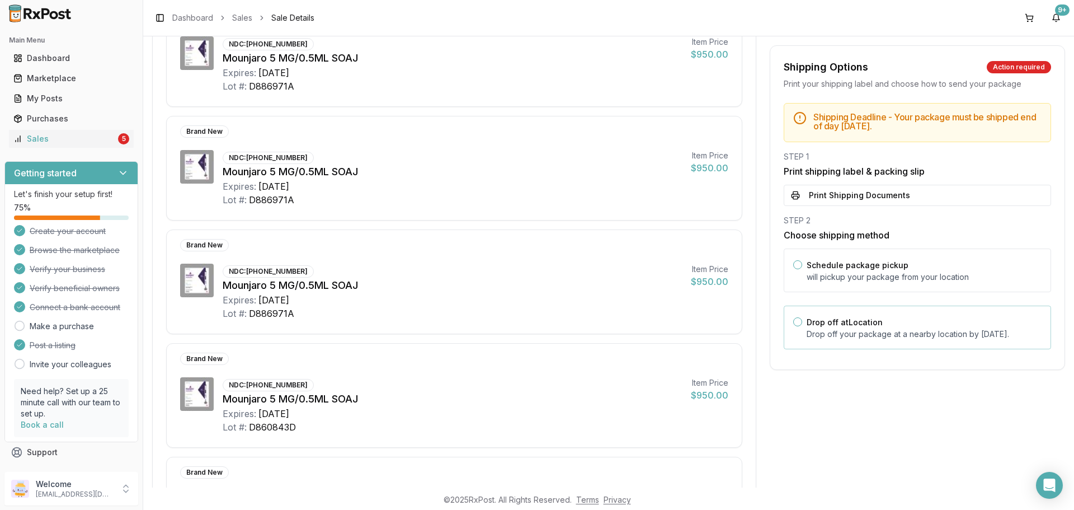
scroll to position [280, 0]
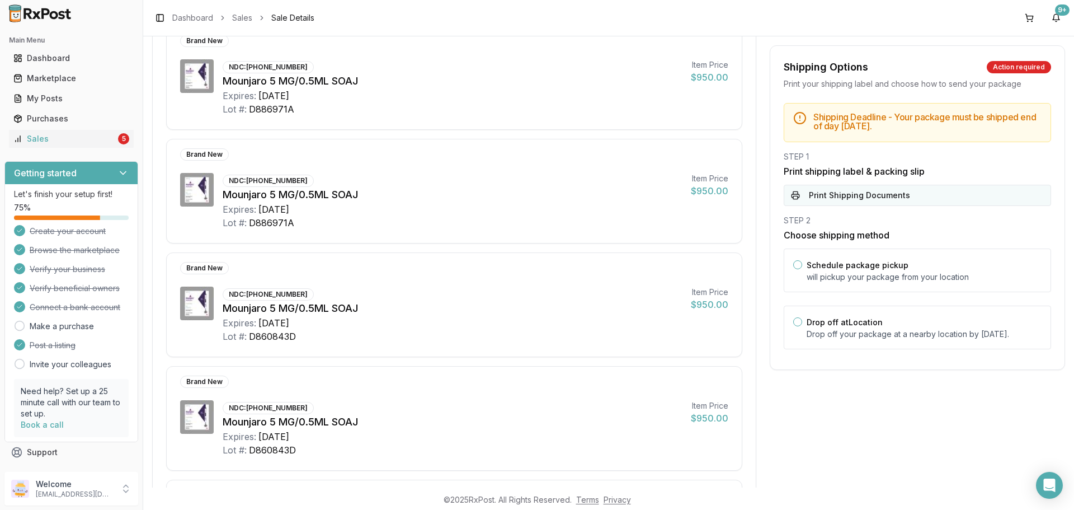
click at [878, 198] on button "Print Shipping Documents" at bounding box center [917, 195] width 267 height 21
click at [900, 200] on button "Print Shipping Documents" at bounding box center [917, 195] width 267 height 21
click at [855, 349] on div "Drop off at Location Drop off your package at a nearby location by September 11…" at bounding box center [917, 327] width 267 height 44
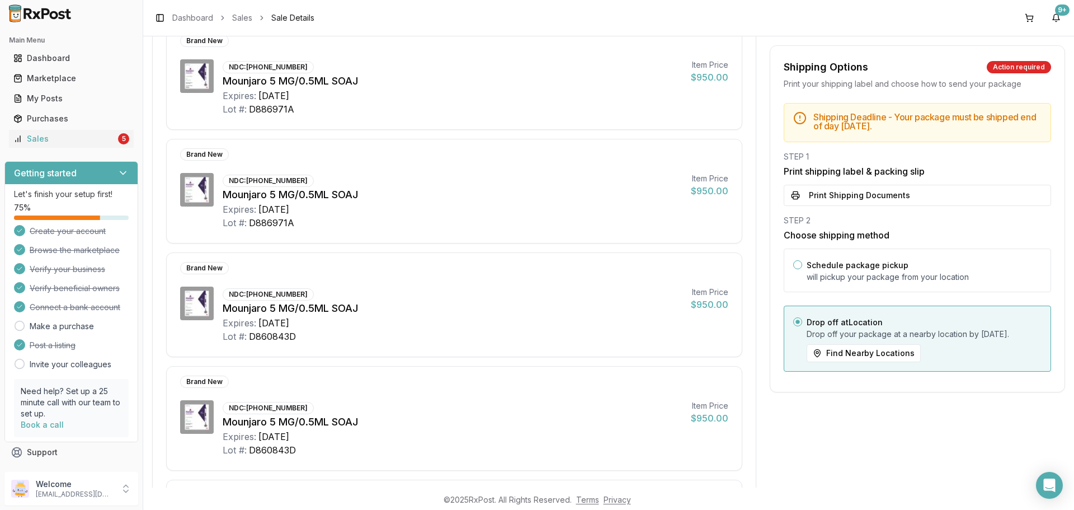
click at [841, 183] on div "STEP 1 Print shipping label & packing slip Print Shipping Documents" at bounding box center [917, 178] width 267 height 55
click at [844, 195] on button "Print Shipping Documents" at bounding box center [917, 195] width 267 height 21
click at [837, 190] on button "Print Shipping Documents" at bounding box center [917, 195] width 267 height 21
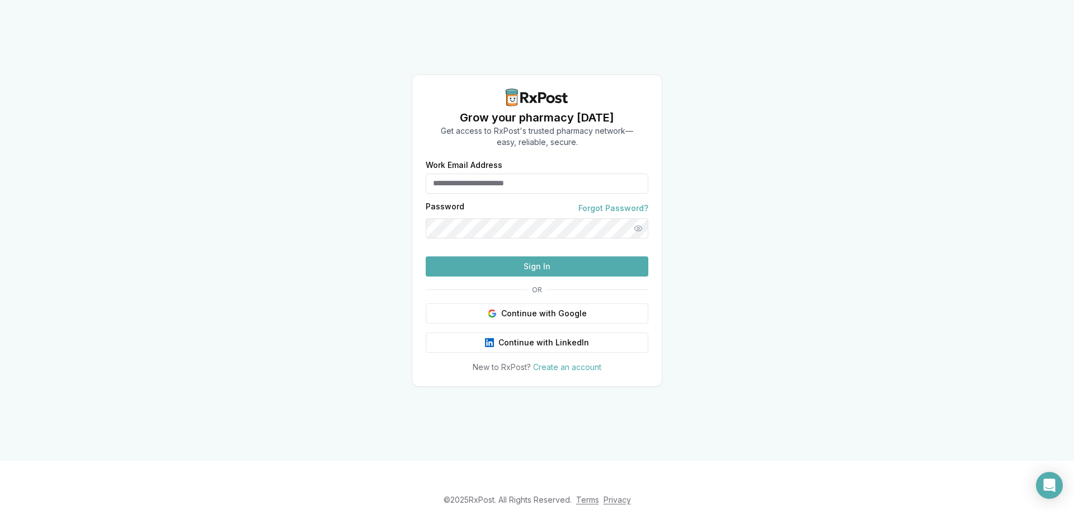
type input "**********"
click at [525, 276] on button "Sign In" at bounding box center [537, 266] width 223 height 20
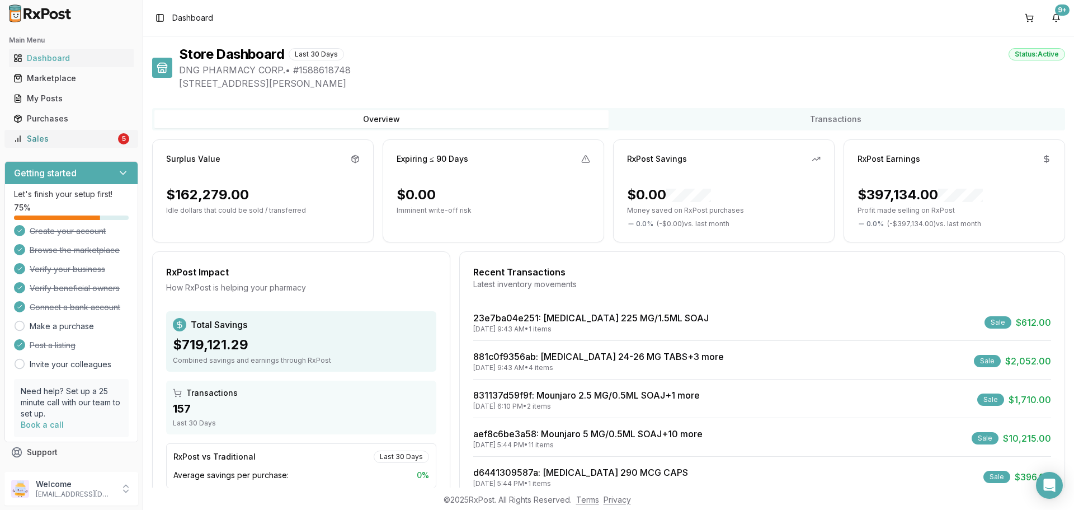
drag, startPoint x: 116, startPoint y: 152, endPoint x: 114, endPoint y: 142, distance: 9.7
click at [116, 147] on div "Main Menu Dashboard Marketplace My Posts Purchases Sales 5" at bounding box center [71, 89] width 143 height 125
click at [118, 141] on div "5" at bounding box center [123, 138] width 11 height 11
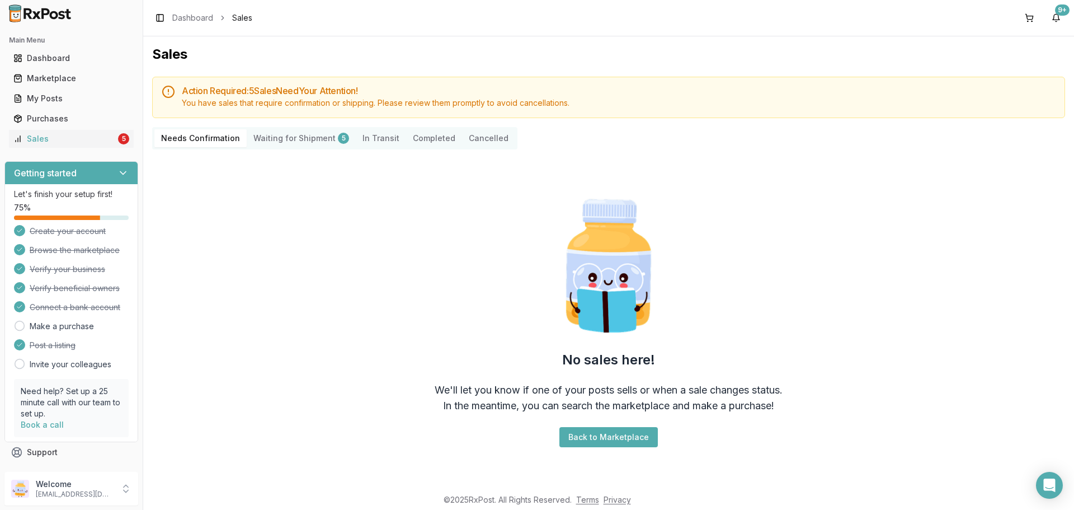
click at [299, 143] on Shipment "Waiting for Shipment 5" at bounding box center [301, 138] width 109 height 18
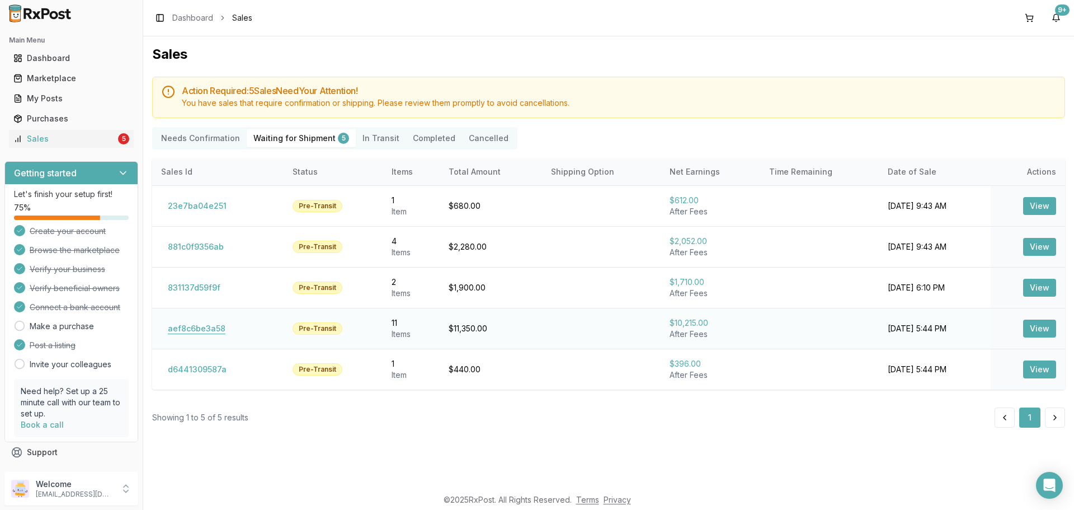
click at [205, 323] on button "aef8c6be3a58" at bounding box center [196, 328] width 71 height 18
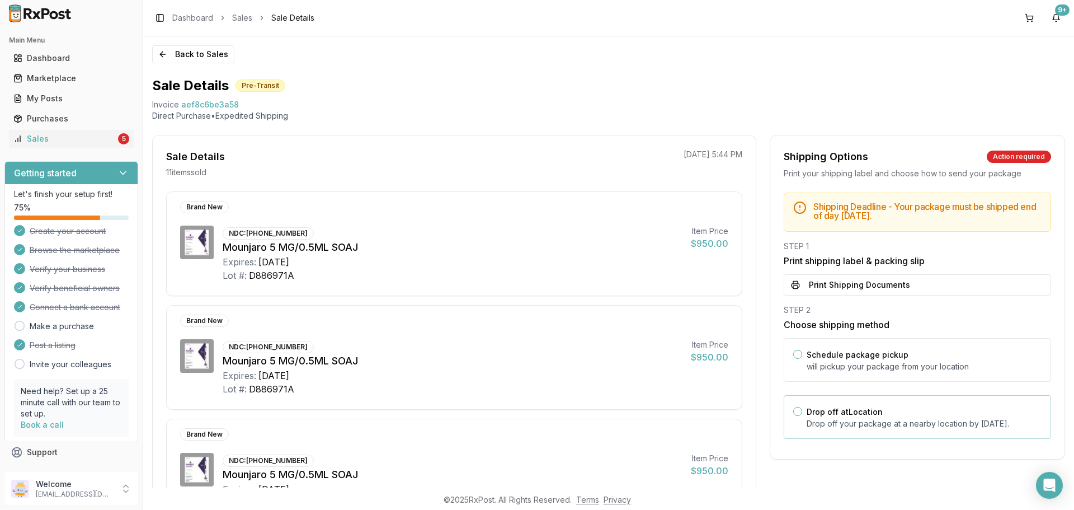
click at [882, 429] on p "Drop off your package at a nearby location by September 11, 2025 ." at bounding box center [924, 423] width 235 height 11
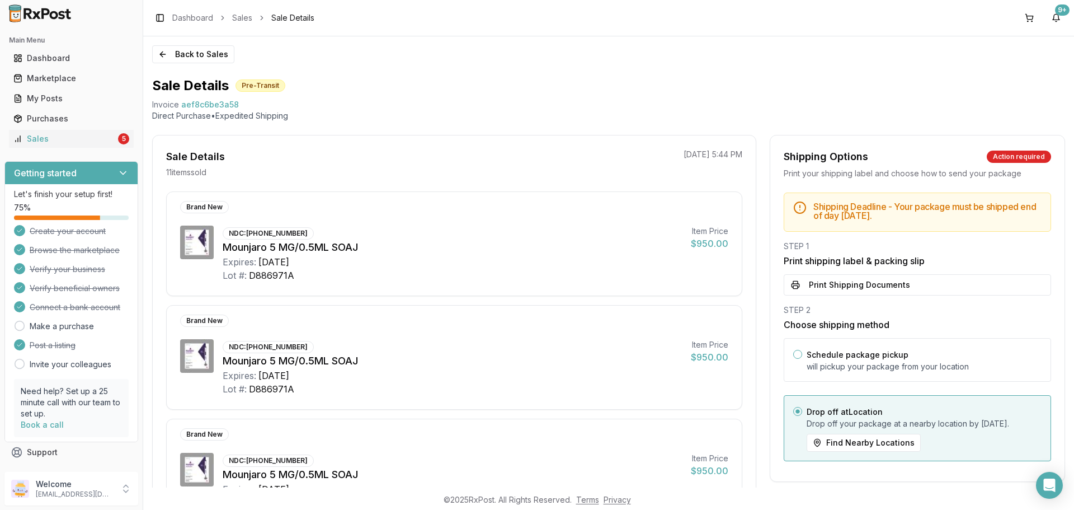
click at [876, 297] on div "Shipping Deadline - Your package must be shipped end of day today . STEP 1 Prin…" at bounding box center [917, 329] width 294 height 275
click at [871, 285] on button "Print Shipping Documents" at bounding box center [917, 284] width 267 height 21
click at [185, 51] on button "Back to Sales" at bounding box center [193, 54] width 82 height 18
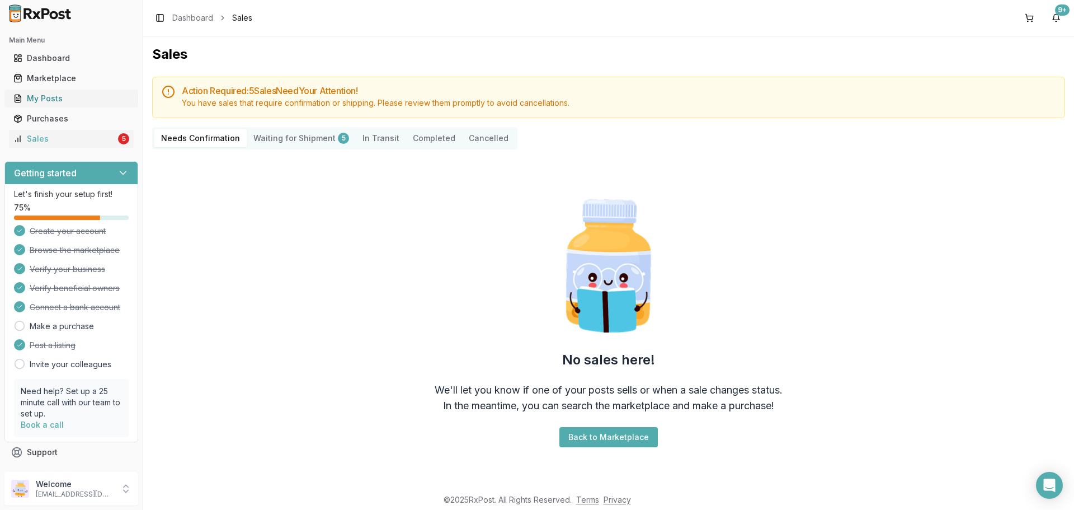
click at [51, 97] on div "My Posts" at bounding box center [71, 98] width 116 height 11
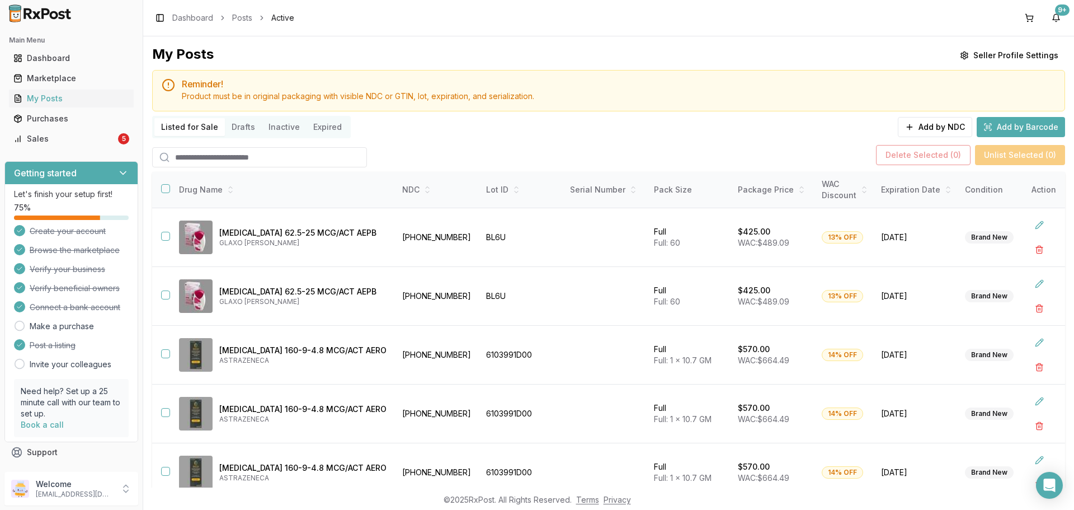
drag, startPoint x: 228, startPoint y: 150, endPoint x: 221, endPoint y: 155, distance: 8.4
click at [228, 150] on input "search" at bounding box center [259, 157] width 215 height 20
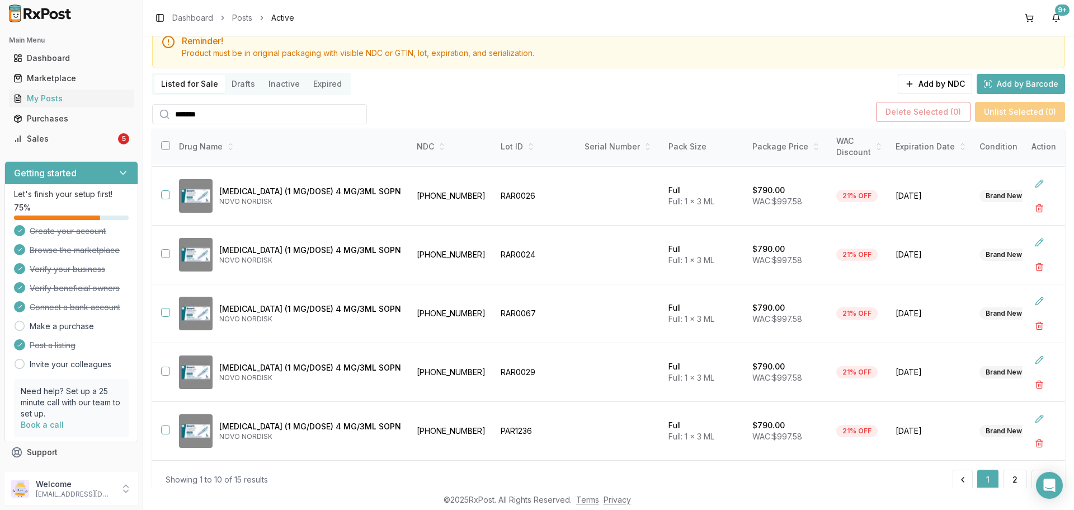
scroll to position [81, 0]
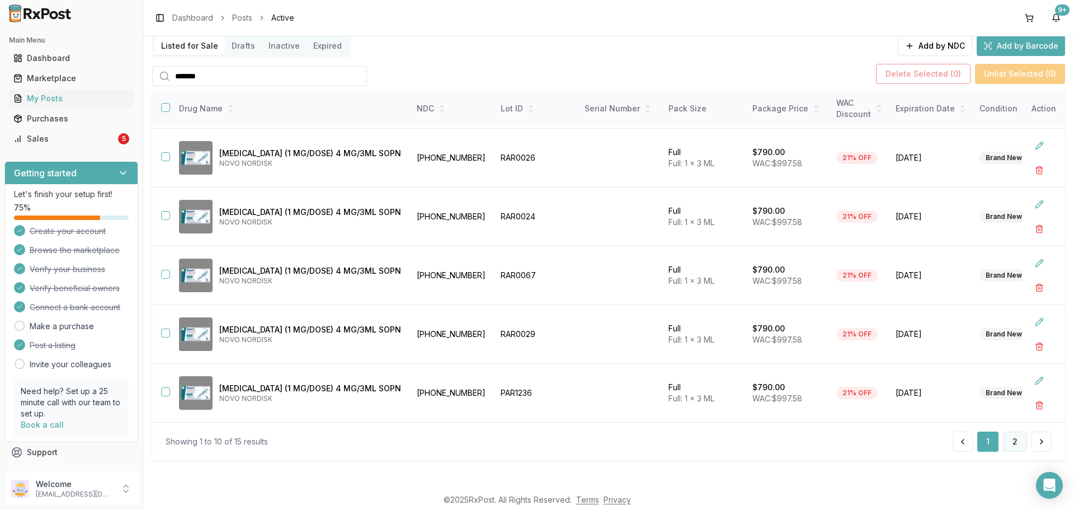
click at [1008, 436] on button "2" at bounding box center [1015, 441] width 24 height 20
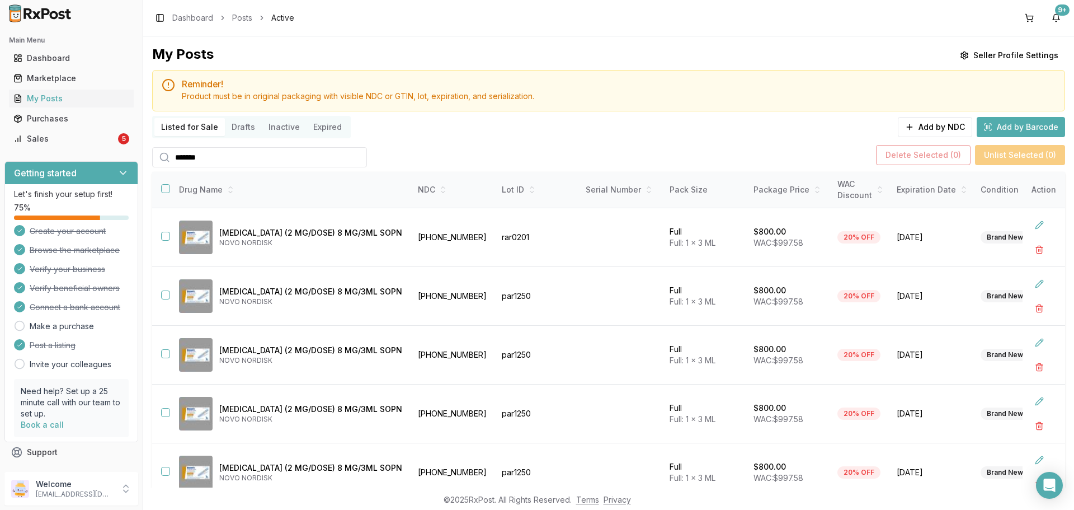
drag, startPoint x: 218, startPoint y: 158, endPoint x: 102, endPoint y: 163, distance: 116.4
click at [103, 163] on div "Main Menu Dashboard Marketplace My Posts Purchases Sales 5 Getting started Let'…" at bounding box center [537, 255] width 1074 height 510
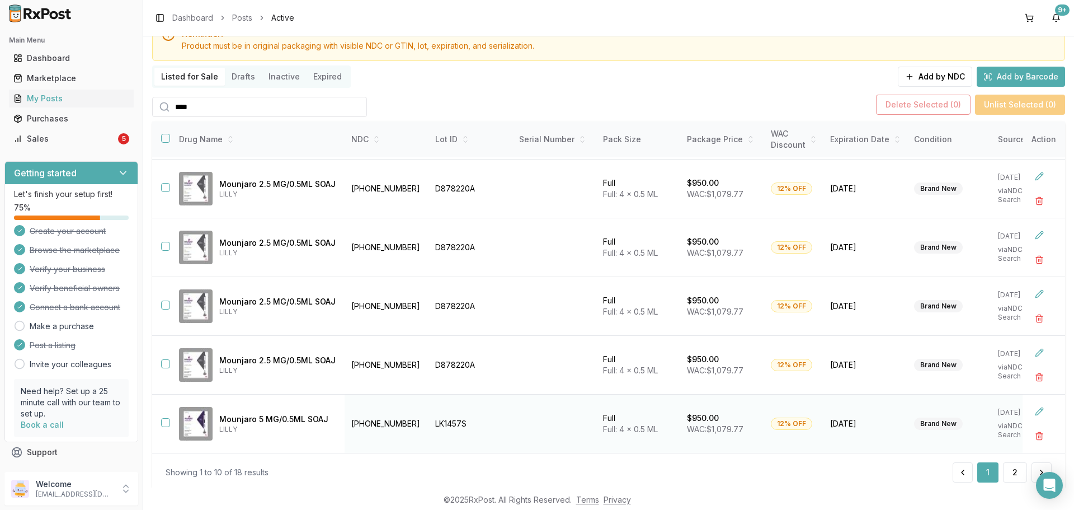
scroll to position [81, 0]
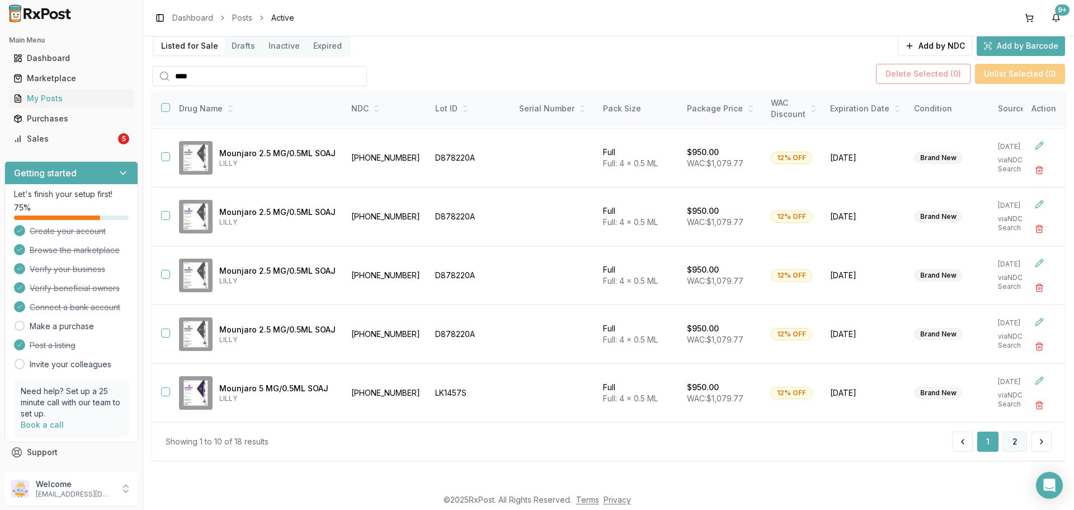
type input "****"
click at [1011, 448] on button "2" at bounding box center [1015, 441] width 24 height 20
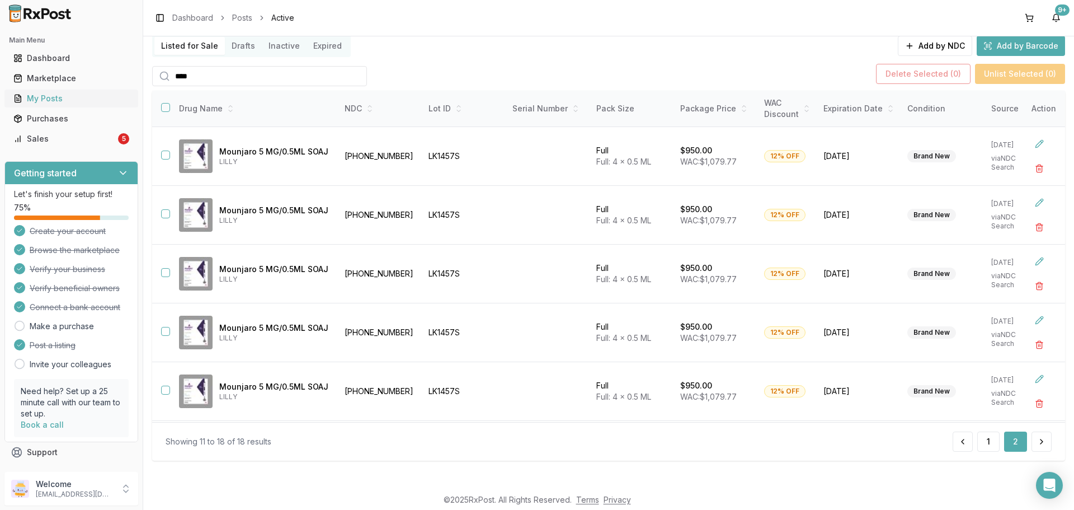
click at [78, 96] on div "My Posts" at bounding box center [71, 98] width 116 height 11
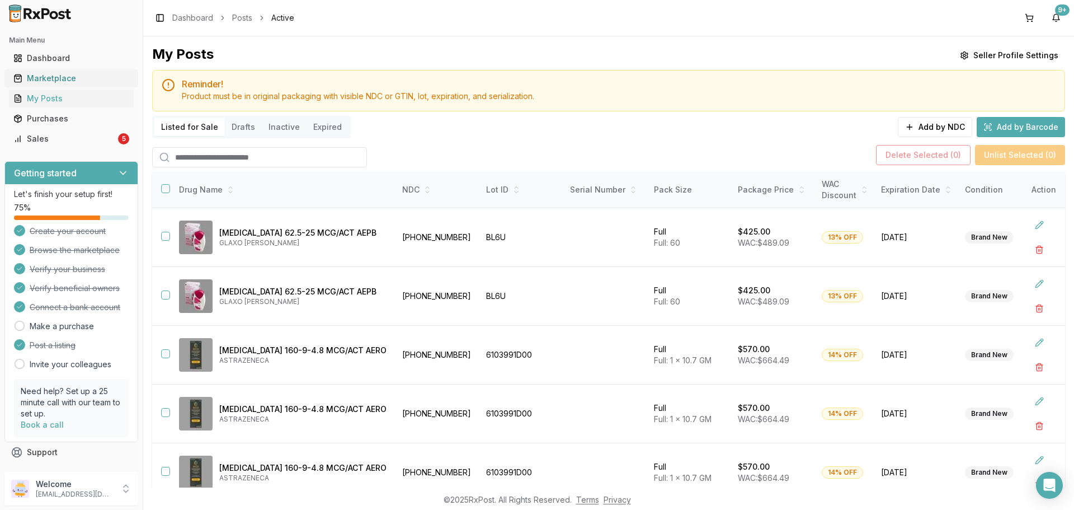
click at [76, 71] on link "Marketplace" at bounding box center [71, 78] width 125 height 20
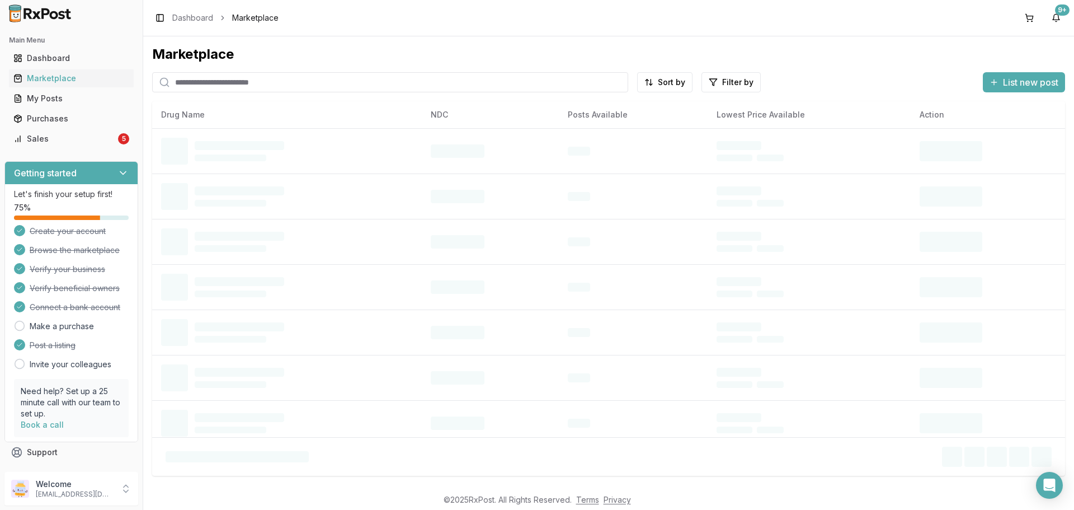
click at [219, 85] on input "search" at bounding box center [390, 82] width 476 height 20
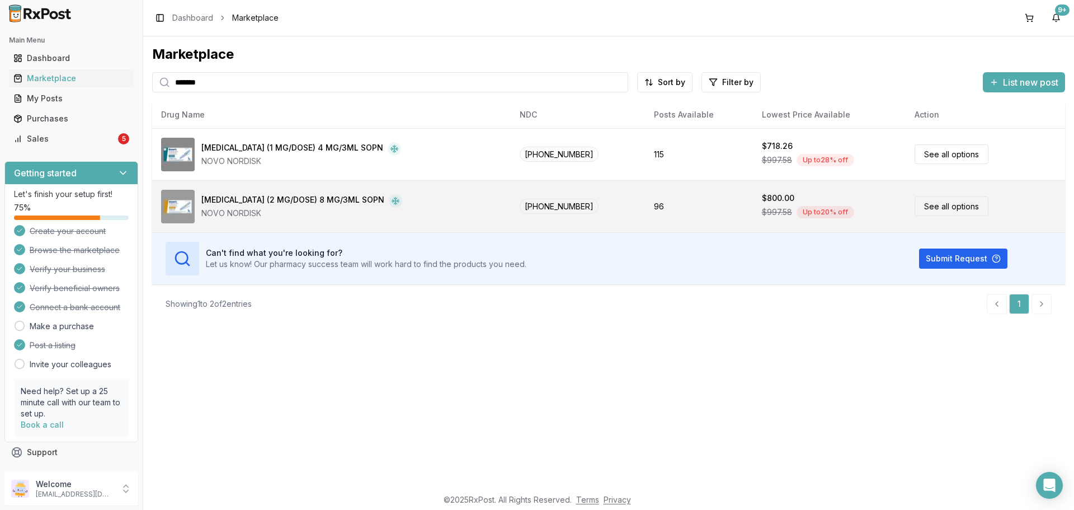
type input "*******"
click at [646, 209] on td "96" at bounding box center [699, 206] width 108 height 52
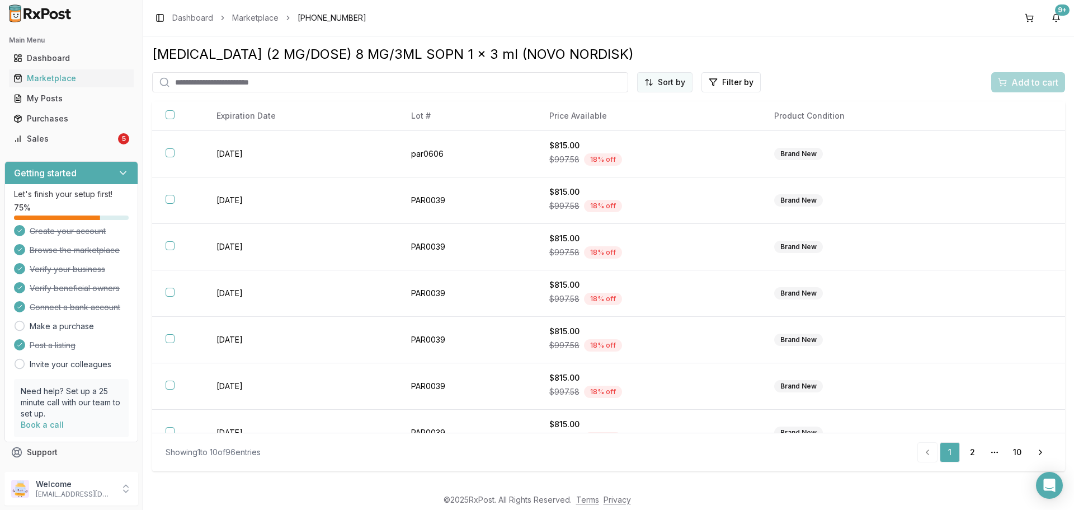
click at [661, 83] on html "Main Menu Dashboard Marketplace My Posts Purchases Sales 5 Getting started Let'…" at bounding box center [537, 255] width 1074 height 510
click at [652, 121] on div "Price (Low to High)" at bounding box center [637, 124] width 106 height 18
click at [195, 80] on input "search" at bounding box center [367, 82] width 430 height 20
type input "*"
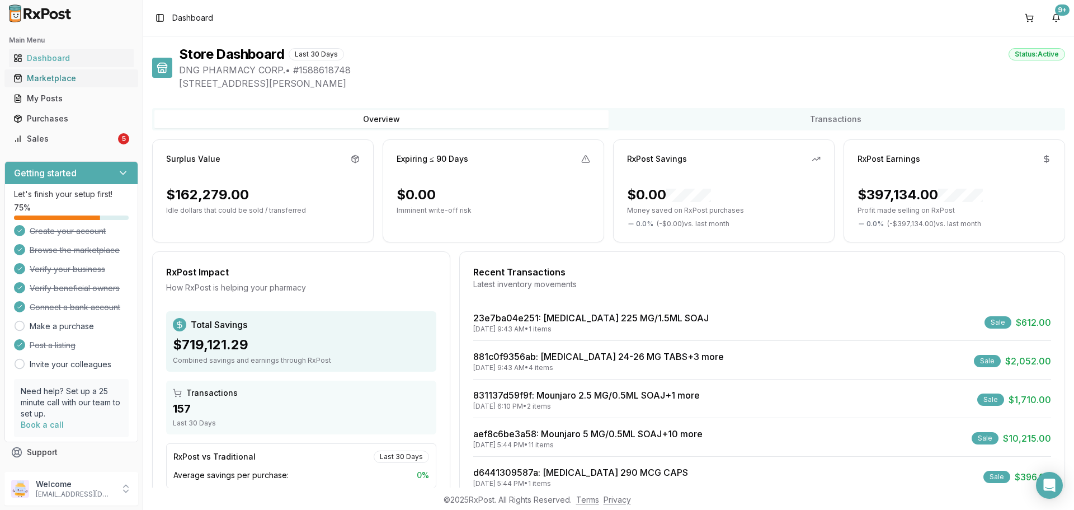
click at [91, 80] on div "Marketplace" at bounding box center [71, 78] width 116 height 11
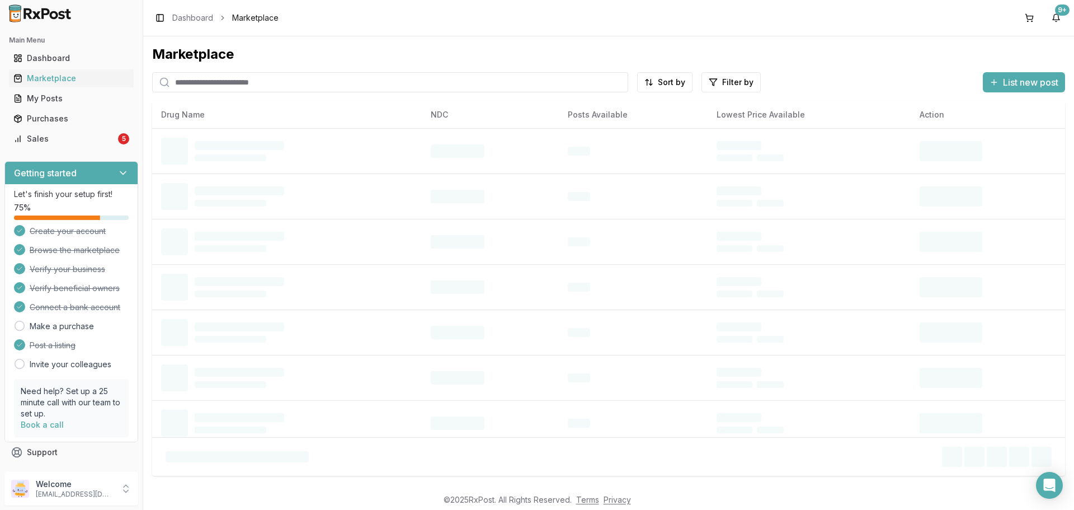
click at [237, 78] on input "search" at bounding box center [390, 82] width 476 height 20
type input "********"
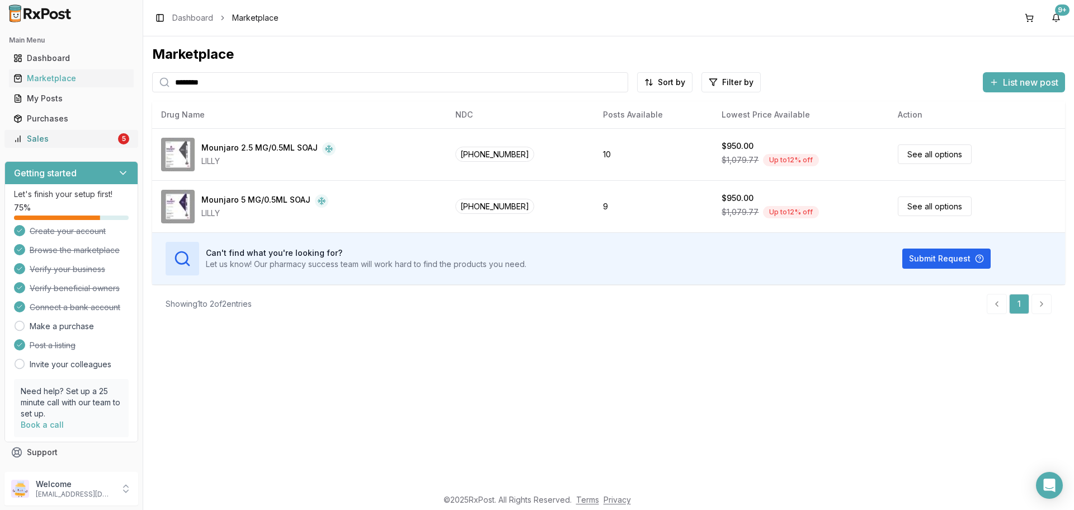
click at [87, 140] on div "Sales" at bounding box center [64, 138] width 102 height 11
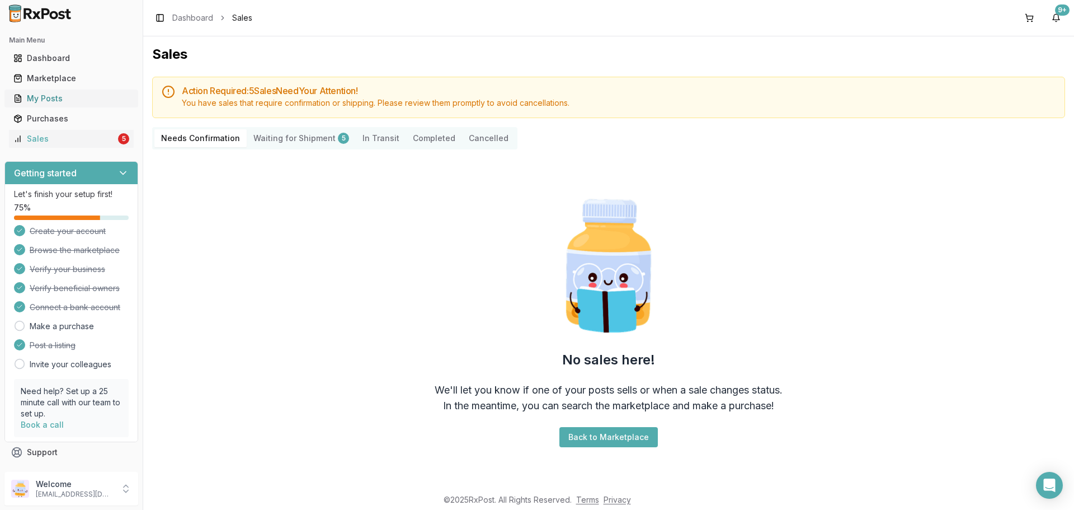
click at [67, 98] on div "My Posts" at bounding box center [71, 98] width 116 height 11
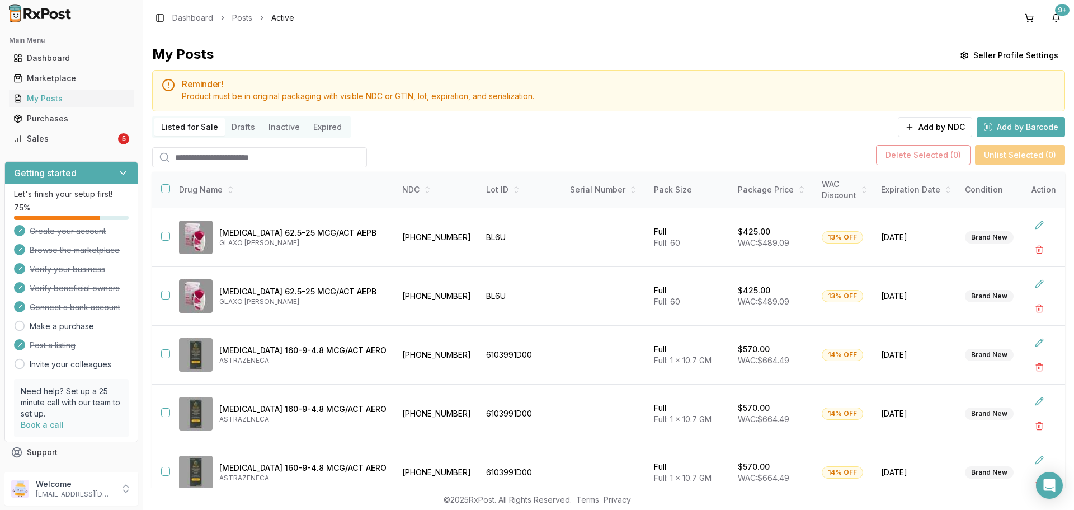
click at [252, 145] on div at bounding box center [259, 155] width 215 height 25
click at [280, 161] on input "search" at bounding box center [259, 157] width 215 height 20
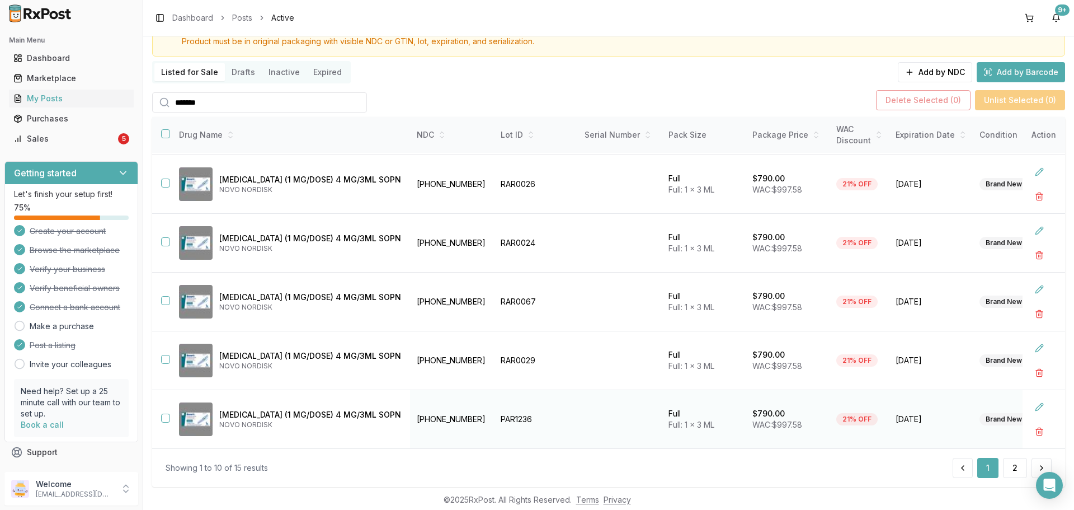
scroll to position [81, 0]
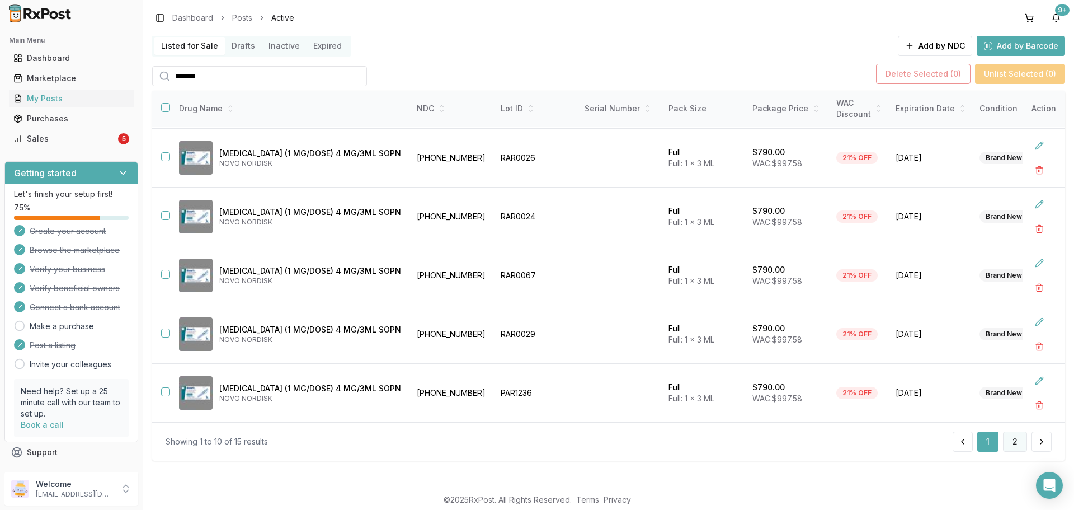
type input "*******"
click at [1018, 448] on button "2" at bounding box center [1015, 441] width 24 height 20
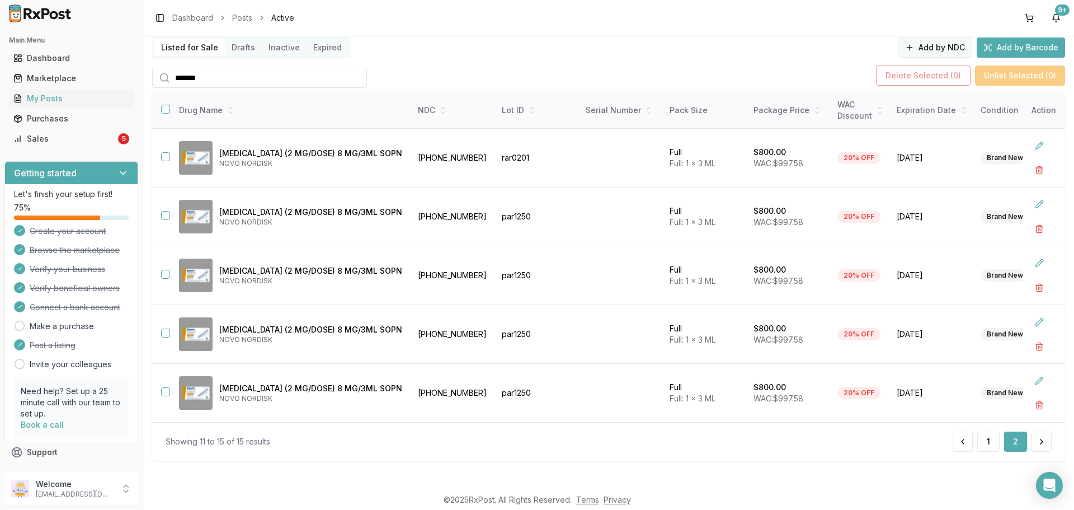
click at [923, 50] on button "Add by NDC" at bounding box center [935, 47] width 74 height 20
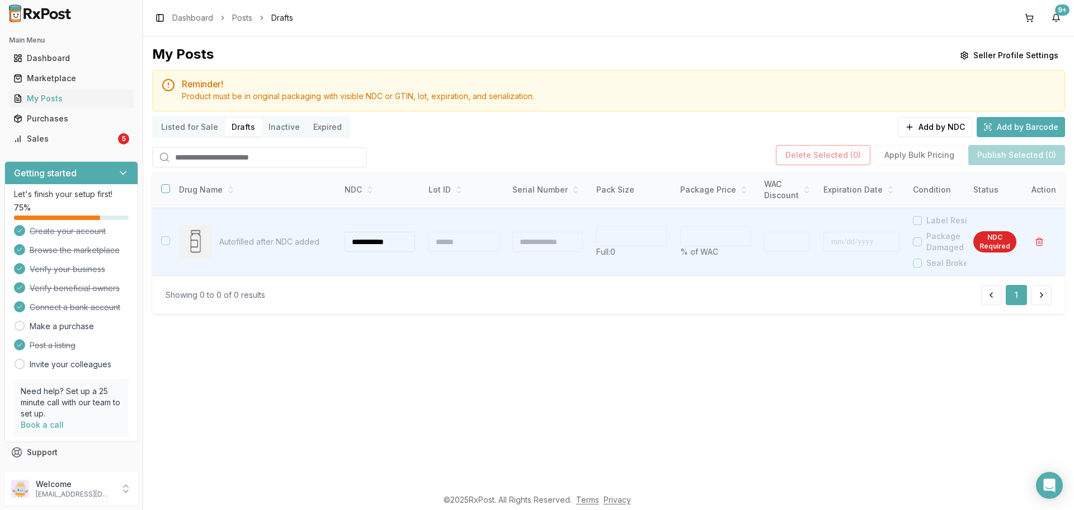
type input "**********"
drag, startPoint x: 666, startPoint y: 441, endPoint x: 677, endPoint y: 422, distance: 22.4
click at [666, 441] on div "**********" at bounding box center [608, 261] width 931 height 451
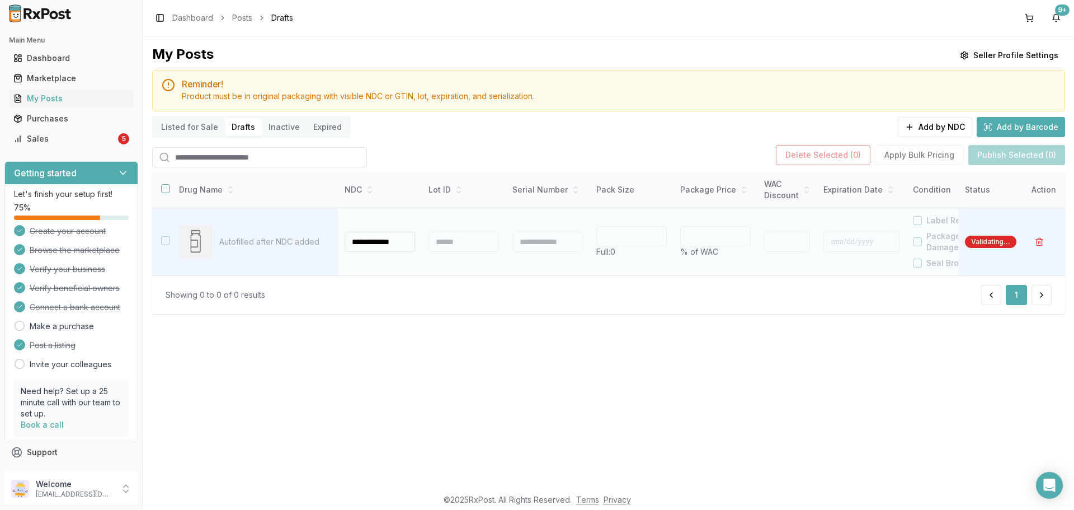
type input "*"
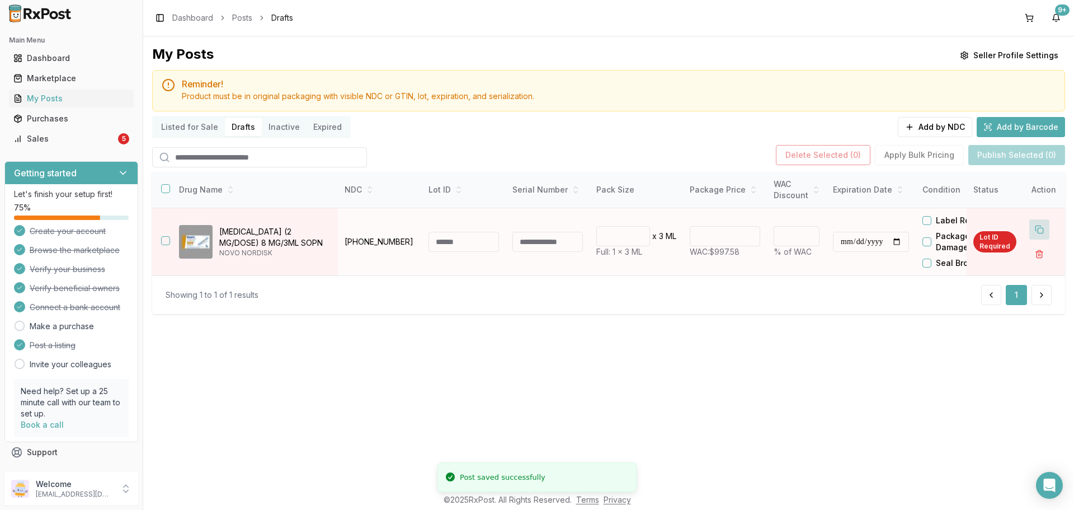
click at [1040, 227] on button at bounding box center [1039, 229] width 20 height 20
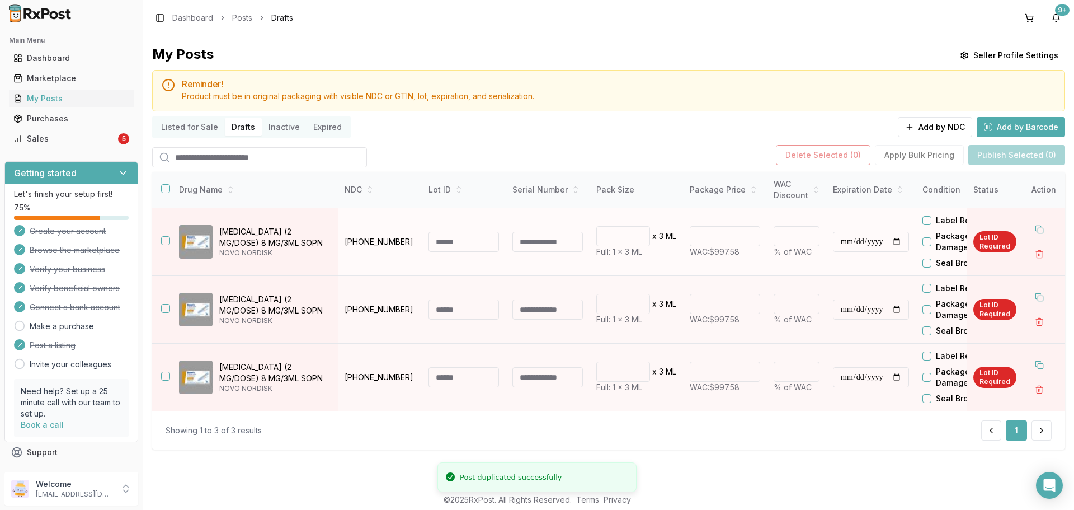
click at [902, 242] on input "**********" at bounding box center [871, 242] width 76 height 20
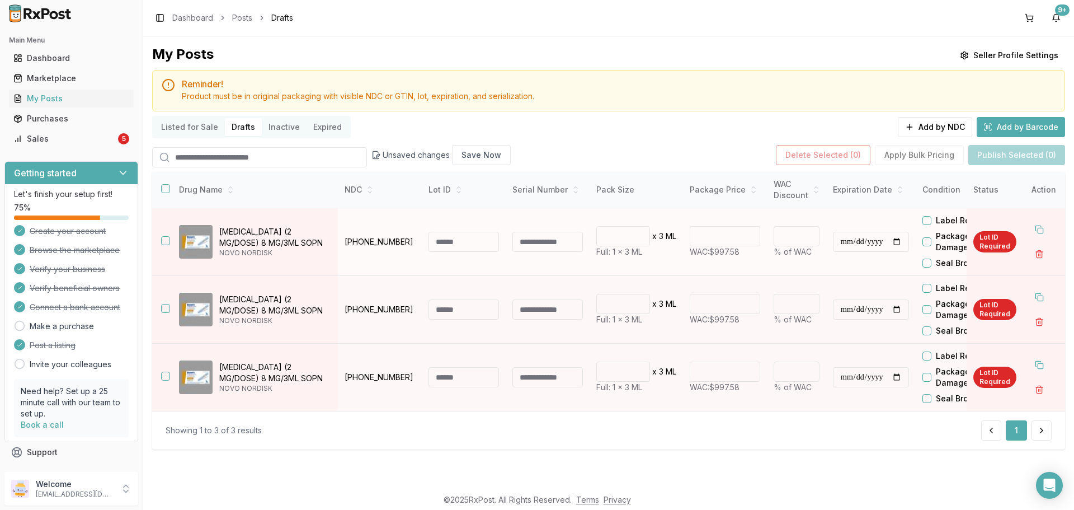
type input "**********"
drag, startPoint x: 793, startPoint y: 272, endPoint x: 800, endPoint y: 272, distance: 7.8
click at [793, 272] on td "* % of WAC" at bounding box center [796, 242] width 59 height 68
click at [900, 306] on input "**********" at bounding box center [871, 309] width 76 height 20
type input "**********"
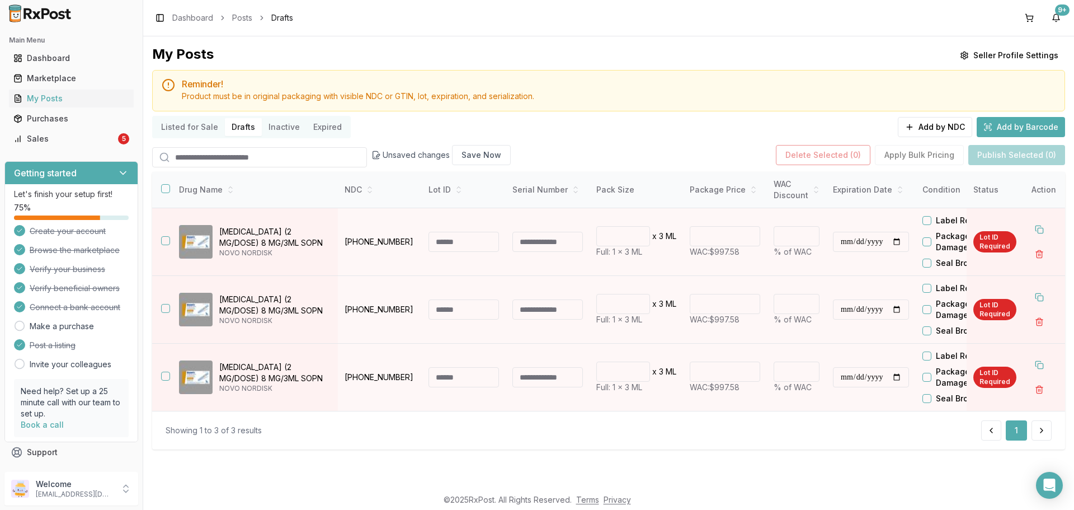
drag, startPoint x: 748, startPoint y: 433, endPoint x: 856, endPoint y: 413, distance: 110.4
click at [762, 431] on div "Showing 1 to 3 of 3 results 1" at bounding box center [609, 430] width 886 height 20
click at [909, 378] on input "**********" at bounding box center [871, 377] width 76 height 20
click at [828, 447] on div "Showing 1 to 3 of 3 results 1" at bounding box center [608, 430] width 913 height 39
click at [493, 375] on div at bounding box center [495, 377] width 7 height 20
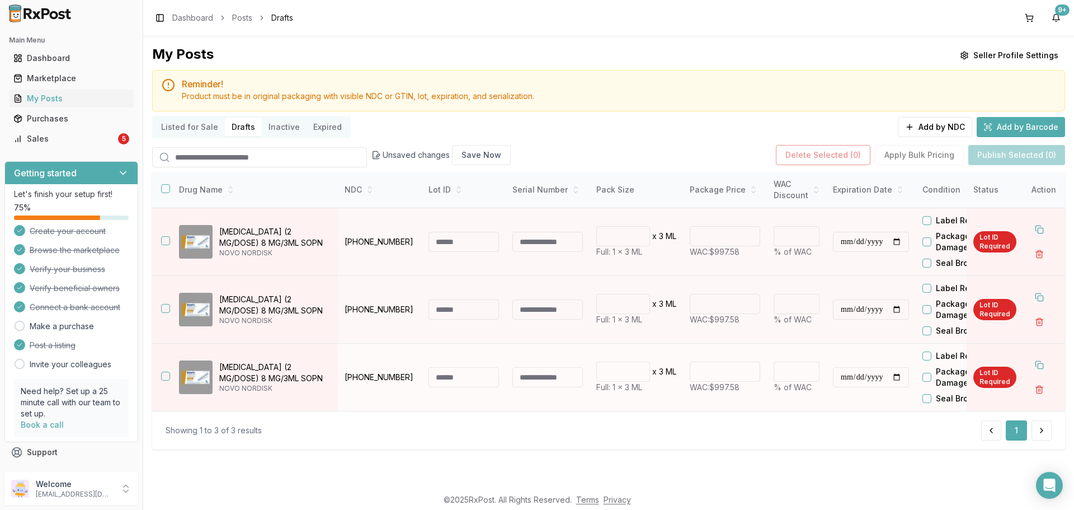
click at [489, 375] on input at bounding box center [463, 377] width 70 height 20
click at [905, 376] on input "**********" at bounding box center [871, 377] width 76 height 20
type input "**********"
click at [904, 314] on input "**********" at bounding box center [871, 309] width 76 height 20
type input "**********"
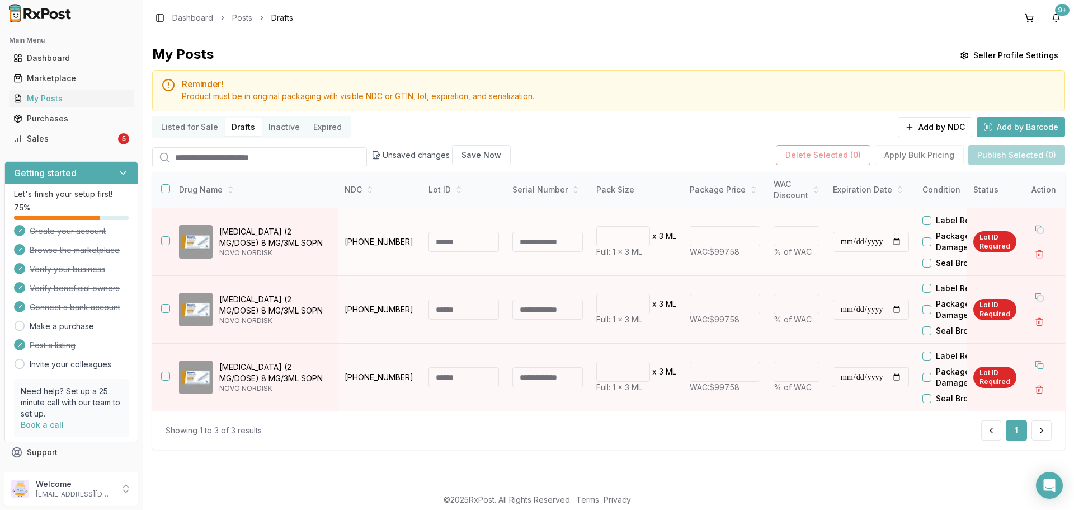
click at [898, 243] on input "**********" at bounding box center [871, 242] width 76 height 20
click at [906, 244] on input "**********" at bounding box center [871, 242] width 76 height 20
type input "**********"
click at [477, 246] on input at bounding box center [463, 242] width 70 height 20
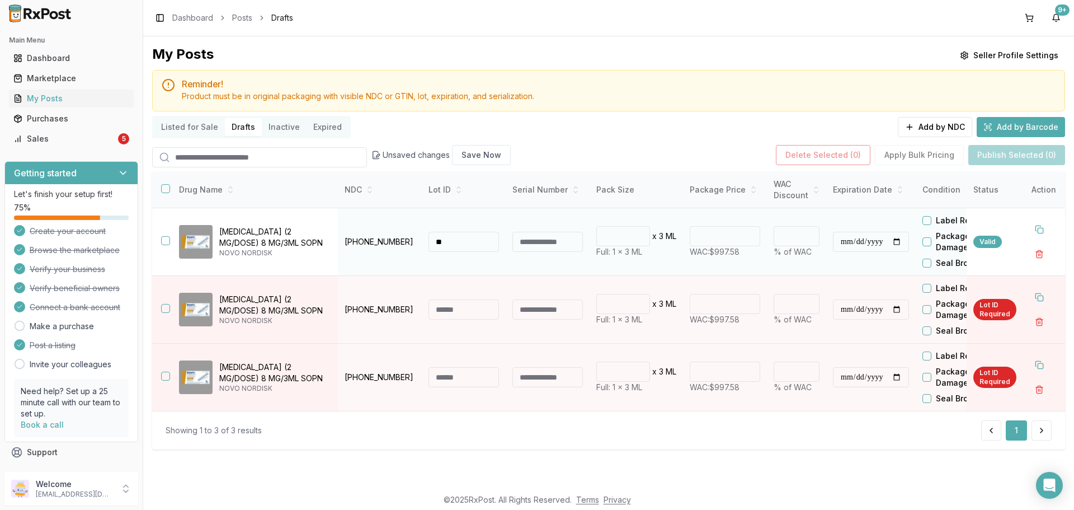
type input "*"
type input "*******"
click at [455, 308] on input at bounding box center [463, 309] width 70 height 20
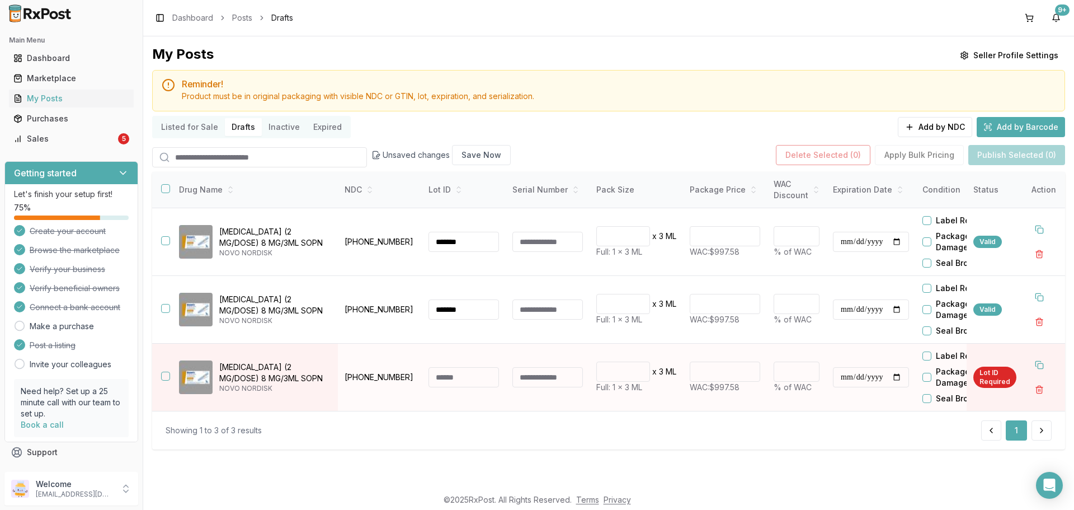
type input "*******"
click at [486, 377] on input at bounding box center [463, 377] width 70 height 20
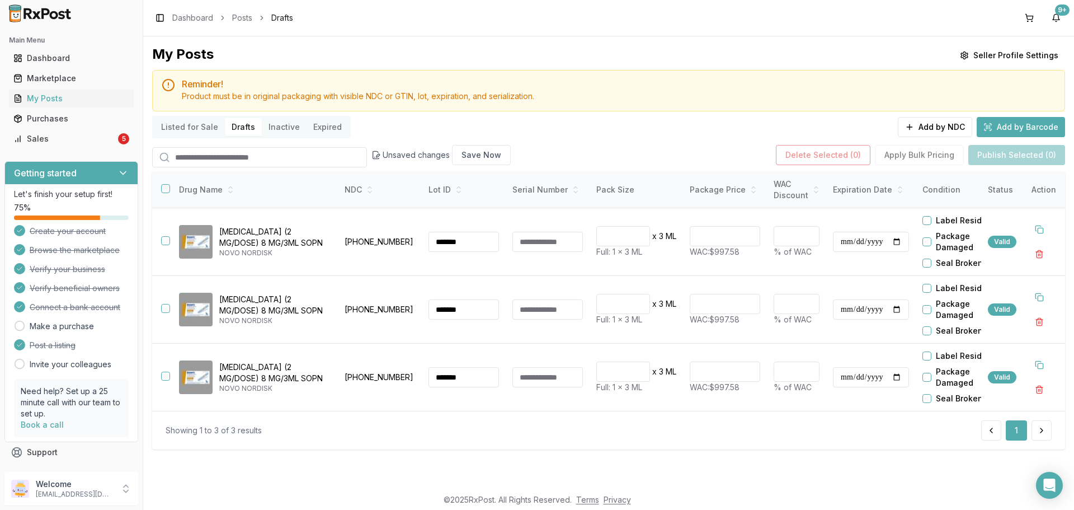
type input "*******"
click at [914, 471] on div "**********" at bounding box center [608, 261] width 931 height 451
click at [166, 188] on button "button" at bounding box center [165, 188] width 9 height 9
click at [1020, 158] on button "Publish Selected (3)" at bounding box center [1016, 155] width 97 height 20
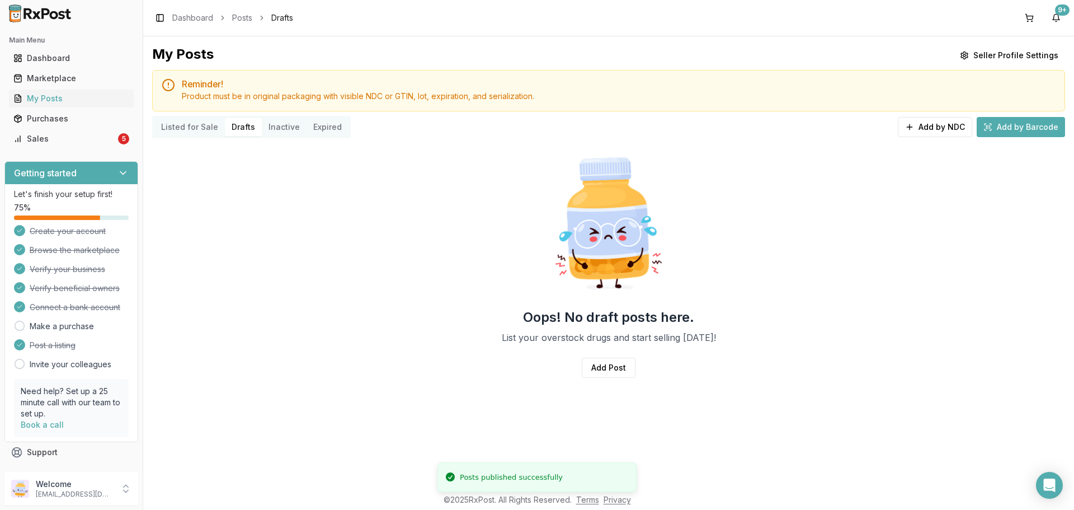
click at [206, 128] on button "Listed for Sale" at bounding box center [189, 127] width 70 height 18
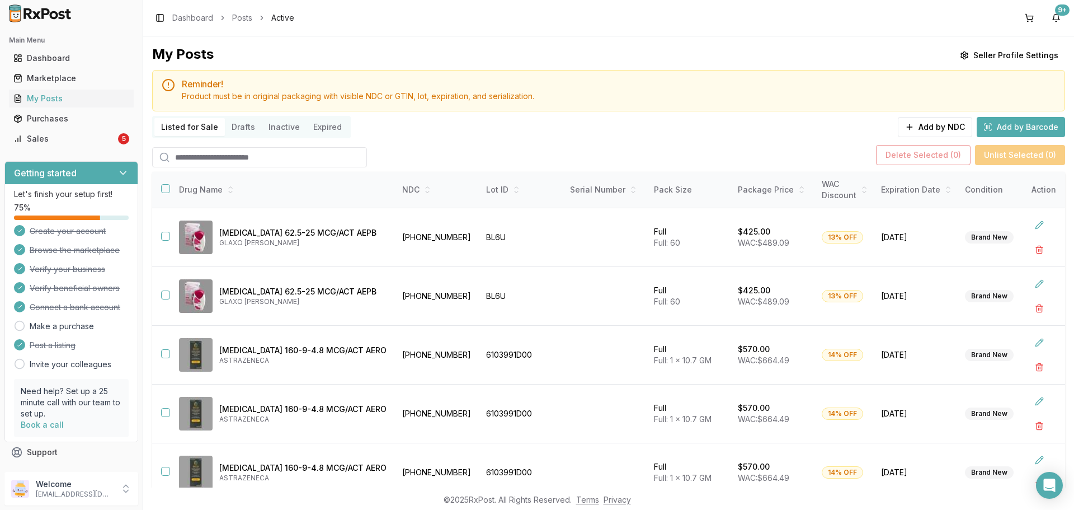
click at [282, 161] on input "search" at bounding box center [259, 157] width 215 height 20
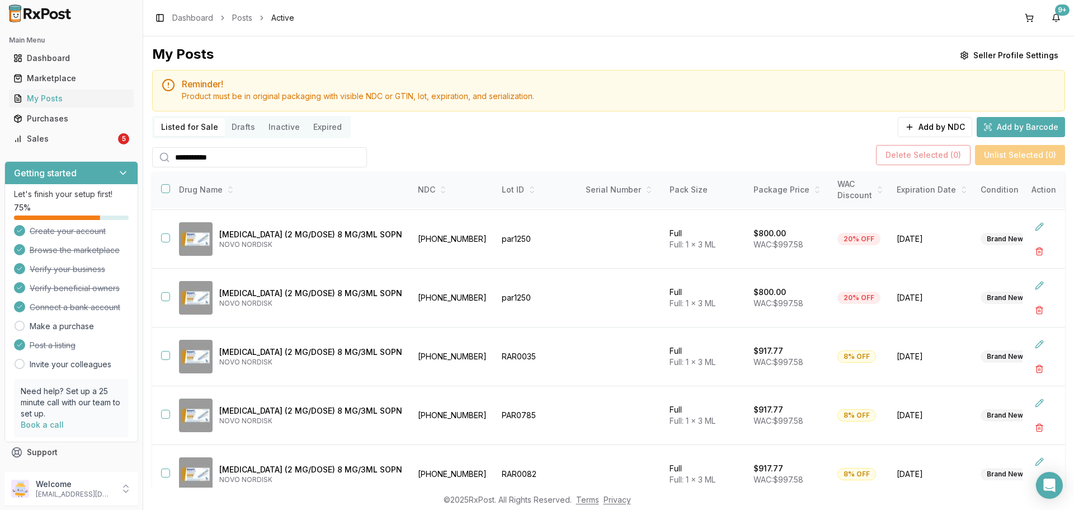
scroll to position [179, 0]
type input "**********"
click at [1034, 342] on button at bounding box center [1039, 344] width 20 height 20
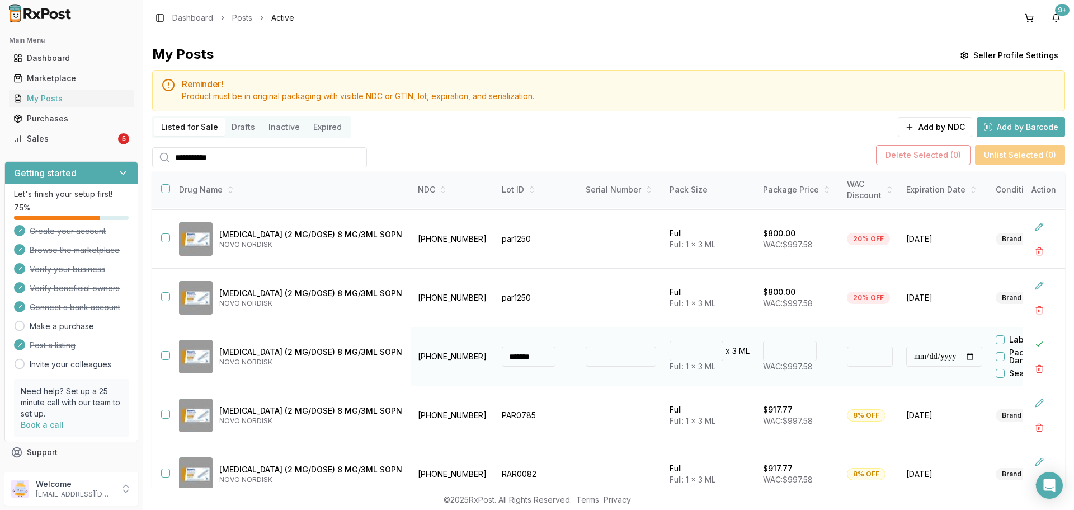
drag, startPoint x: 775, startPoint y: 348, endPoint x: 703, endPoint y: 345, distance: 72.2
click at [703, 345] on tr "**********" at bounding box center [703, 356] width 1103 height 59
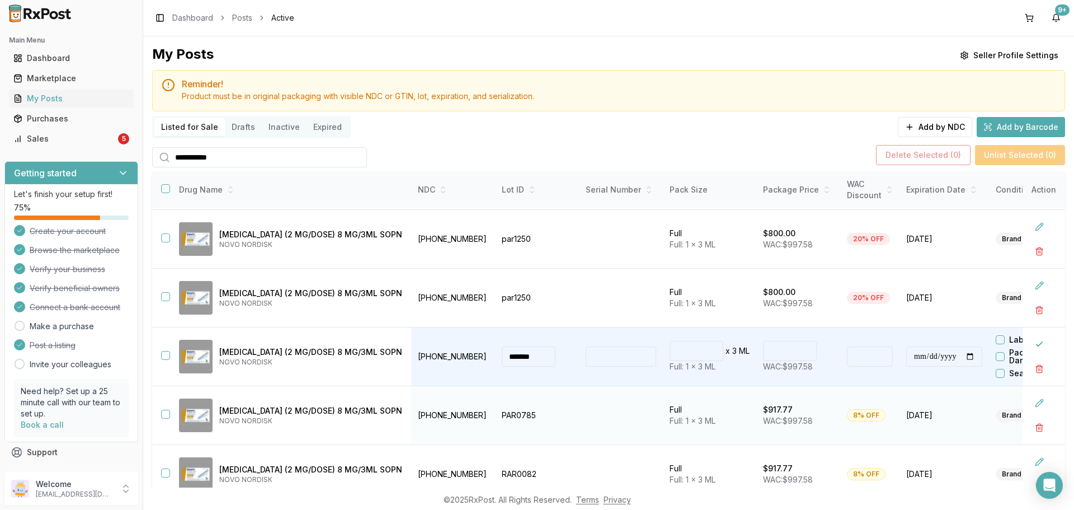
type input "******"
type input "**"
click at [763, 408] on p "$917.77" at bounding box center [778, 409] width 30 height 11
click at [763, 404] on p "$917.77" at bounding box center [778, 409] width 30 height 11
click at [781, 404] on div "$917.77" at bounding box center [798, 409] width 70 height 11
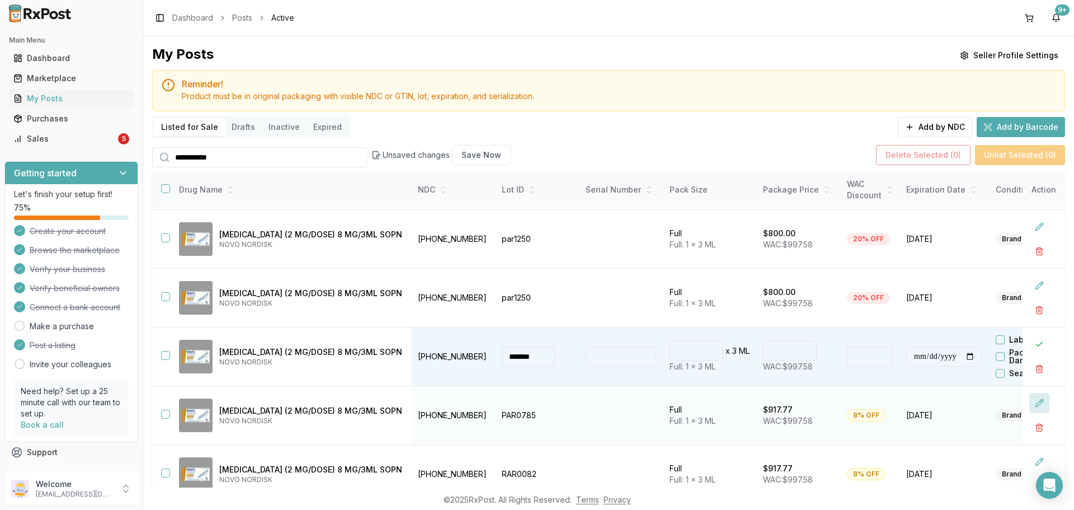
click at [1036, 401] on button at bounding box center [1039, 403] width 20 height 20
drag, startPoint x: 758, startPoint y: 404, endPoint x: 709, endPoint y: 404, distance: 49.2
click at [709, 404] on tr "**********" at bounding box center [703, 415] width 1103 height 59
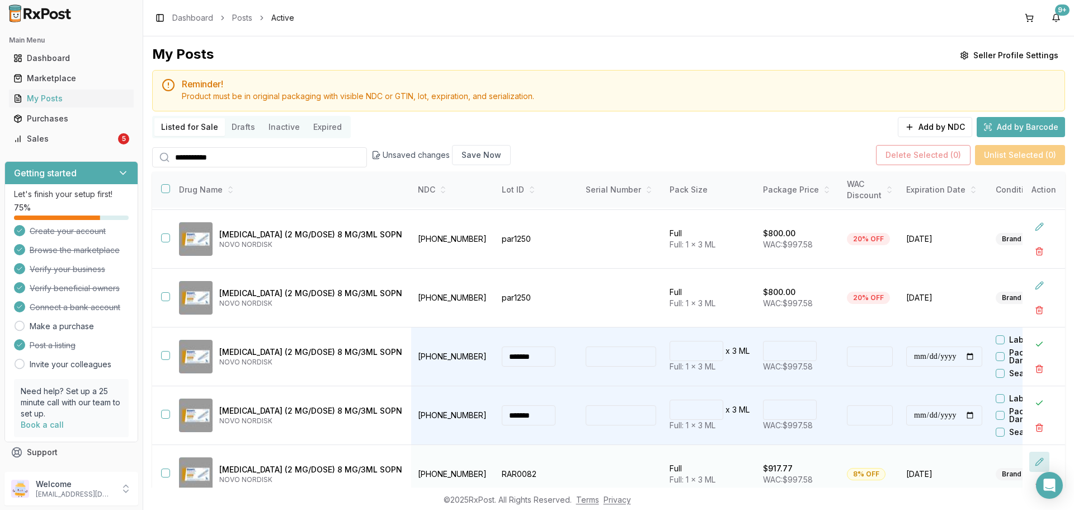
type input "******"
type input "**"
click at [1036, 455] on button at bounding box center [1039, 461] width 20 height 20
click at [763, 460] on input "******" at bounding box center [790, 468] width 54 height 20
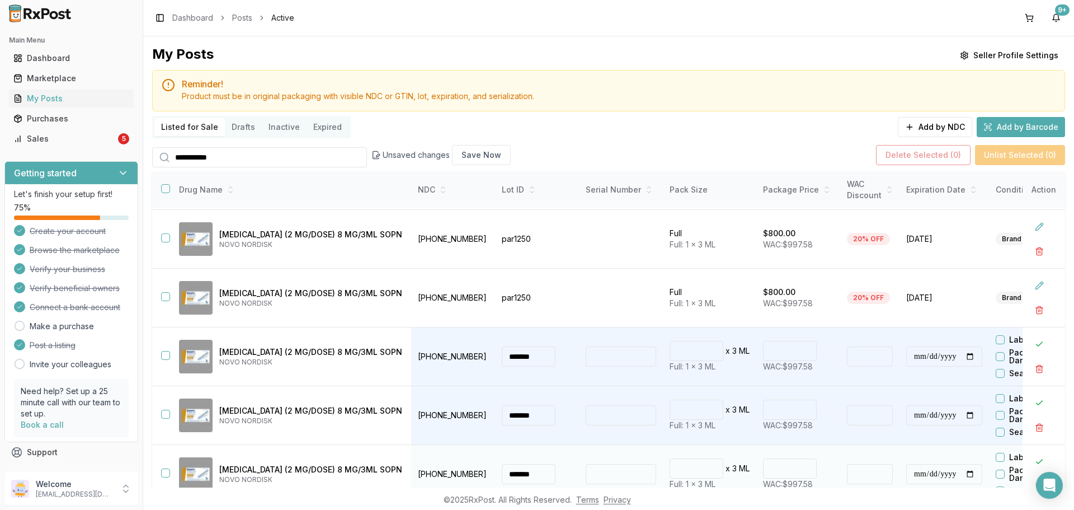
click at [763, 460] on input "******" at bounding box center [790, 468] width 54 height 20
type input "******"
type input "**"
click at [840, 449] on td "**" at bounding box center [869, 474] width 59 height 59
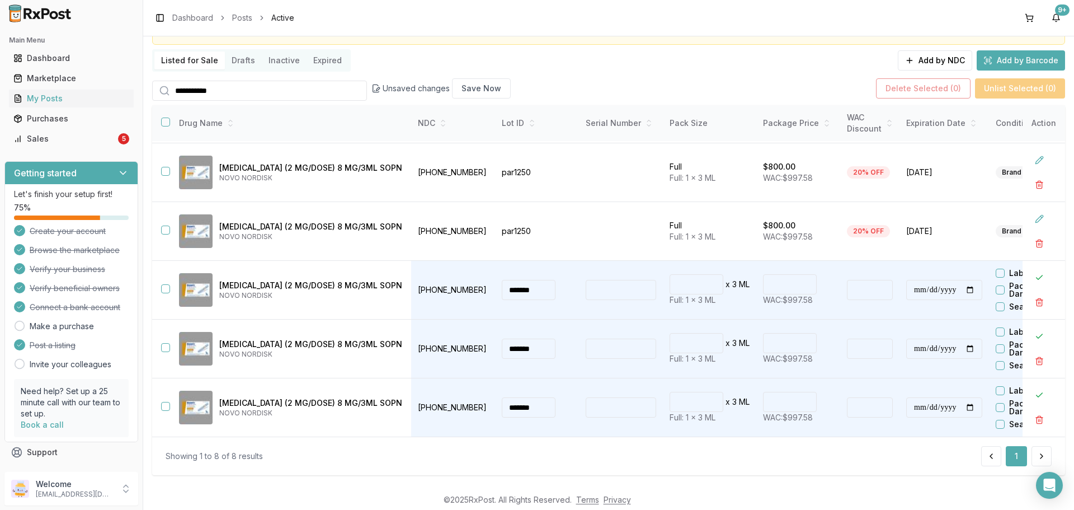
scroll to position [81, 0]
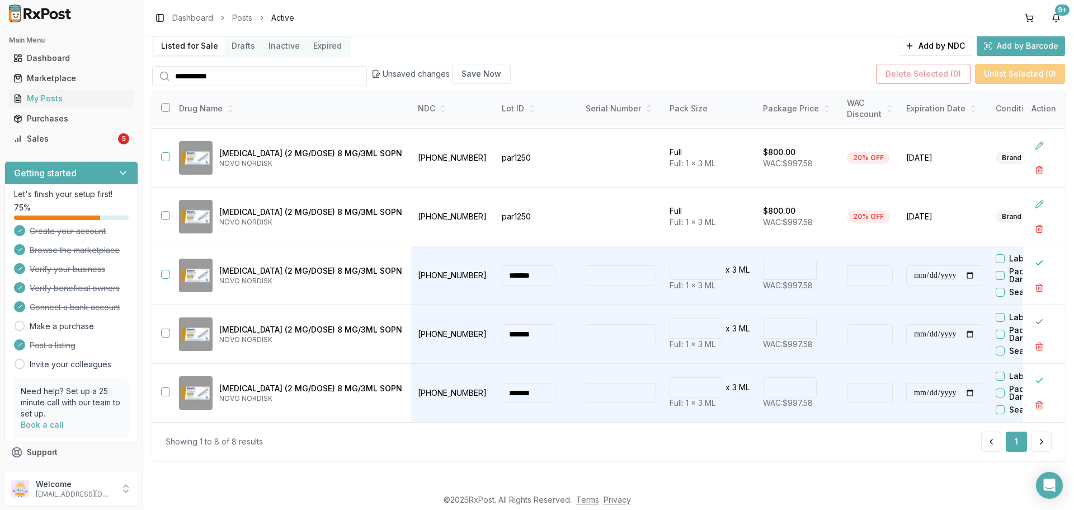
click at [947, 473] on div "**********" at bounding box center [608, 261] width 931 height 451
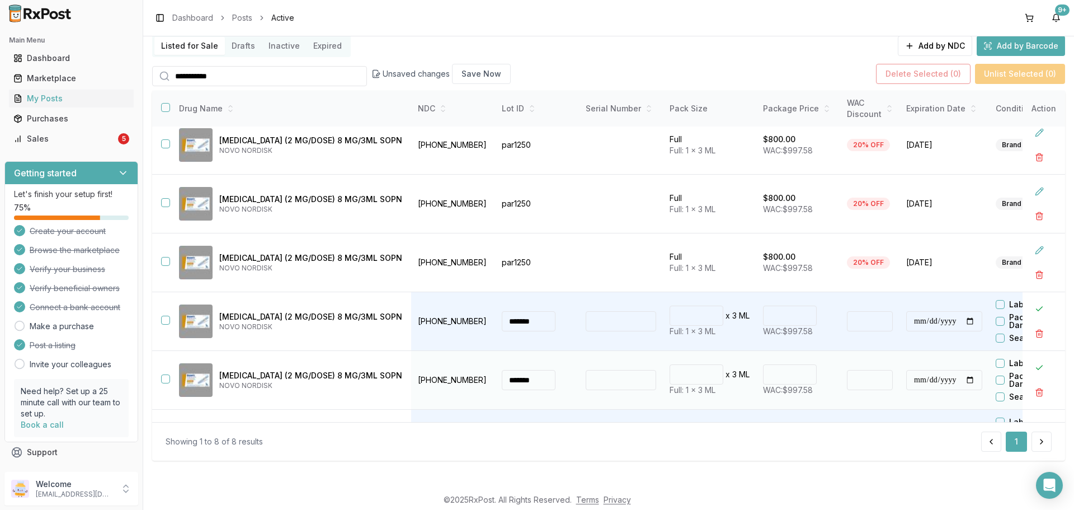
scroll to position [179, 0]
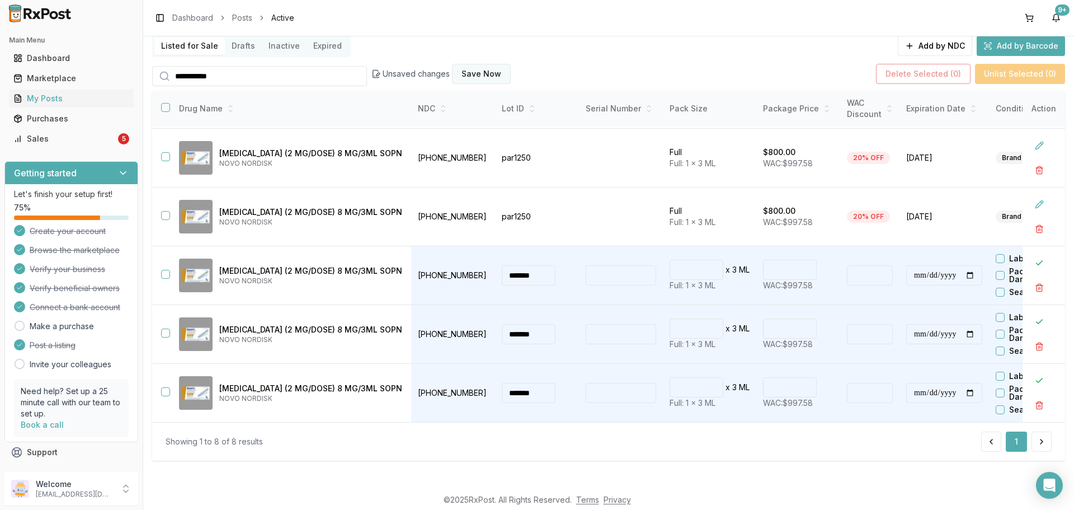
click at [476, 72] on button "Save Now" at bounding box center [481, 74] width 59 height 20
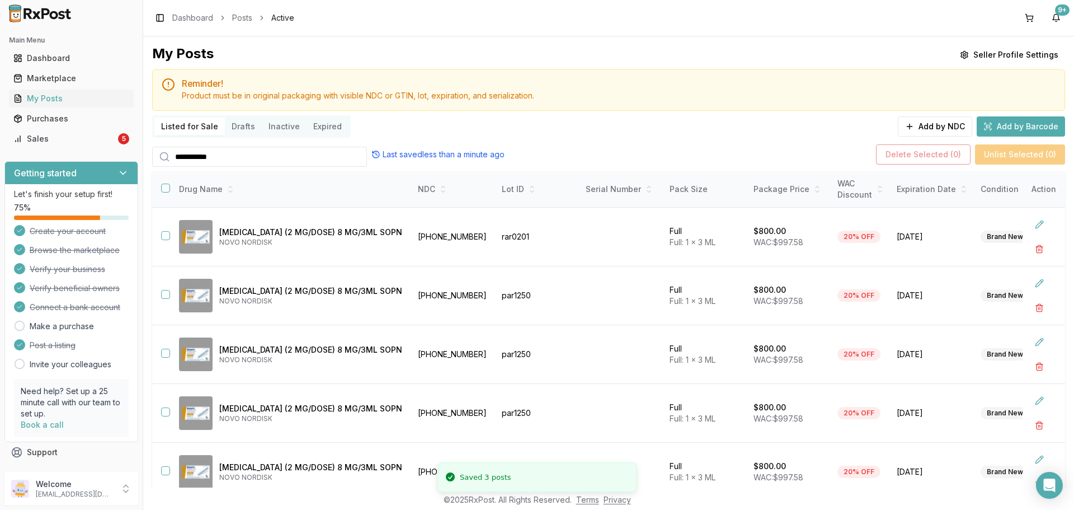
scroll to position [0, 0]
click at [86, 134] on div "Sales" at bounding box center [64, 138] width 102 height 11
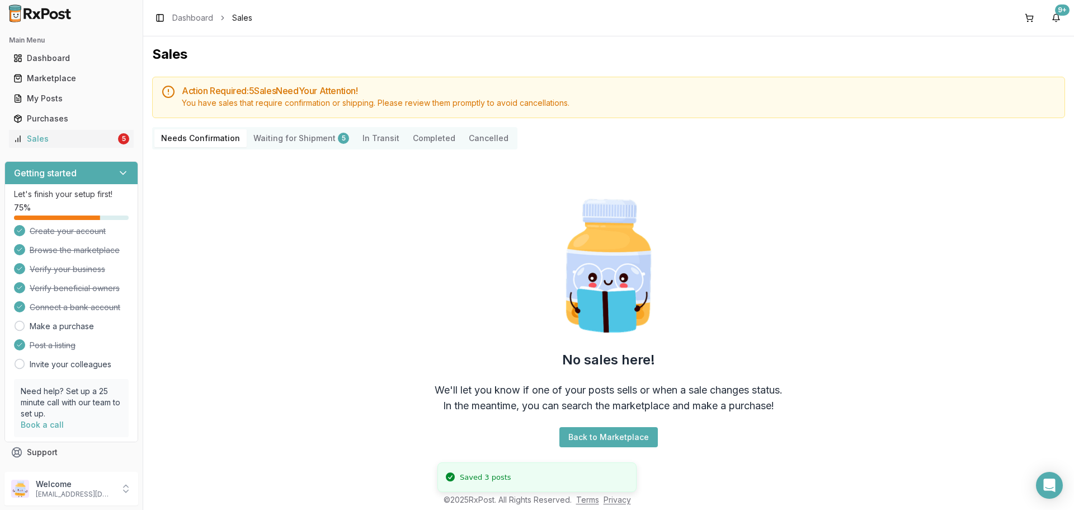
click at [290, 193] on div "No sales here! We'll let you know if one of your posts sells or when a sale cha…" at bounding box center [608, 320] width 913 height 324
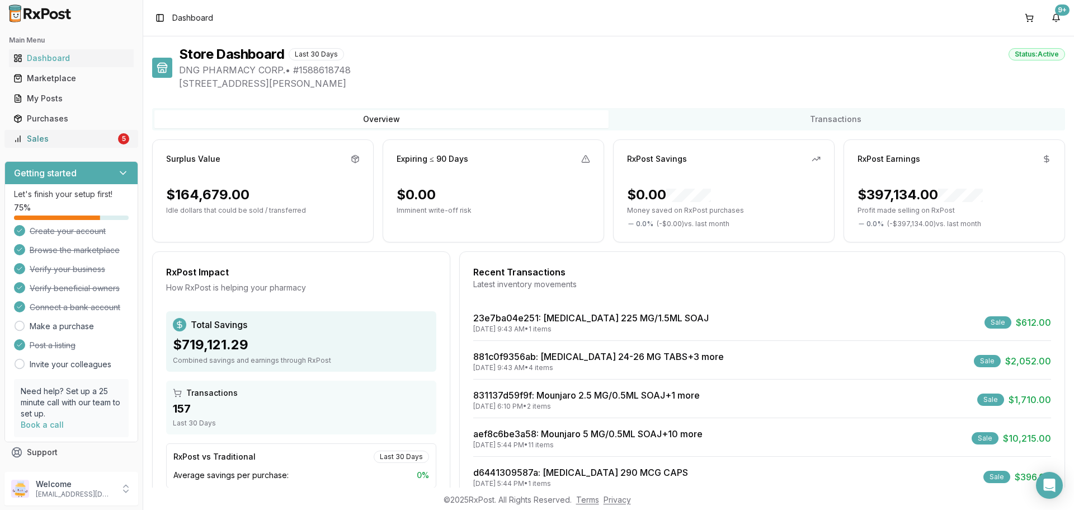
click at [102, 146] on link "Sales 5" at bounding box center [71, 139] width 125 height 20
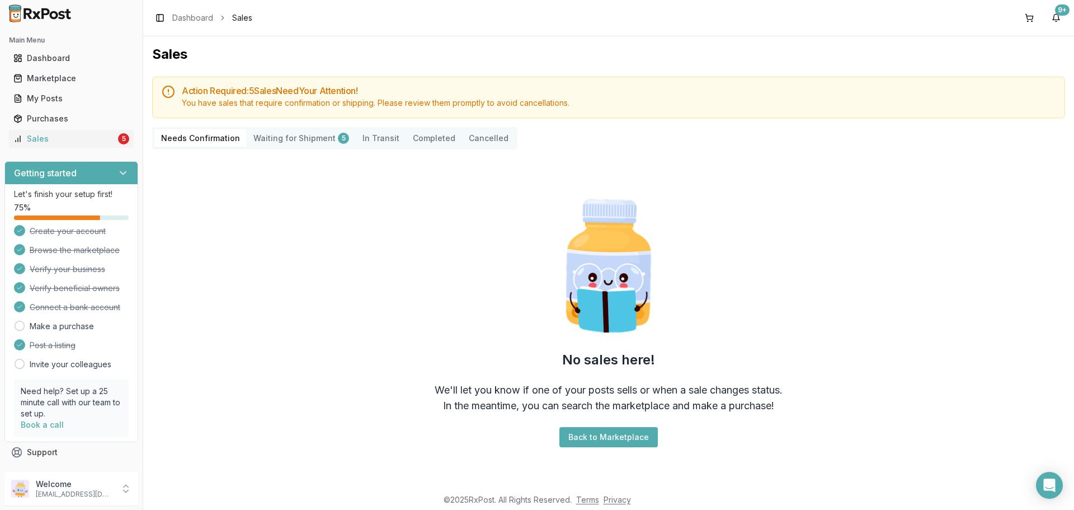
drag, startPoint x: 783, startPoint y: 323, endPoint x: 513, endPoint y: 390, distance: 278.2
click at [781, 323] on div "No sales here! We'll let you know if one of your posts sells or when a sale cha…" at bounding box center [608, 320] width 913 height 324
click at [86, 498] on p "[EMAIL_ADDRESS][DOMAIN_NAME]" at bounding box center [75, 493] width 78 height 9
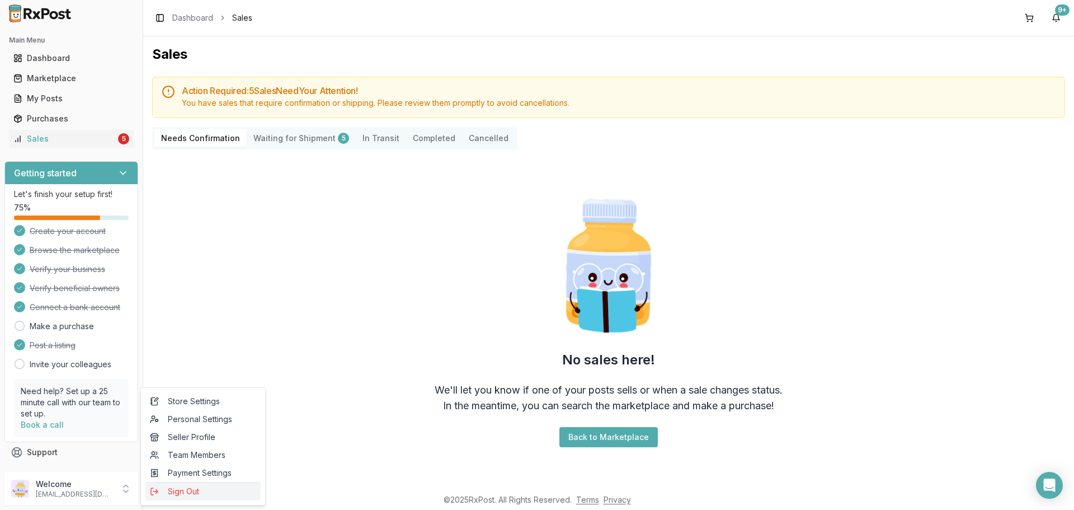
click at [183, 488] on span "Sign Out" at bounding box center [203, 490] width 106 height 11
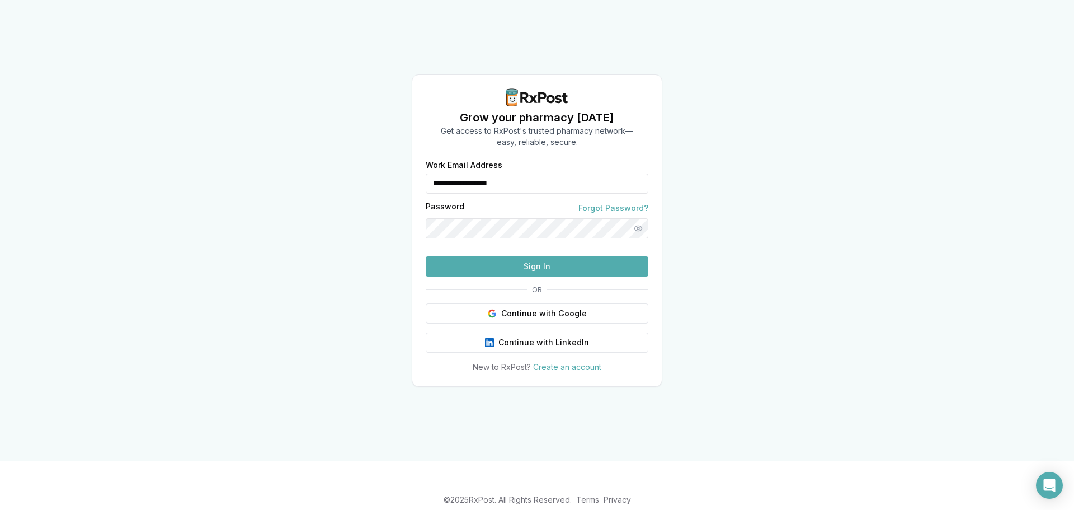
drag, startPoint x: 517, startPoint y: 159, endPoint x: 318, endPoint y: 172, distance: 199.5
click at [319, 172] on div "**********" at bounding box center [537, 230] width 1074 height 460
type input "**********"
click at [498, 276] on button "Sign In" at bounding box center [537, 266] width 223 height 20
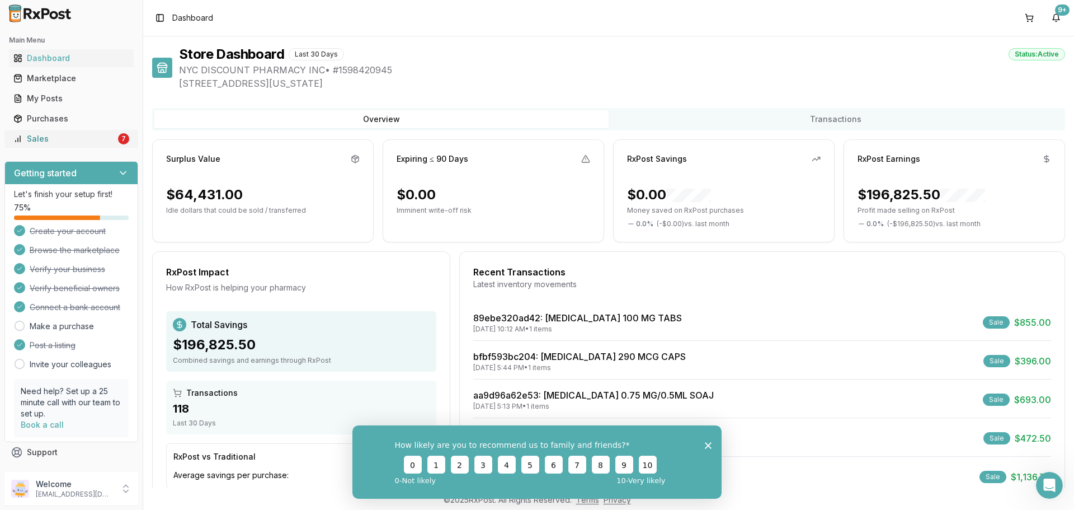
click at [121, 137] on div "7" at bounding box center [123, 138] width 11 height 11
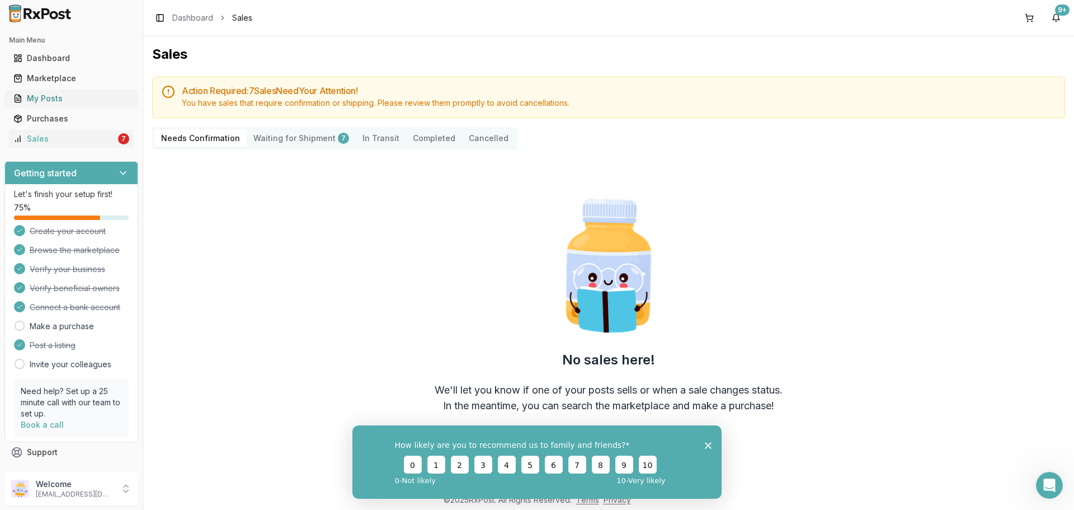
click at [86, 96] on div "My Posts" at bounding box center [71, 98] width 116 height 11
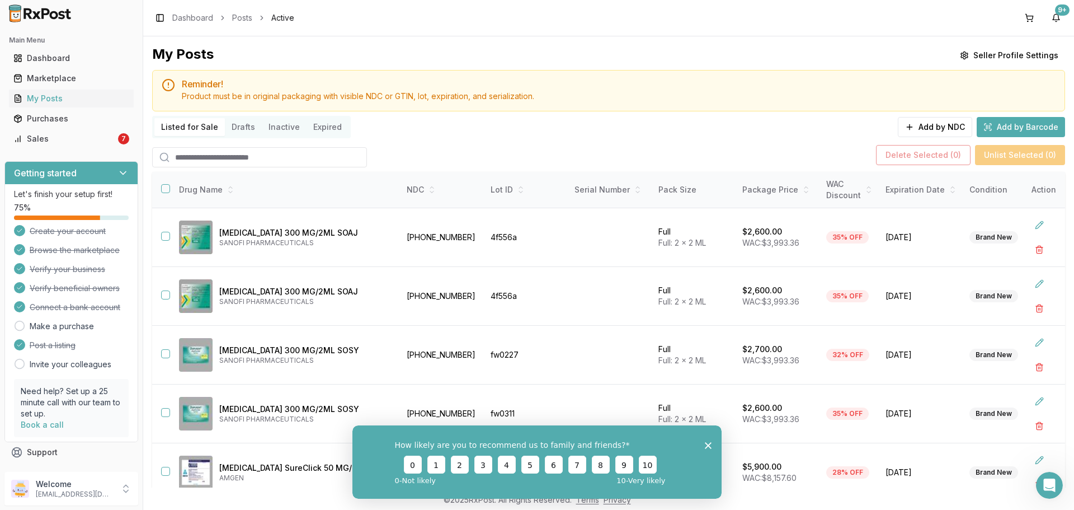
drag, startPoint x: 282, startPoint y: 138, endPoint x: 295, endPoint y: 157, distance: 23.1
click at [296, 157] on input "search" at bounding box center [259, 157] width 215 height 20
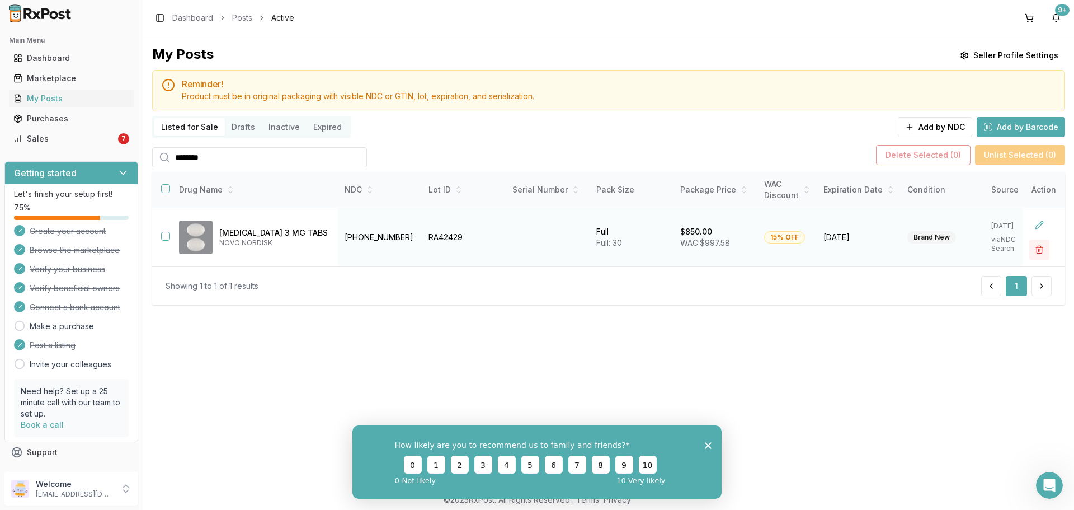
click at [1041, 248] on button "button" at bounding box center [1039, 249] width 20 height 20
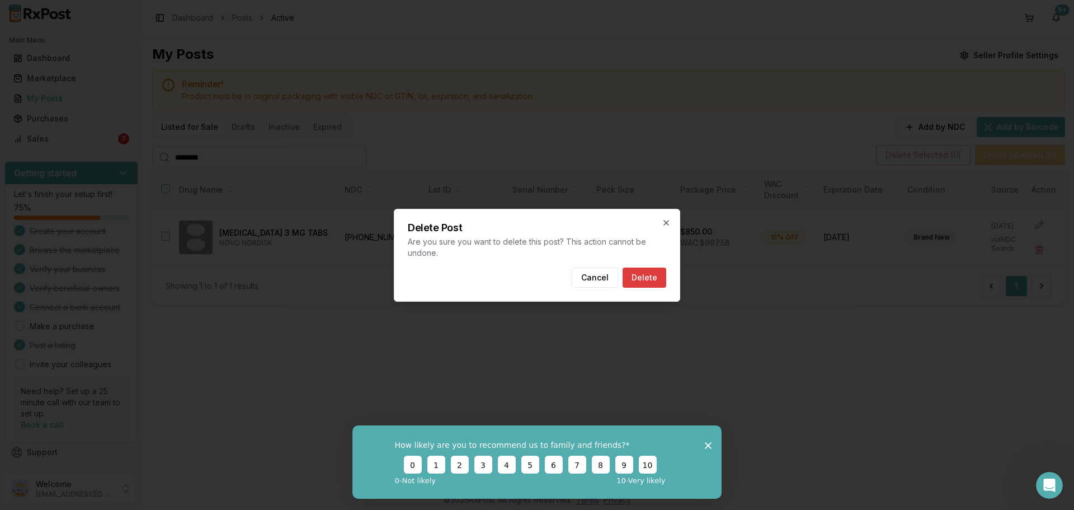
click at [643, 277] on button "Delete" at bounding box center [644, 277] width 44 height 20
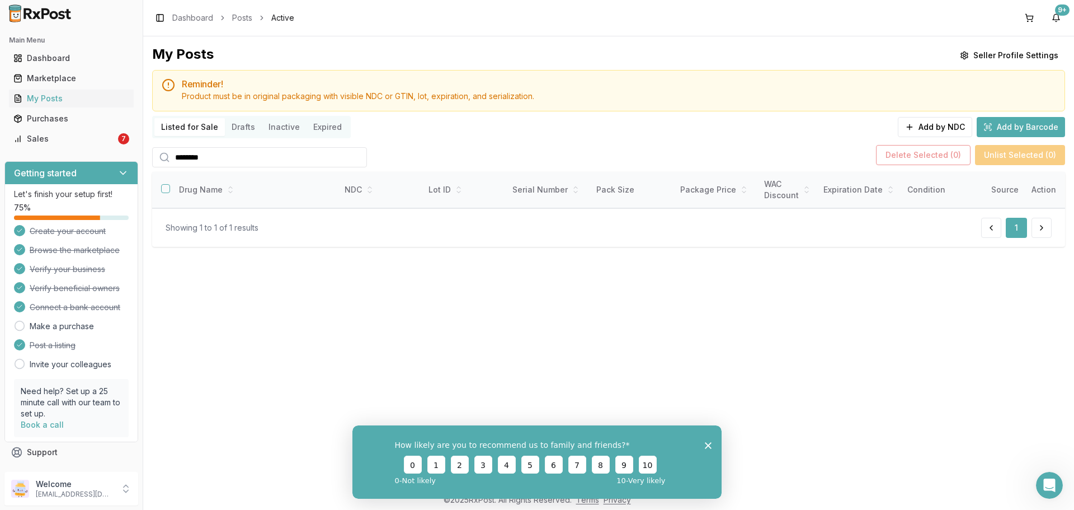
drag, startPoint x: 269, startPoint y: 150, endPoint x: 81, endPoint y: 176, distance: 190.2
click at [81, 176] on div "Main Menu Dashboard Marketplace My Posts Purchases Sales 7 Getting started Let'…" at bounding box center [537, 255] width 1074 height 510
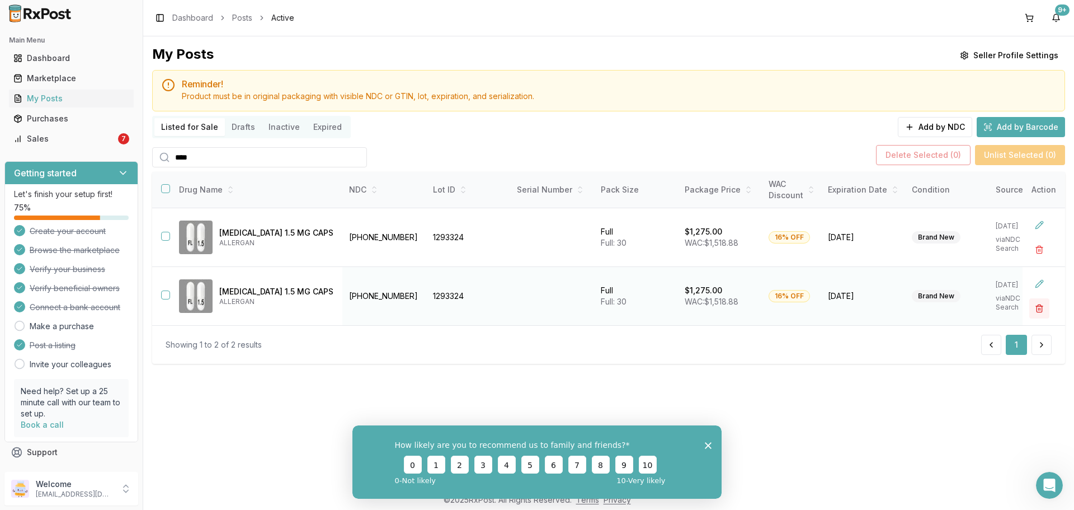
type input "****"
click at [1037, 308] on button "button" at bounding box center [1039, 308] width 20 height 20
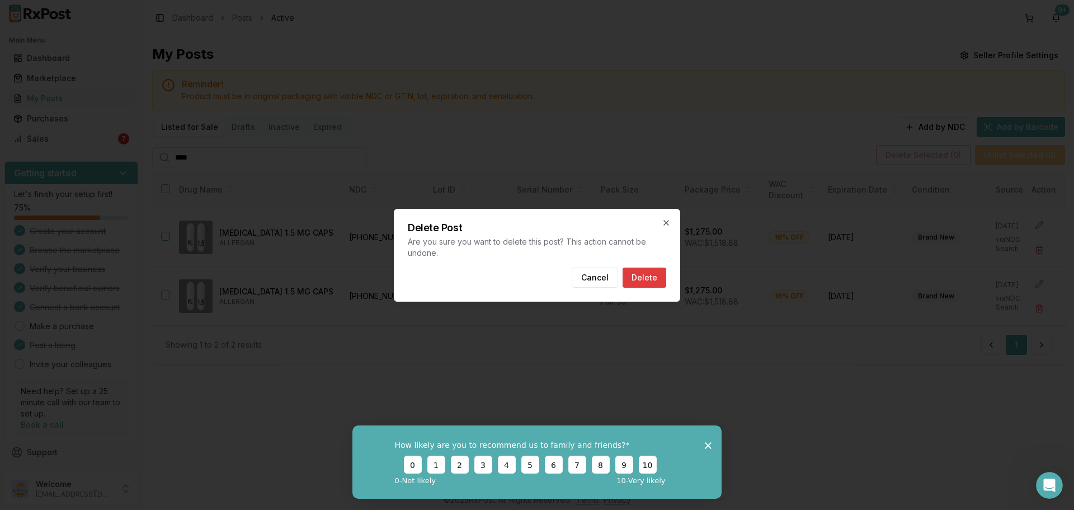
click at [652, 274] on button "Delete" at bounding box center [644, 277] width 44 height 20
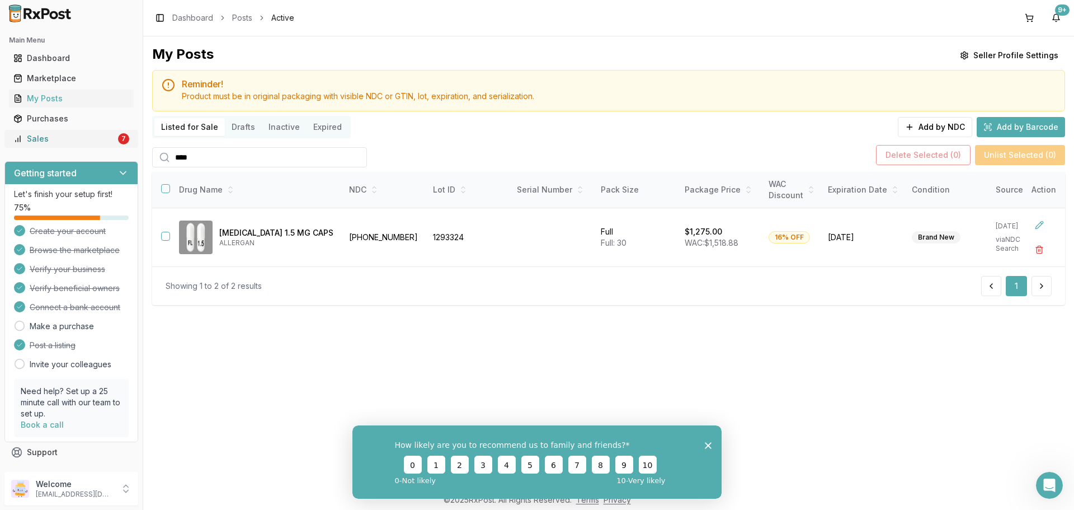
click at [124, 139] on link "Sales 7" at bounding box center [71, 139] width 125 height 20
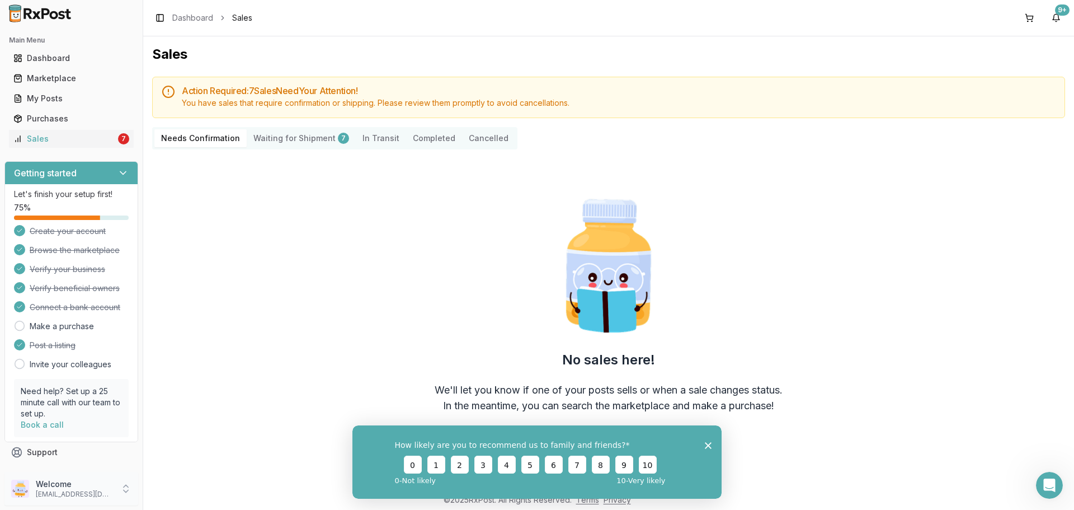
drag, startPoint x: 99, startPoint y: 488, endPoint x: 113, endPoint y: 489, distance: 14.0
click at [100, 488] on p "Welcome" at bounding box center [75, 483] width 78 height 11
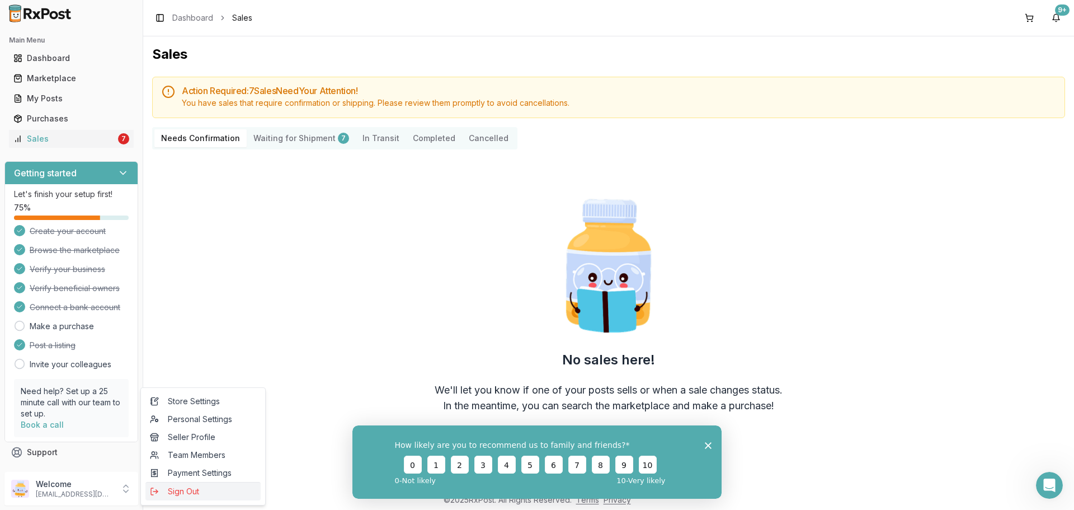
click at [176, 489] on span "Sign Out" at bounding box center [203, 490] width 106 height 11
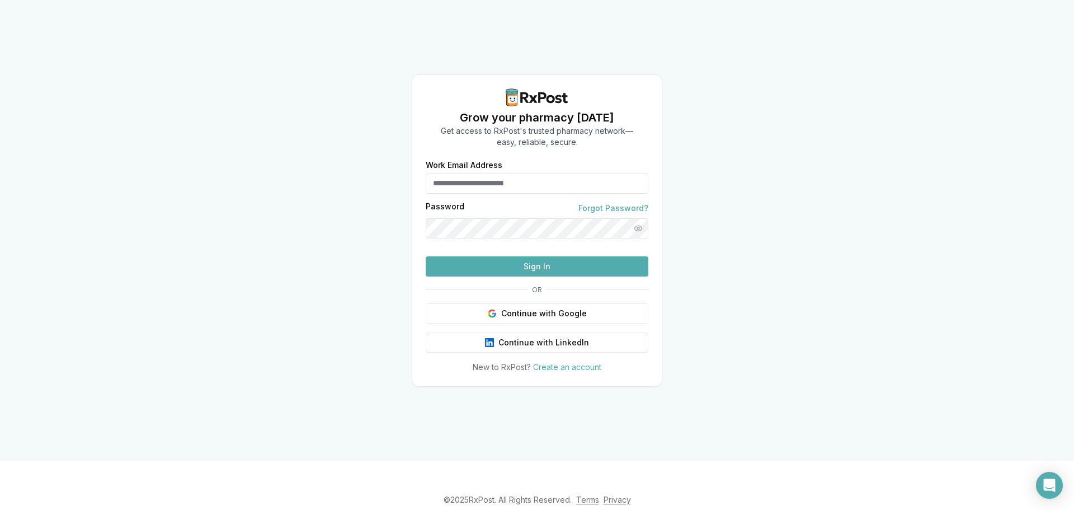
type input "**********"
click at [506, 276] on button "Sign In" at bounding box center [537, 266] width 223 height 20
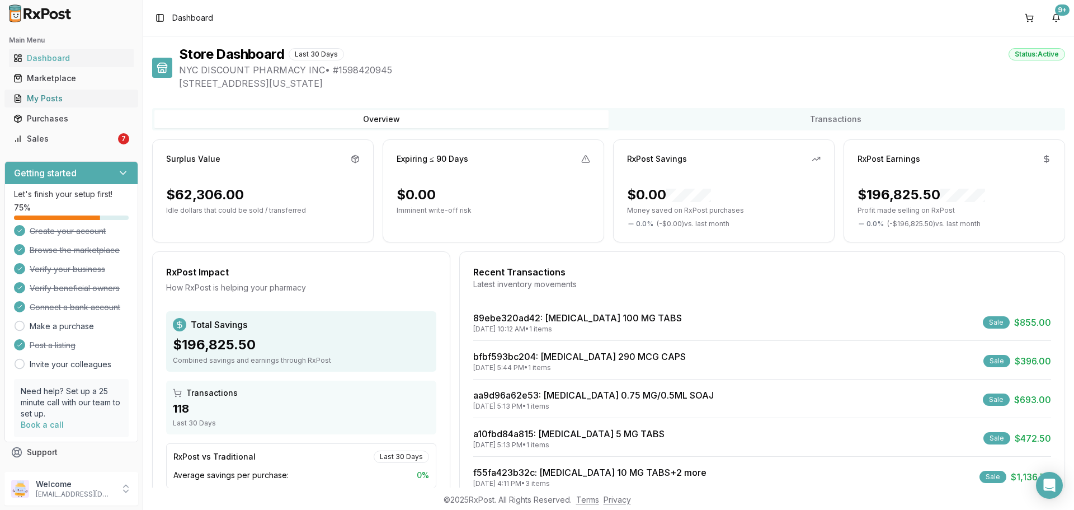
click at [73, 92] on link "My Posts" at bounding box center [71, 98] width 125 height 20
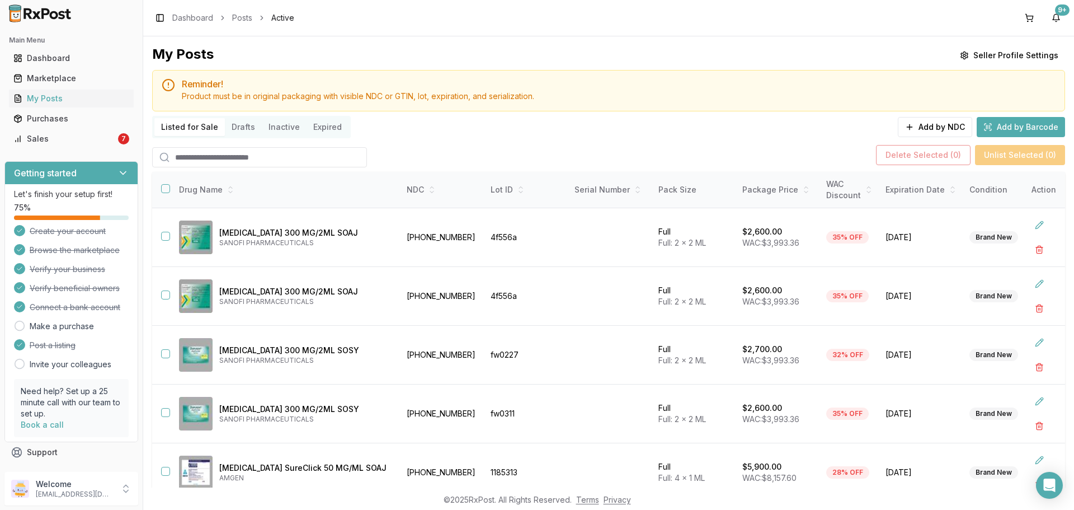
click at [252, 157] on input "search" at bounding box center [259, 157] width 215 height 20
type input "*****"
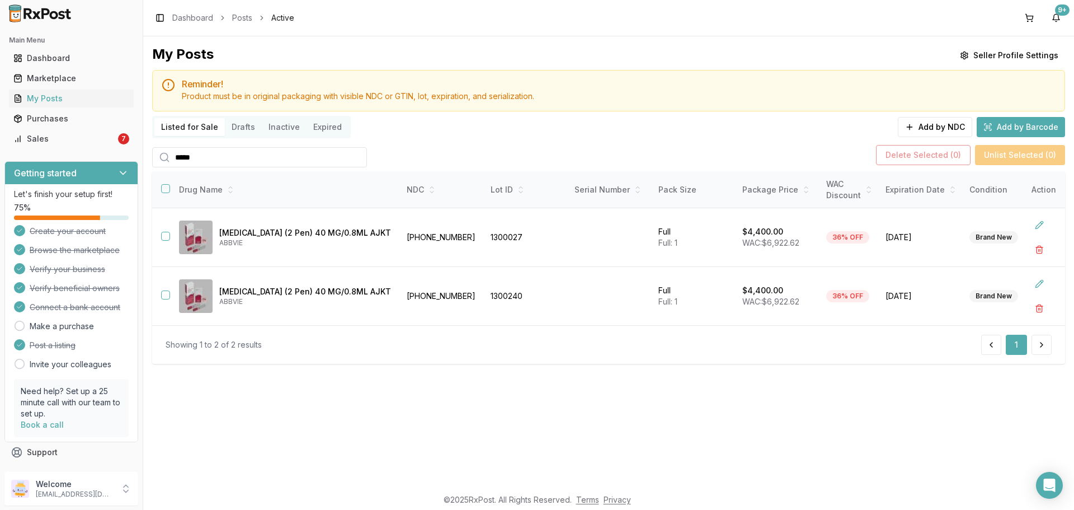
drag, startPoint x: 237, startPoint y: 153, endPoint x: 0, endPoint y: 174, distance: 238.1
click at [104, 153] on div "Main Menu Dashboard Marketplace My Posts Purchases Sales 7 Getting started Let'…" at bounding box center [537, 255] width 1074 height 510
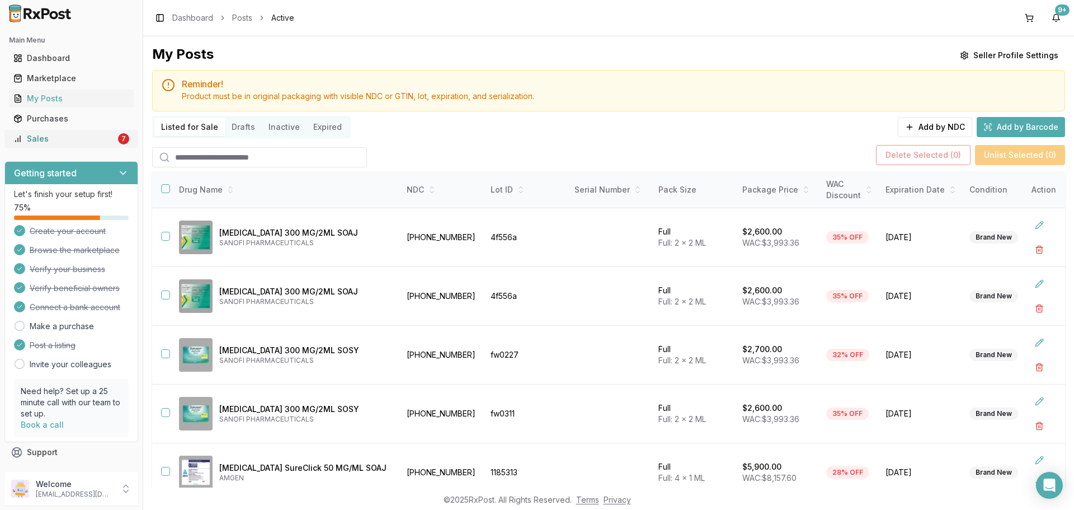
click at [110, 140] on div "Sales" at bounding box center [64, 138] width 102 height 11
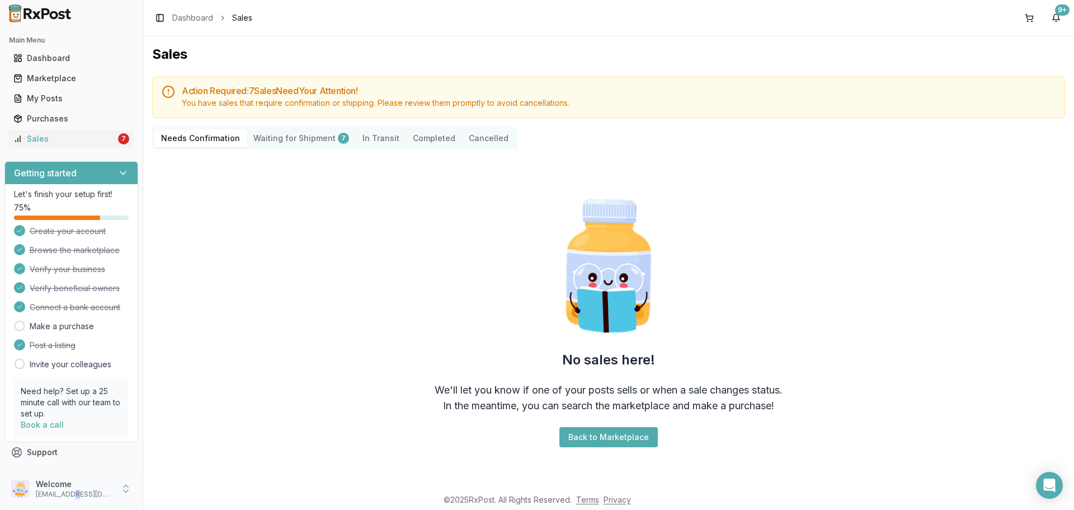
click at [74, 498] on p "nycdiscountpharma2@gmail.com" at bounding box center [75, 493] width 78 height 9
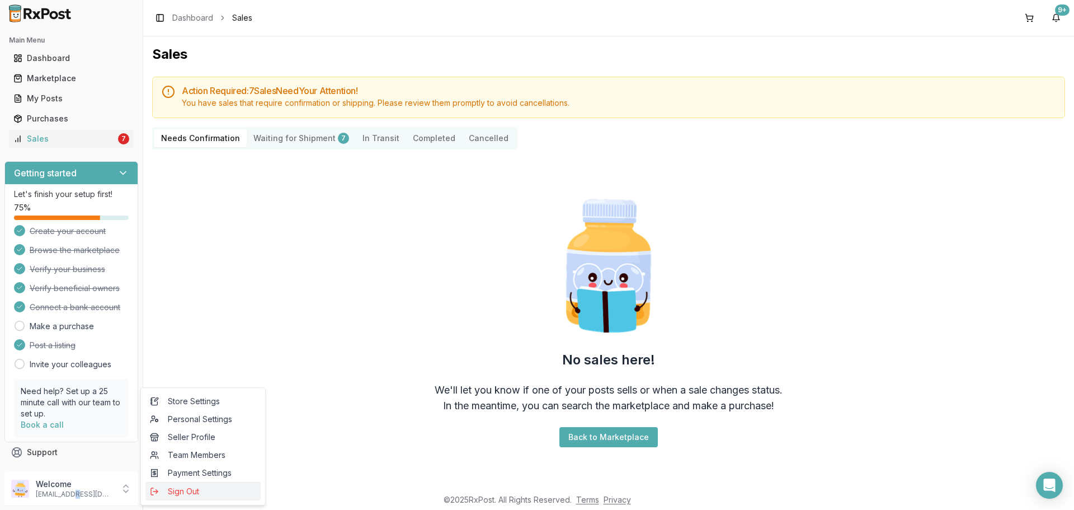
click at [195, 488] on span "Sign Out" at bounding box center [203, 490] width 106 height 11
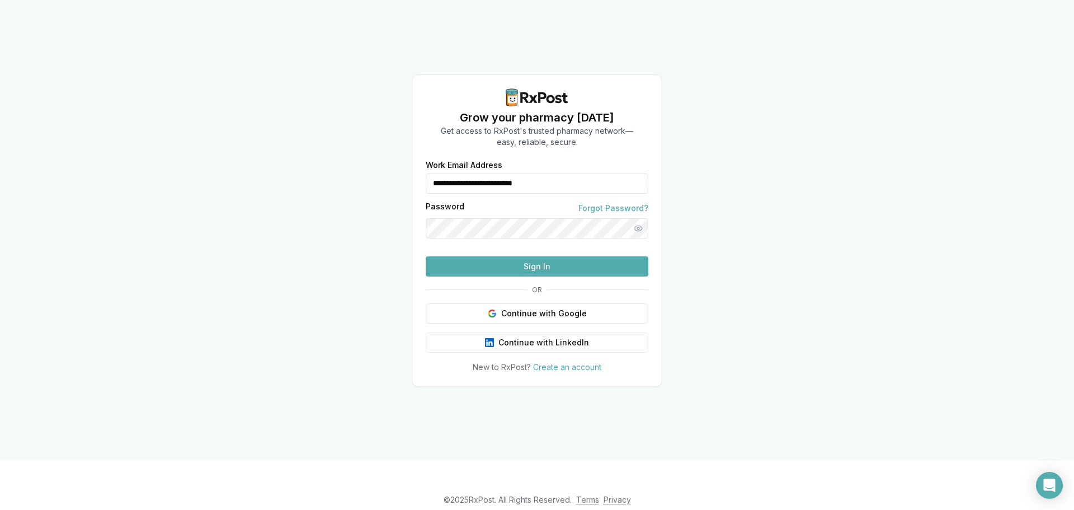
drag, startPoint x: 594, startPoint y: 174, endPoint x: 376, endPoint y: 200, distance: 219.0
click at [379, 201] on div "**********" at bounding box center [537, 230] width 1074 height 460
type input "**********"
click at [485, 269] on button "Sign In" at bounding box center [537, 266] width 223 height 20
click at [497, 276] on button "Sign In" at bounding box center [537, 266] width 223 height 20
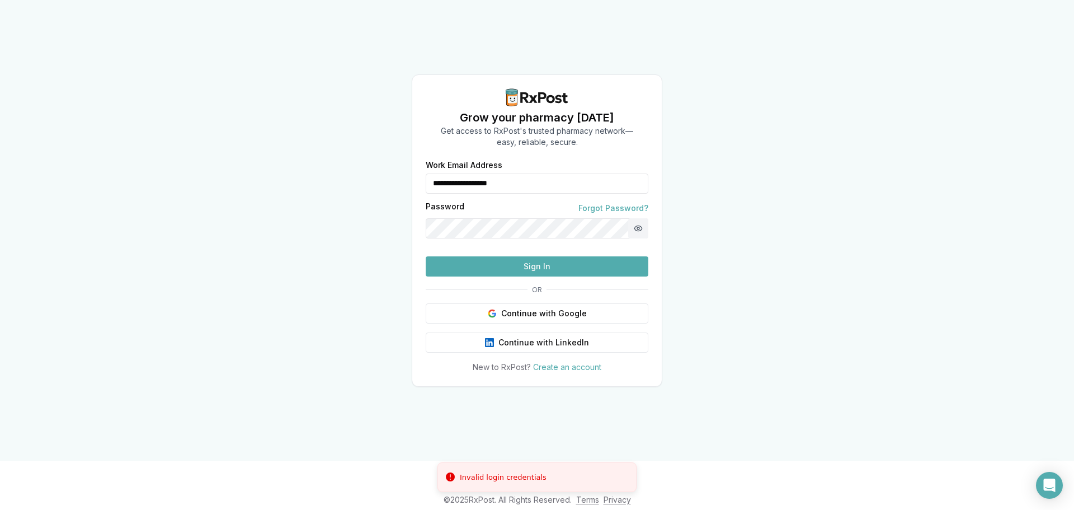
click at [639, 218] on button "Show password" at bounding box center [638, 228] width 20 height 20
drag, startPoint x: 600, startPoint y: 161, endPoint x: 354, endPoint y: 176, distance: 246.6
click at [355, 176] on div "**********" at bounding box center [537, 230] width 1074 height 460
type input "**********"
click at [638, 218] on button "Show password" at bounding box center [638, 228] width 20 height 20
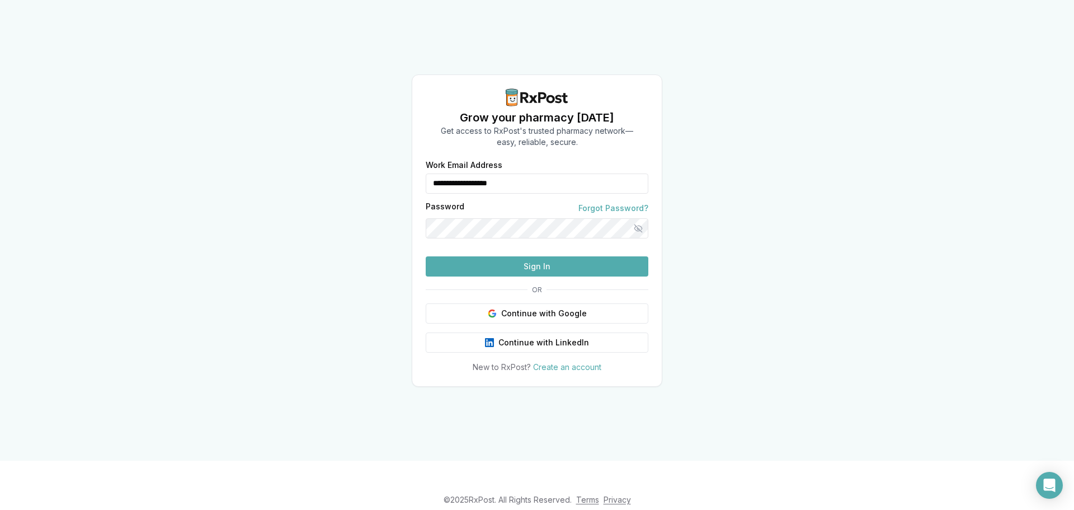
click at [637, 218] on button "Hide password" at bounding box center [638, 228] width 20 height 20
click at [521, 276] on button "Sign In" at bounding box center [537, 266] width 223 height 20
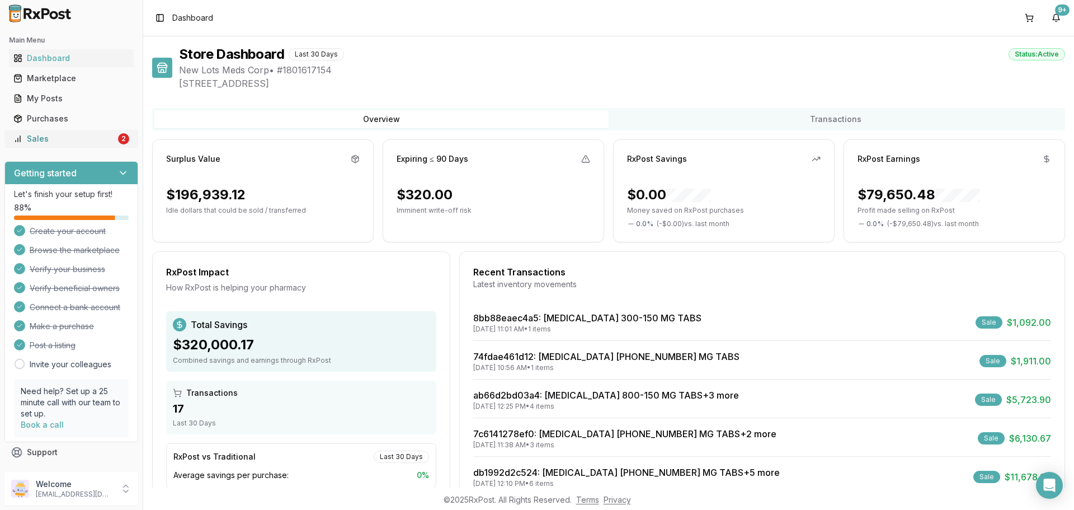
click at [103, 134] on div "Sales" at bounding box center [64, 138] width 102 height 11
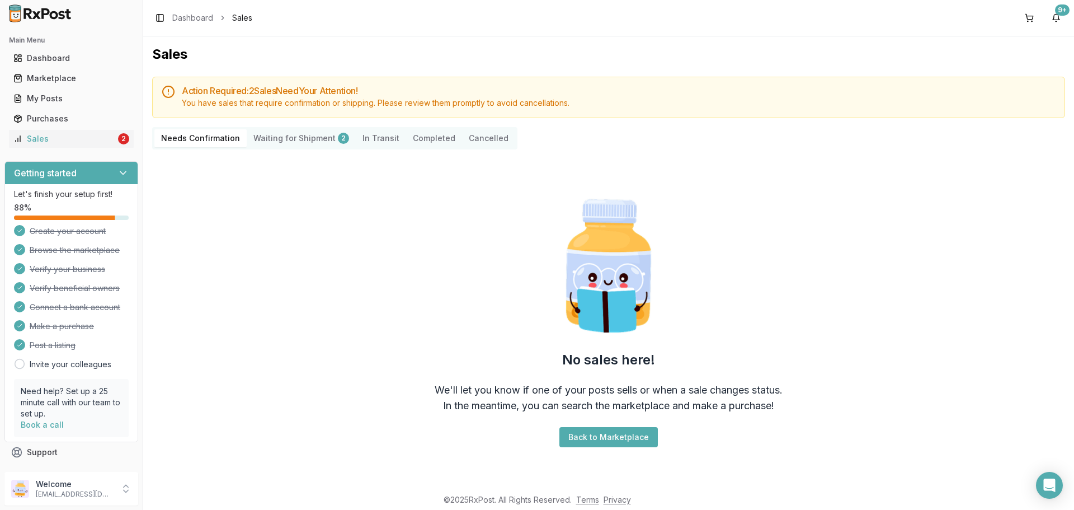
click at [59, 145] on link "Sales 2" at bounding box center [71, 139] width 125 height 20
drag, startPoint x: 93, startPoint y: 497, endPoint x: 136, endPoint y: 501, distance: 42.7
click at [102, 498] on p "[EMAIL_ADDRESS][DOMAIN_NAME]" at bounding box center [75, 493] width 78 height 9
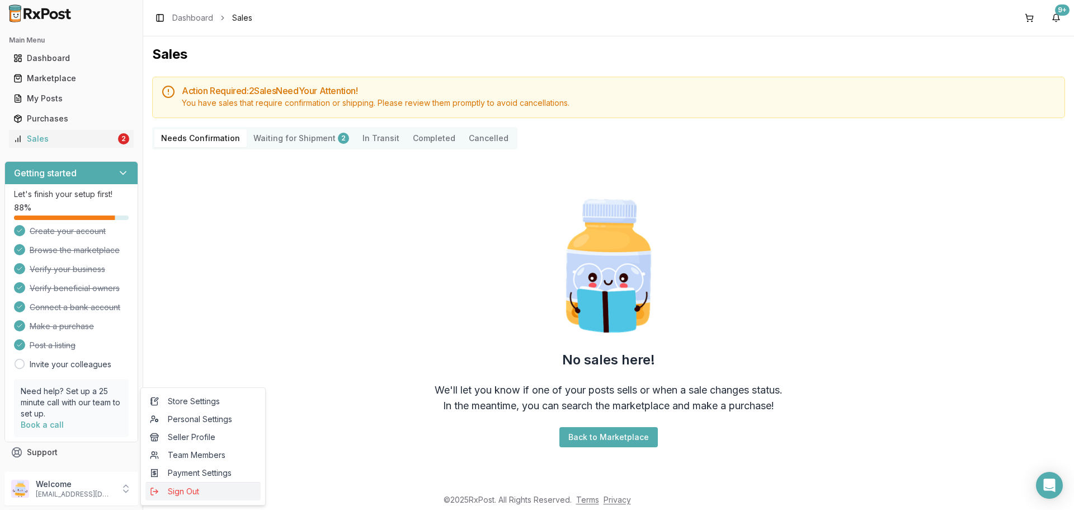
click at [203, 495] on span "Sign Out" at bounding box center [203, 490] width 106 height 11
